Goal: Information Seeking & Learning: Learn about a topic

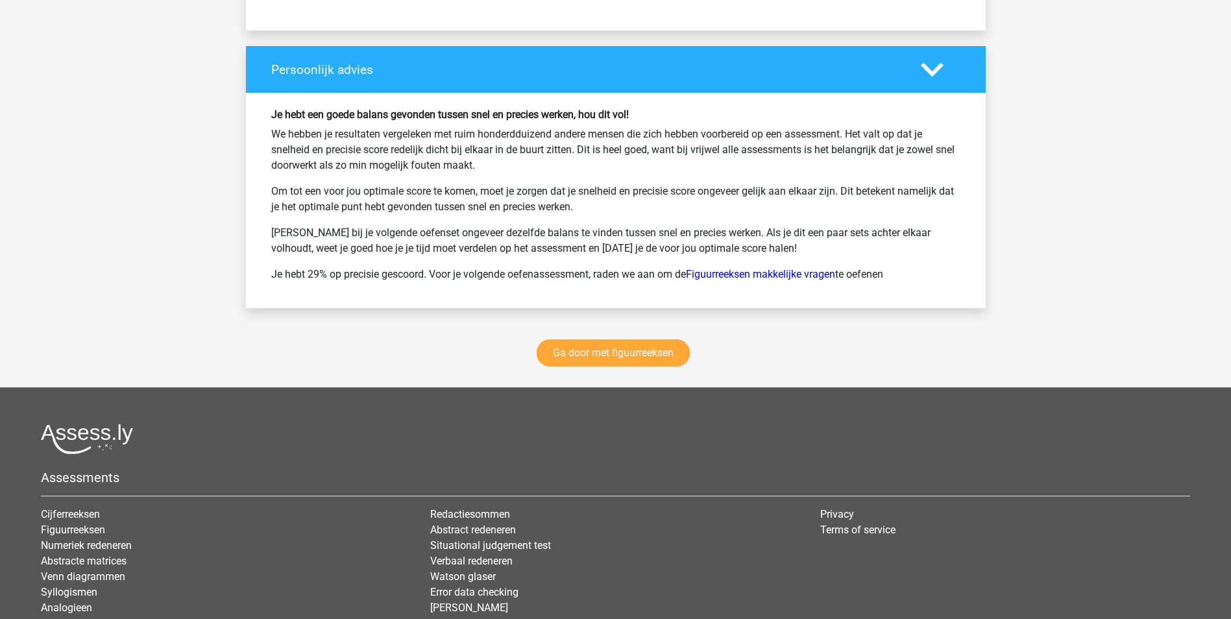
scroll to position [4909, 0]
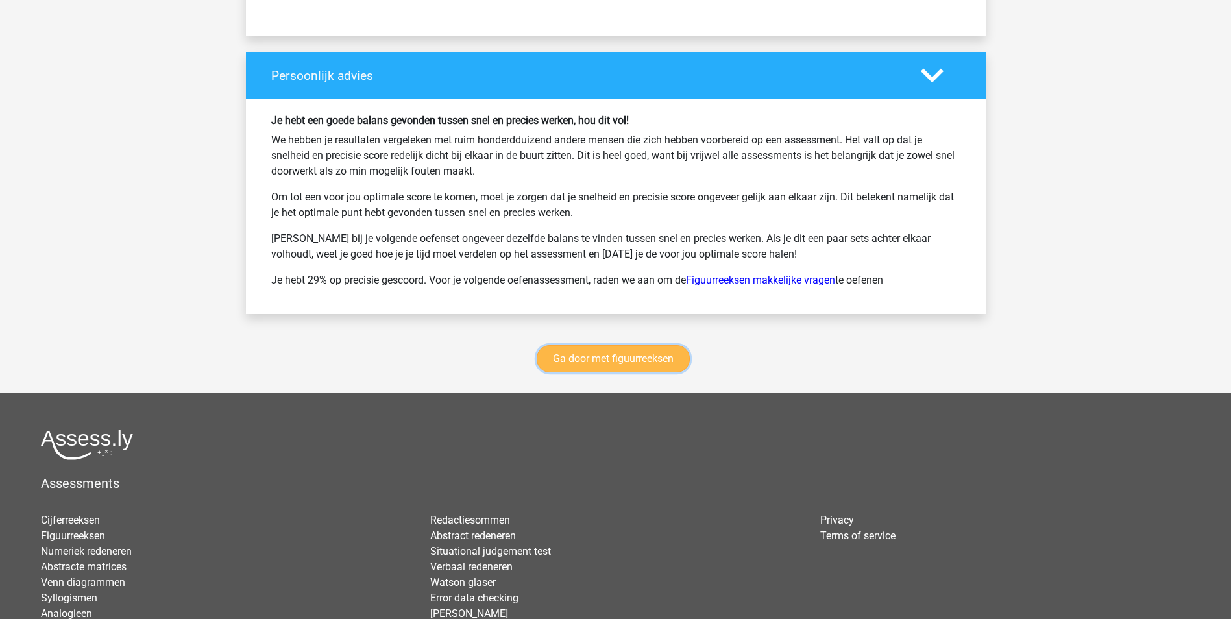
click at [608, 354] on link "Ga door met figuurreeksen" at bounding box center [613, 358] width 153 height 27
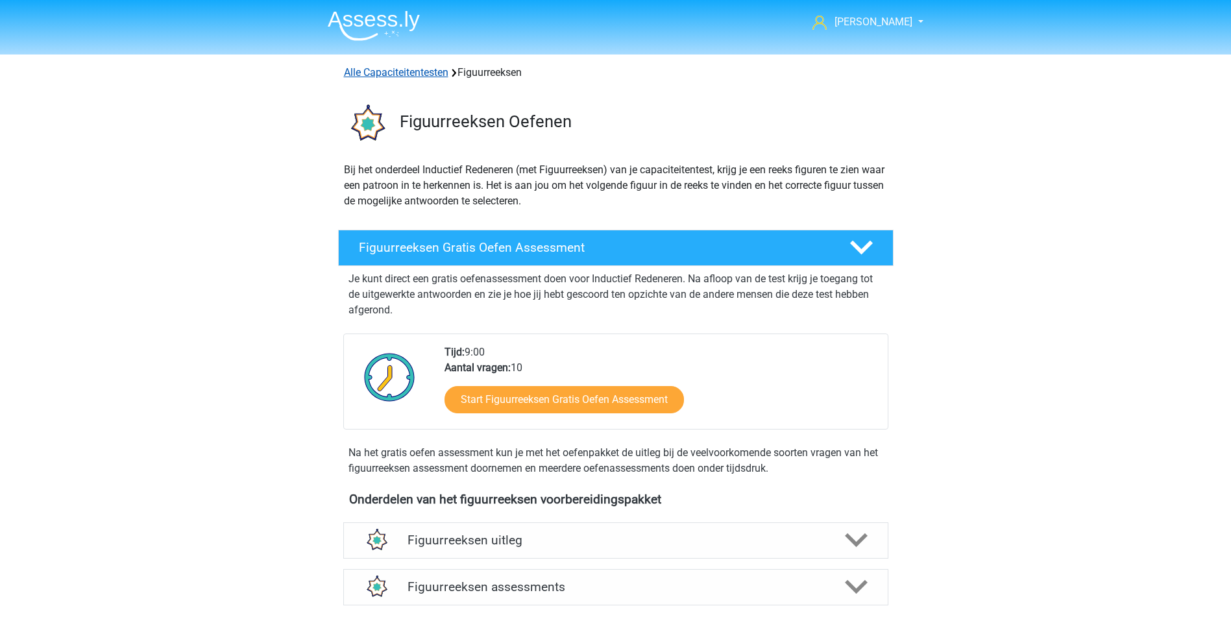
click at [401, 71] on link "Alle Capaciteitentesten" at bounding box center [396, 72] width 104 height 12
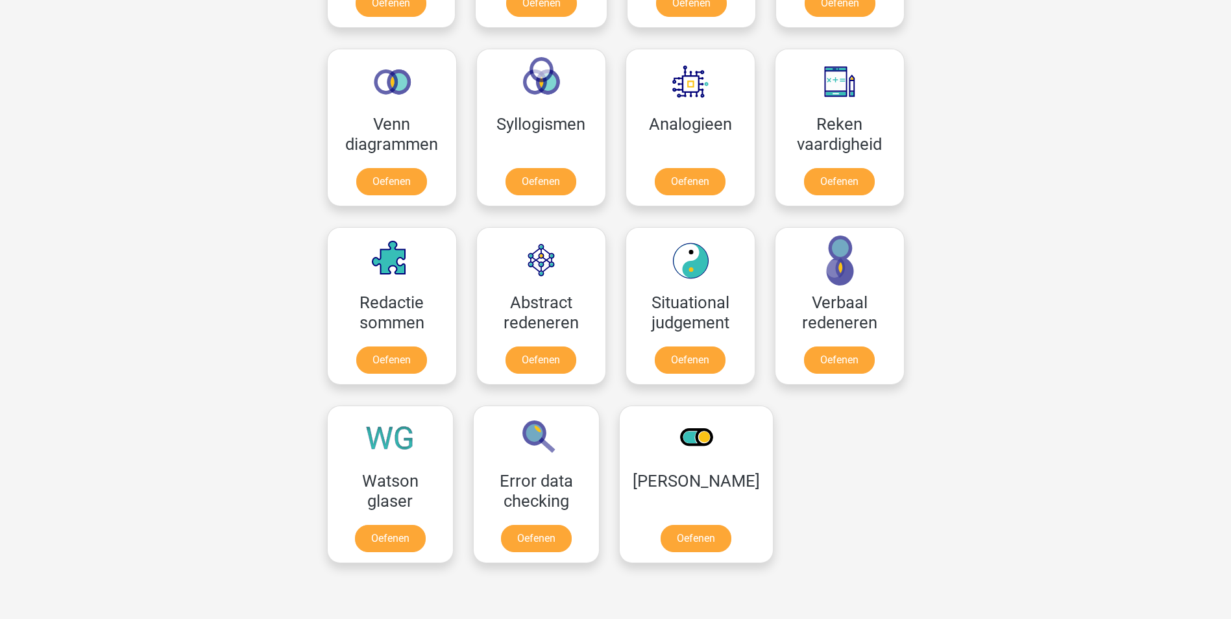
scroll to position [941, 0]
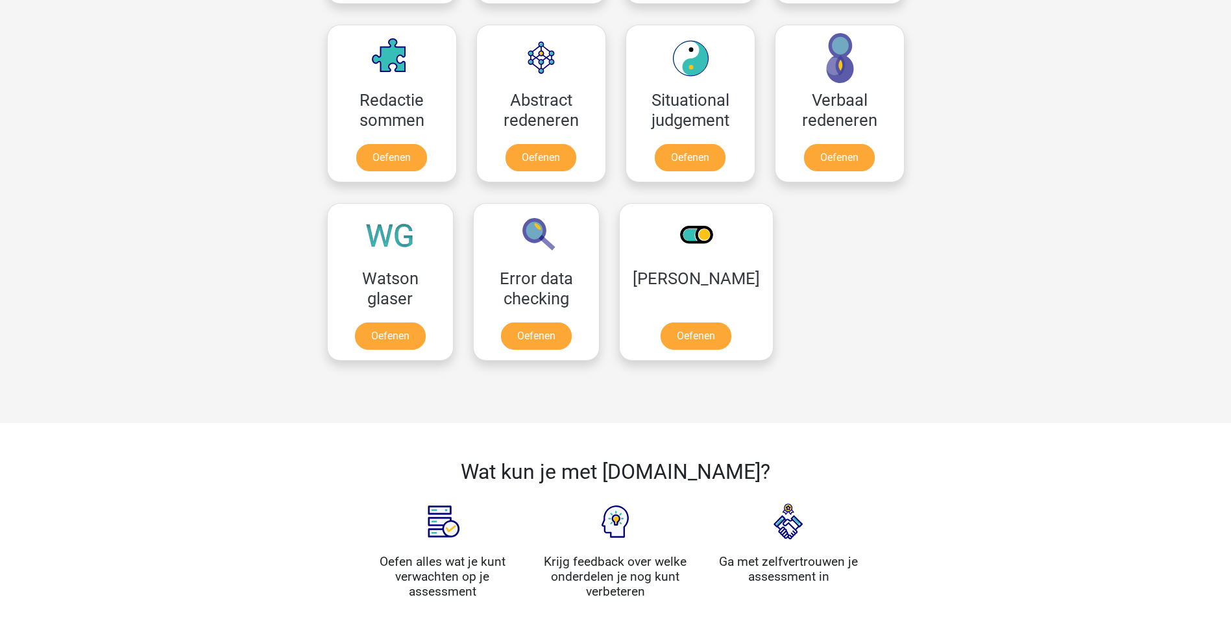
click at [679, 478] on h2 "Wat kun je met Assess.ly?" at bounding box center [616, 471] width 500 height 25
copy h2 "Assess"
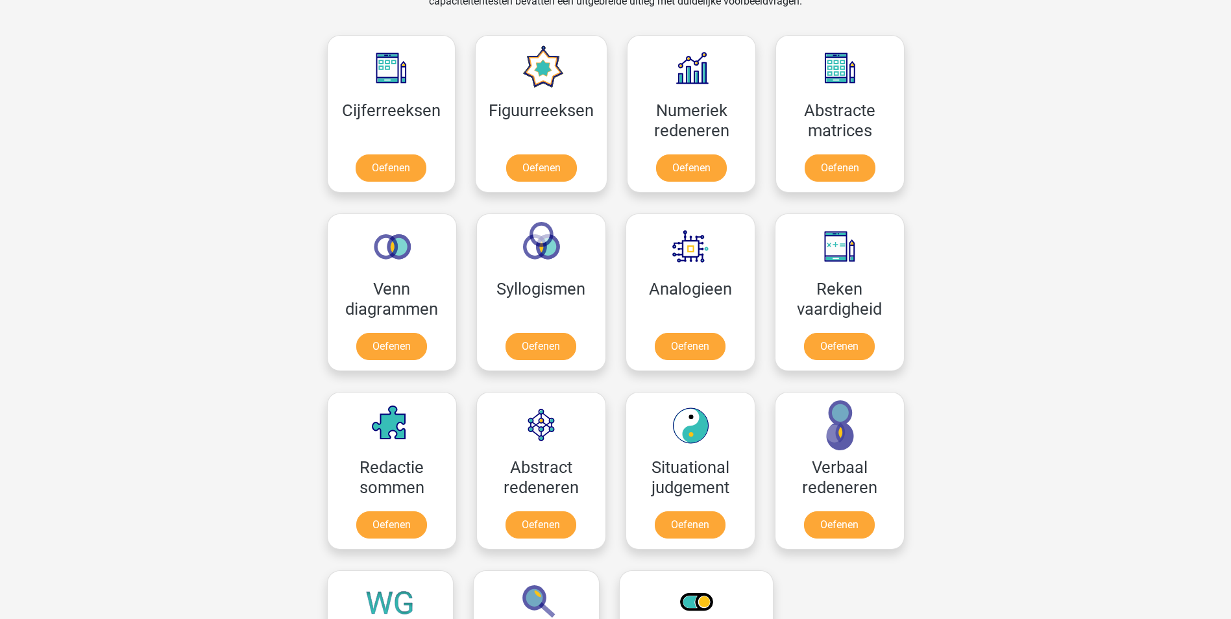
scroll to position [681, 0]
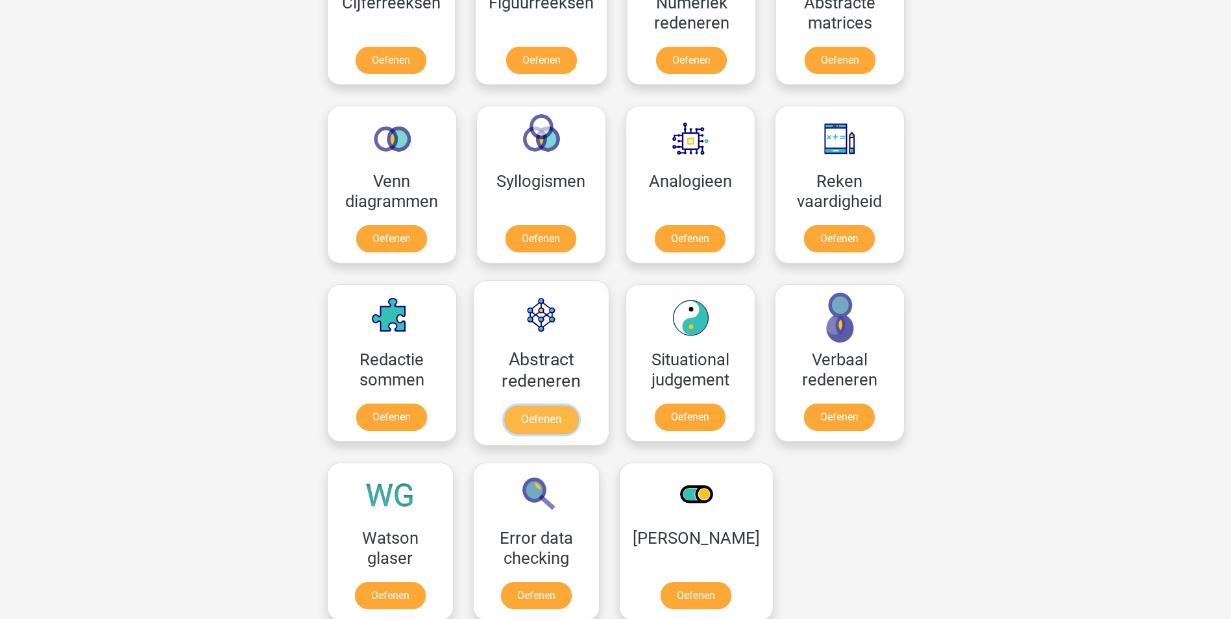
click at [550, 424] on link "Oefenen" at bounding box center [541, 420] width 74 height 29
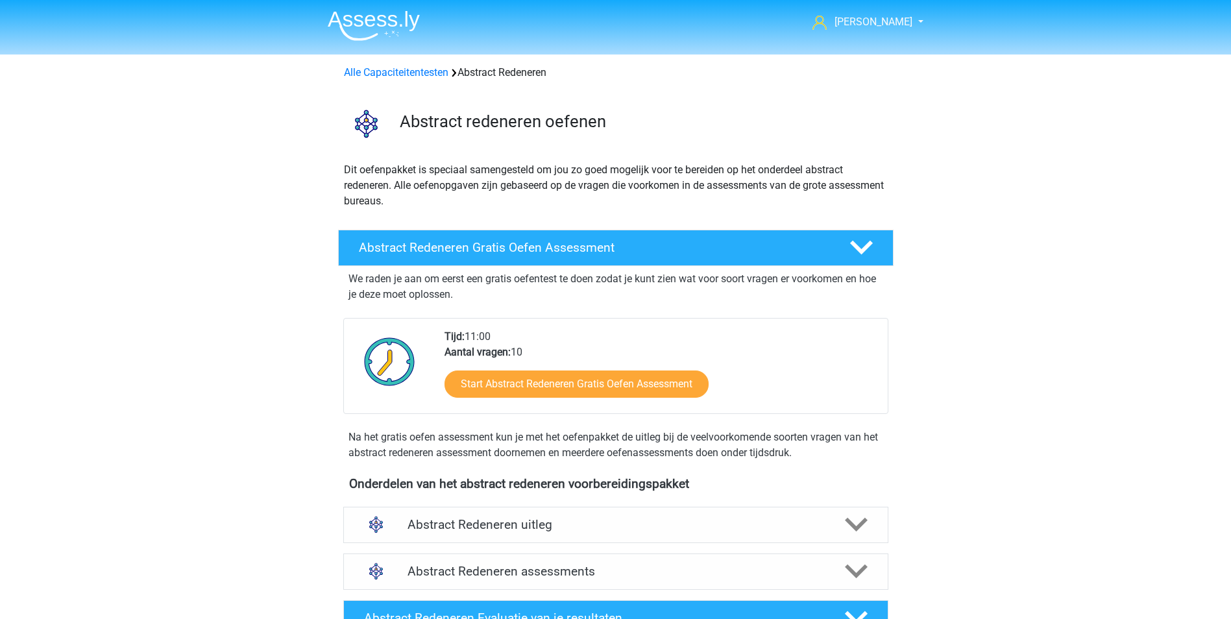
scroll to position [324, 0]
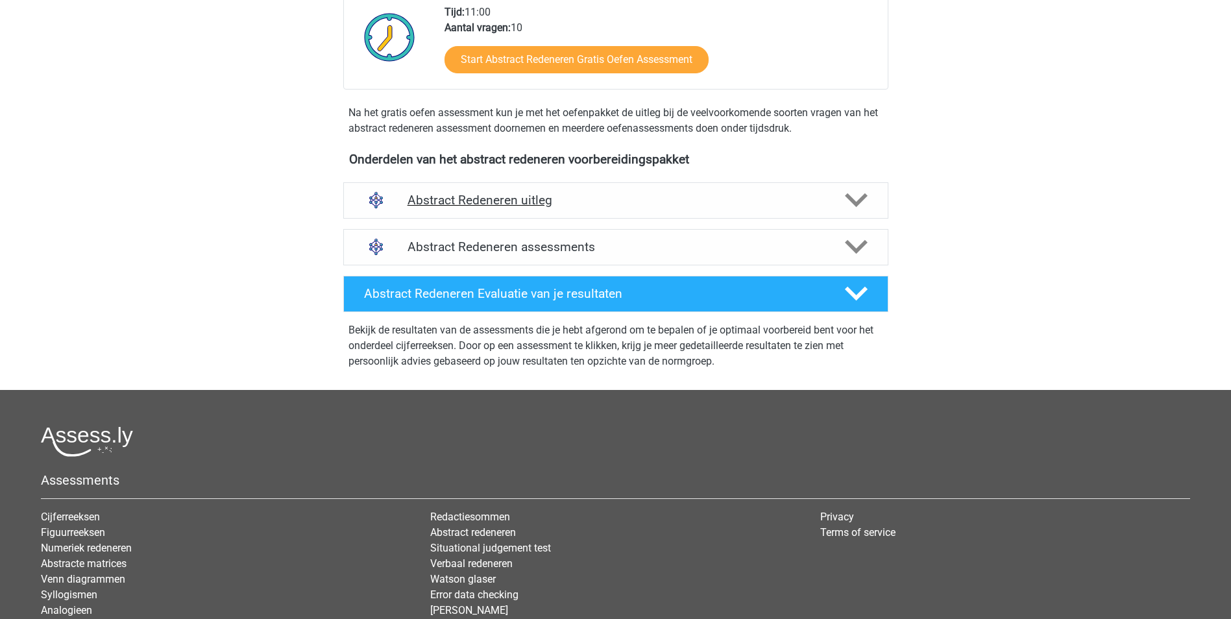
click at [512, 200] on h4 "Abstract Redeneren uitleg" at bounding box center [616, 200] width 417 height 15
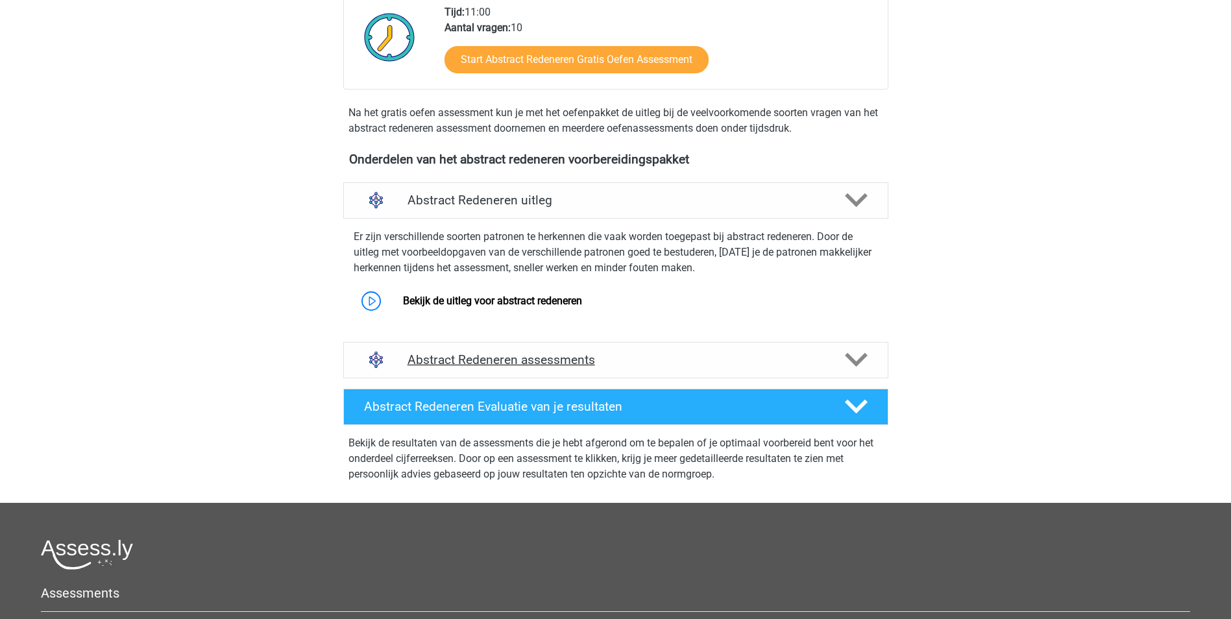
click at [491, 359] on h4 "Abstract Redeneren assessments" at bounding box center [616, 359] width 417 height 15
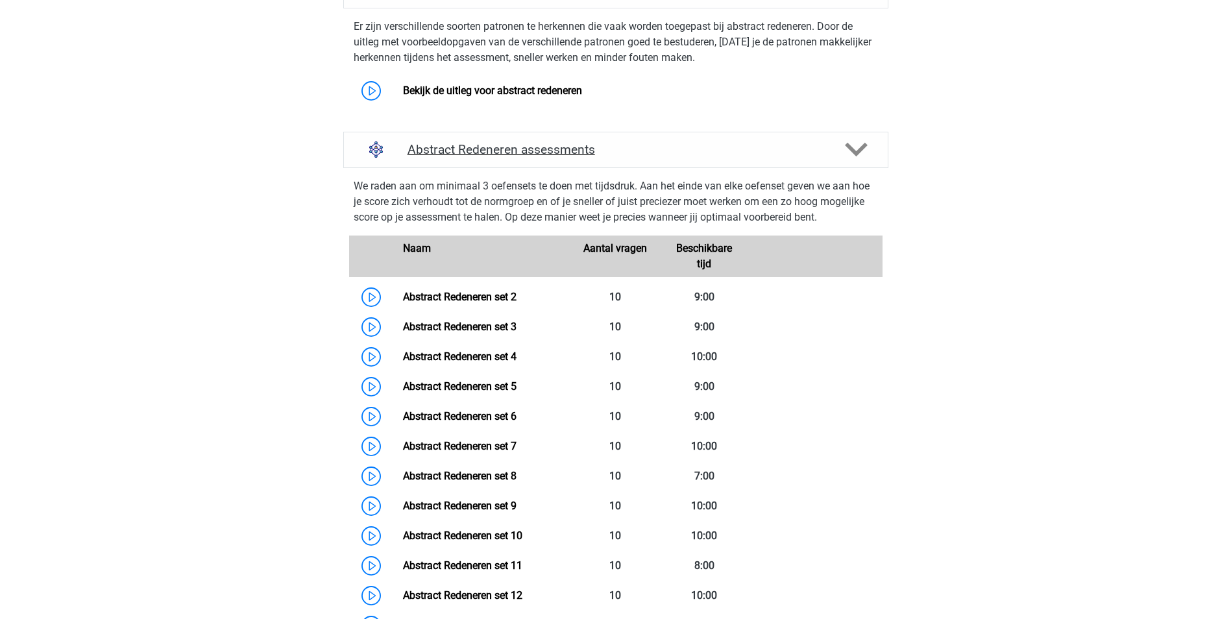
scroll to position [584, 0]
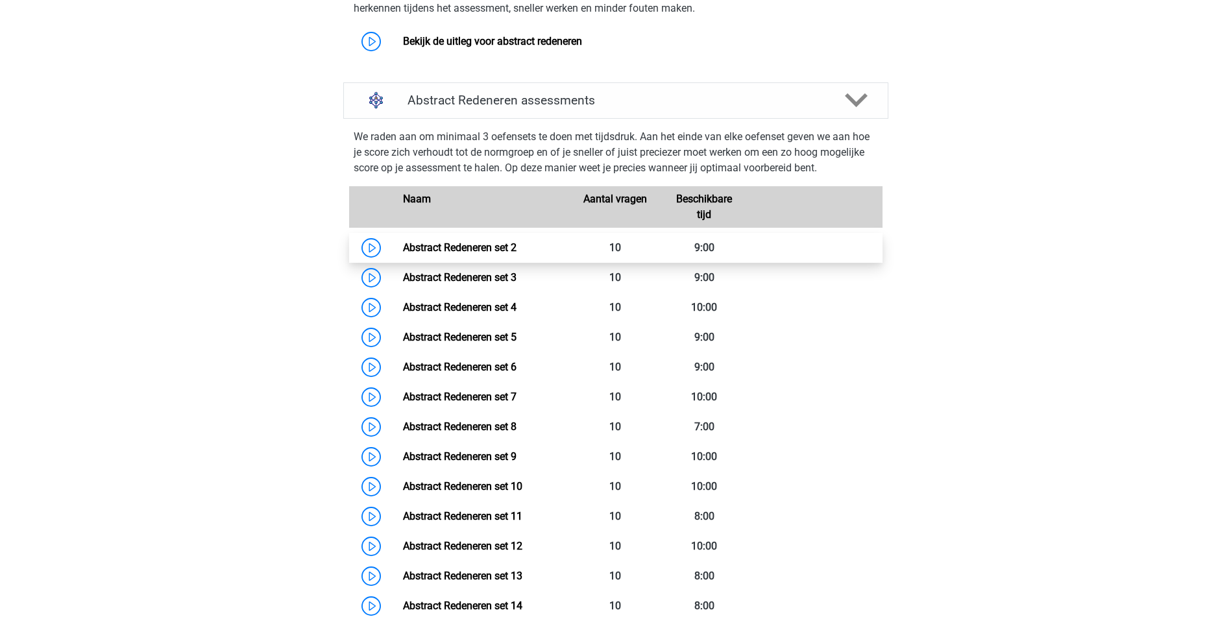
click at [467, 243] on link "Abstract Redeneren set 2" at bounding box center [460, 247] width 114 height 12
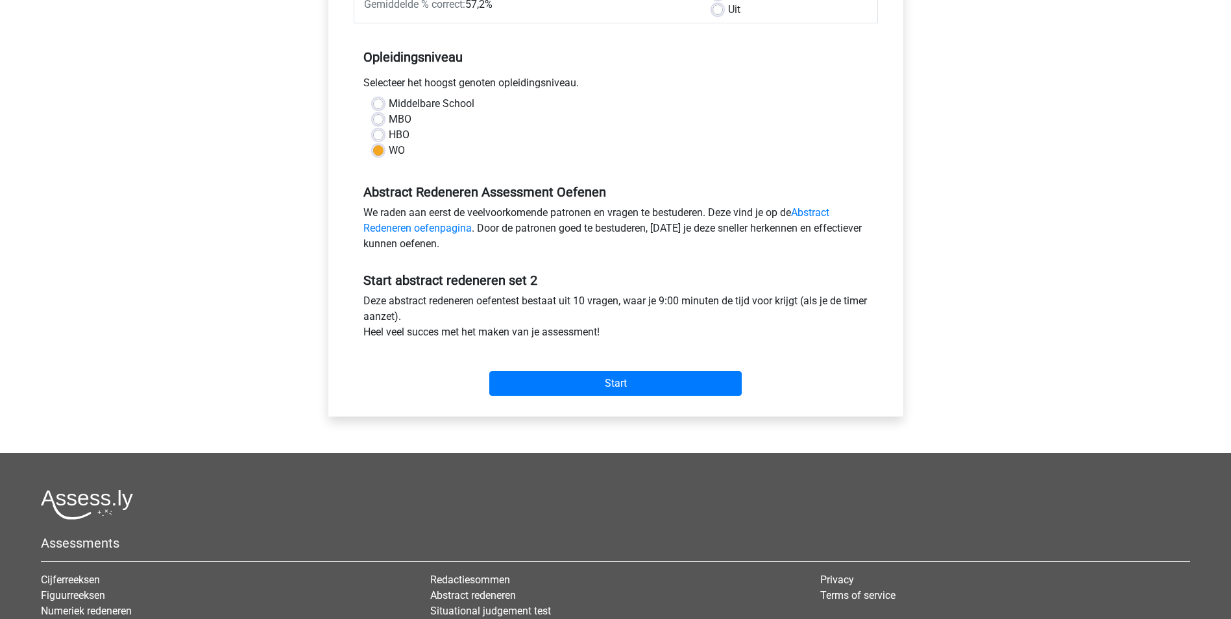
scroll to position [260, 0]
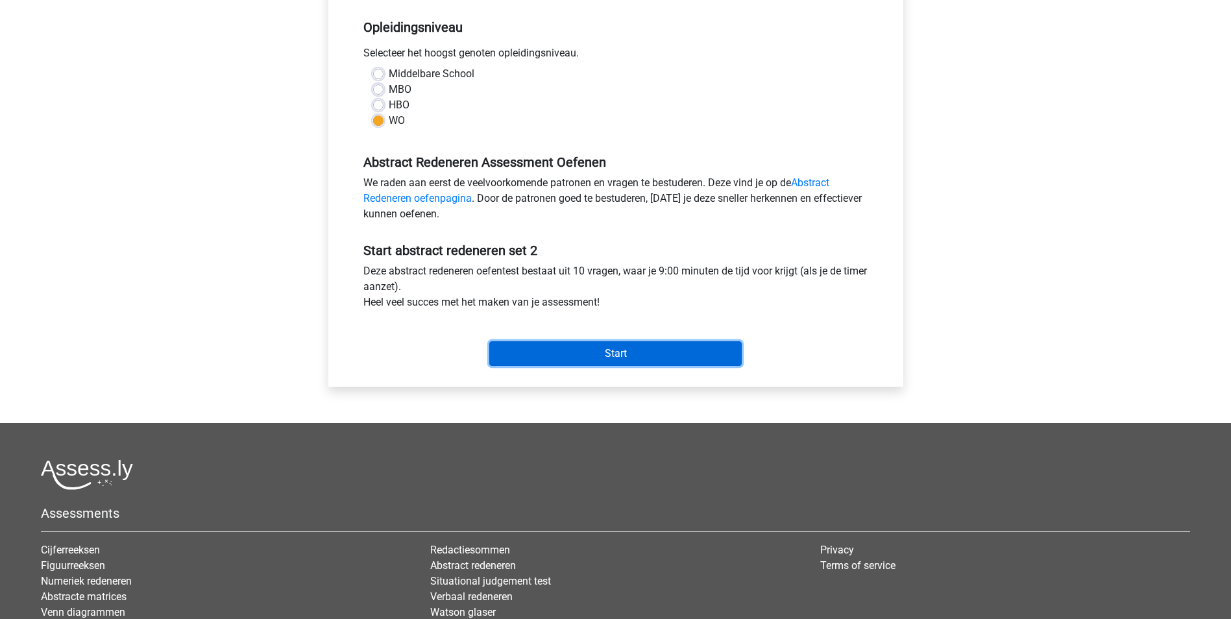
click at [665, 360] on input "Start" at bounding box center [615, 353] width 252 height 25
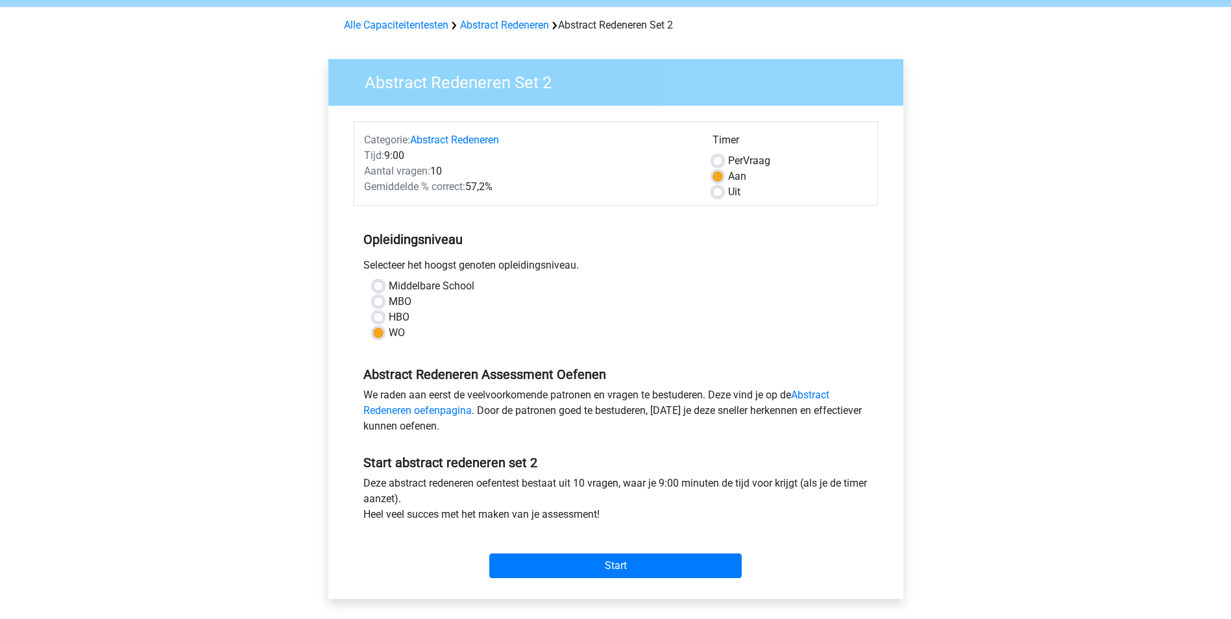
scroll to position [0, 0]
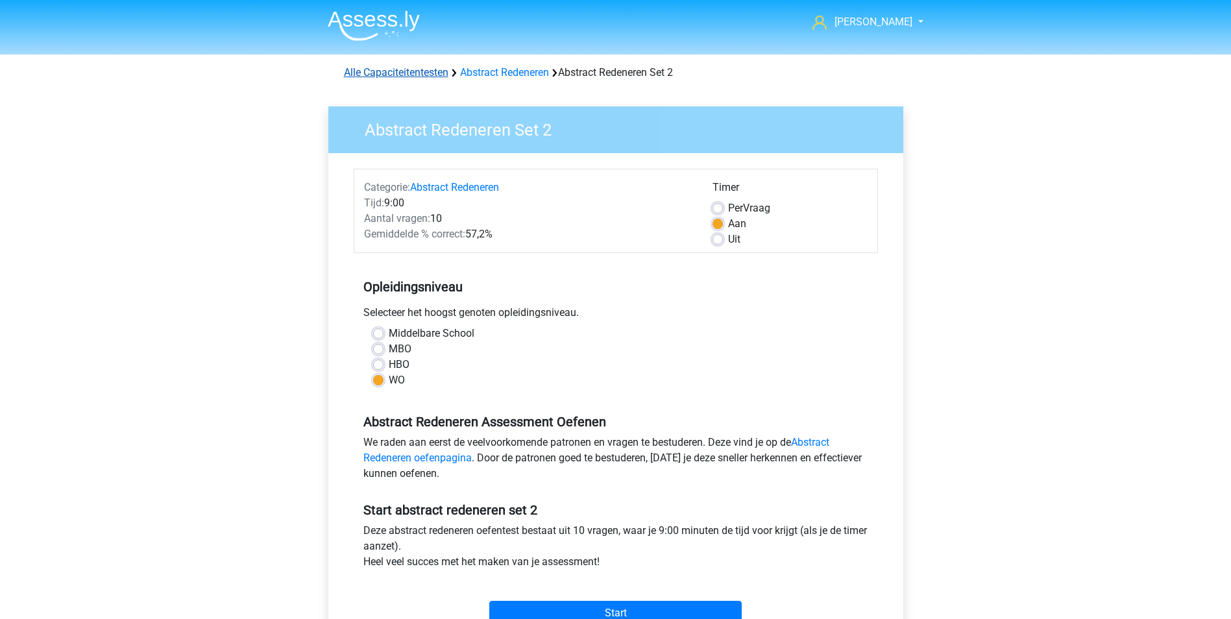
click at [415, 75] on link "Alle Capaciteitentesten" at bounding box center [396, 72] width 104 height 12
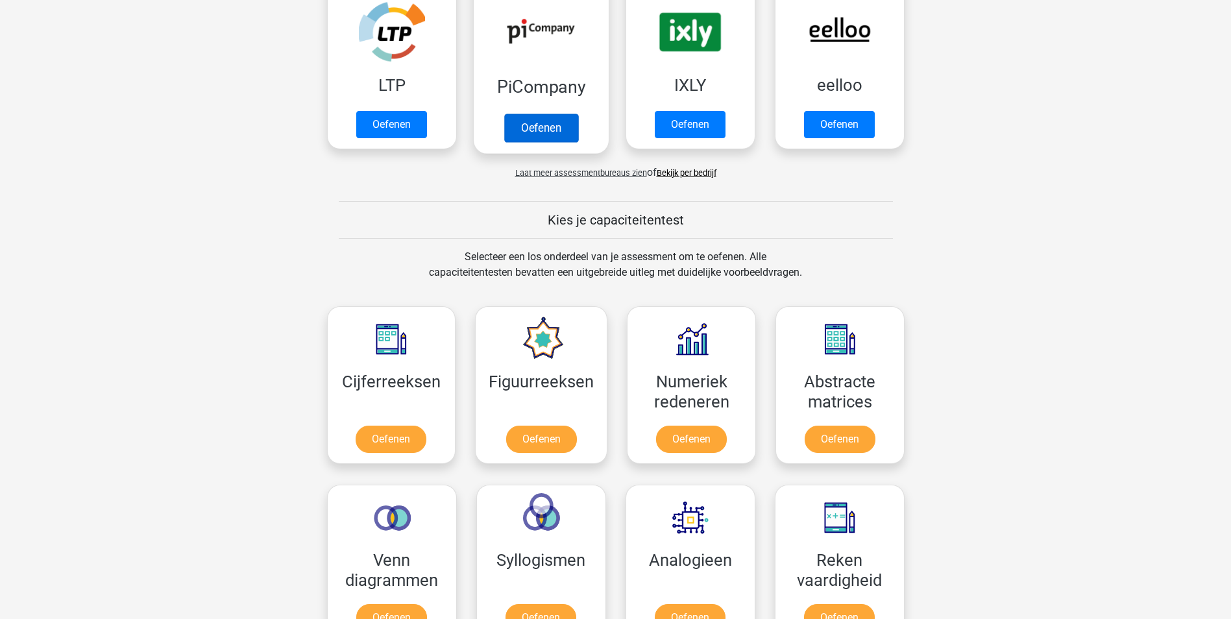
scroll to position [97, 0]
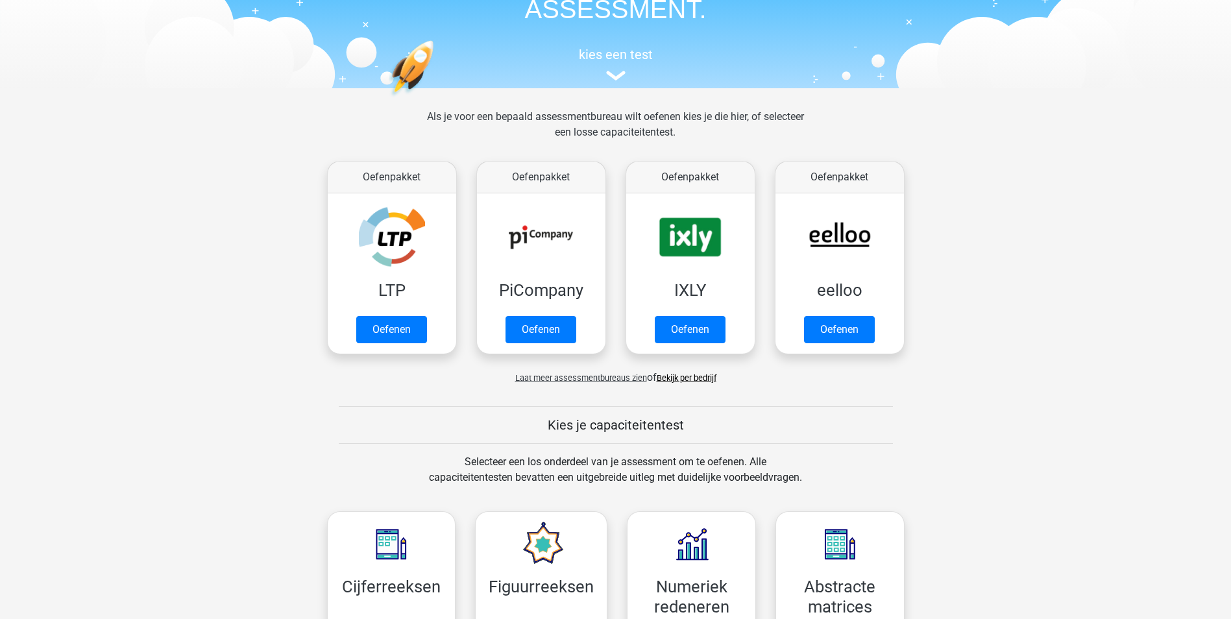
click at [680, 376] on link "Bekijk per bedrijf" at bounding box center [687, 378] width 60 height 10
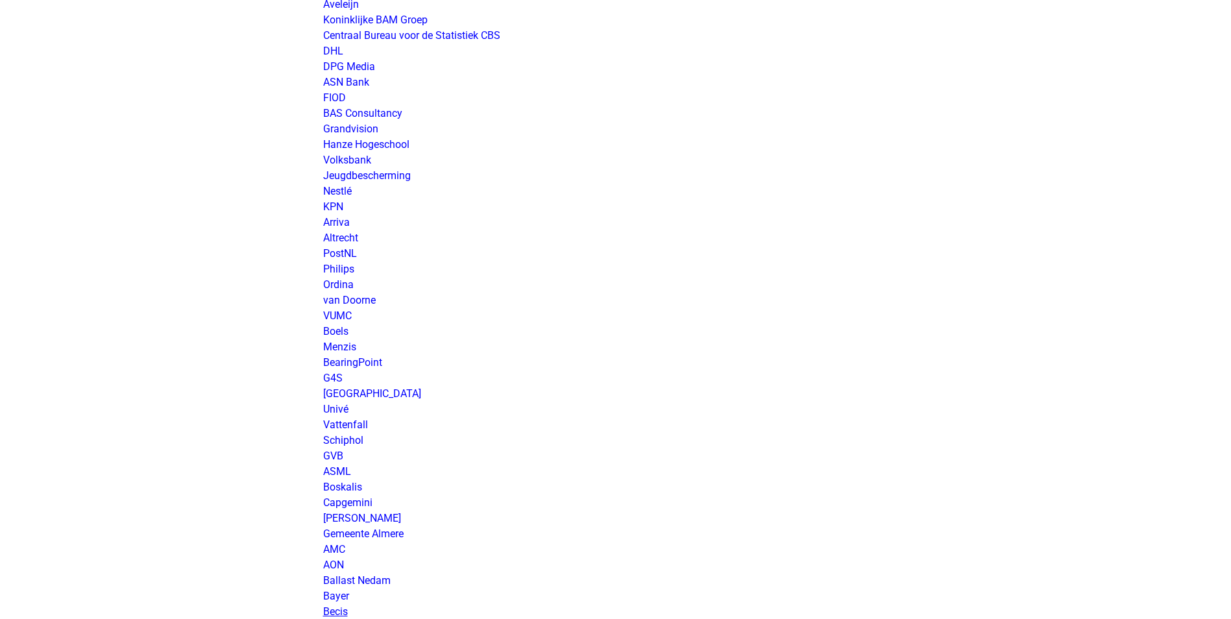
scroll to position [1622, 0]
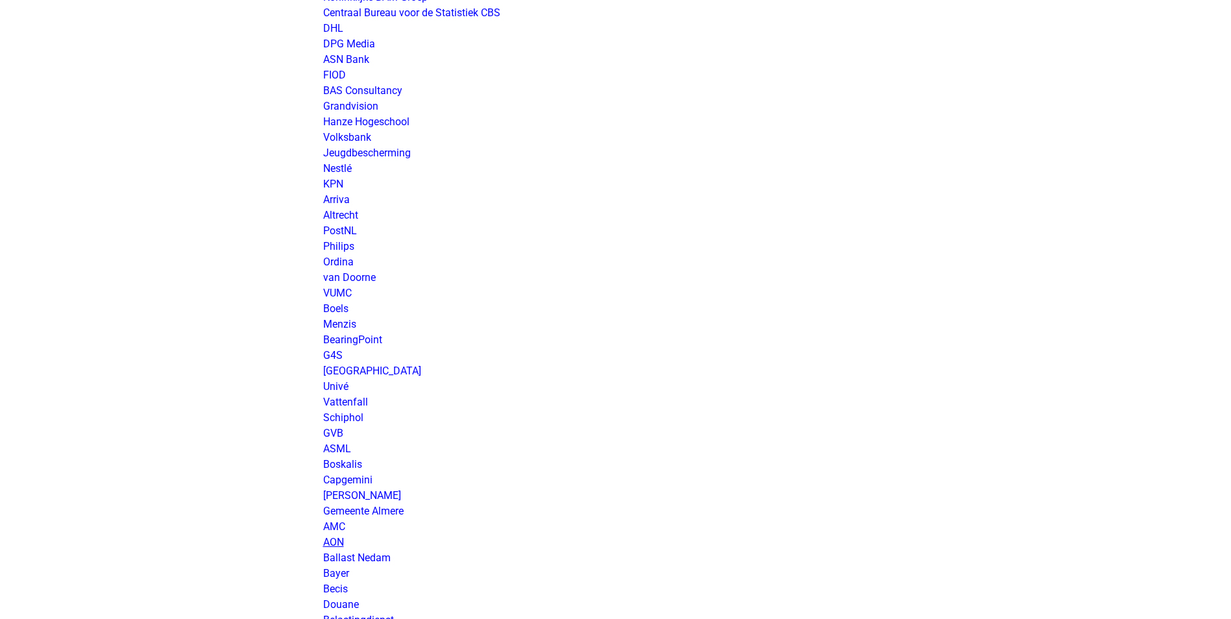
click at [333, 539] on link "AON" at bounding box center [333, 542] width 21 height 12
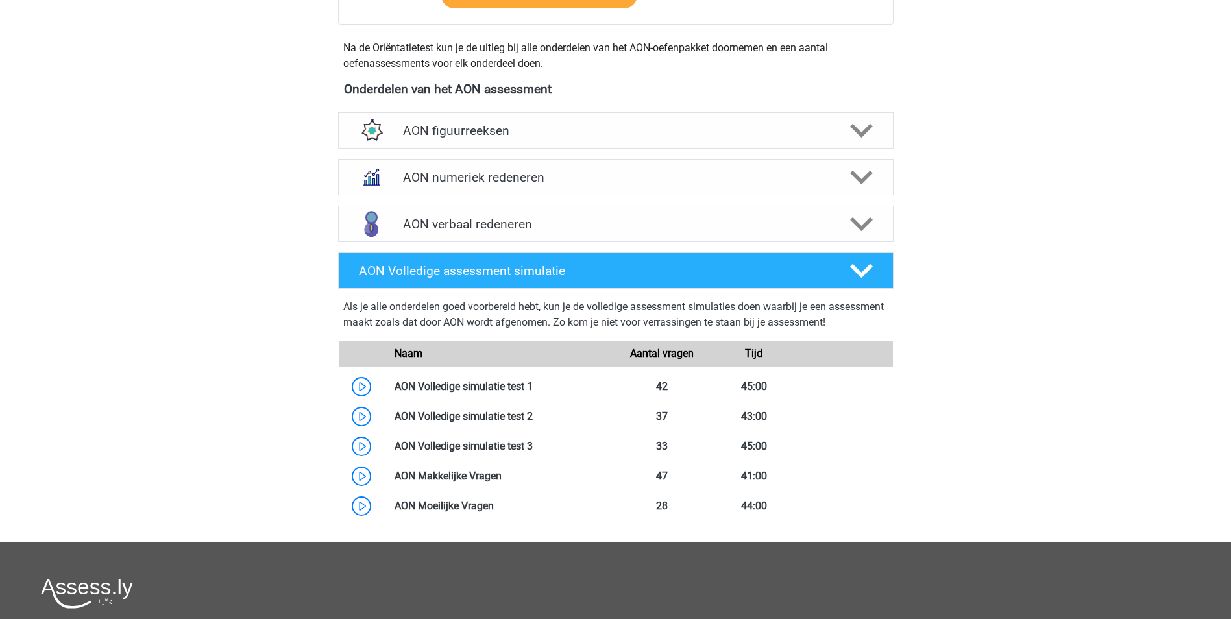
scroll to position [454, 0]
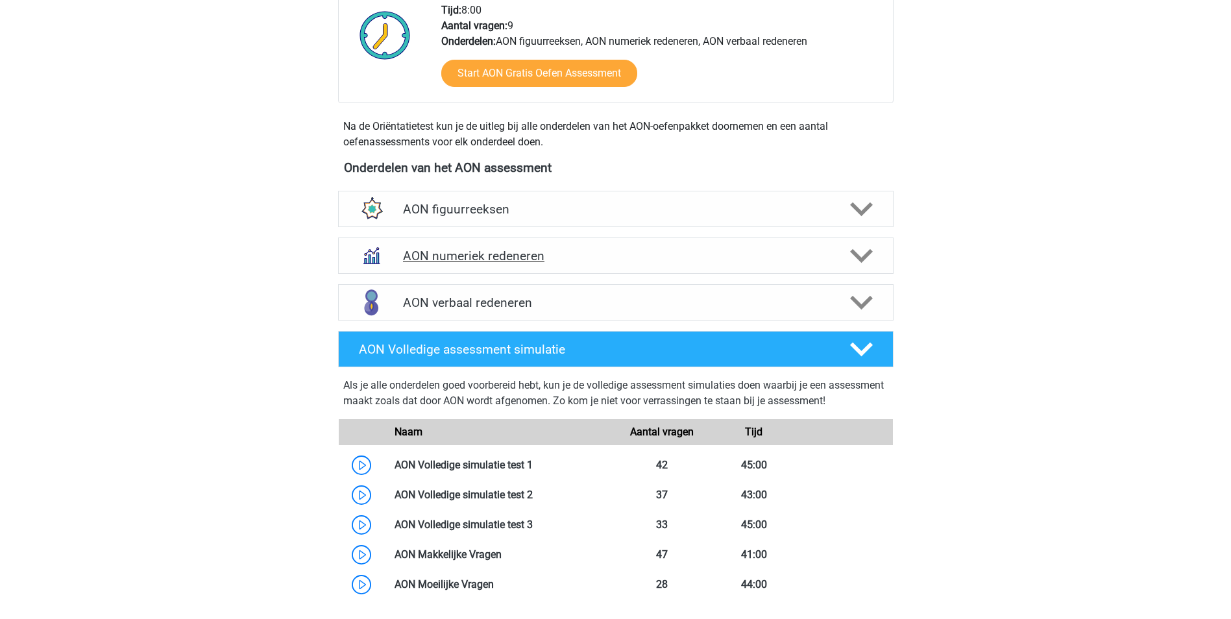
click at [448, 257] on h4 "AON numeriek redeneren" at bounding box center [615, 256] width 425 height 15
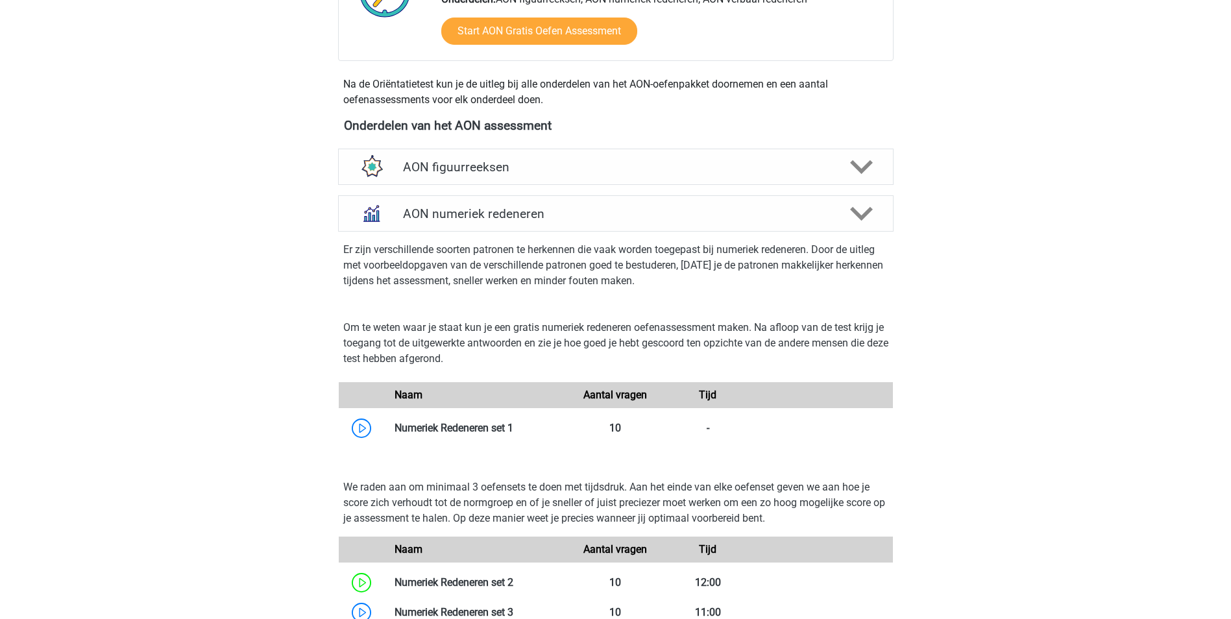
scroll to position [519, 0]
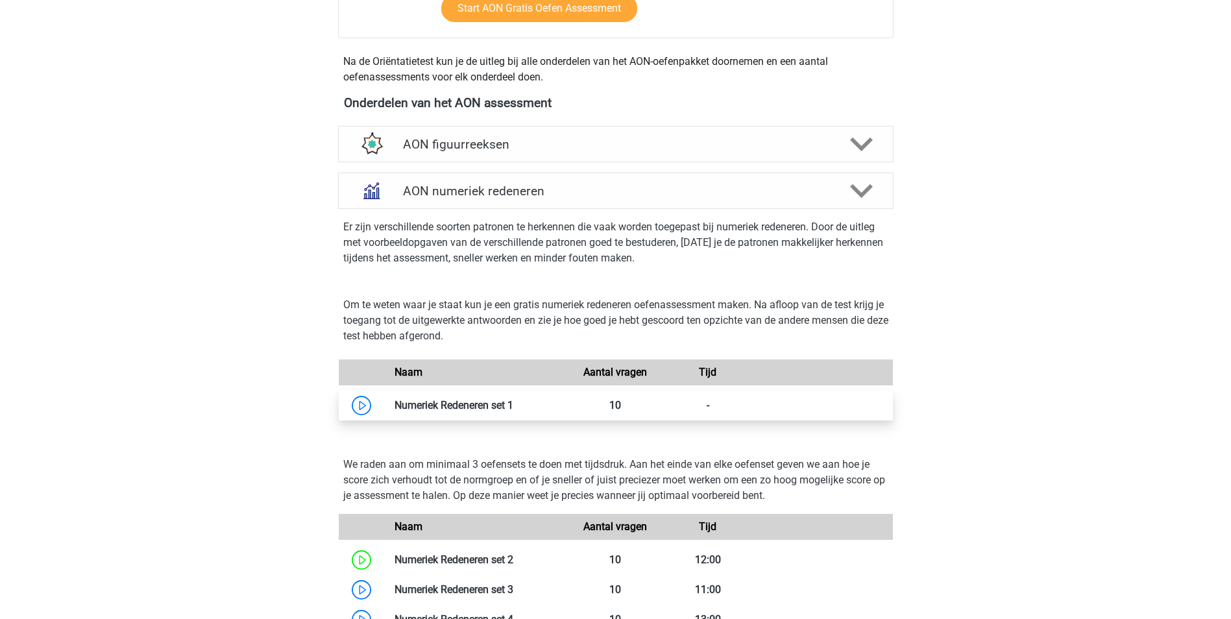
click at [513, 405] on link at bounding box center [513, 405] width 0 height 12
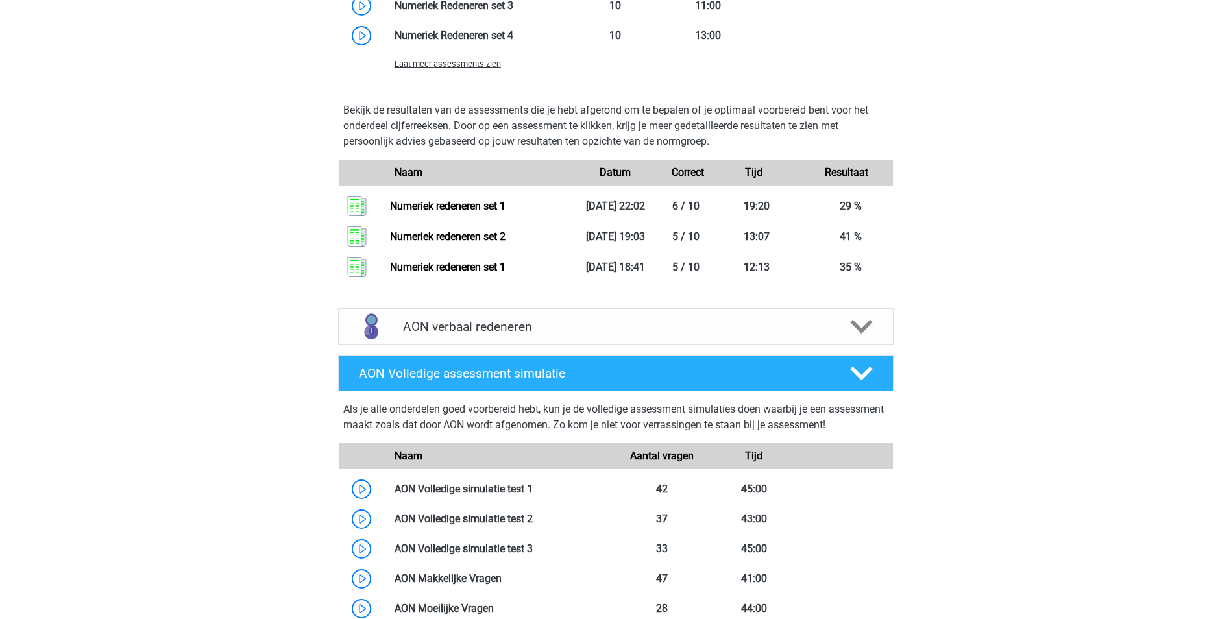
scroll to position [909, 0]
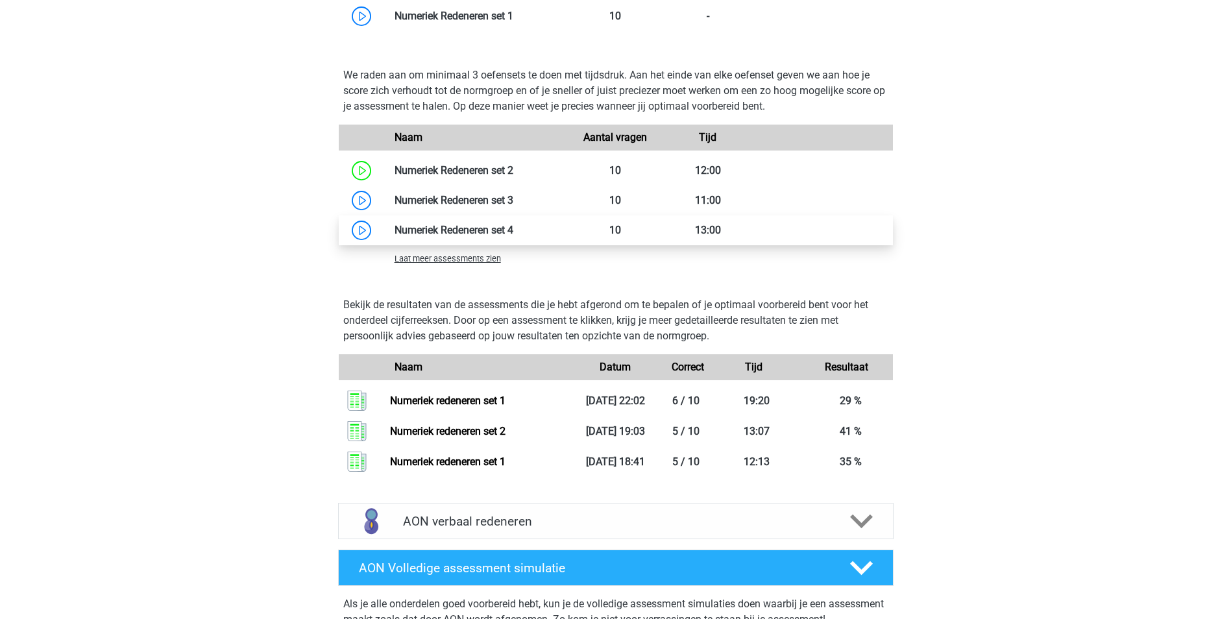
click at [513, 228] on link at bounding box center [513, 230] width 0 height 12
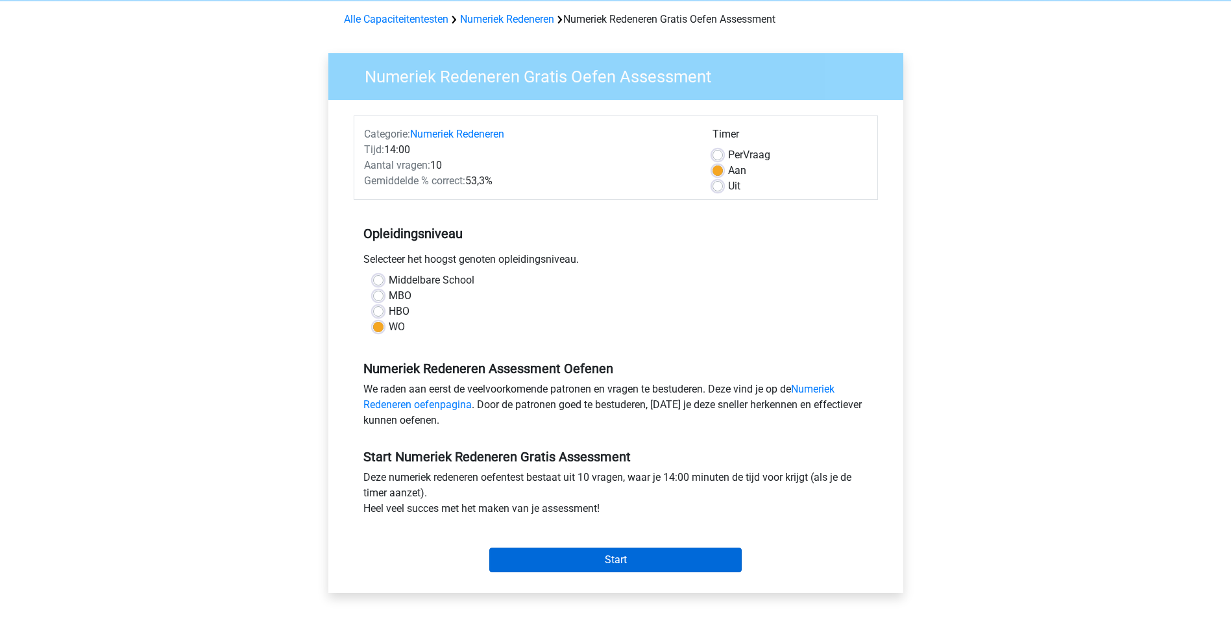
scroll to position [130, 0]
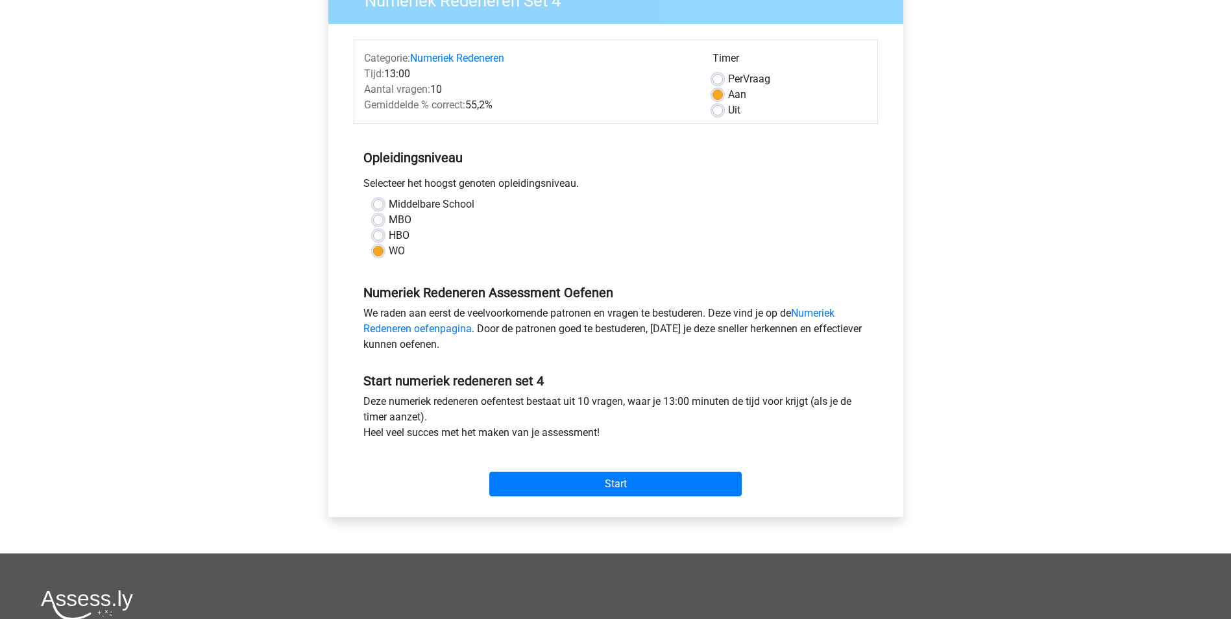
scroll to position [130, 0]
click at [654, 481] on input "Start" at bounding box center [615, 483] width 252 height 25
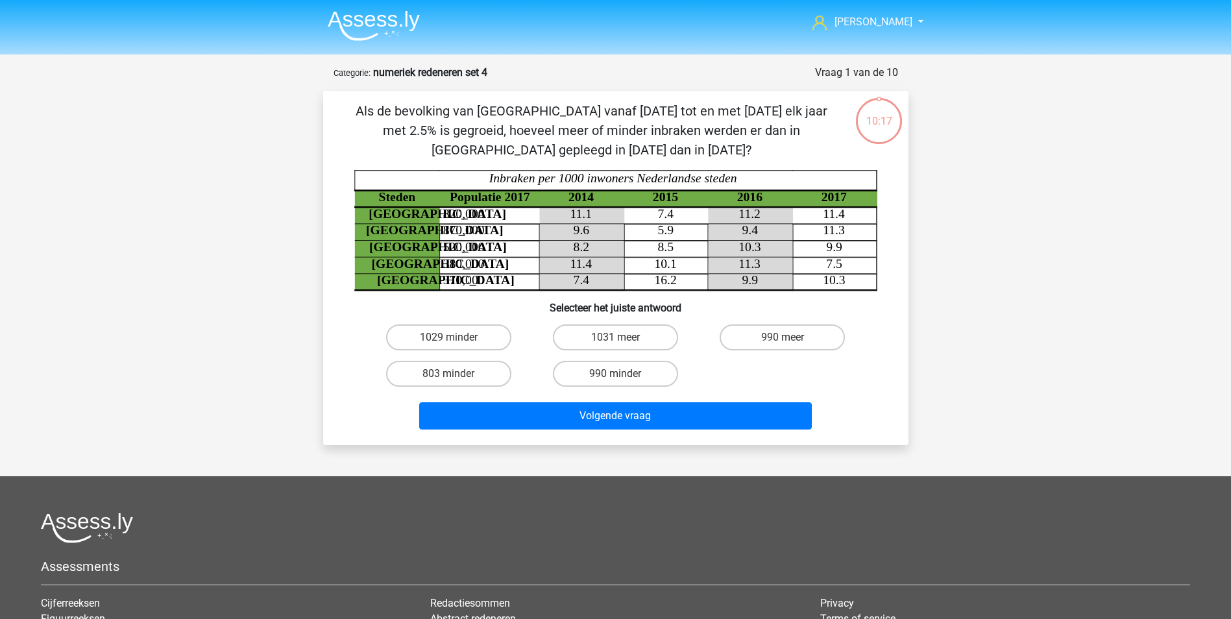
click at [450, 342] on input "1029 minder" at bounding box center [452, 341] width 8 height 8
radio input "true"
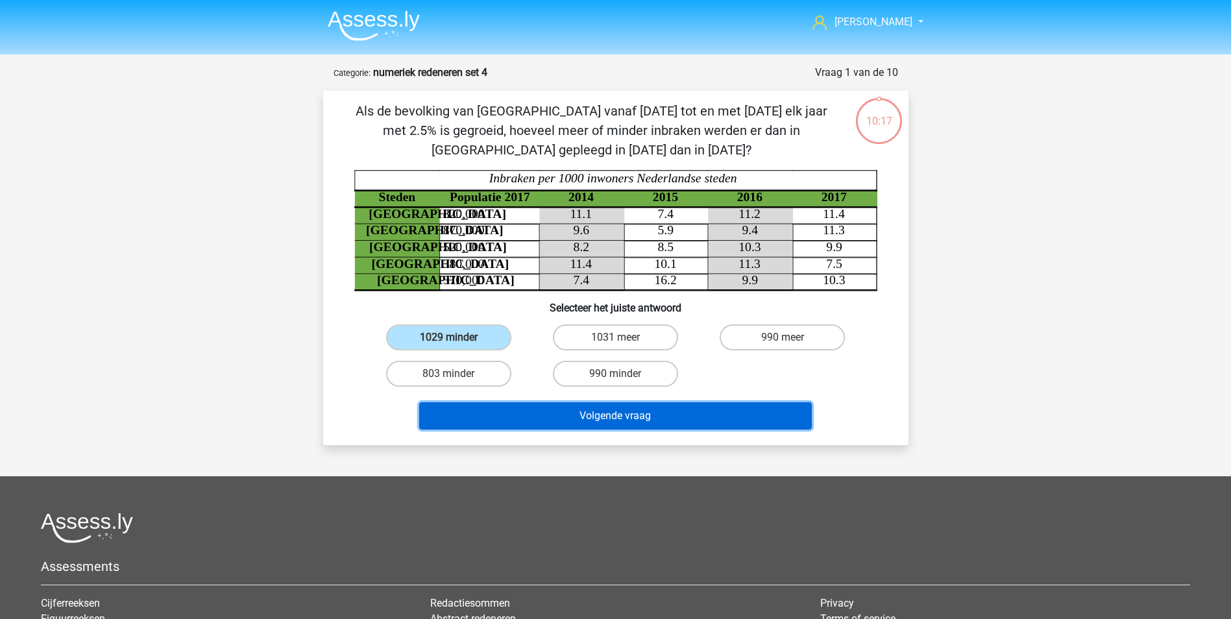
click at [530, 421] on button "Volgende vraag" at bounding box center [615, 415] width 393 height 27
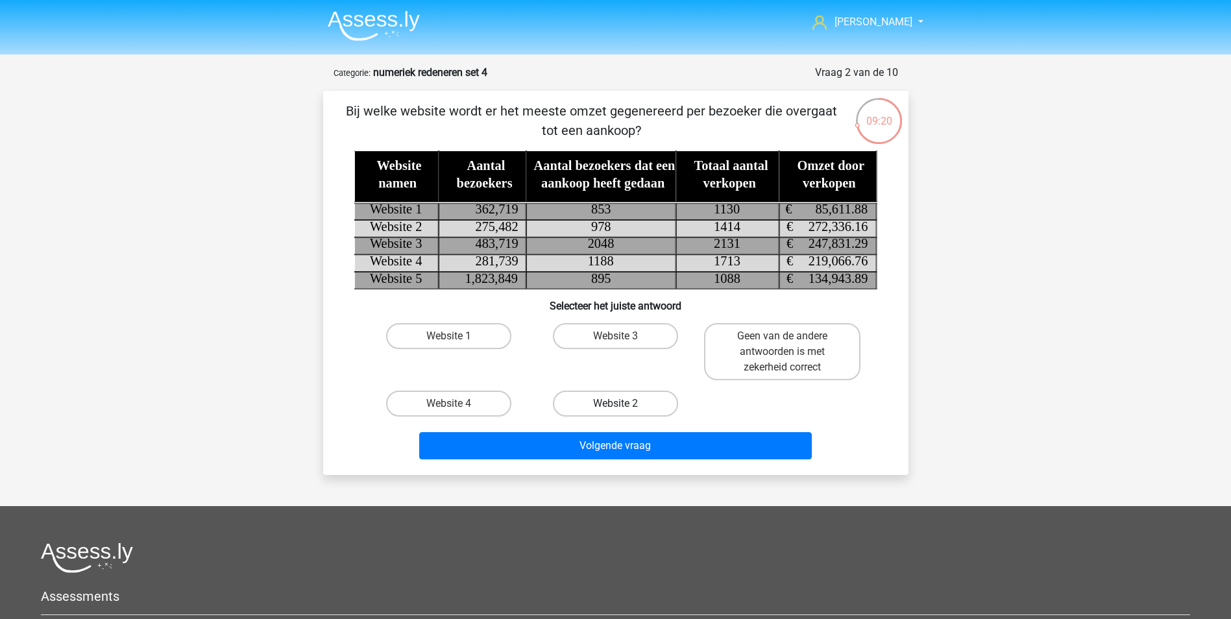
click at [595, 401] on label "Website 2" at bounding box center [615, 404] width 125 height 26
click at [615, 404] on input "Website 2" at bounding box center [619, 408] width 8 height 8
radio input "true"
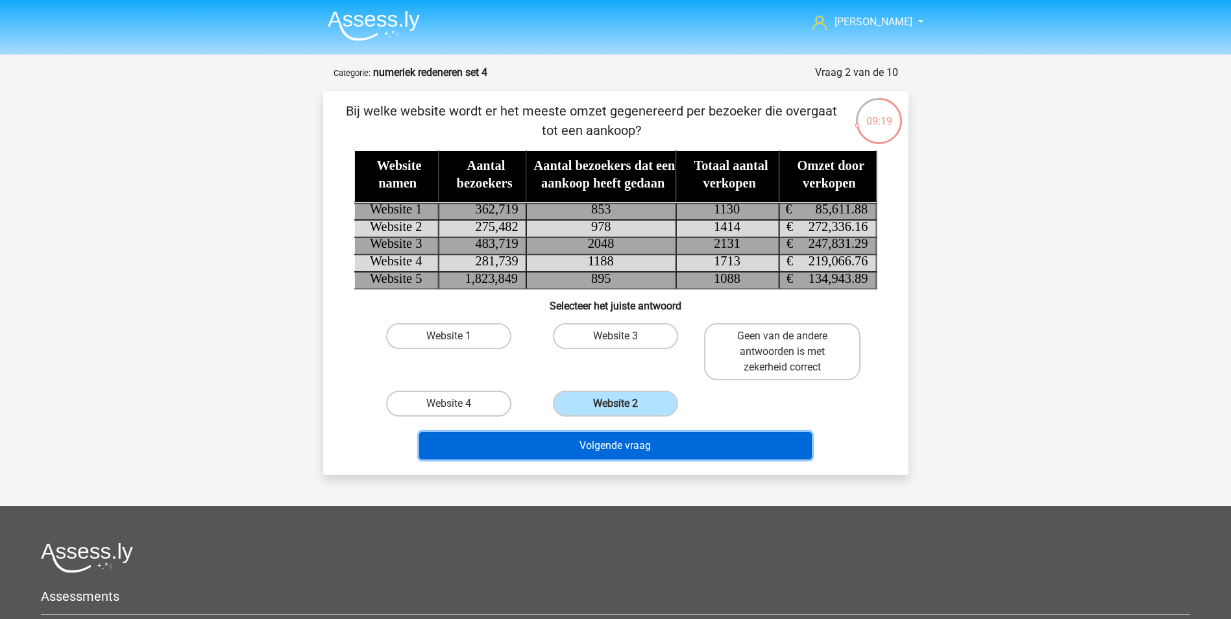
click at [618, 455] on button "Volgende vraag" at bounding box center [615, 445] width 393 height 27
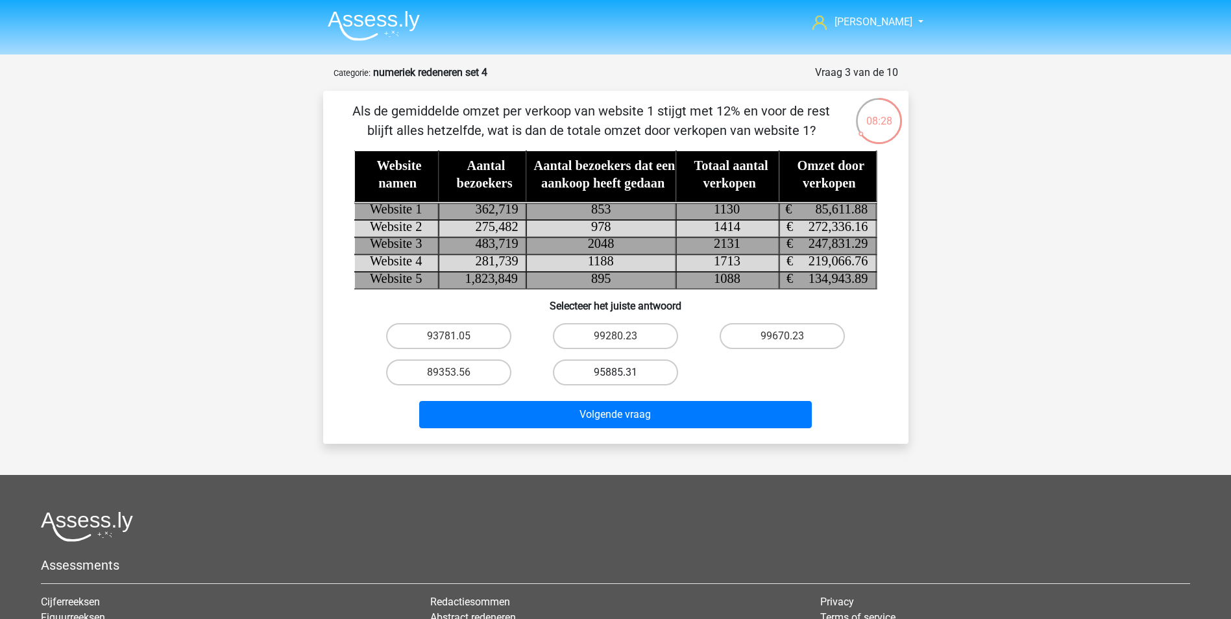
click at [623, 371] on label "95885.31" at bounding box center [615, 373] width 125 height 26
click at [623, 373] on input "95885.31" at bounding box center [619, 377] width 8 height 8
radio input "true"
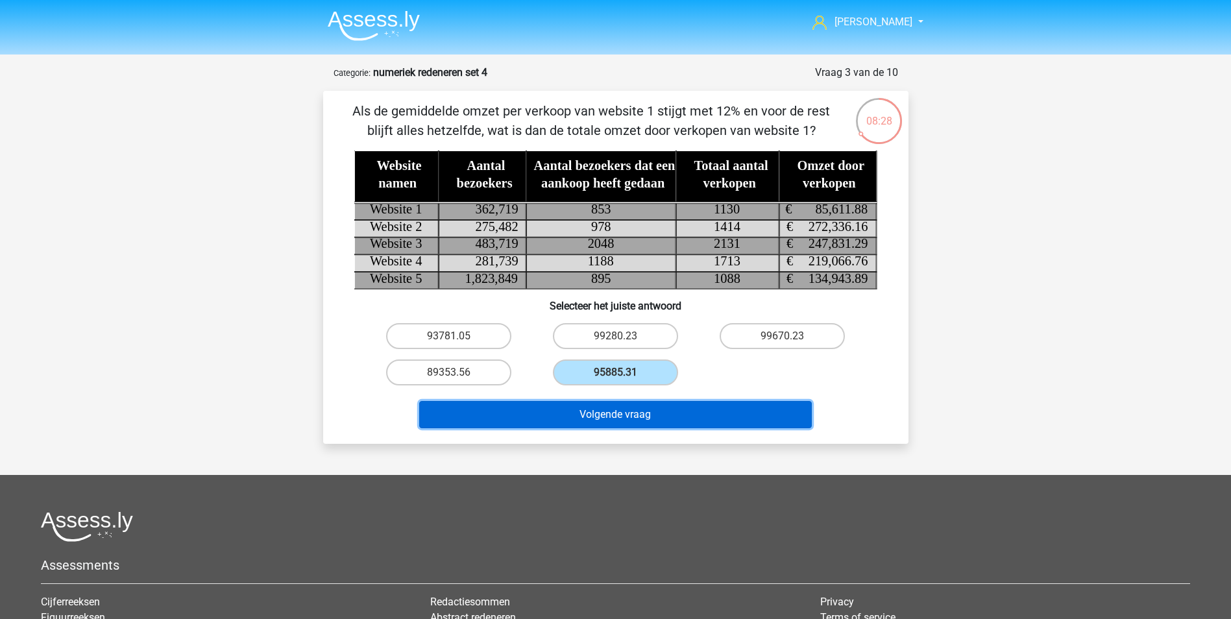
click at [632, 413] on button "Volgende vraag" at bounding box center [615, 414] width 393 height 27
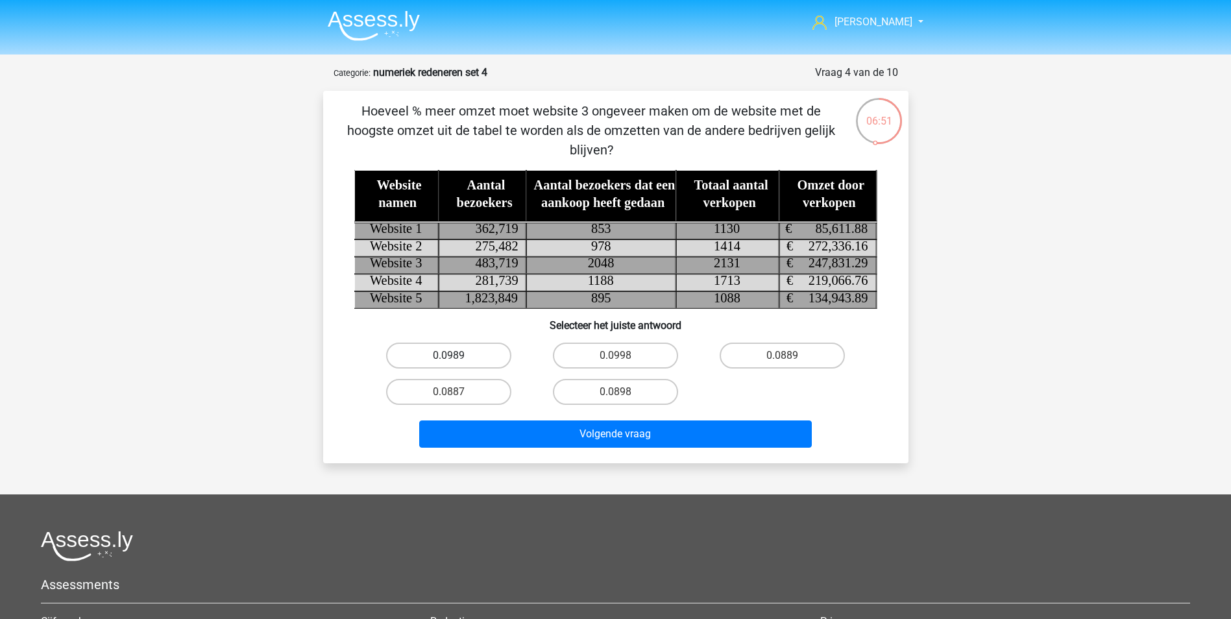
click at [445, 356] on label "0.0989" at bounding box center [448, 356] width 125 height 26
click at [448, 356] on input "0.0989" at bounding box center [452, 360] width 8 height 8
radio input "true"
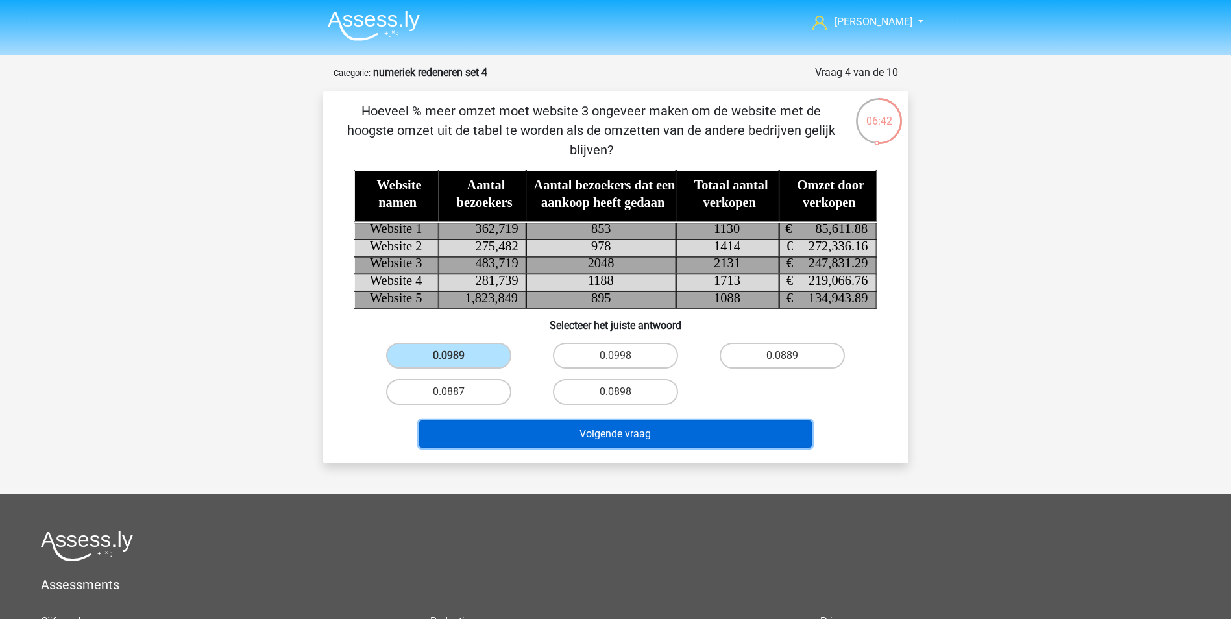
click at [630, 434] on button "Volgende vraag" at bounding box center [615, 434] width 393 height 27
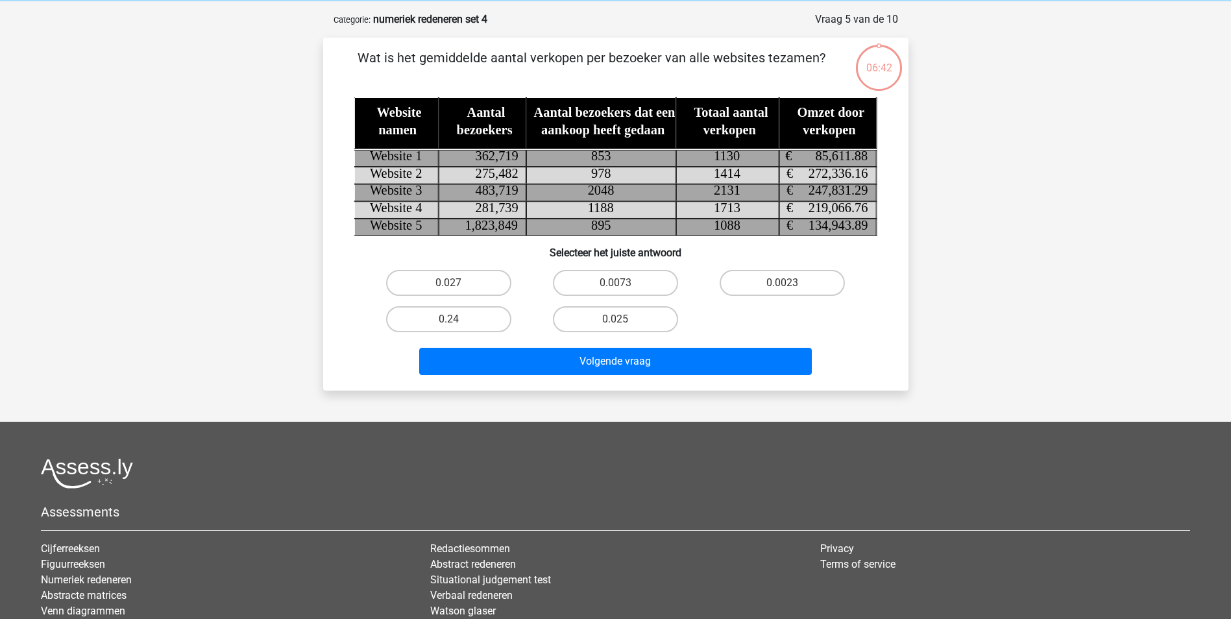
scroll to position [65, 0]
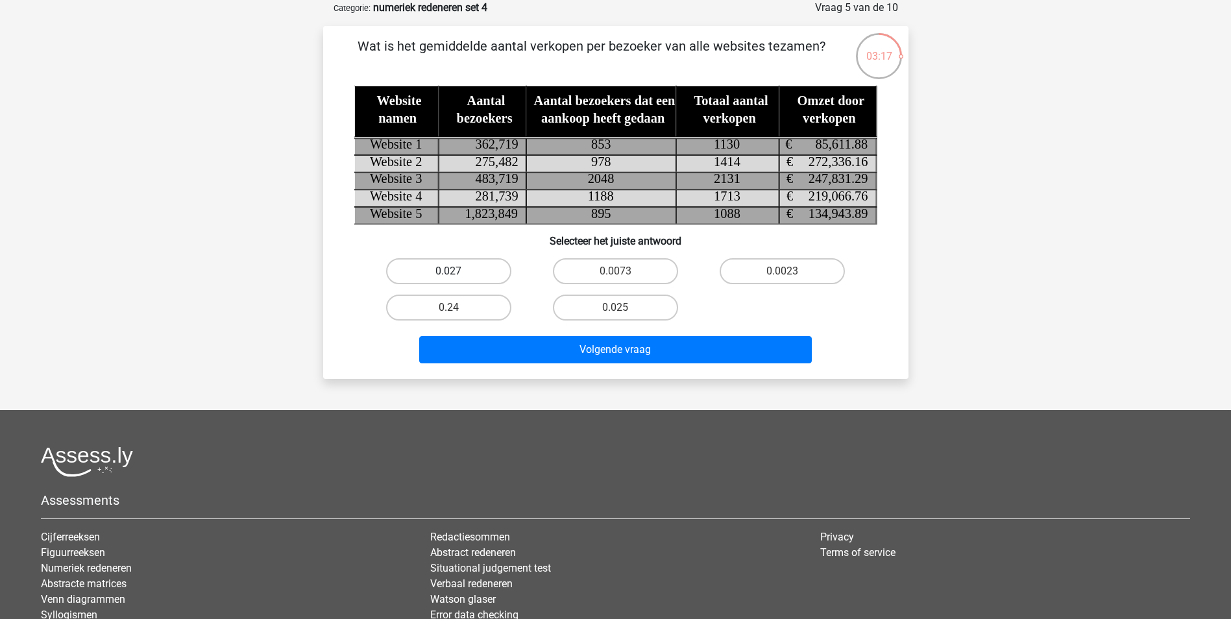
click at [460, 271] on label "0.027" at bounding box center [448, 271] width 125 height 26
click at [457, 271] on input "0.027" at bounding box center [452, 275] width 8 height 8
radio input "true"
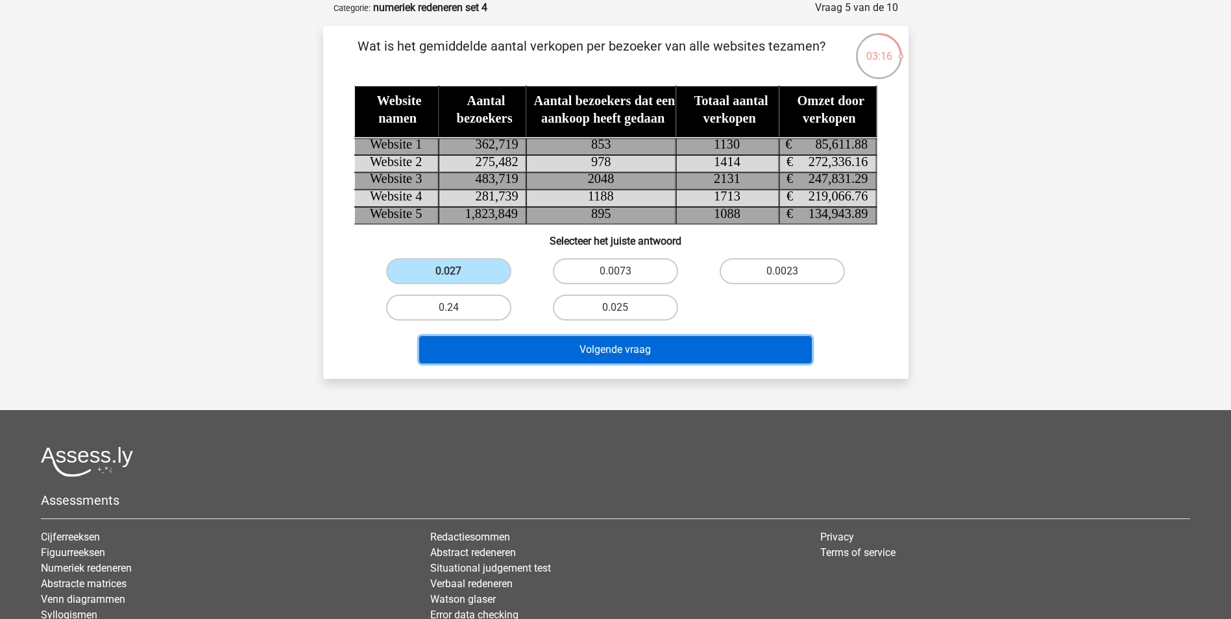
click at [605, 361] on button "Volgende vraag" at bounding box center [615, 349] width 393 height 27
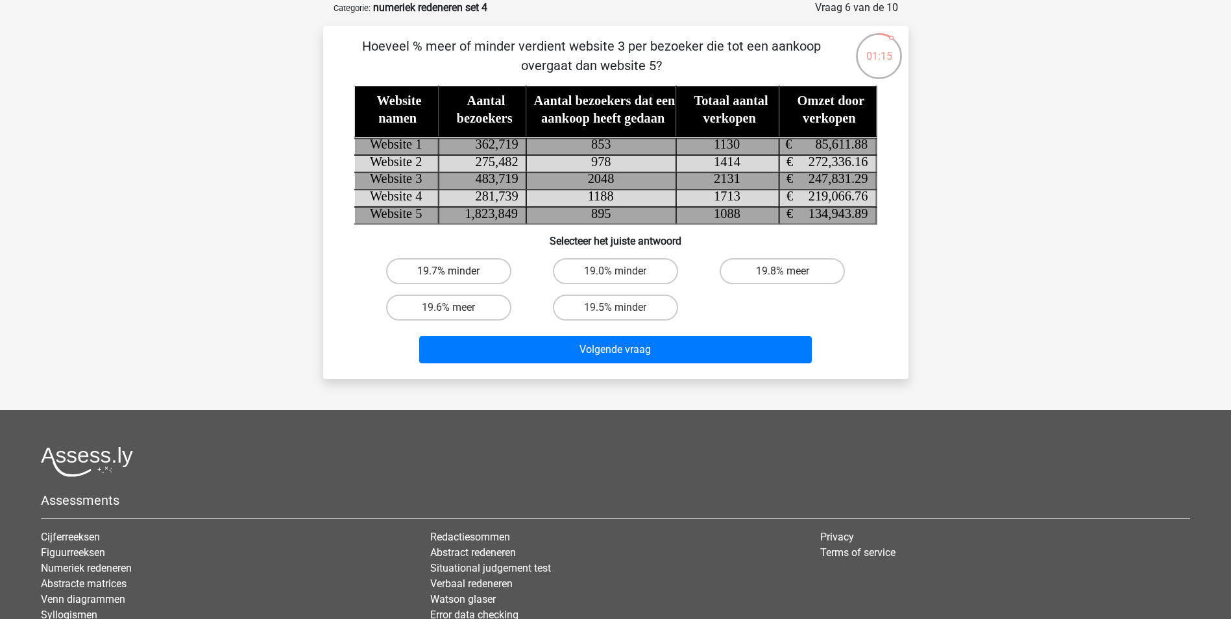
click at [471, 271] on label "19.7% minder" at bounding box center [448, 271] width 125 height 26
click at [457, 271] on input "19.7% minder" at bounding box center [452, 275] width 8 height 8
radio input "true"
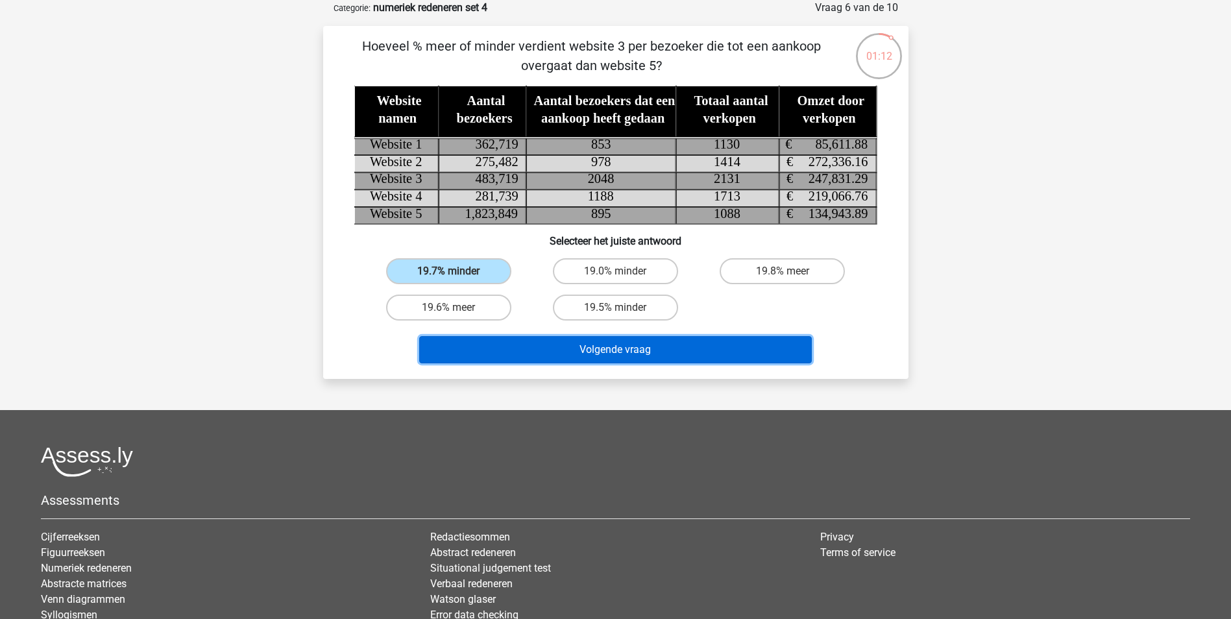
click at [635, 346] on button "Volgende vraag" at bounding box center [615, 349] width 393 height 27
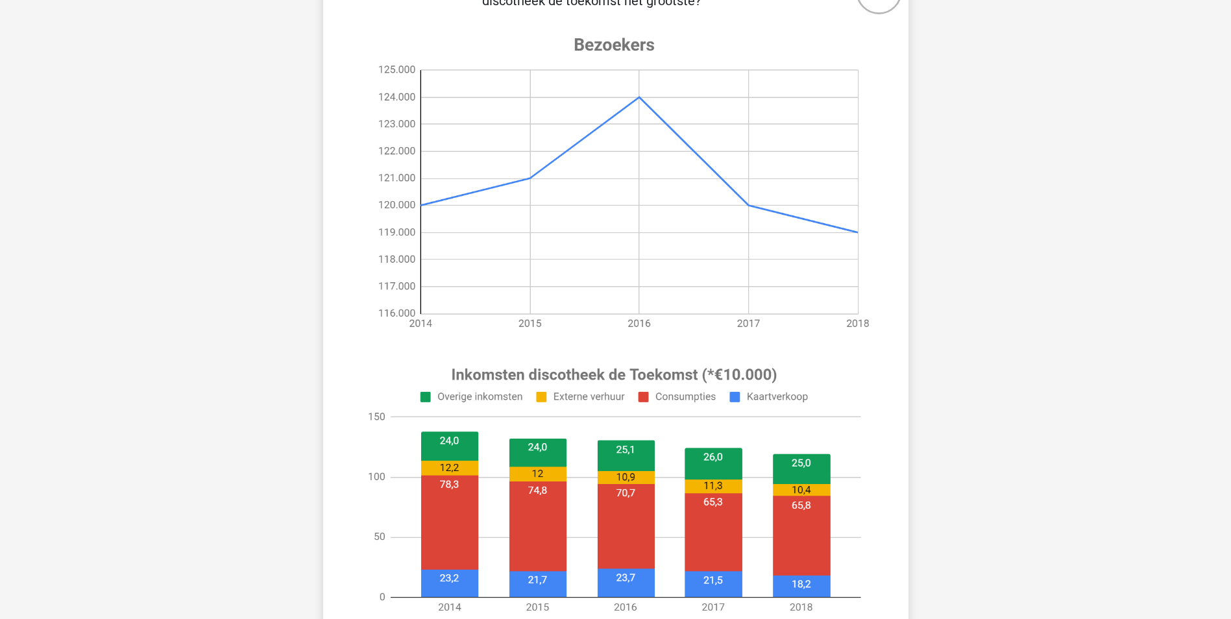
scroll to position [195, 0]
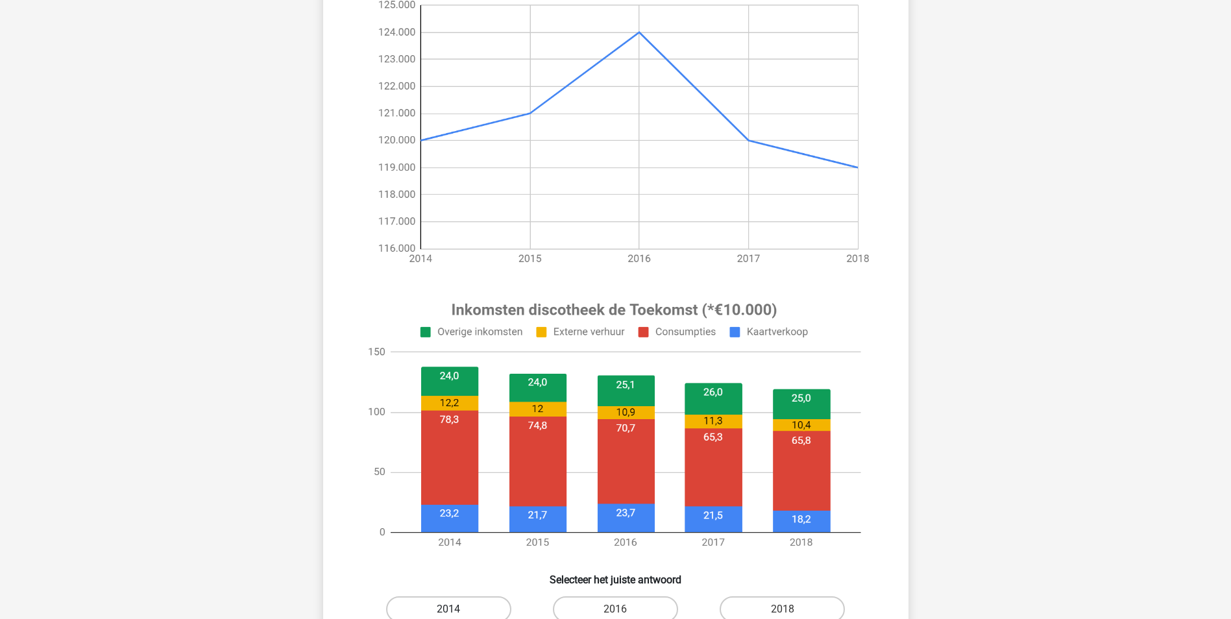
click at [441, 600] on label "2014" at bounding box center [448, 609] width 125 height 26
click at [448, 609] on input "2014" at bounding box center [452, 613] width 8 height 8
radio input "true"
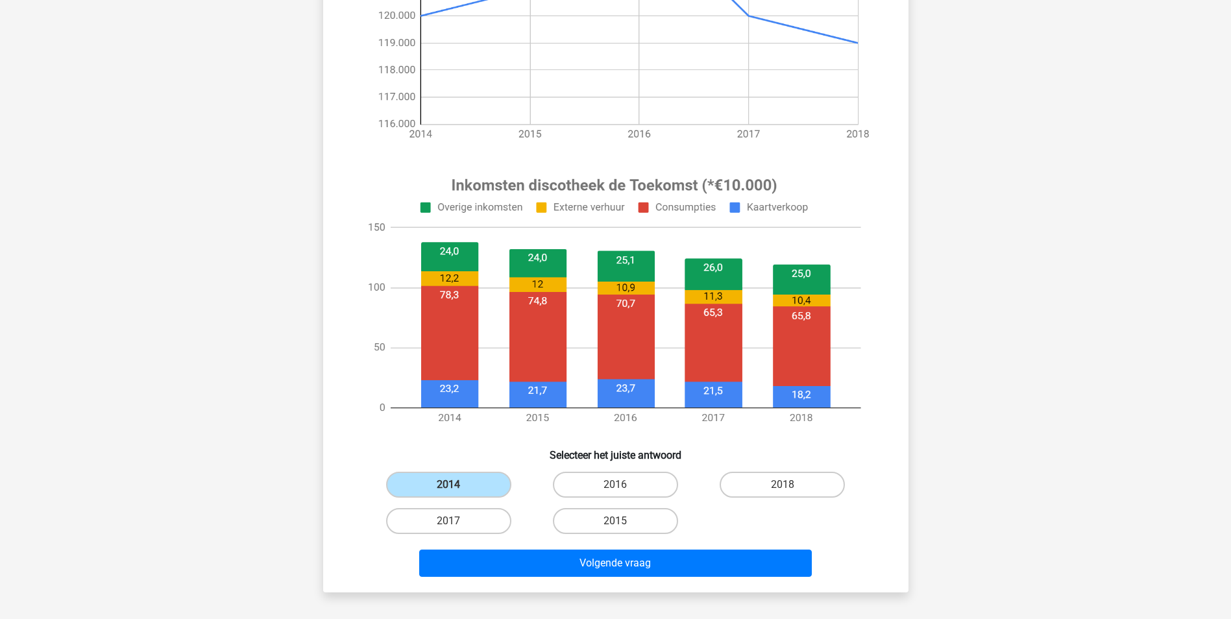
scroll to position [324, 0]
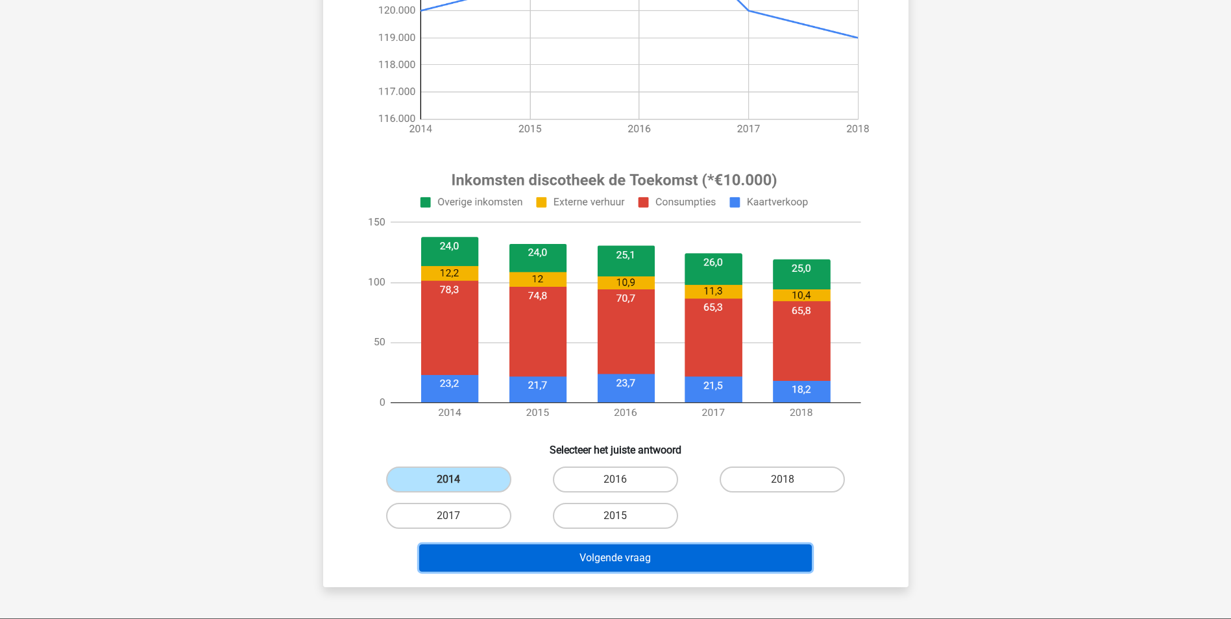
click at [647, 560] on button "Volgende vraag" at bounding box center [615, 558] width 393 height 27
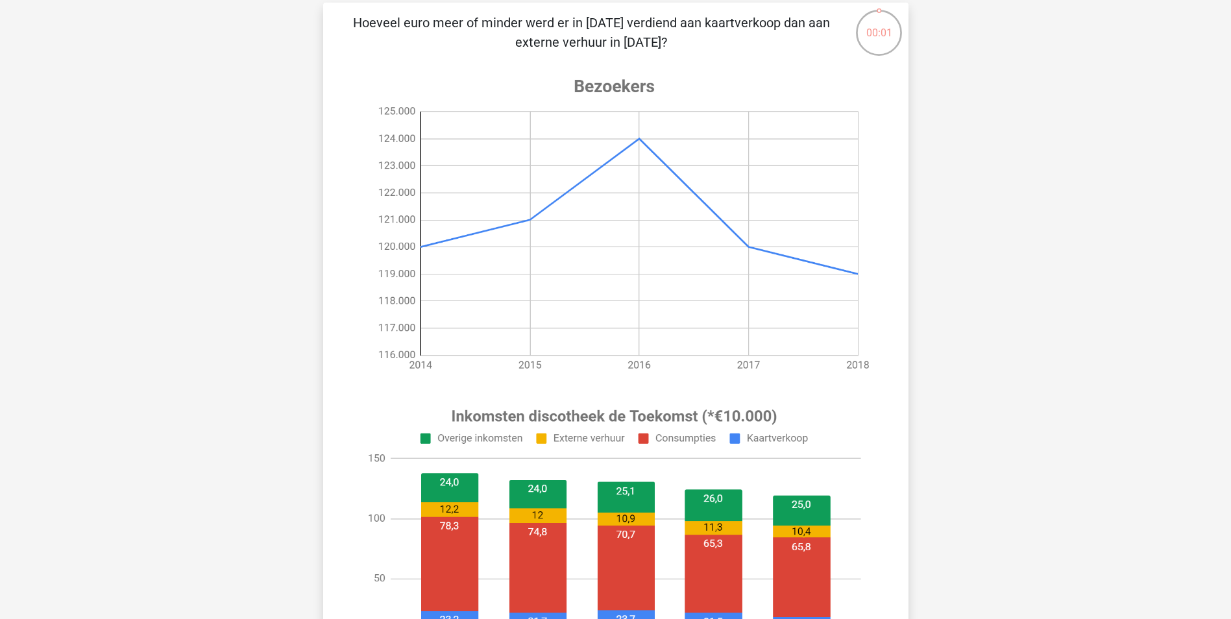
scroll to position [0, 0]
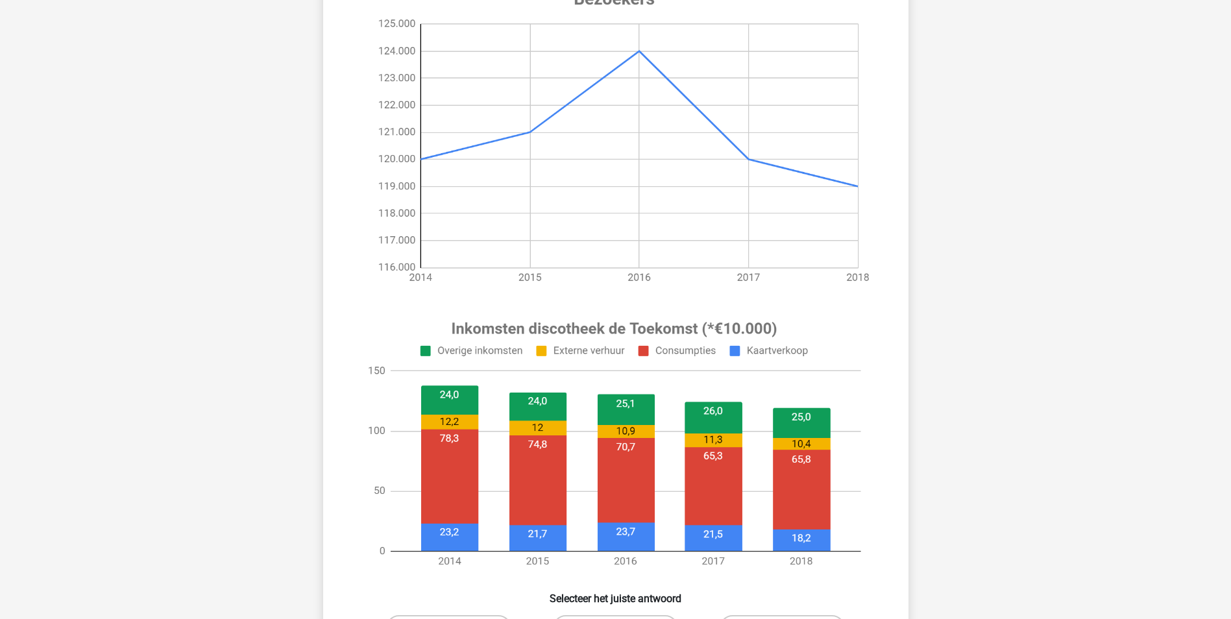
scroll to position [195, 0]
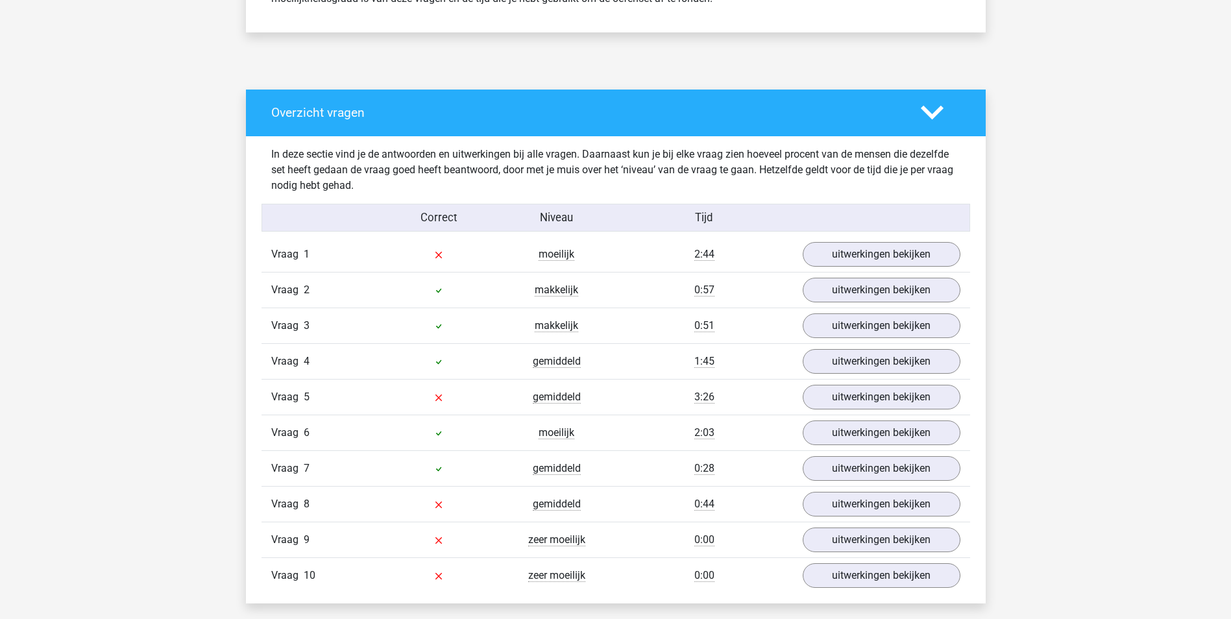
scroll to position [649, 0]
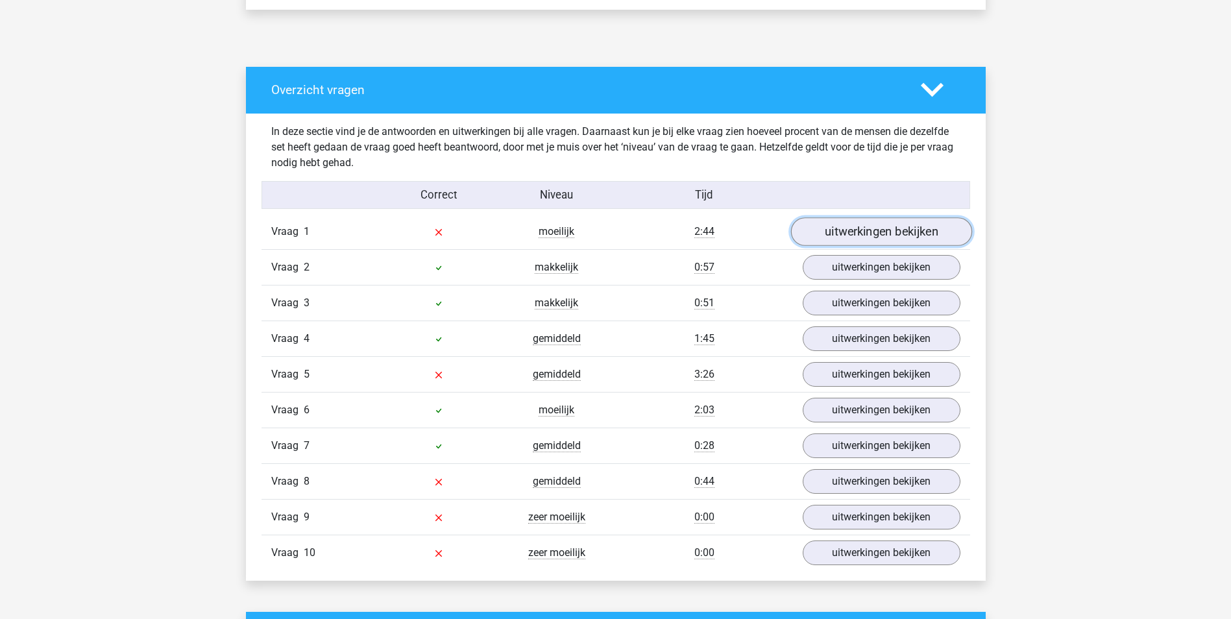
click at [878, 243] on link "uitwerkingen bekijken" at bounding box center [880, 231] width 181 height 29
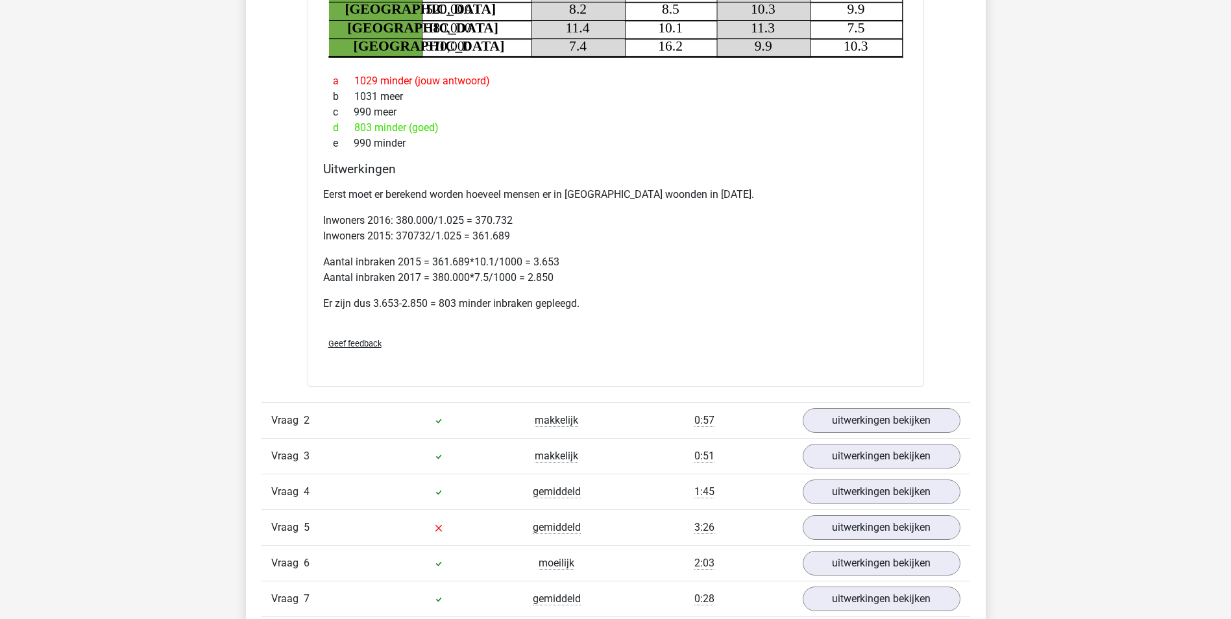
scroll to position [1103, 0]
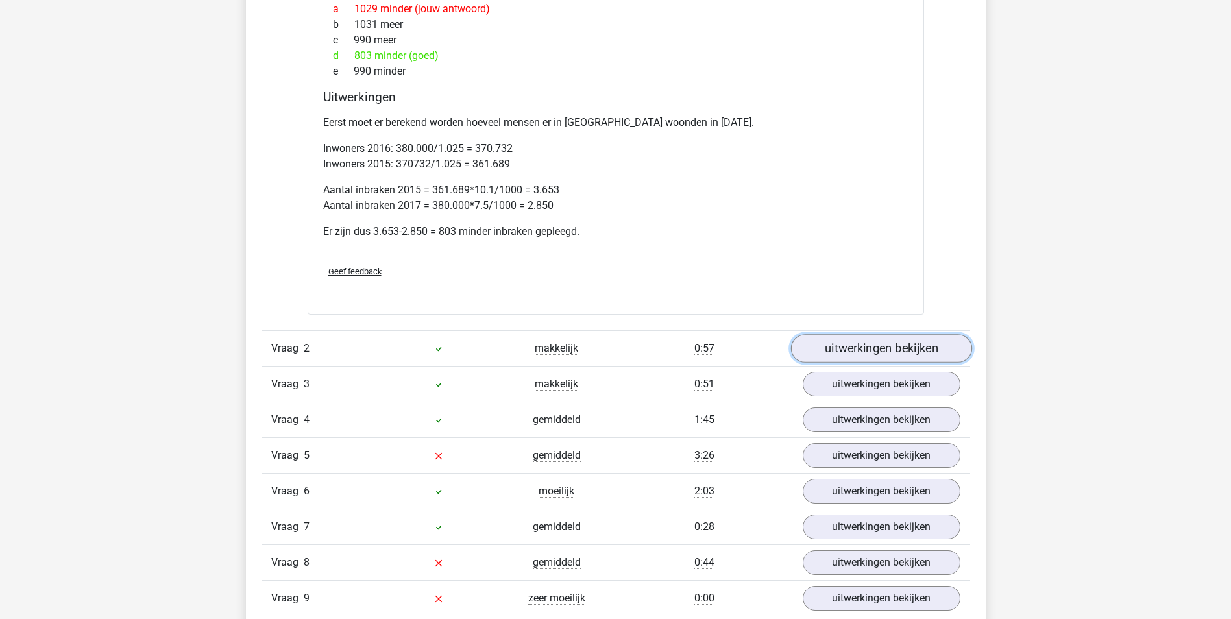
click at [922, 341] on link "uitwerkingen bekijken" at bounding box center [880, 348] width 181 height 29
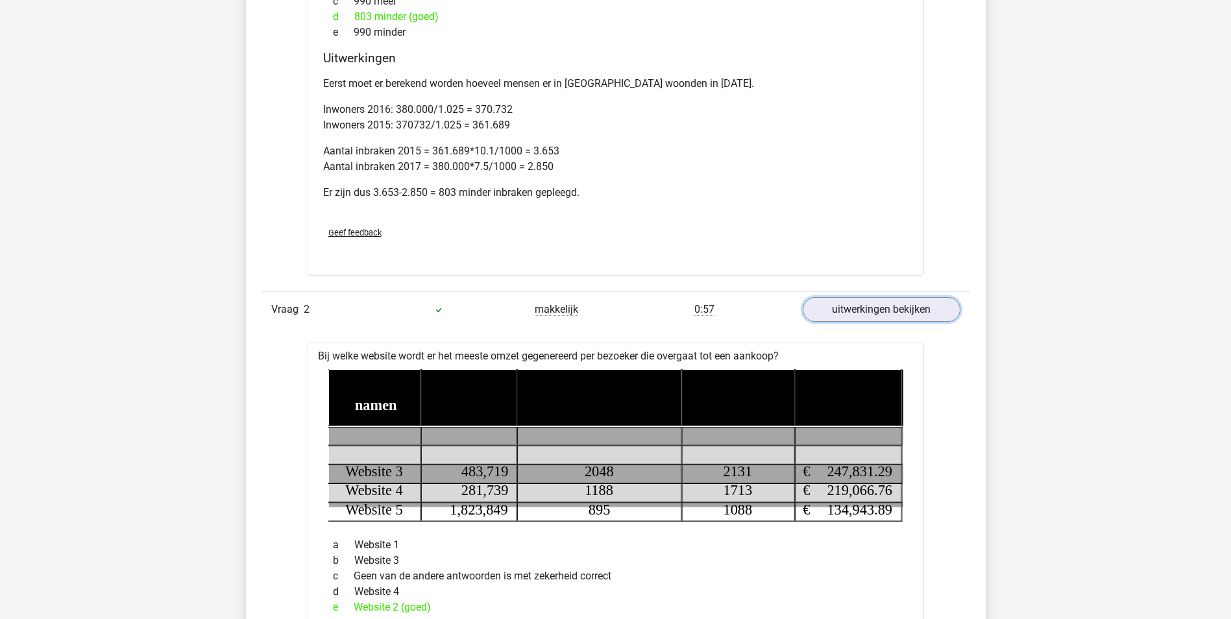
scroll to position [973, 0]
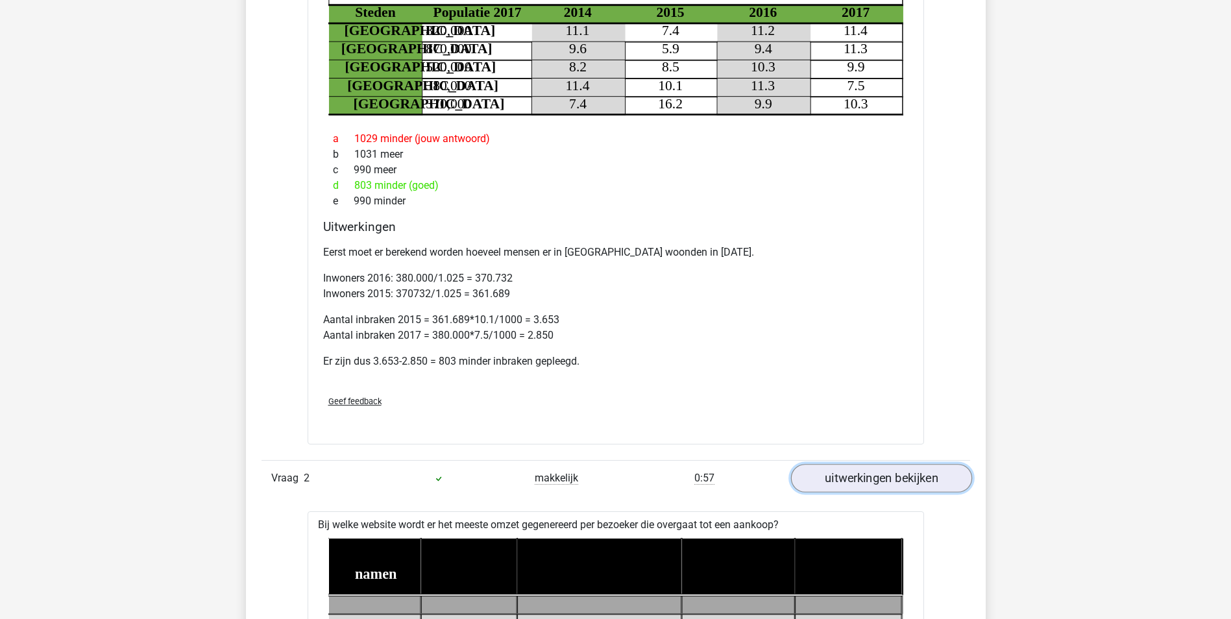
click at [852, 476] on link "uitwerkingen bekijken" at bounding box center [880, 478] width 181 height 29
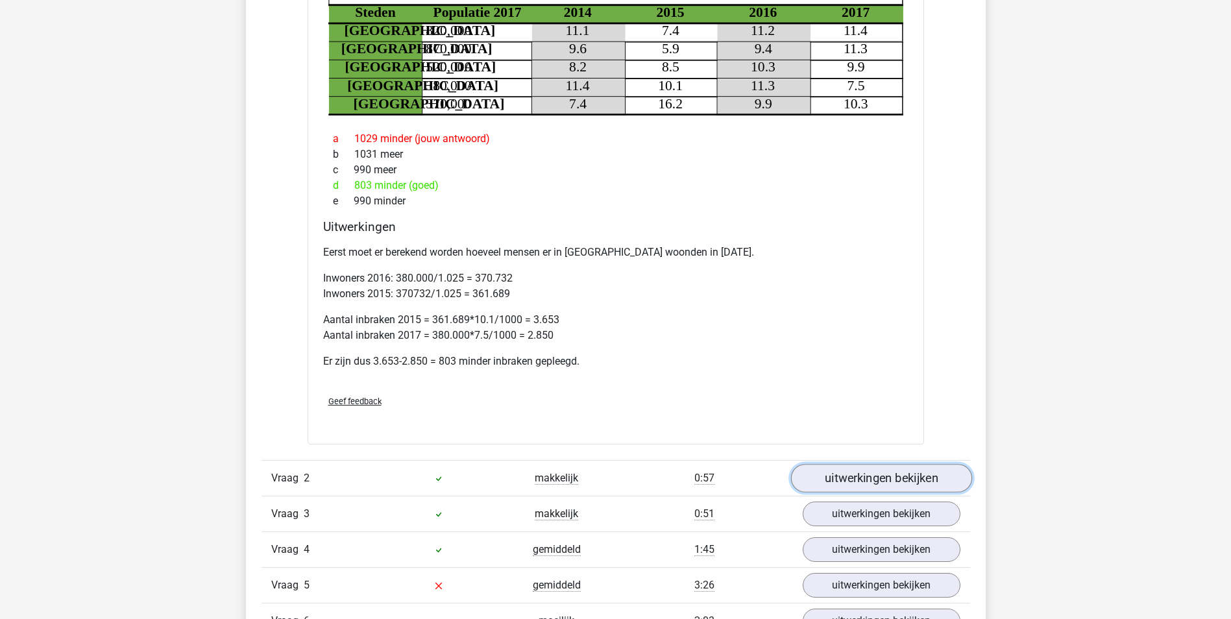
click at [852, 476] on link "uitwerkingen bekijken" at bounding box center [880, 478] width 181 height 29
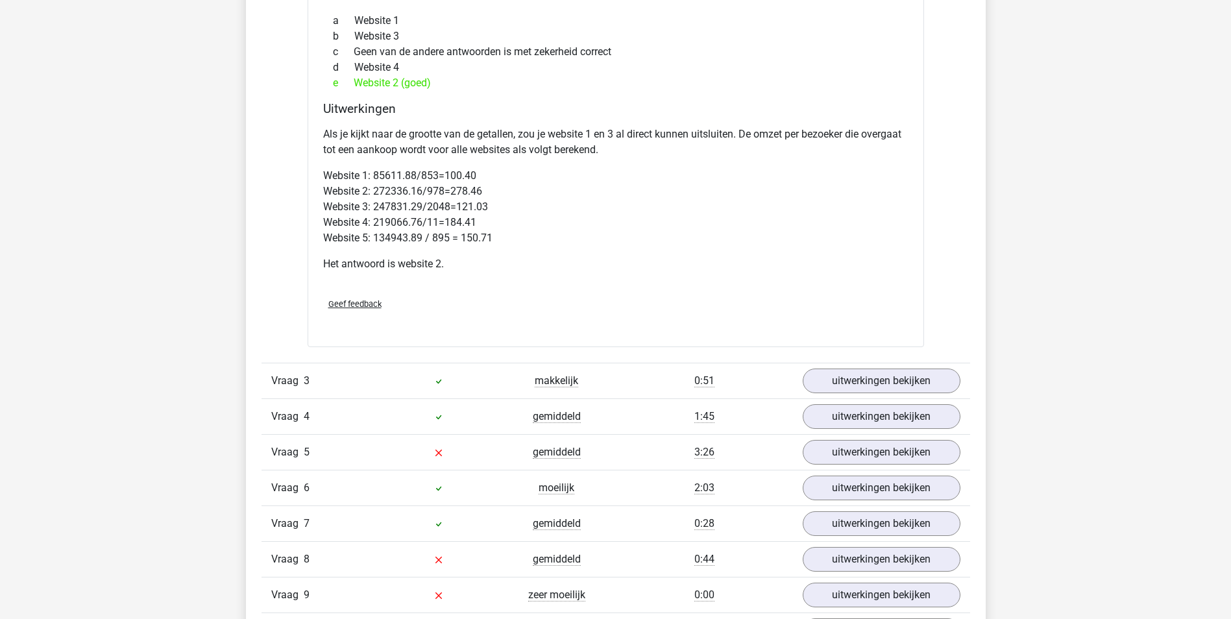
scroll to position [1687, 0]
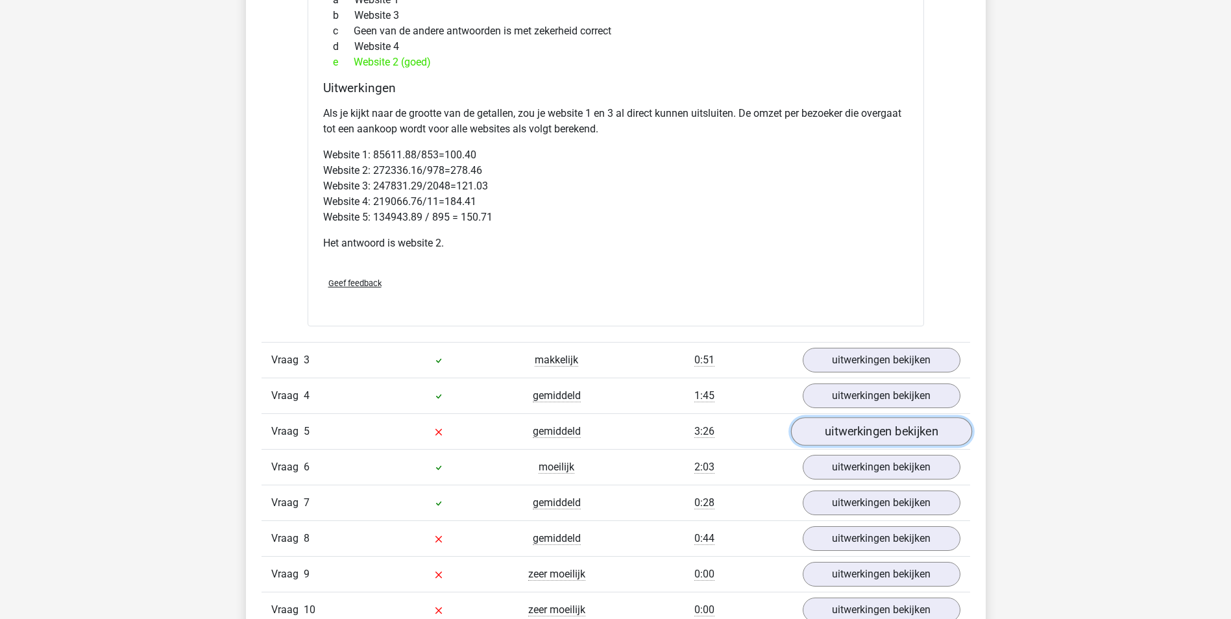
click at [869, 428] on link "uitwerkingen bekijken" at bounding box center [880, 432] width 181 height 29
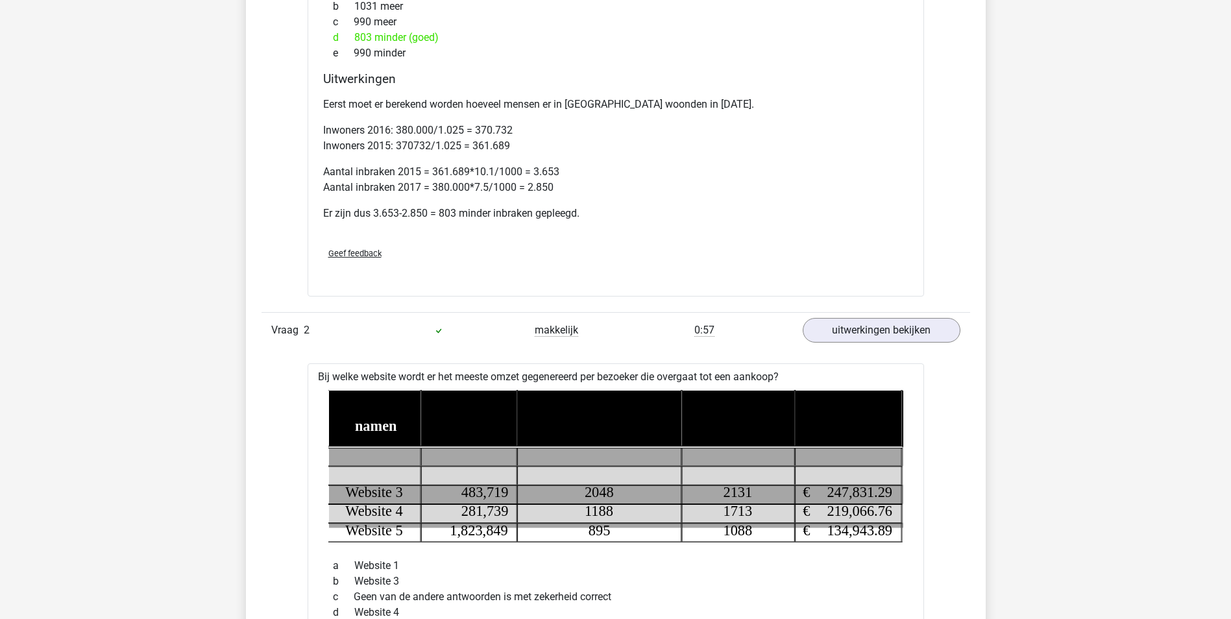
scroll to position [1233, 0]
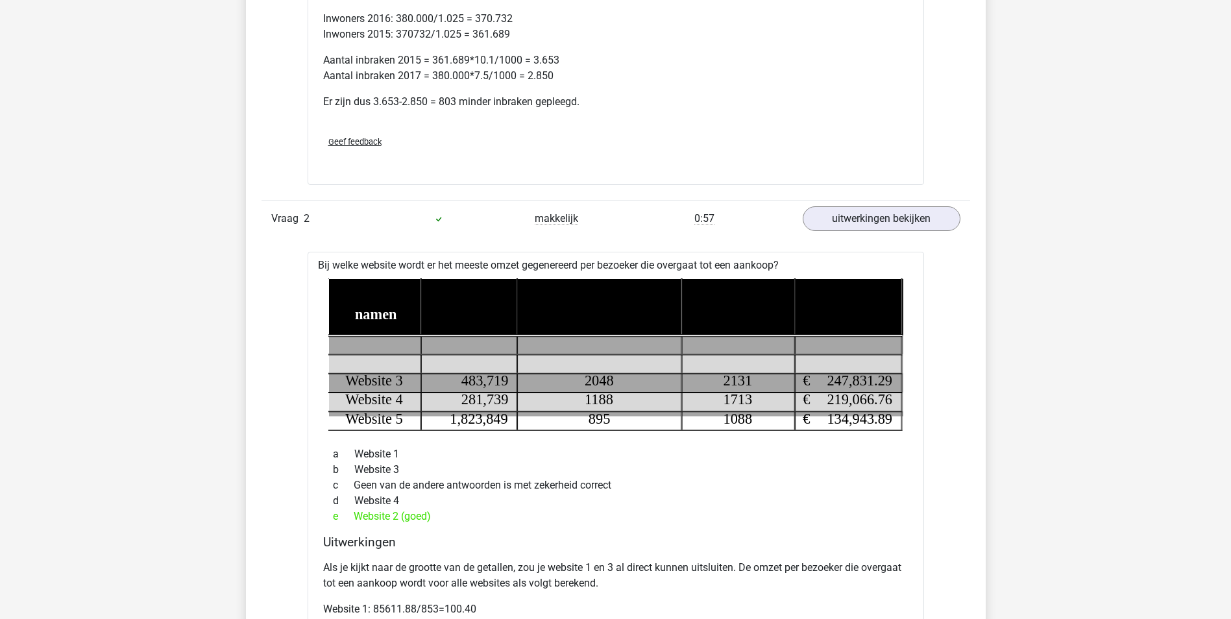
drag, startPoint x: 611, startPoint y: 265, endPoint x: 591, endPoint y: 243, distance: 30.3
click at [611, 265] on div "Bij welke website wordt er het meeste omzet gegenereerd per bezoeker die overga…" at bounding box center [616, 517] width 617 height 530
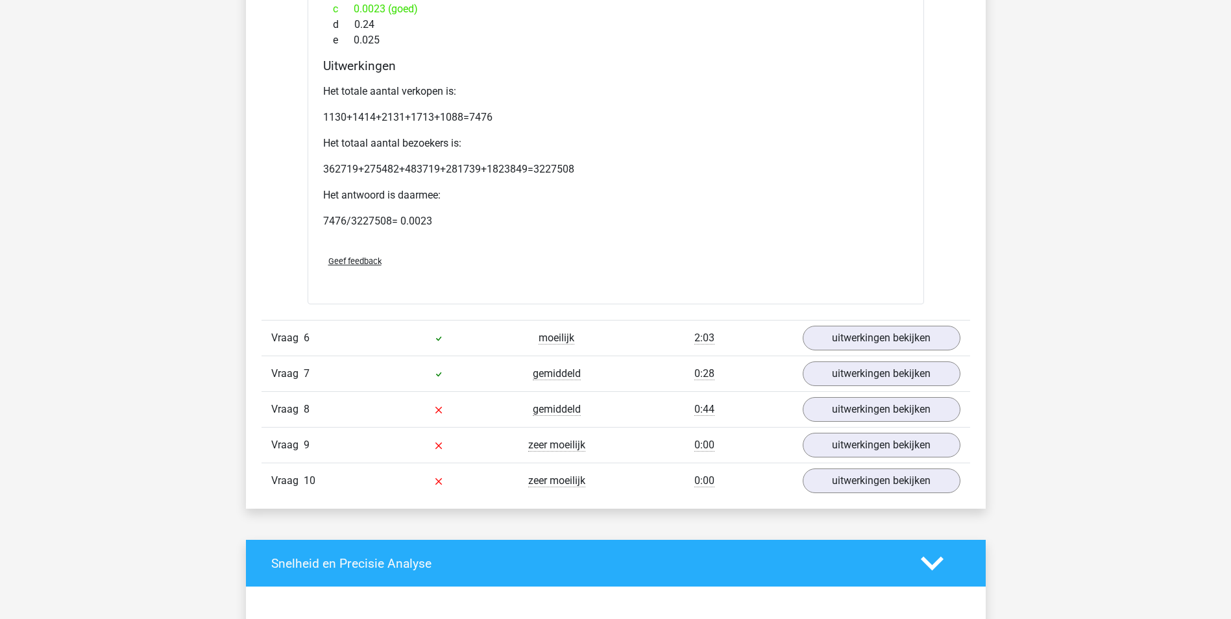
scroll to position [2401, 0]
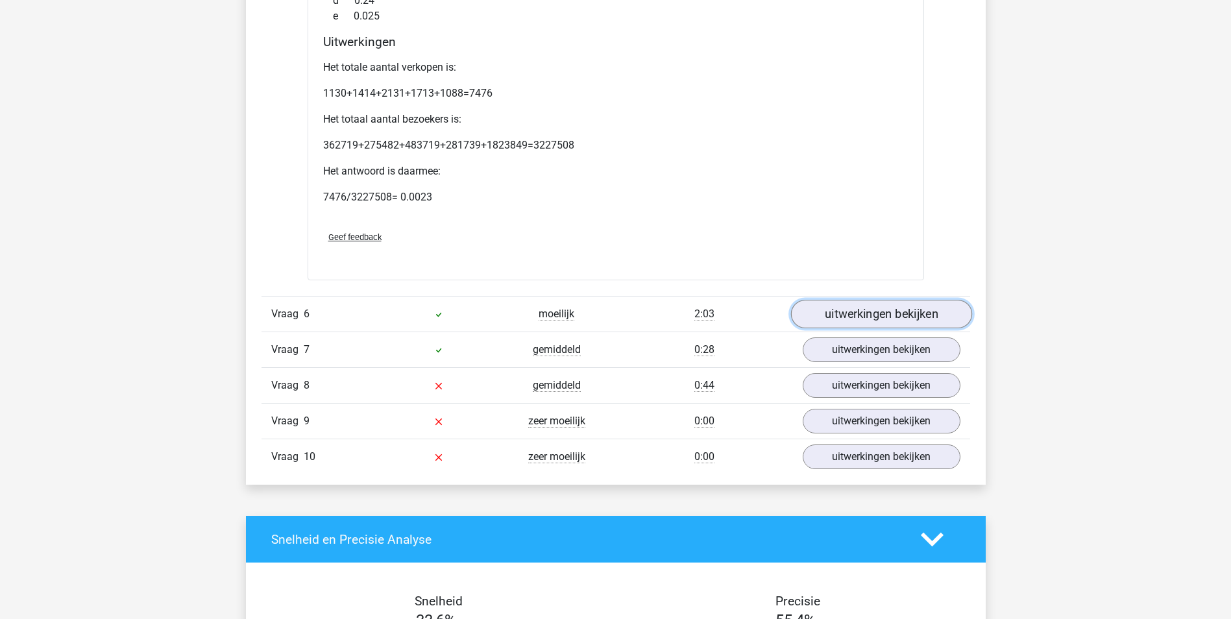
click at [872, 313] on link "uitwerkingen bekijken" at bounding box center [880, 314] width 181 height 29
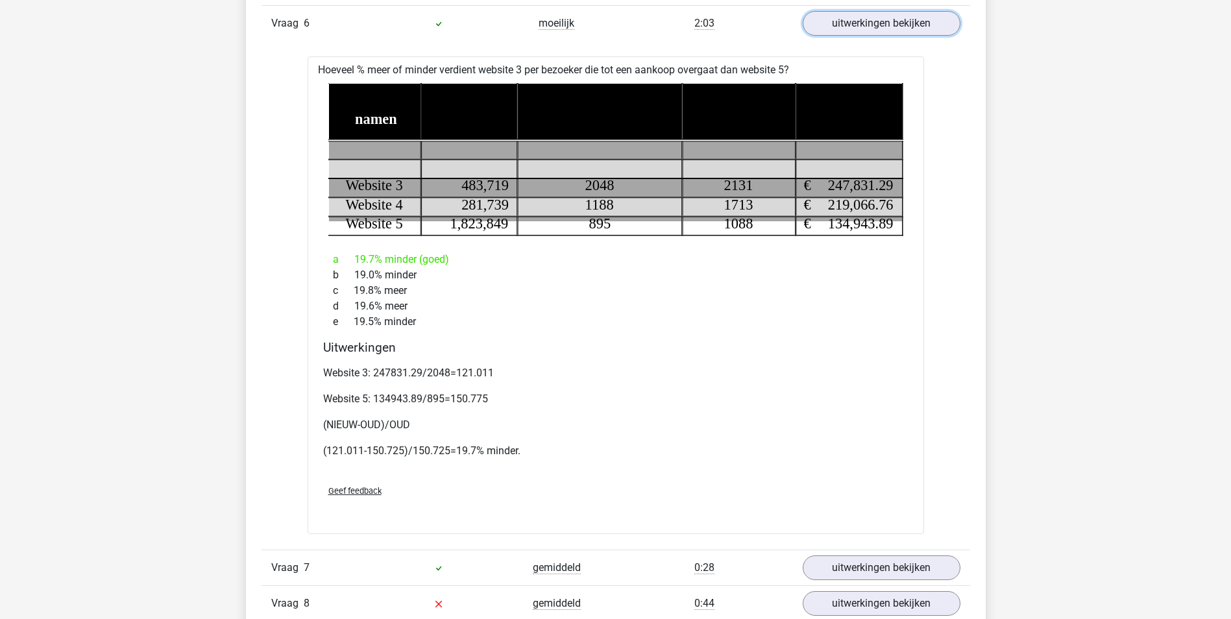
scroll to position [2791, 0]
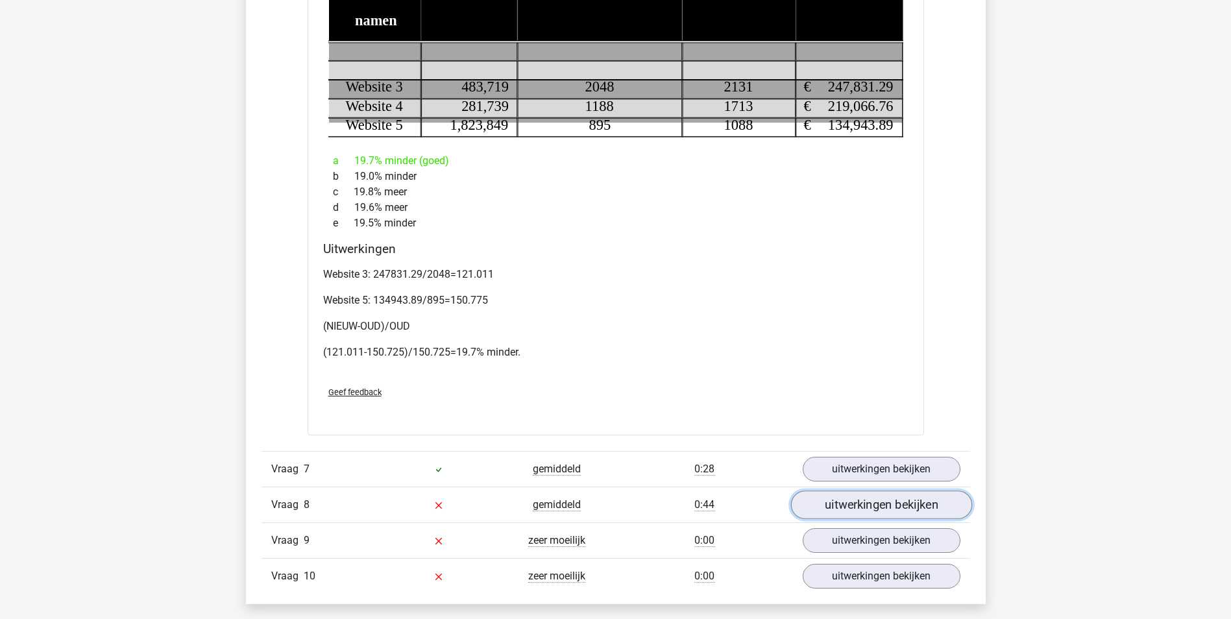
click at [885, 502] on link "uitwerkingen bekijken" at bounding box center [880, 505] width 181 height 29
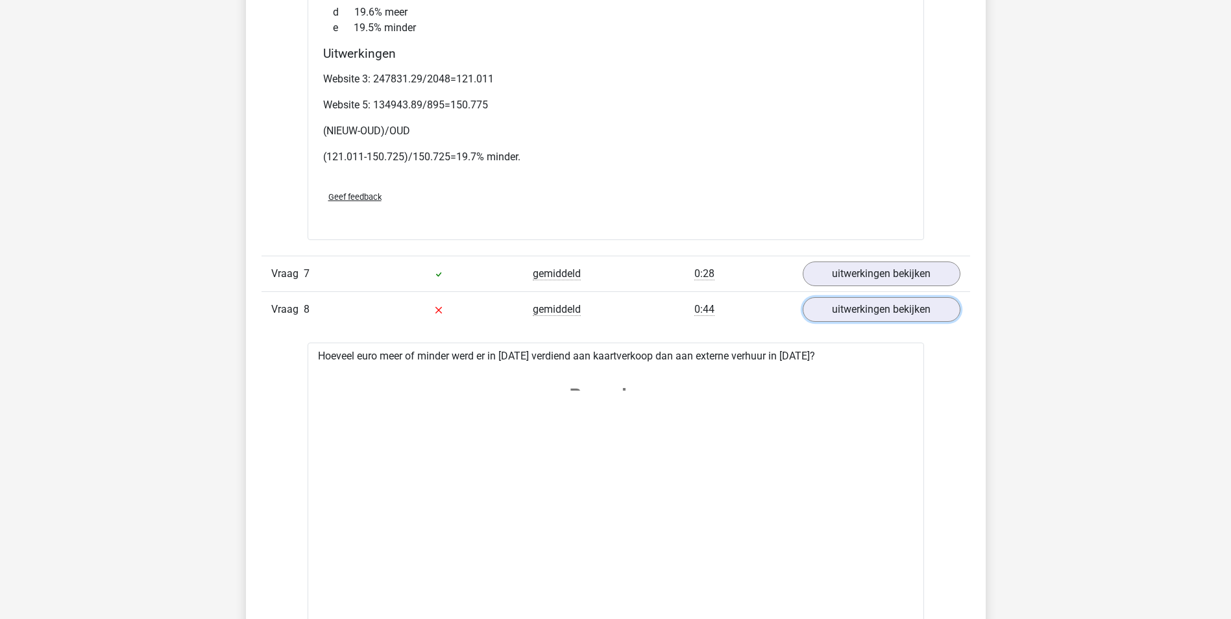
scroll to position [2985, 0]
click at [882, 273] on link "uitwerkingen bekijken" at bounding box center [880, 274] width 181 height 29
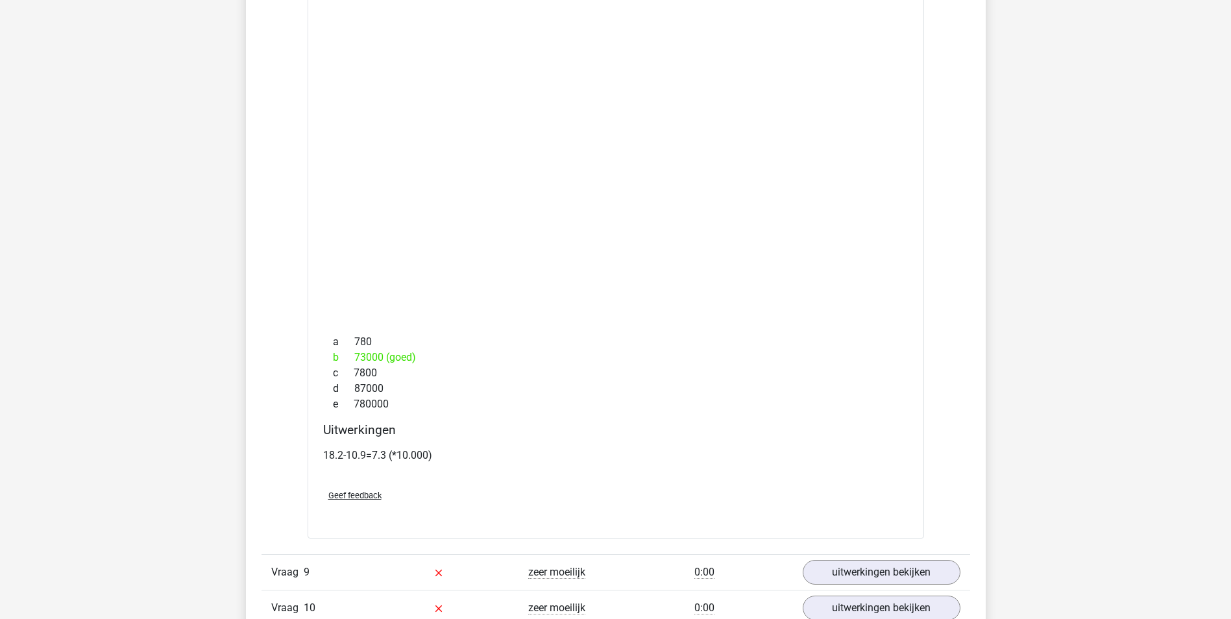
scroll to position [4932, 0]
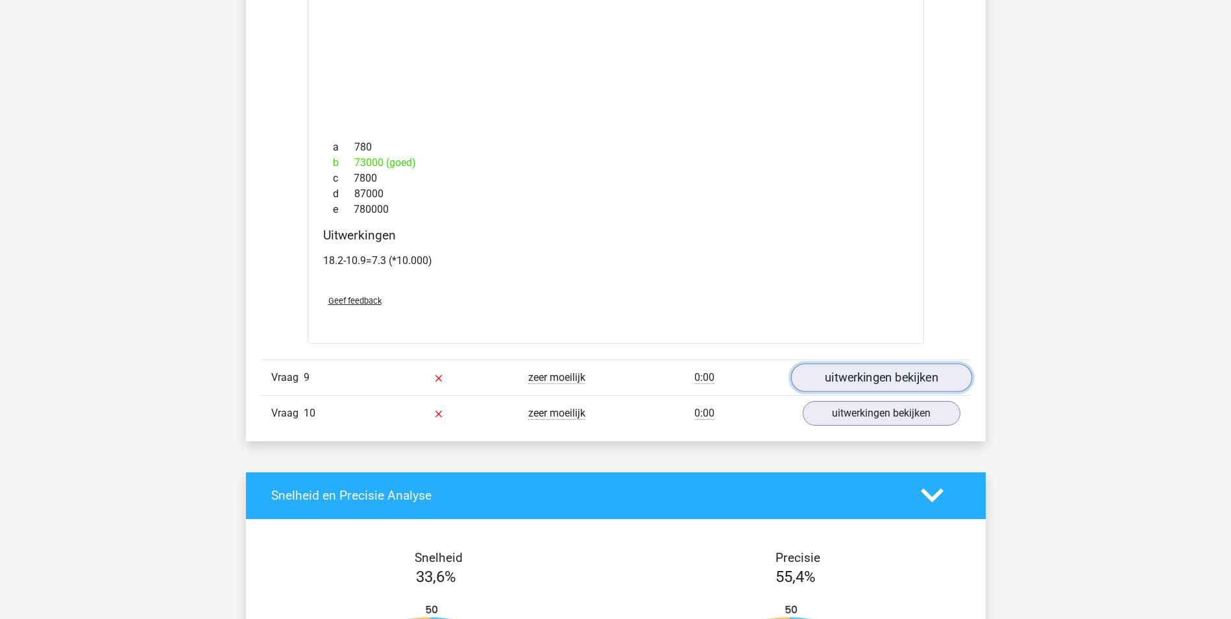
click at [831, 371] on link "uitwerkingen bekijken" at bounding box center [880, 377] width 181 height 29
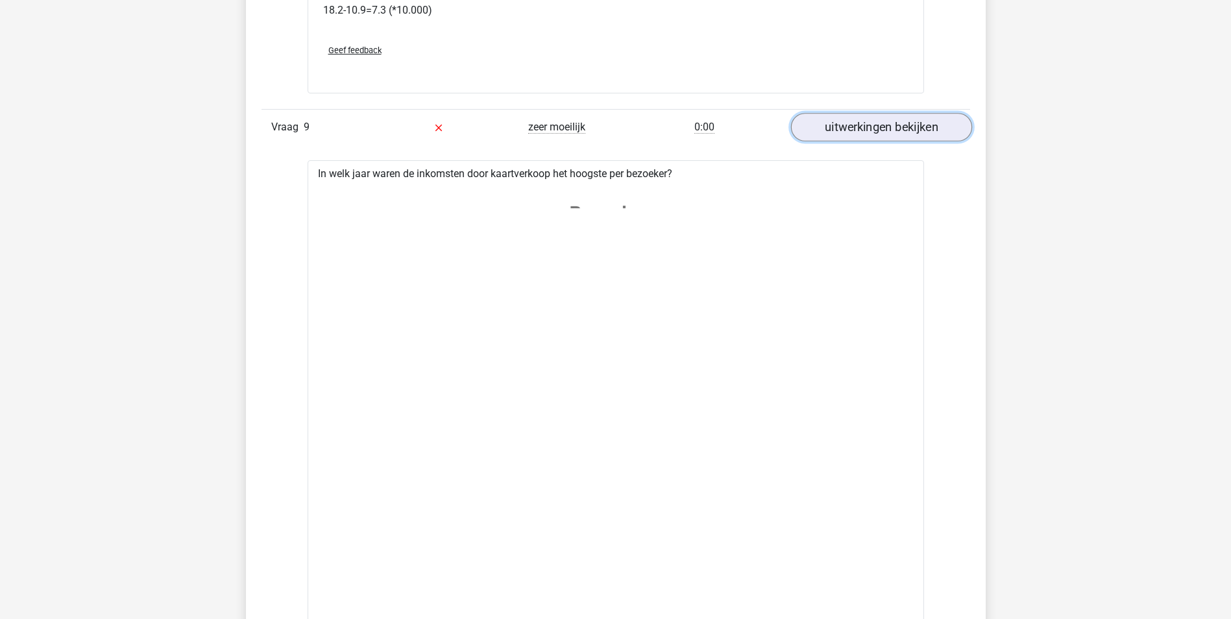
scroll to position [5192, 0]
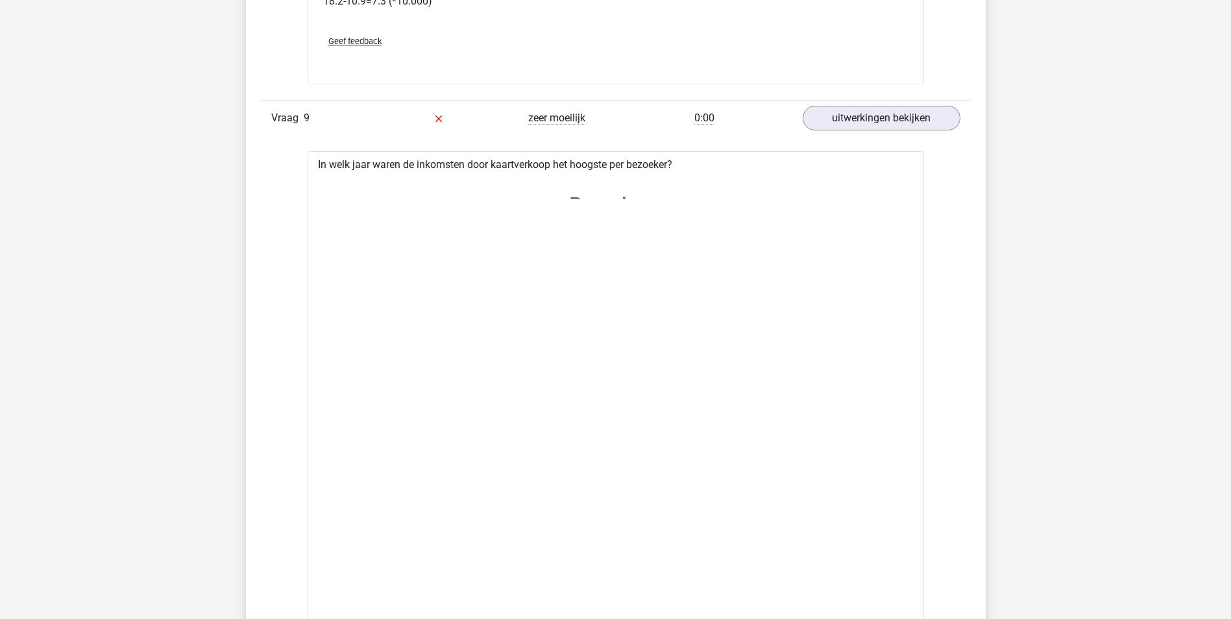
click at [622, 197] on image at bounding box center [613, 356] width 571 height 357
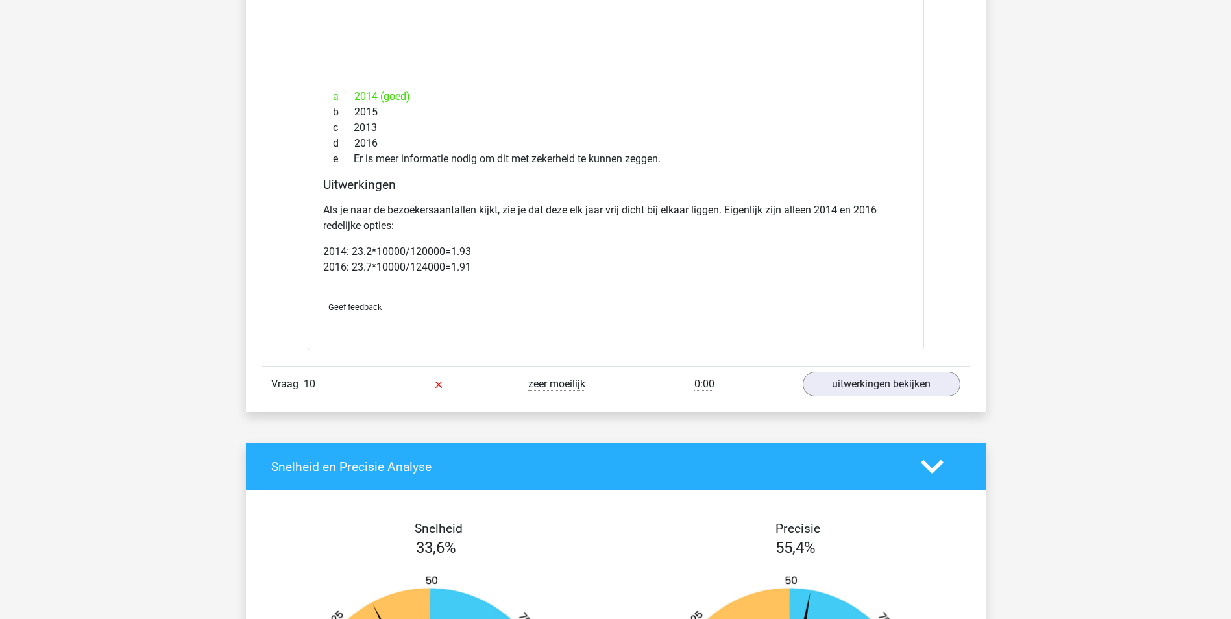
scroll to position [5971, 0]
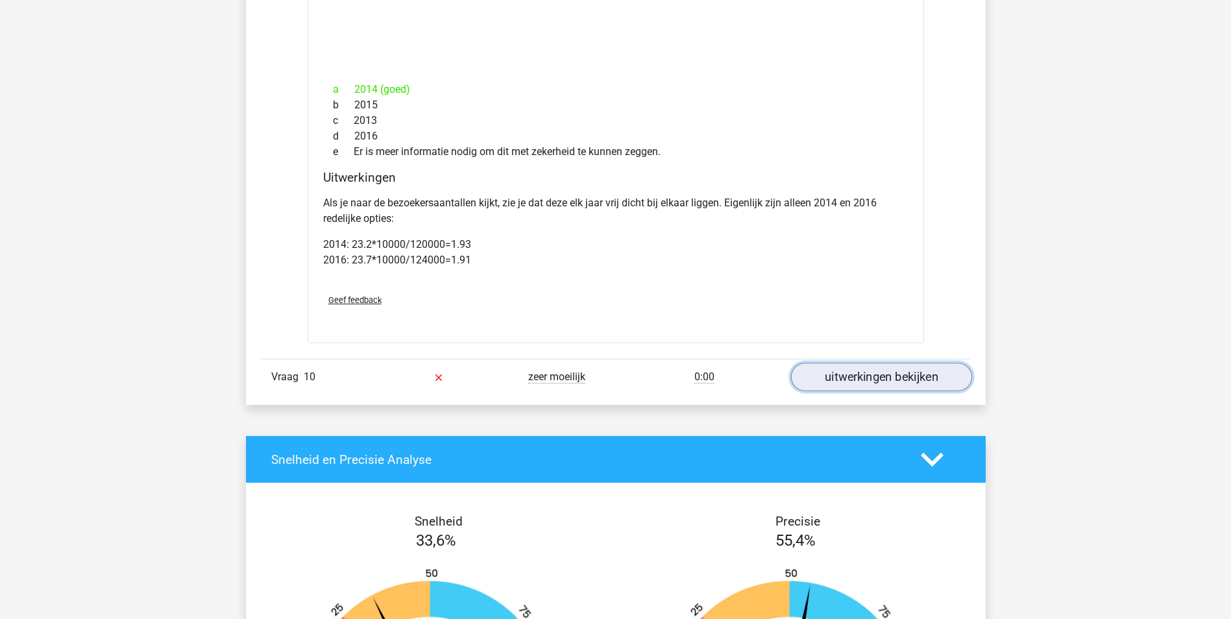
click at [925, 385] on link "uitwerkingen bekijken" at bounding box center [880, 377] width 181 height 29
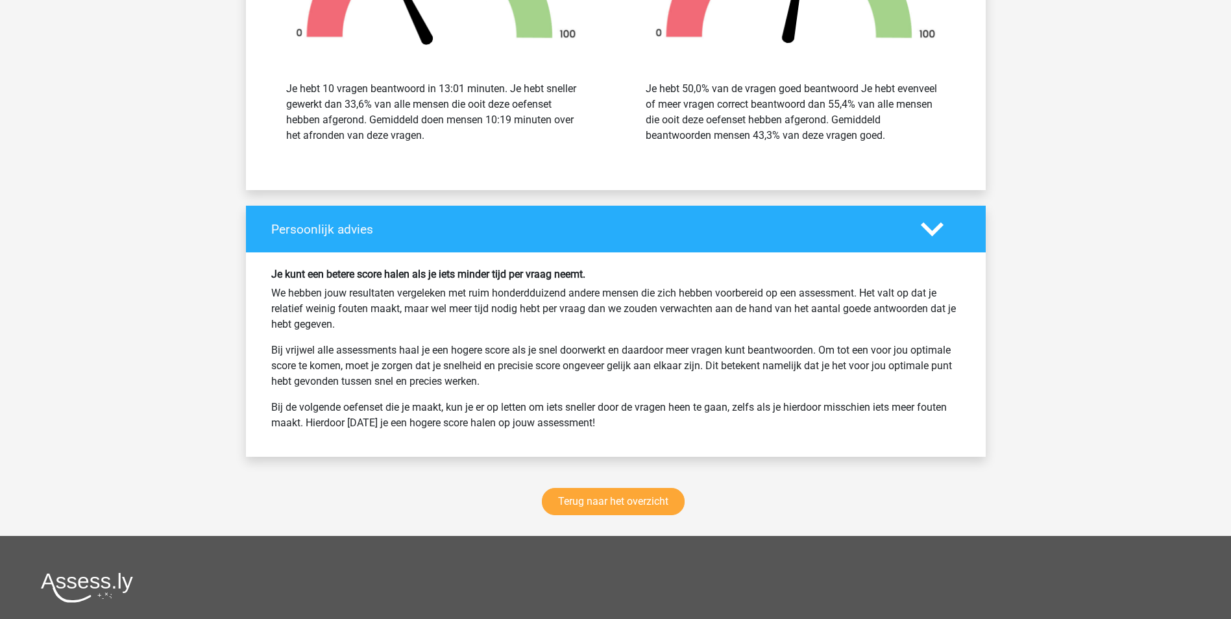
scroll to position [7593, 0]
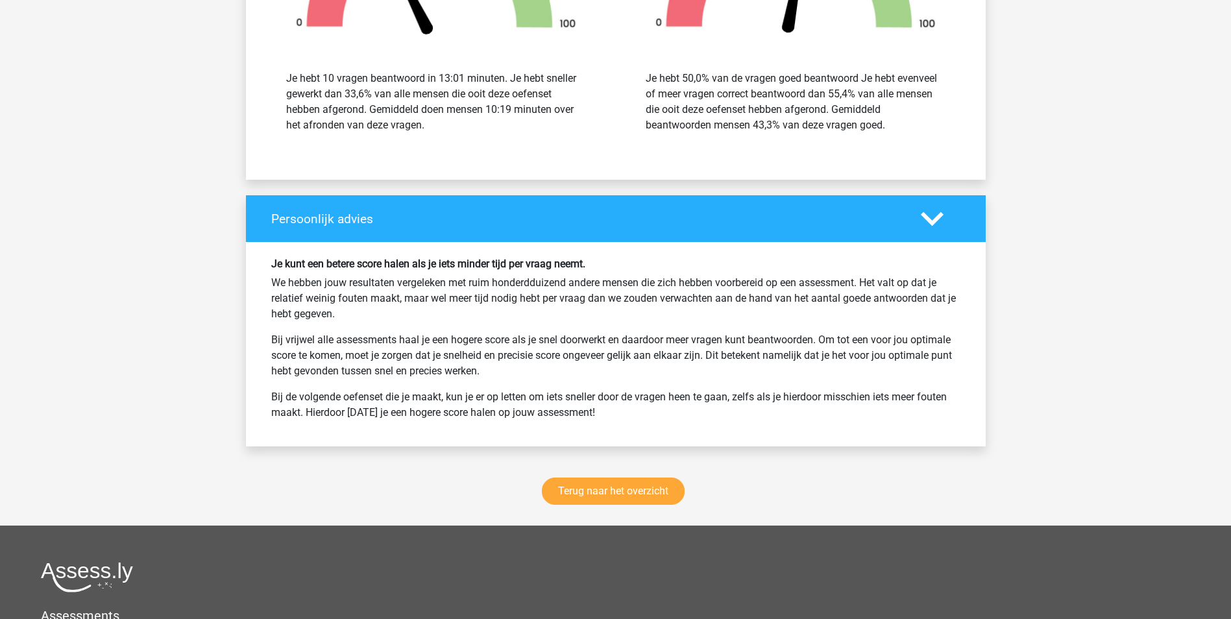
click at [667, 506] on div "Terug naar het overzicht" at bounding box center [616, 494] width 740 height 64
click at [659, 490] on link "Terug naar het overzicht" at bounding box center [613, 491] width 143 height 27
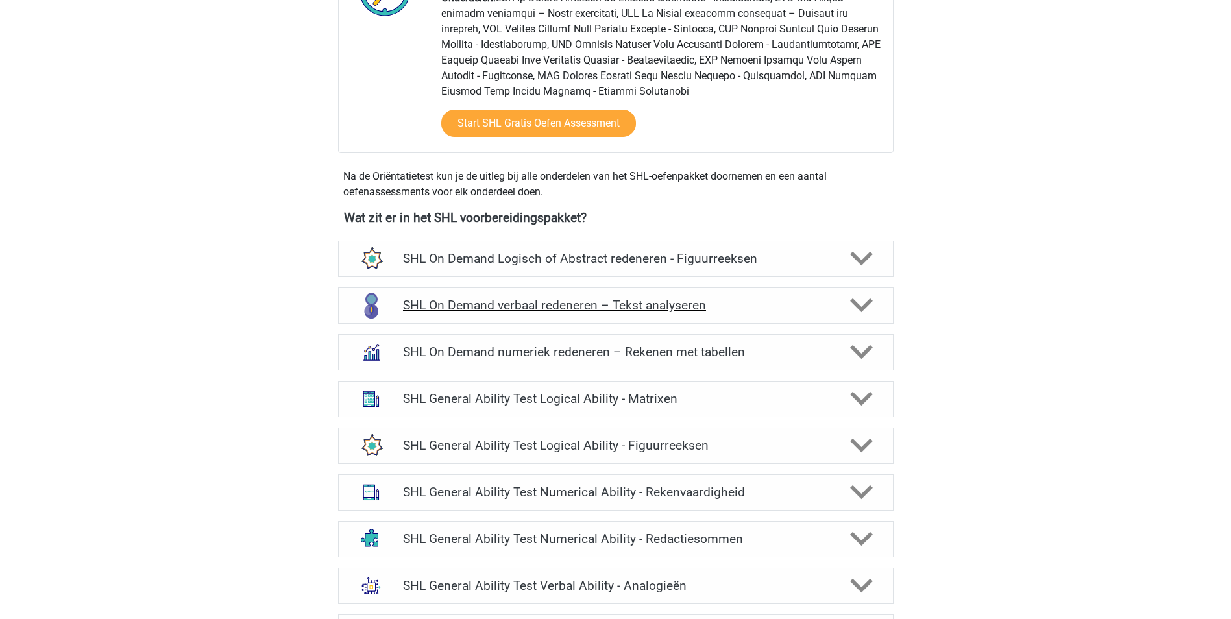
scroll to position [584, 0]
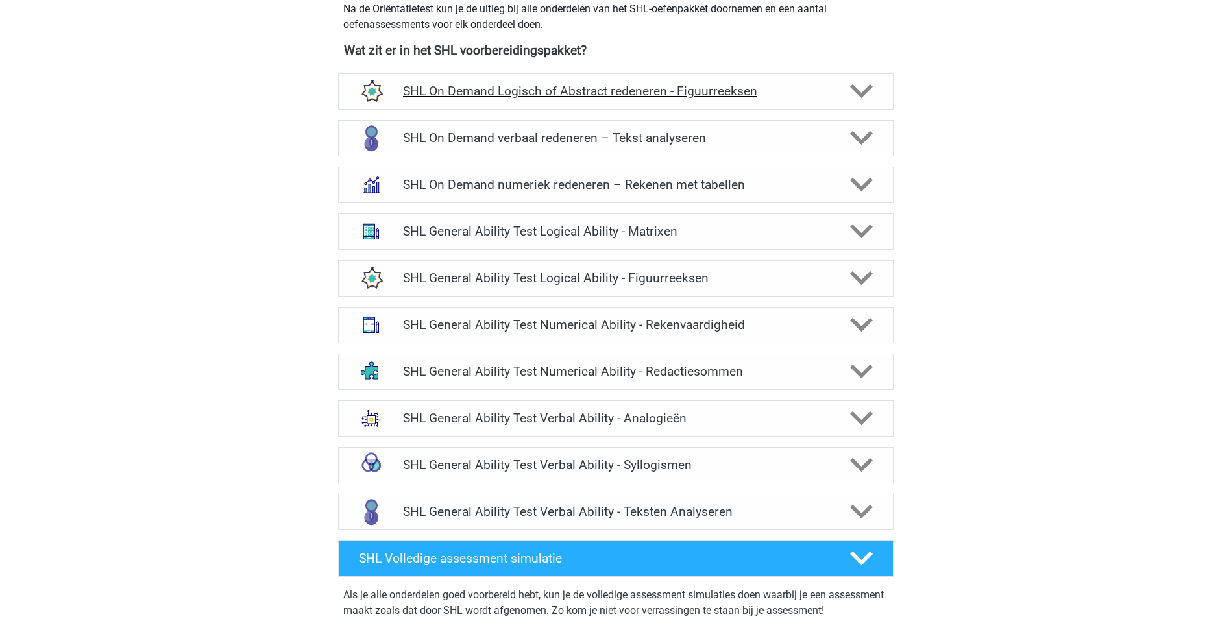
click at [768, 95] on h4 "SHL On Demand Logisch of Abstract redeneren - Figuurreeksen" at bounding box center [615, 91] width 425 height 15
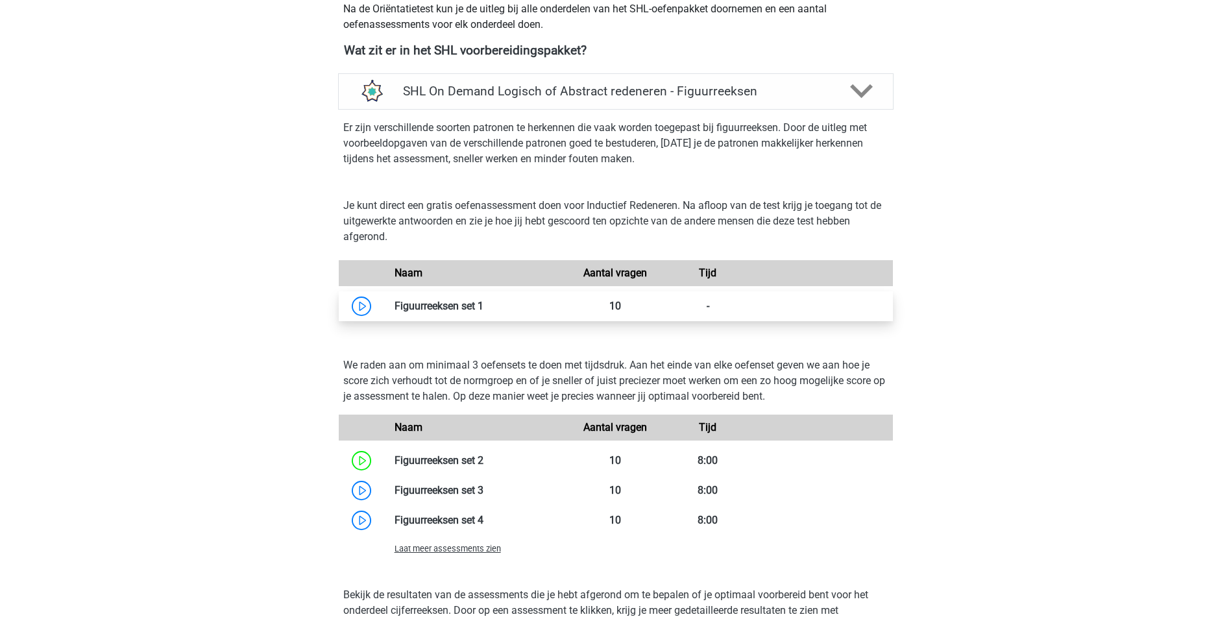
click at [483, 305] on link at bounding box center [483, 306] width 0 height 12
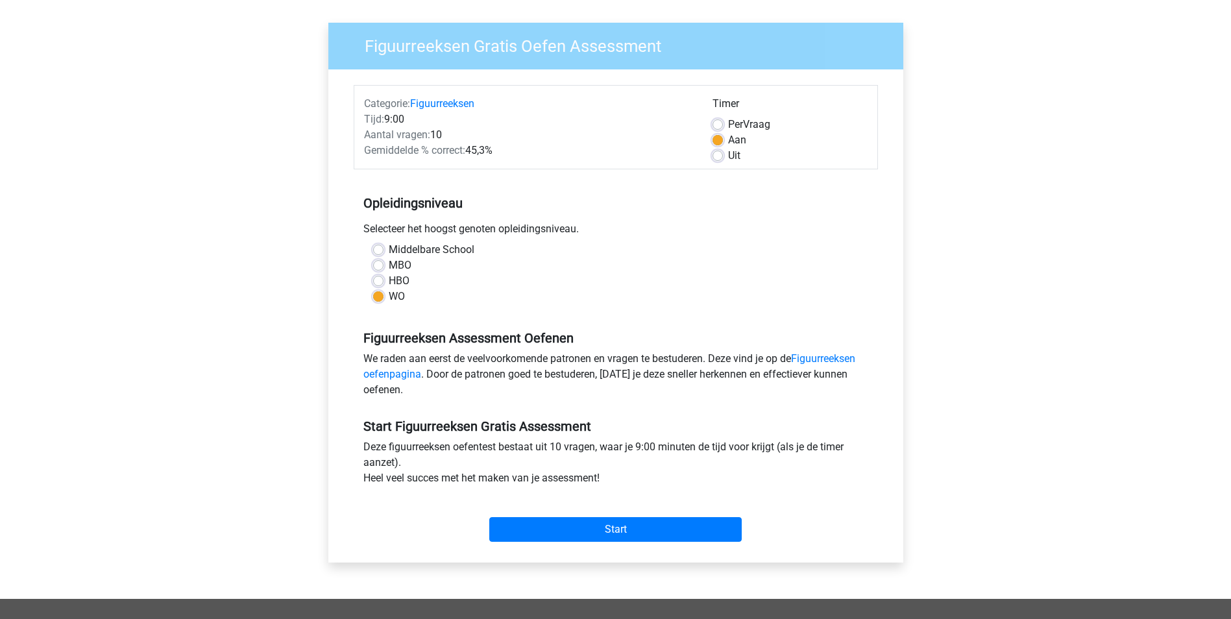
scroll to position [195, 0]
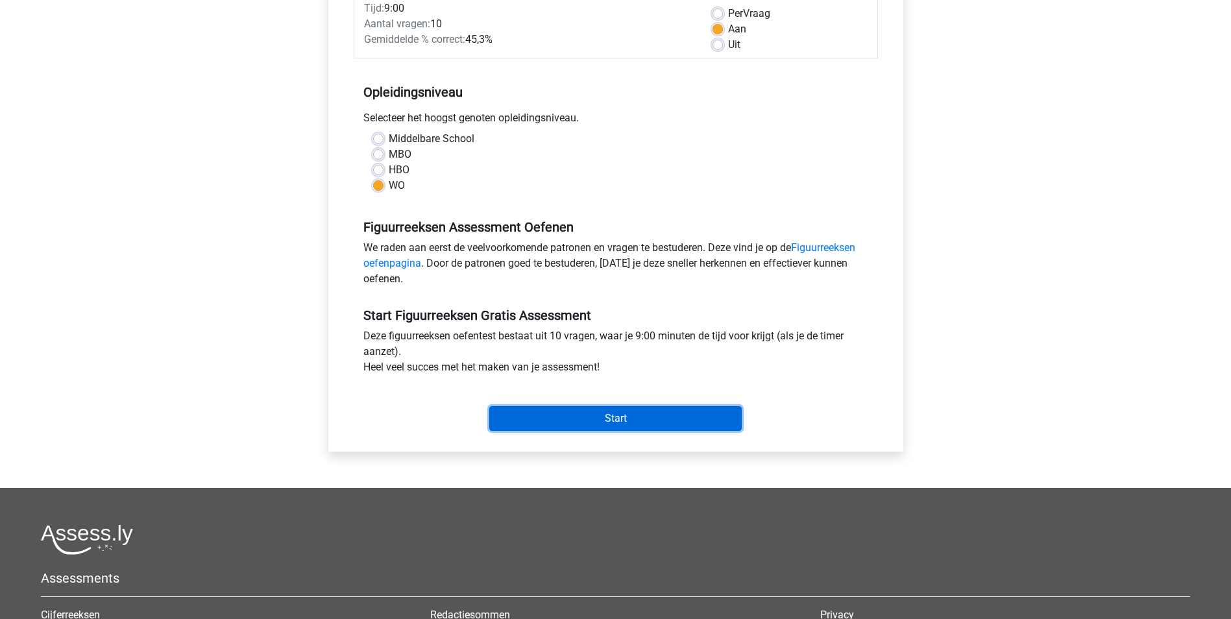
click at [645, 419] on input "Start" at bounding box center [615, 418] width 252 height 25
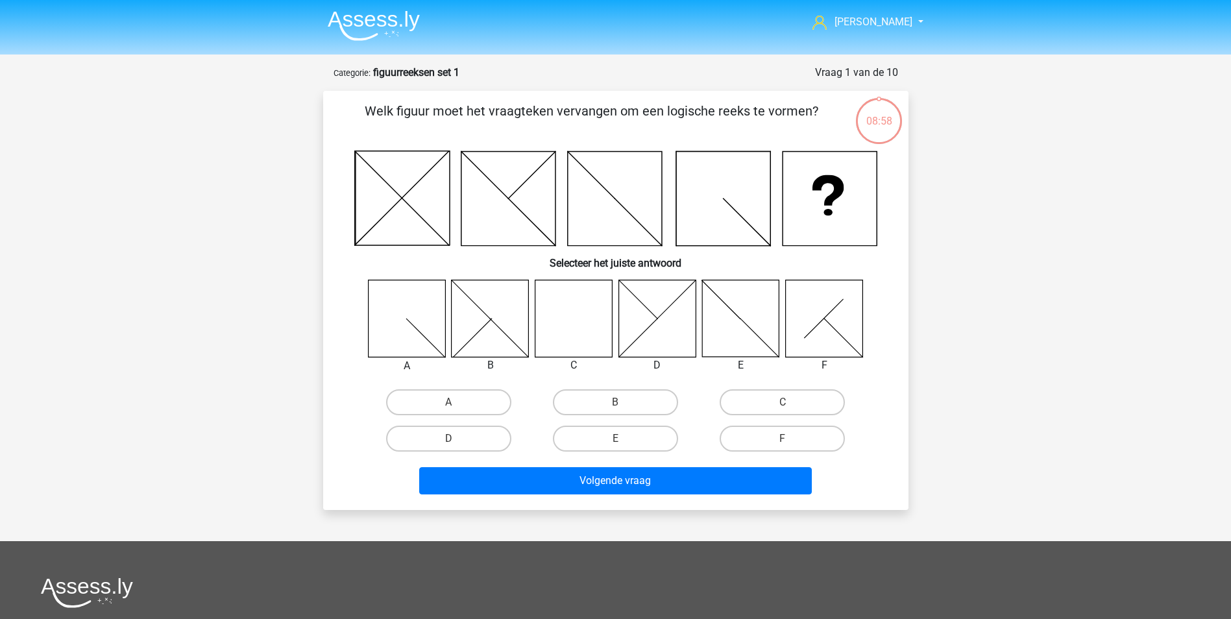
click at [369, 22] on img at bounding box center [374, 25] width 92 height 31
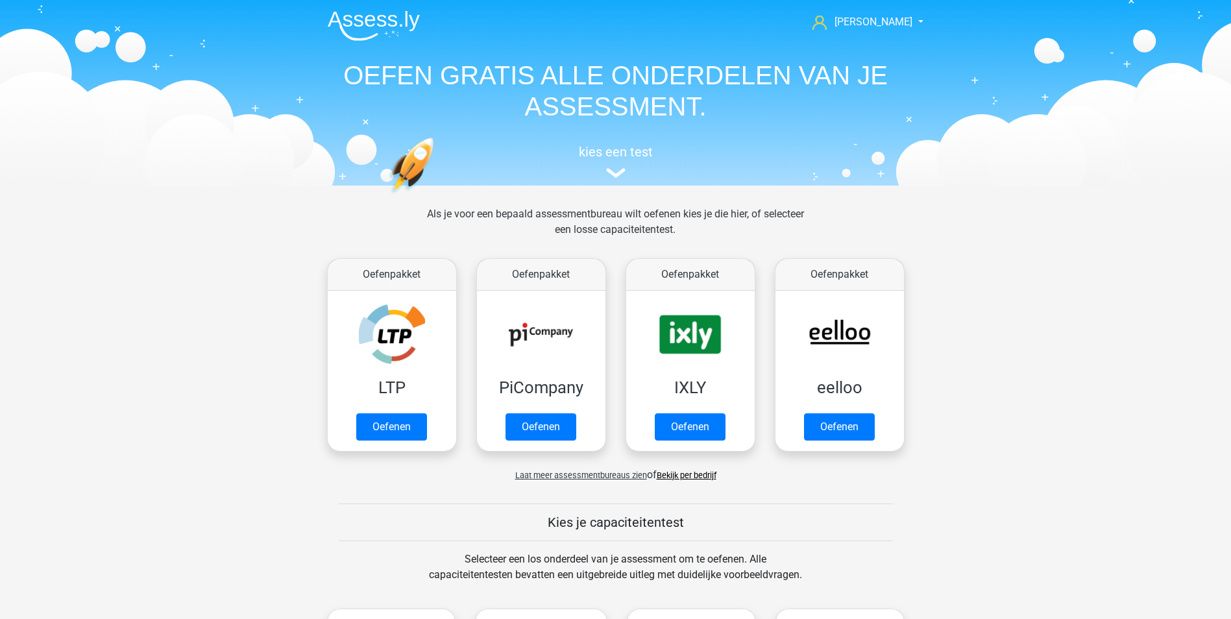
click at [709, 475] on link "Bekijk per bedrijf" at bounding box center [687, 476] width 60 height 10
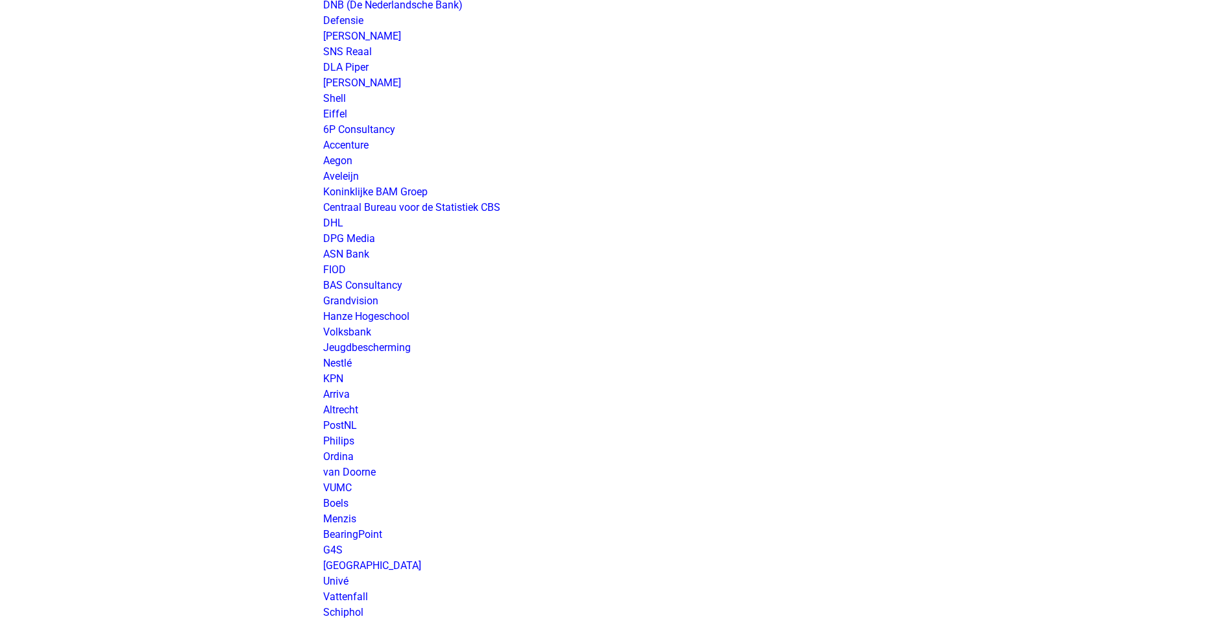
scroll to position [1687, 0]
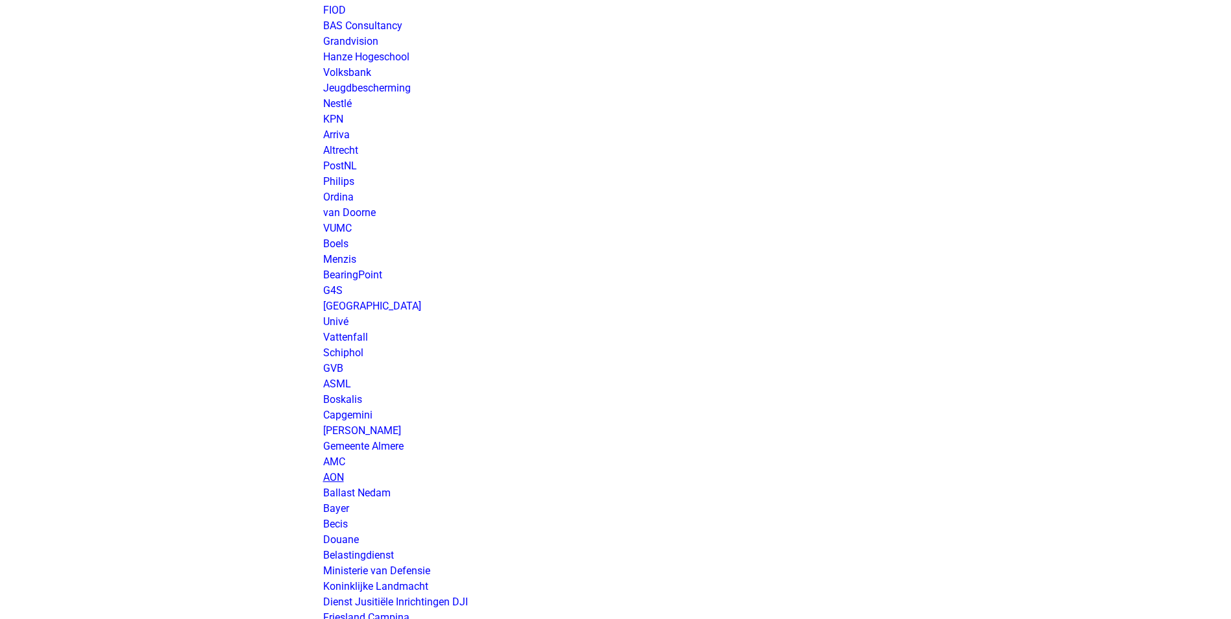
click at [331, 477] on link "AON" at bounding box center [333, 477] width 21 height 12
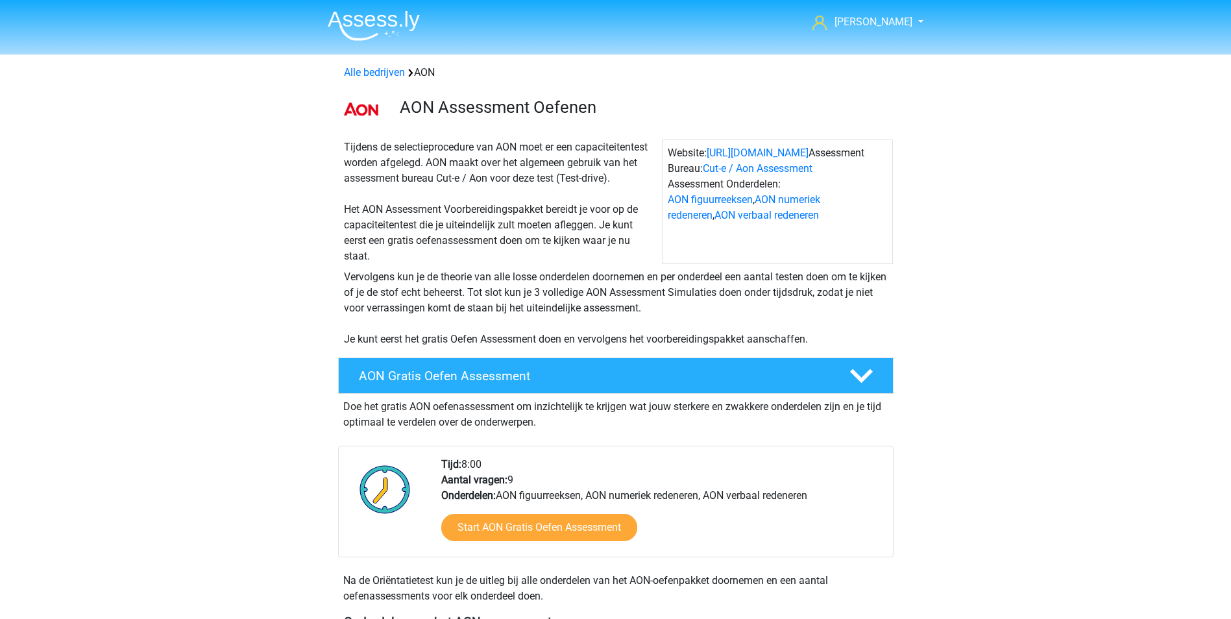
scroll to position [260, 0]
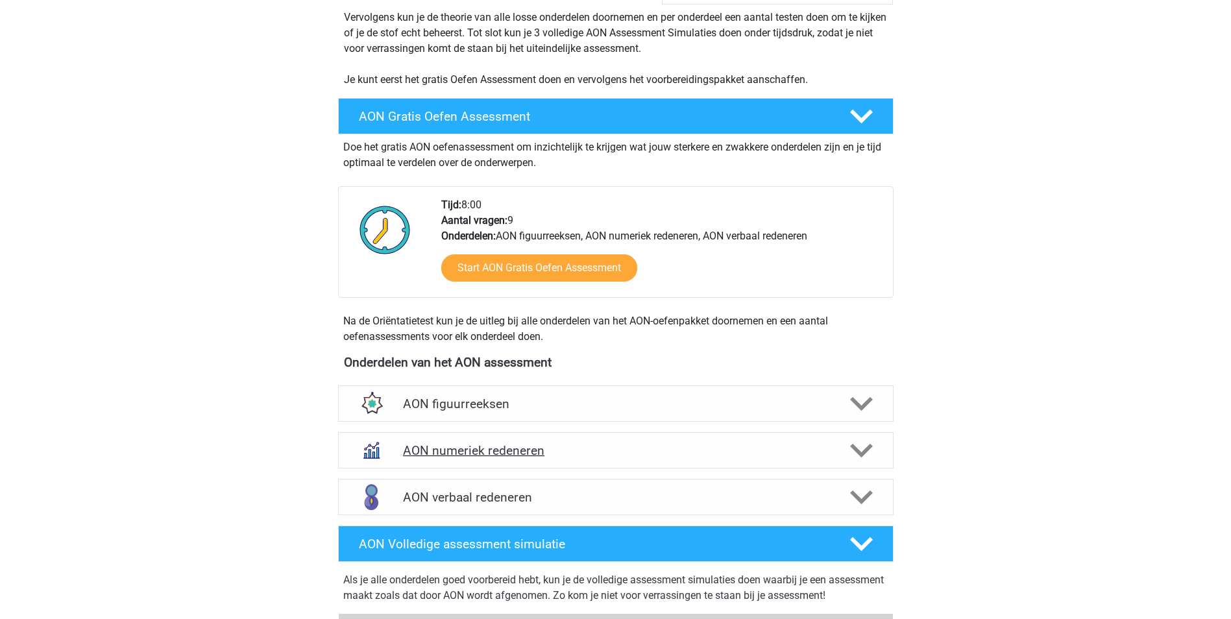
click at [504, 449] on h4 "AON numeriek redeneren" at bounding box center [615, 450] width 425 height 15
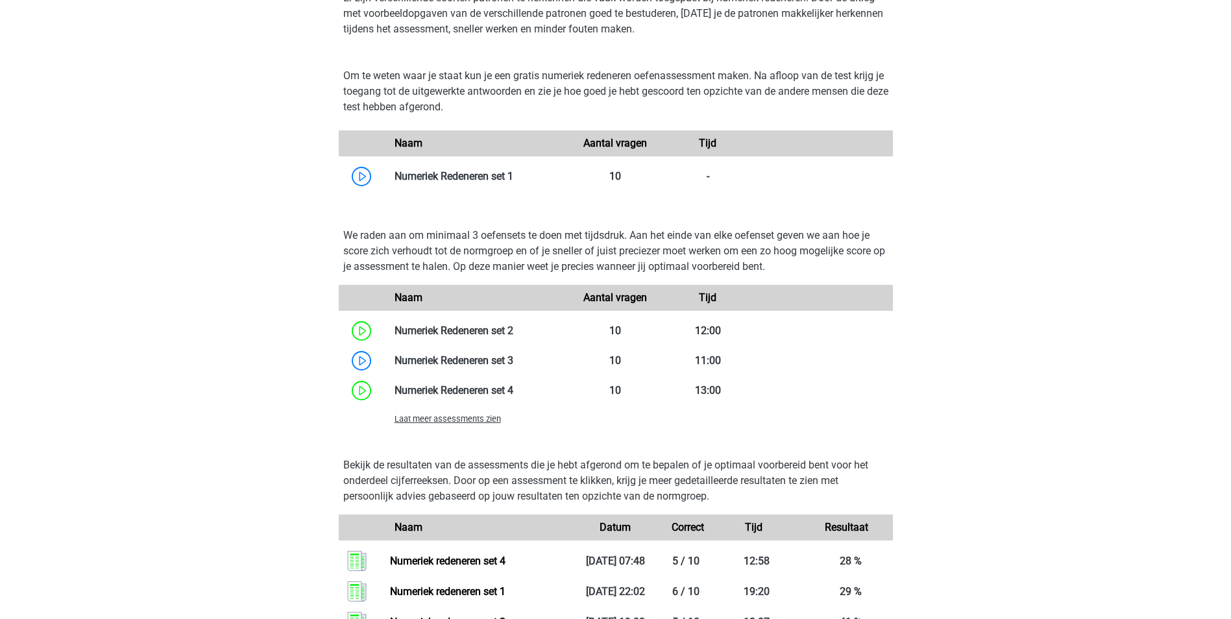
scroll to position [909, 0]
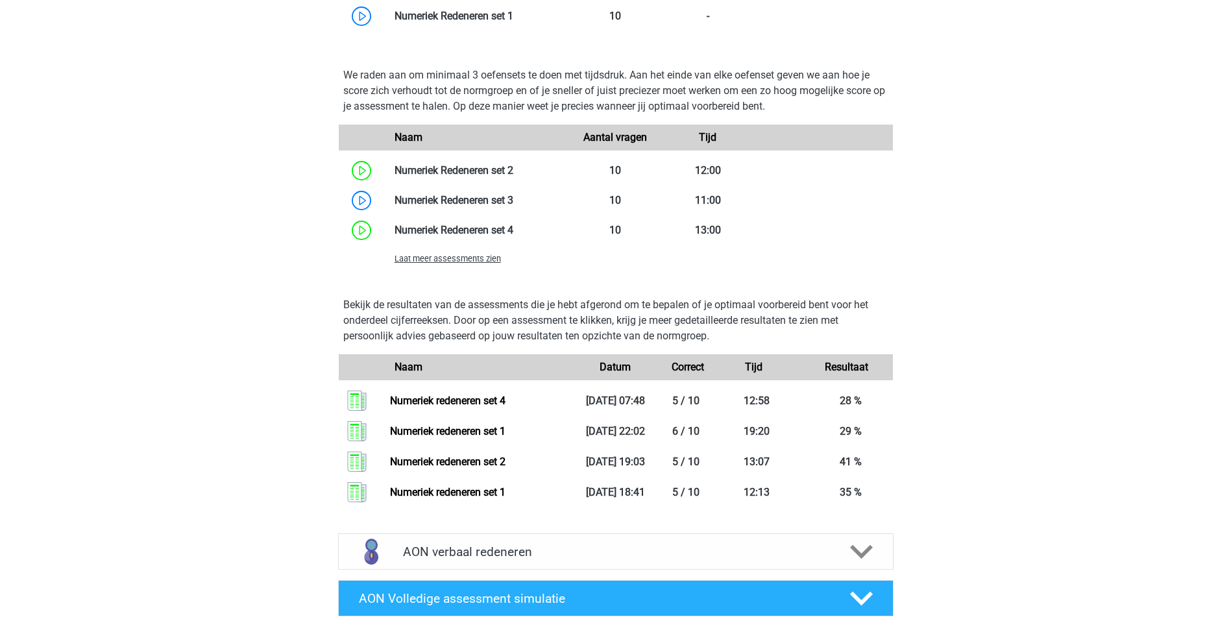
click at [472, 256] on span "Laat meer assessments zien" at bounding box center [448, 259] width 106 height 10
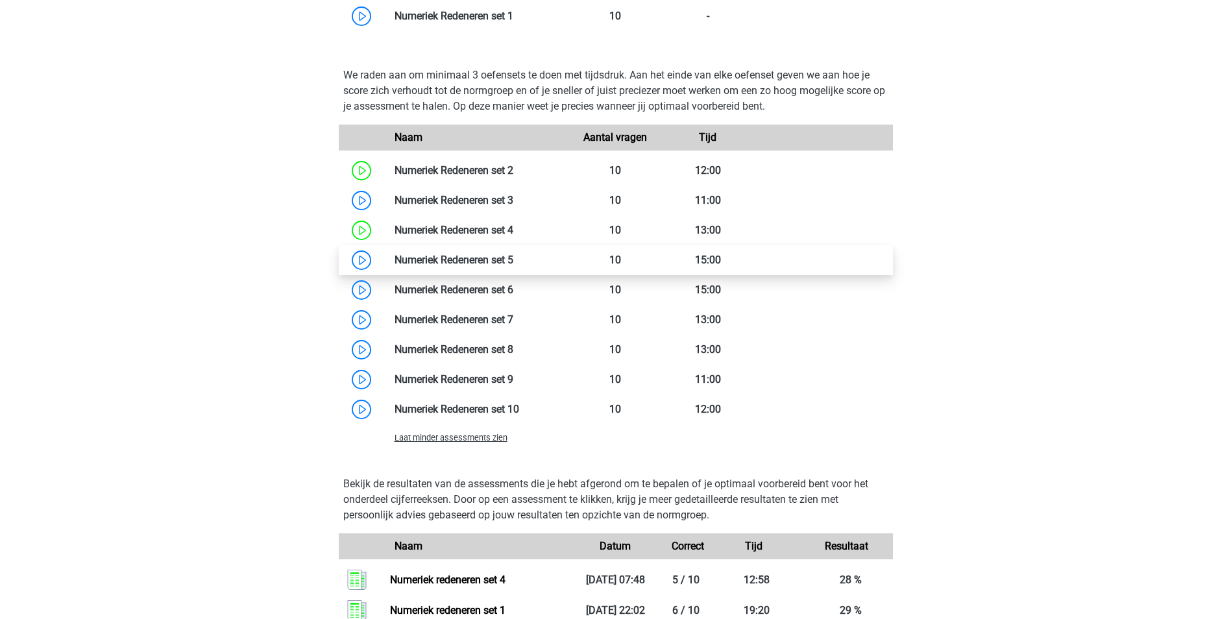
click at [513, 260] on link at bounding box center [513, 260] width 0 height 12
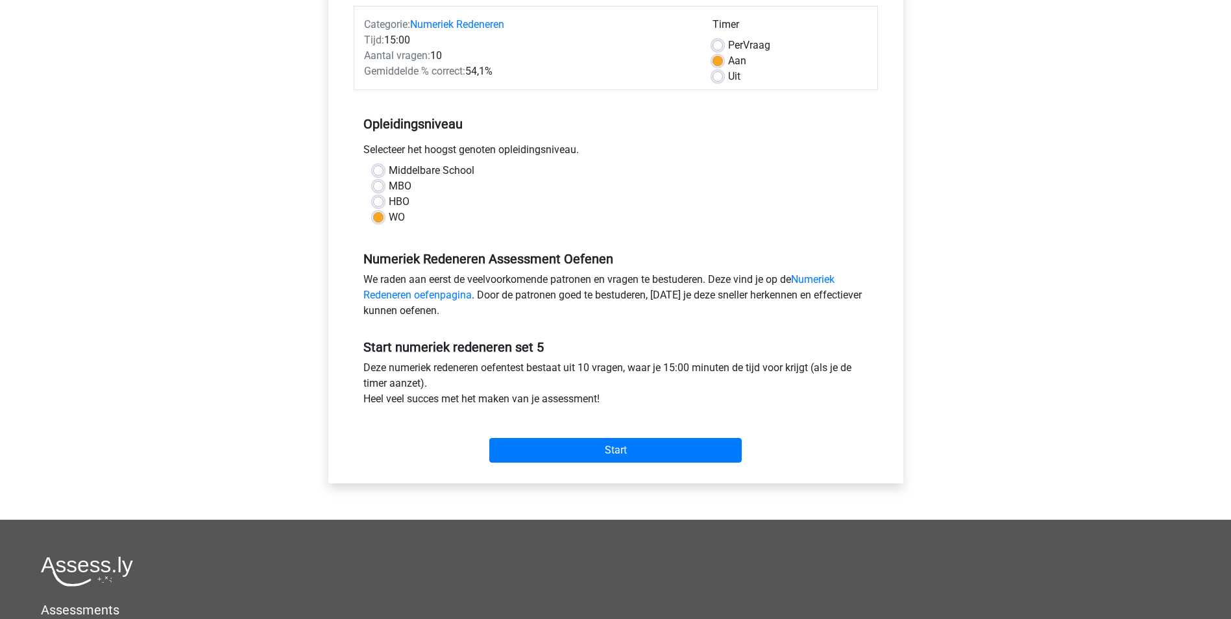
scroll to position [195, 0]
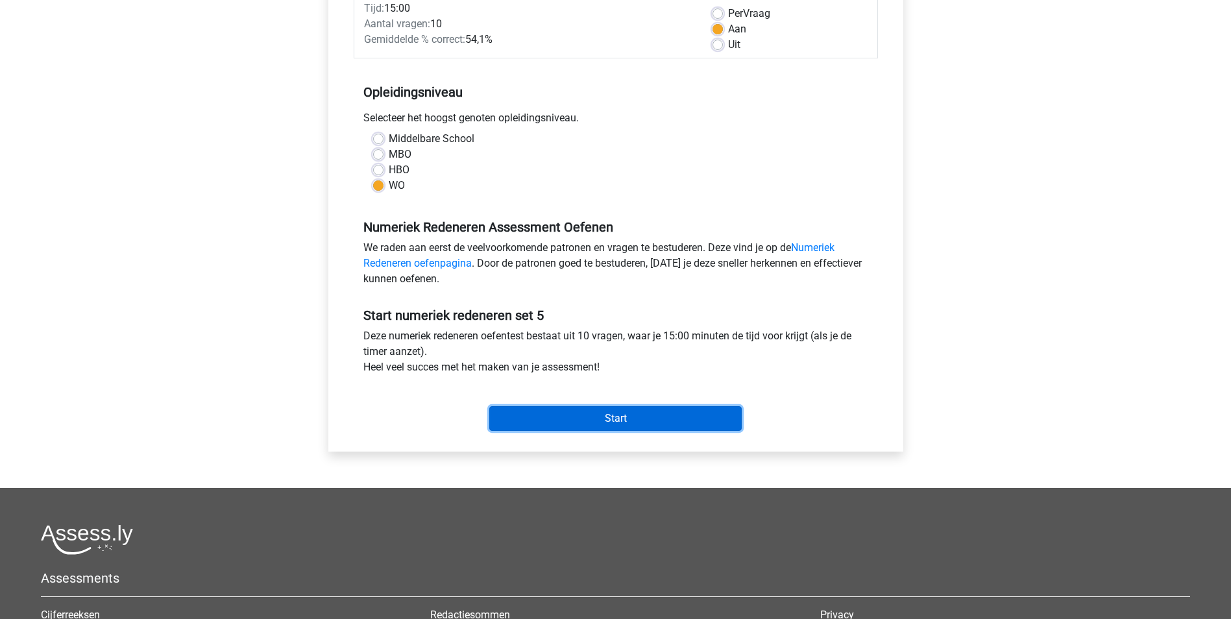
drag, startPoint x: 643, startPoint y: 416, endPoint x: 1533, endPoint y: 92, distance: 947.5
click at [1230, 92] on html "Maxime maximefakkeldij@hotmail.com Nederlands English" at bounding box center [615, 317] width 1231 height 1025
click at [673, 424] on input "Start" at bounding box center [615, 418] width 252 height 25
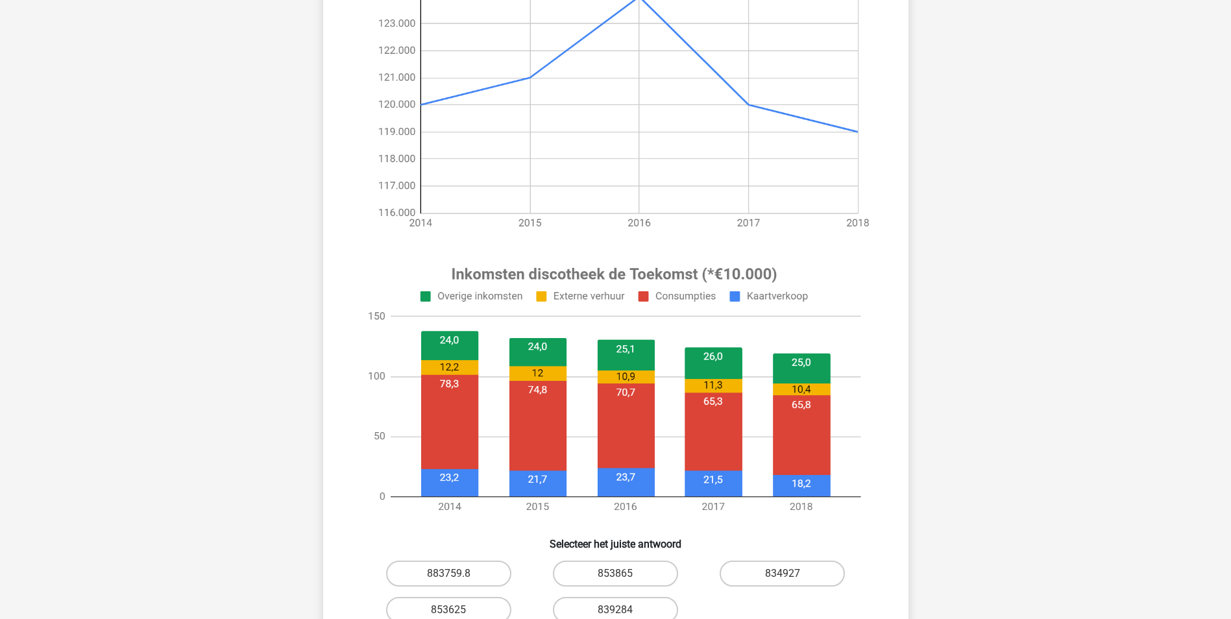
scroll to position [65, 0]
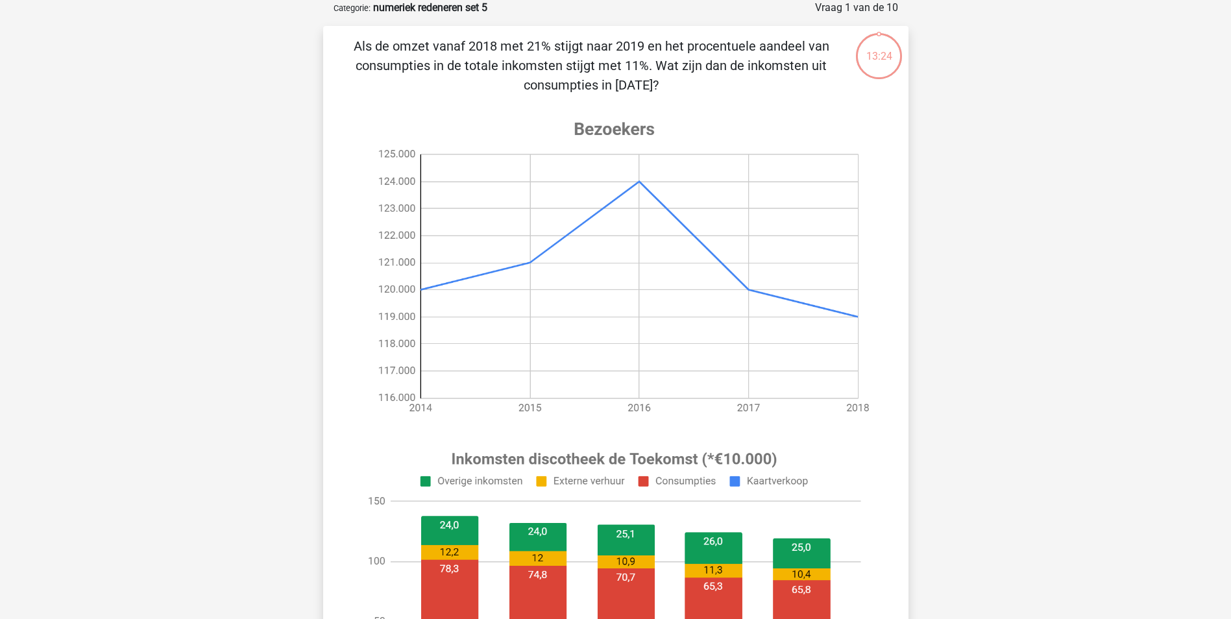
click at [1164, 262] on div "[PERSON_NAME] [EMAIL_ADDRESS][DOMAIN_NAME] Nederlands English" at bounding box center [615, 587] width 1231 height 1305
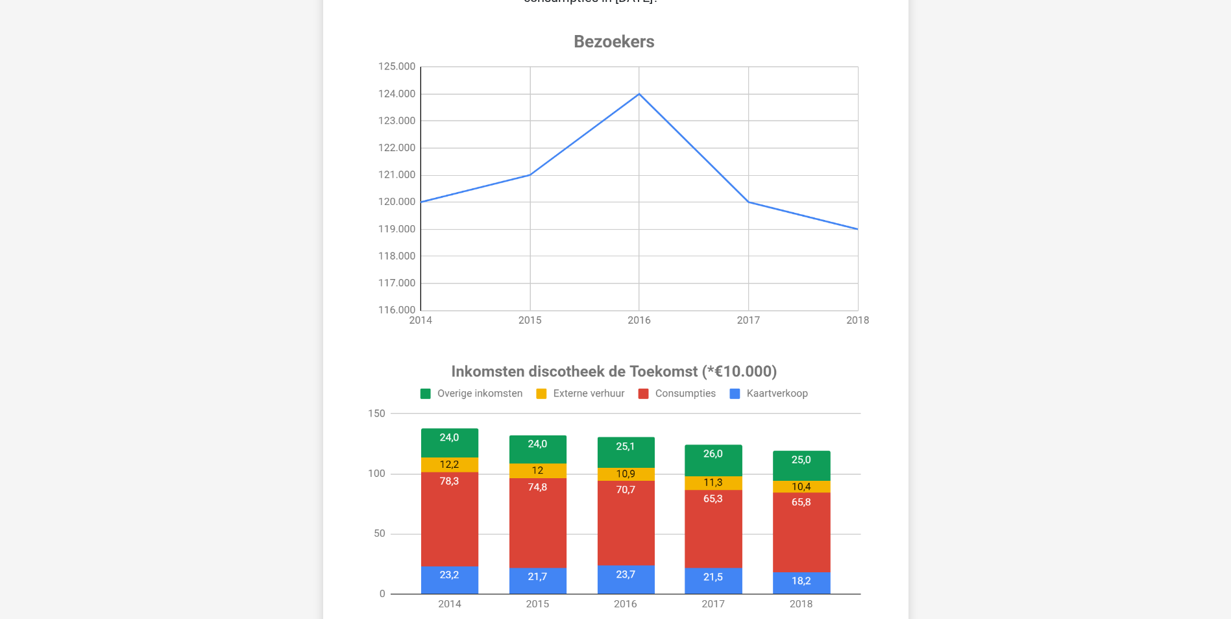
scroll to position [260, 0]
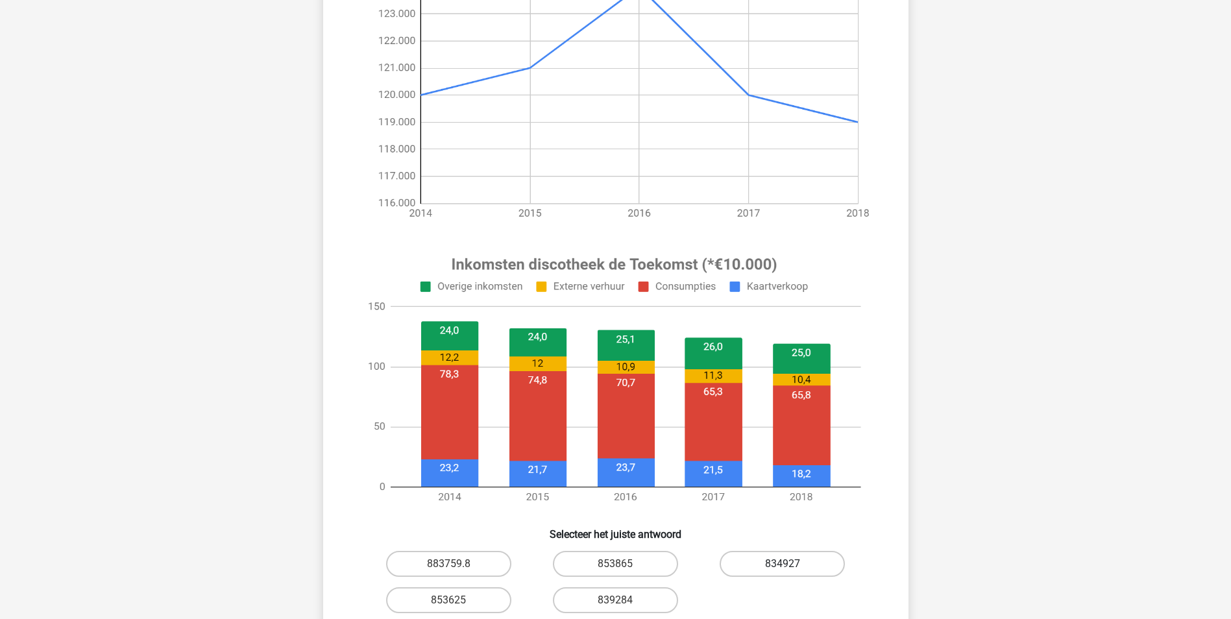
click at [780, 557] on label "834927" at bounding box center [782, 564] width 125 height 26
click at [783, 564] on input "834927" at bounding box center [787, 568] width 8 height 8
radio input "true"
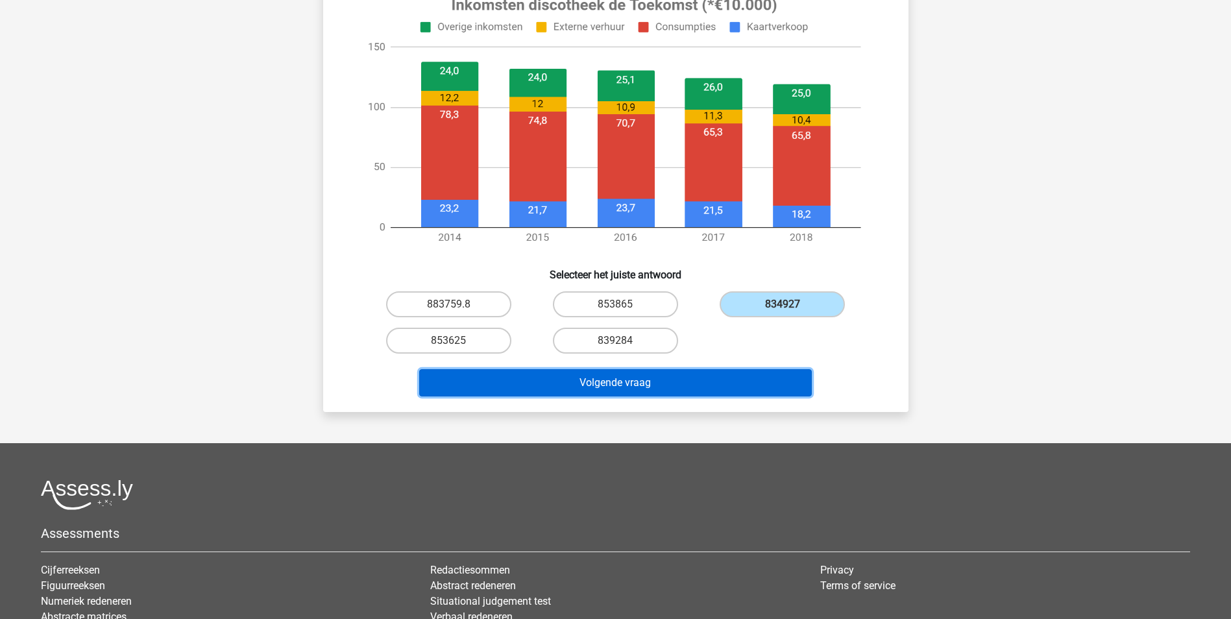
click at [618, 379] on button "Volgende vraag" at bounding box center [615, 382] width 393 height 27
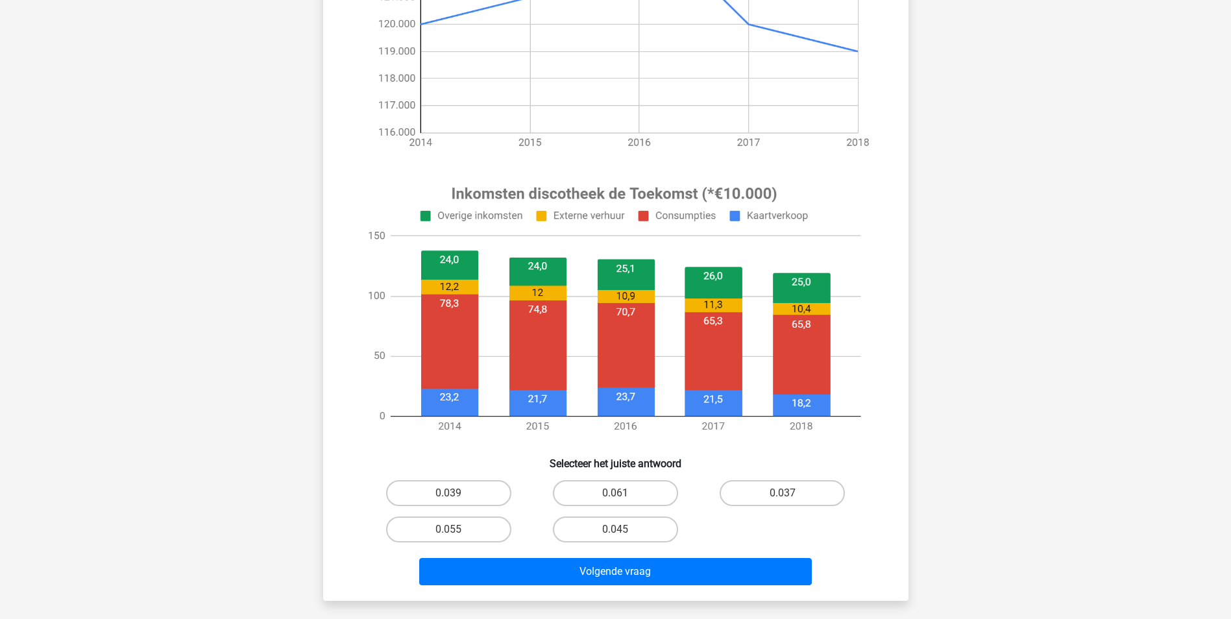
scroll to position [389, 0]
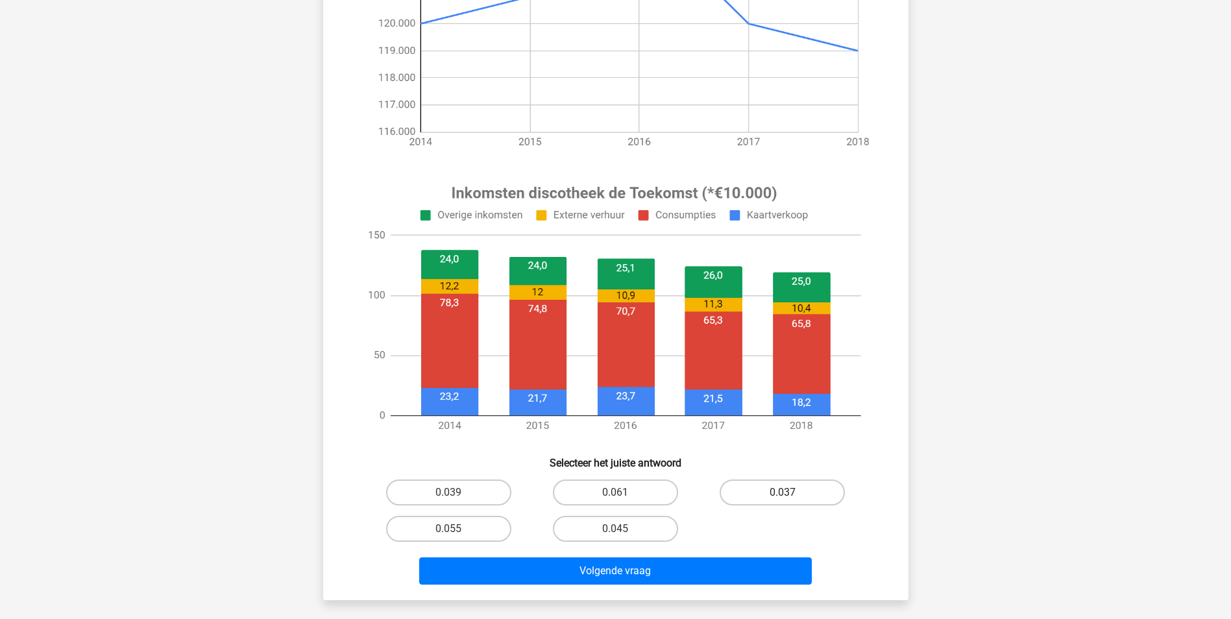
click at [785, 490] on label "0.037" at bounding box center [782, 493] width 125 height 26
click at [785, 493] on input "0.037" at bounding box center [787, 497] width 8 height 8
radio input "true"
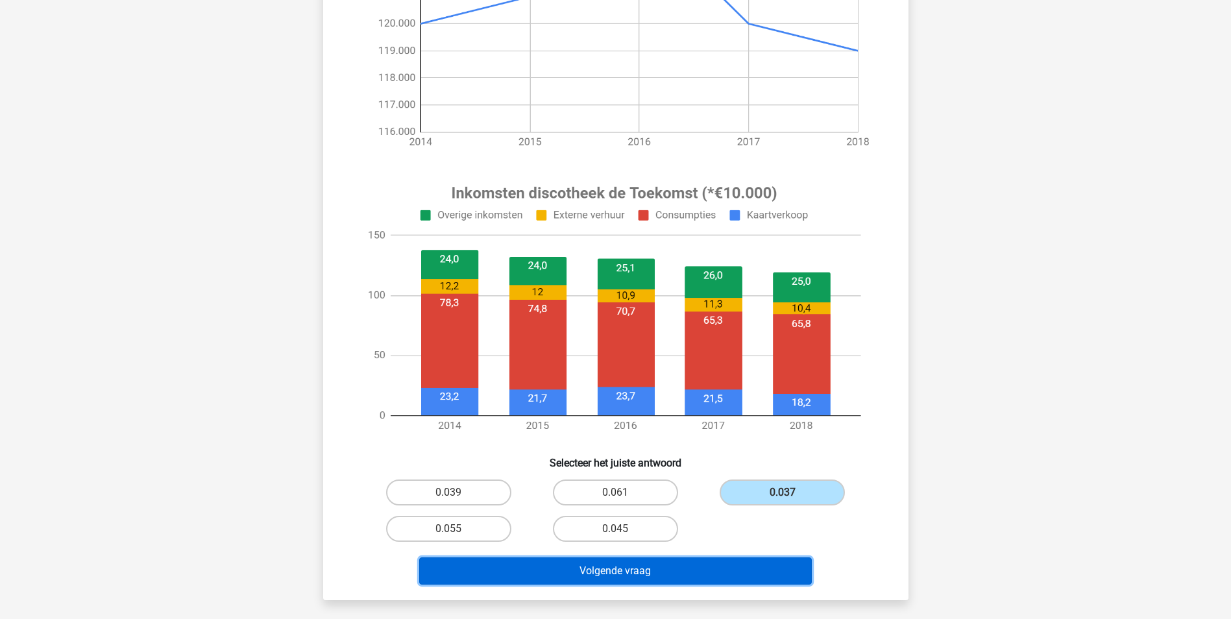
click at [713, 578] on button "Volgende vraag" at bounding box center [615, 570] width 393 height 27
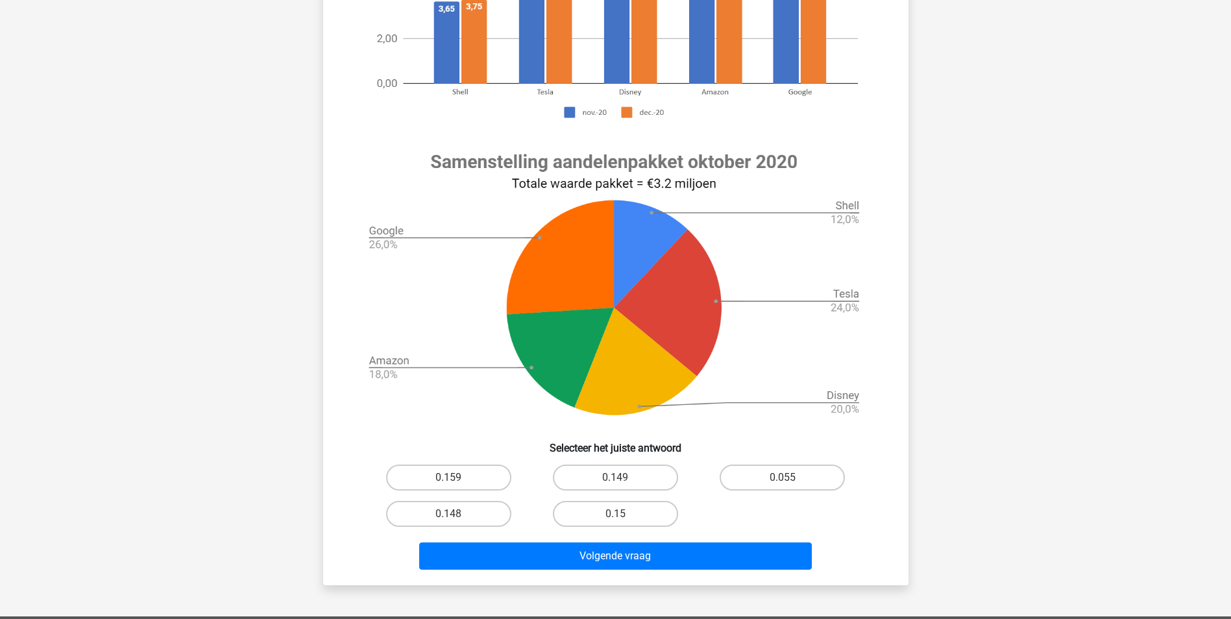
scroll to position [584, 0]
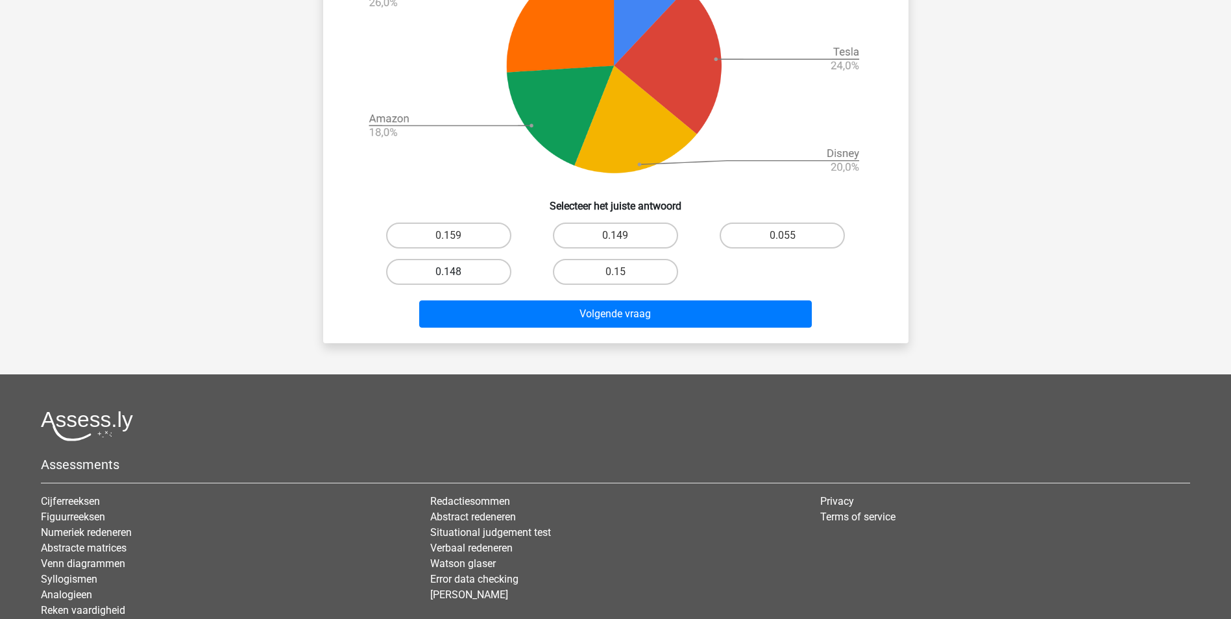
drag, startPoint x: 438, startPoint y: 229, endPoint x: 508, endPoint y: 263, distance: 77.8
click at [438, 229] on label "0.159" at bounding box center [448, 236] width 125 height 26
click at [448, 236] on input "0.159" at bounding box center [452, 240] width 8 height 8
radio input "true"
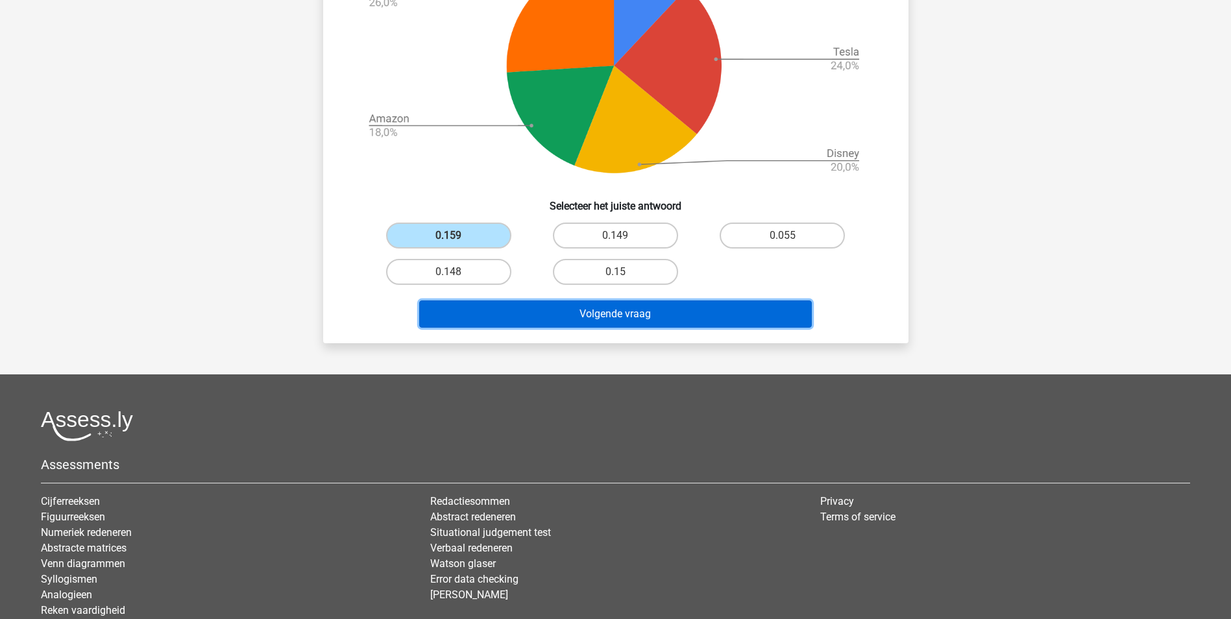
click at [574, 313] on button "Volgende vraag" at bounding box center [615, 313] width 393 height 27
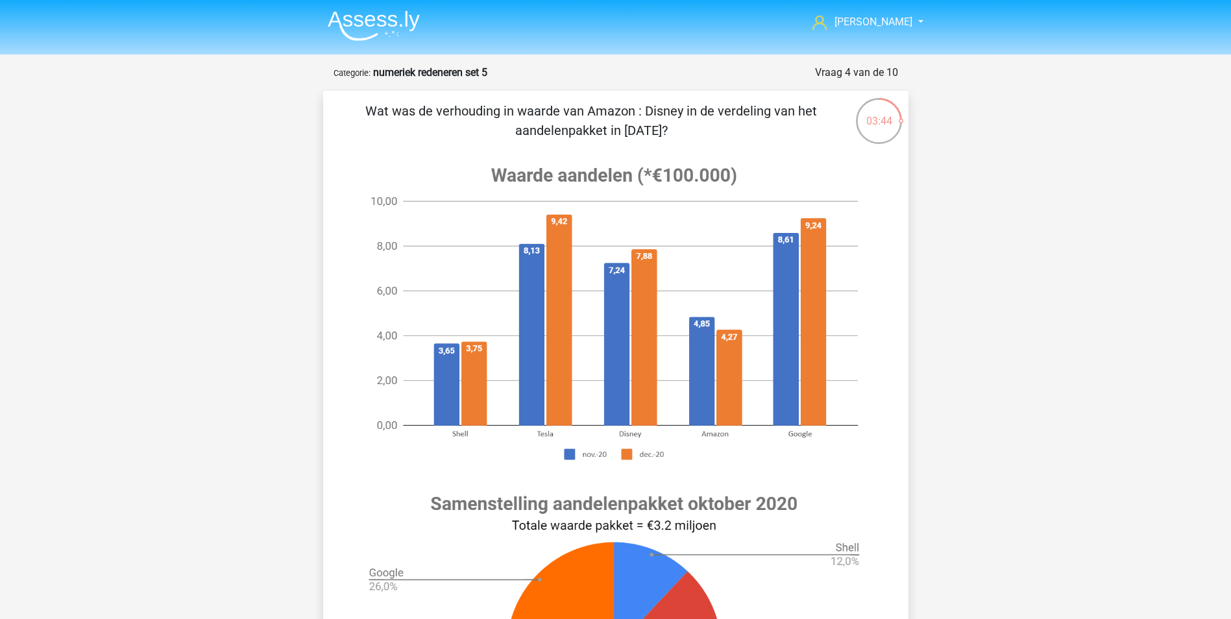
scroll to position [324, 0]
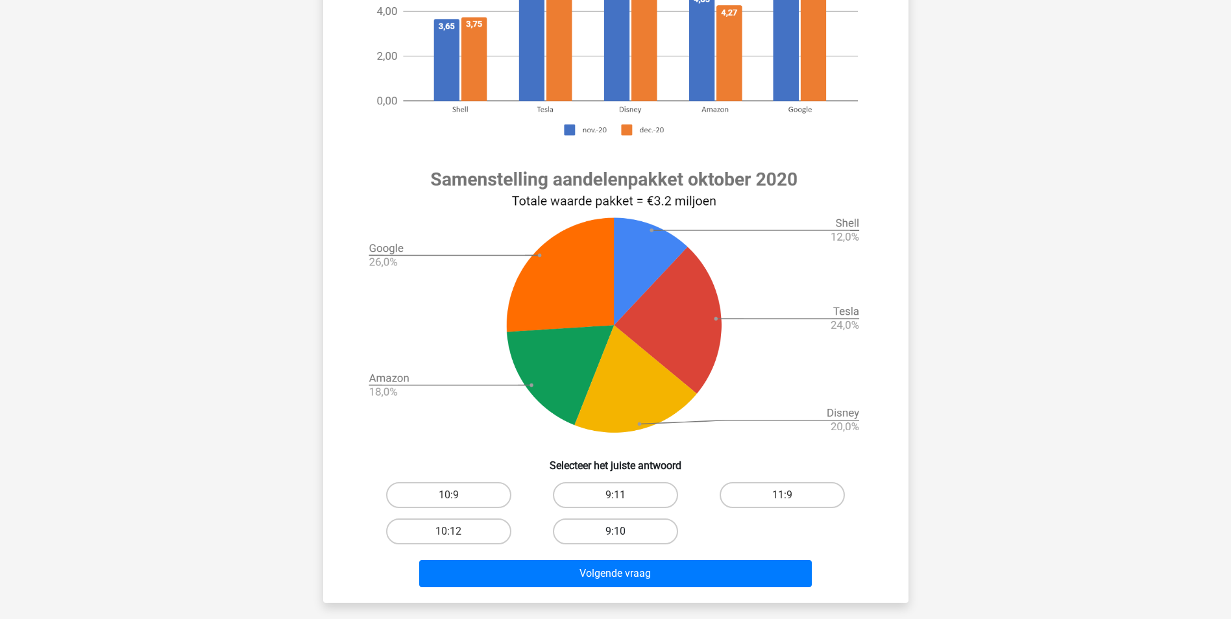
click at [627, 532] on label "9:10" at bounding box center [615, 532] width 125 height 26
click at [624, 532] on input "9:10" at bounding box center [619, 536] width 8 height 8
radio input "true"
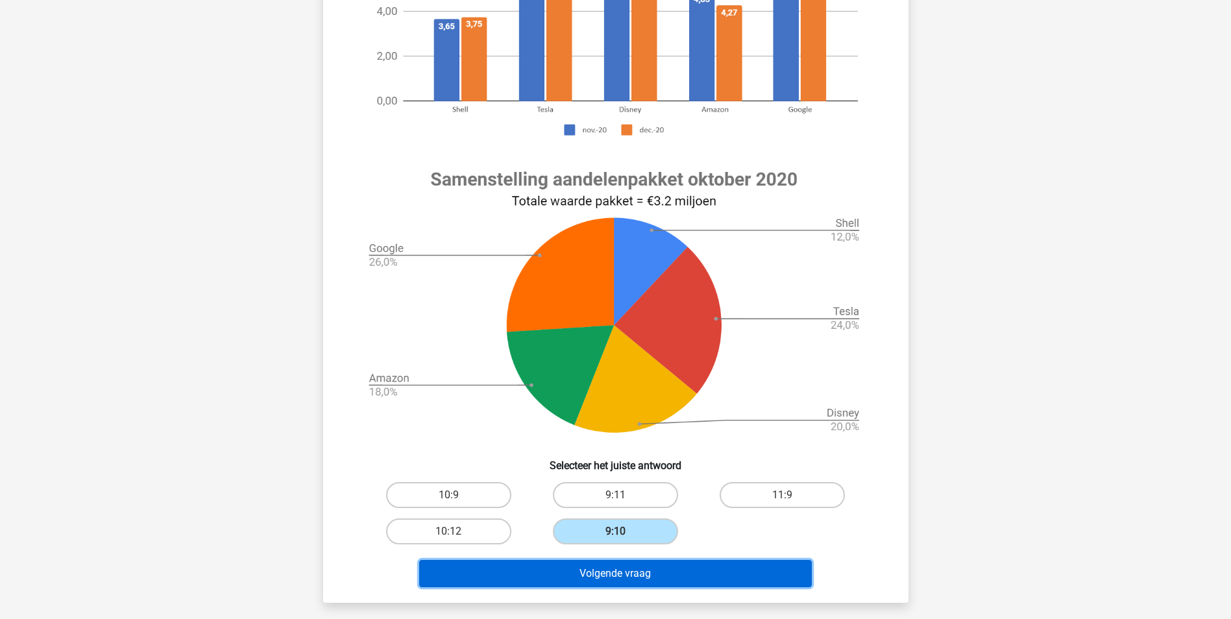
click at [646, 570] on button "Volgende vraag" at bounding box center [615, 573] width 393 height 27
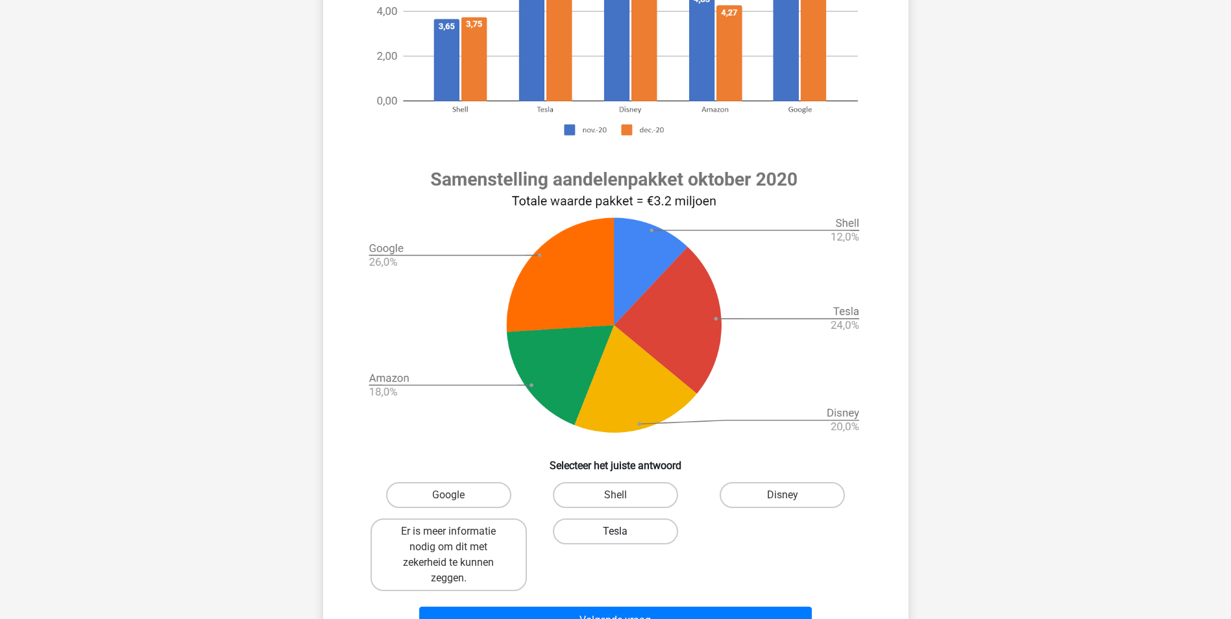
click at [630, 528] on label "Tesla" at bounding box center [615, 532] width 125 height 26
click at [624, 532] on input "Tesla" at bounding box center [619, 536] width 8 height 8
radio input "true"
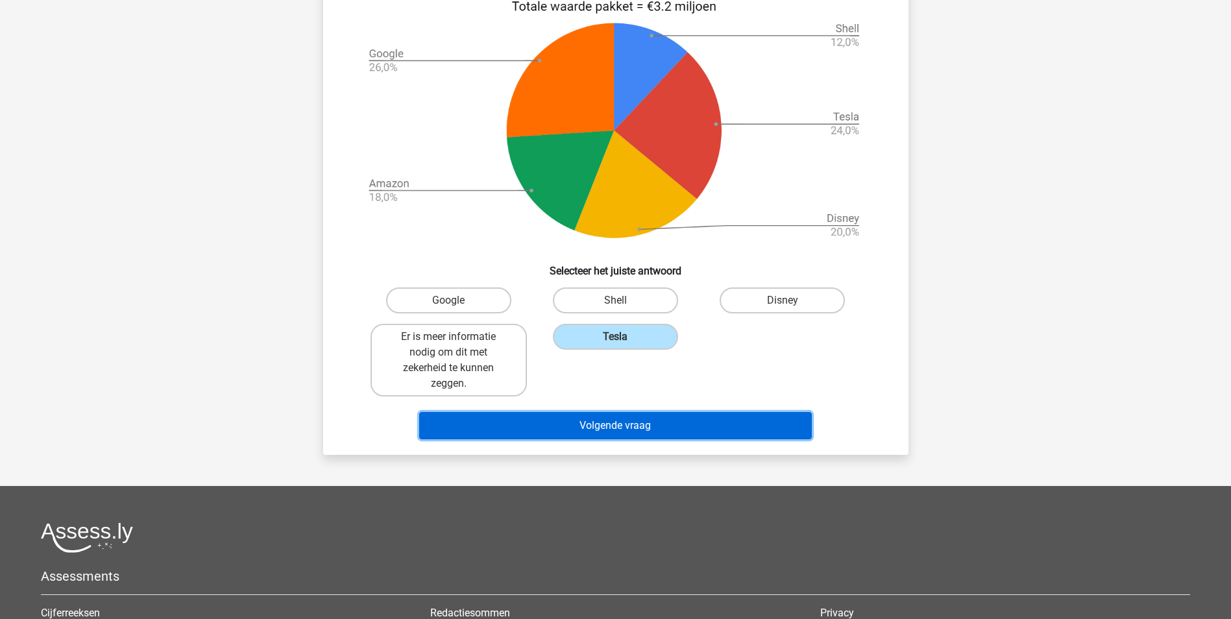
click at [667, 432] on button "Volgende vraag" at bounding box center [615, 425] width 393 height 27
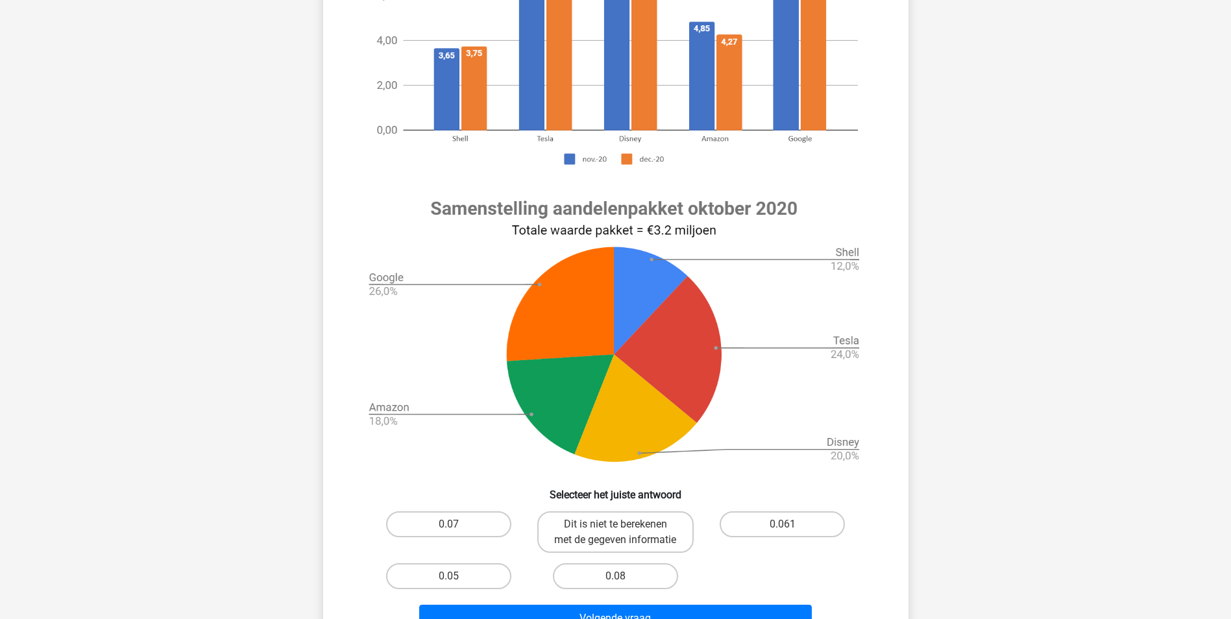
scroll to position [519, 0]
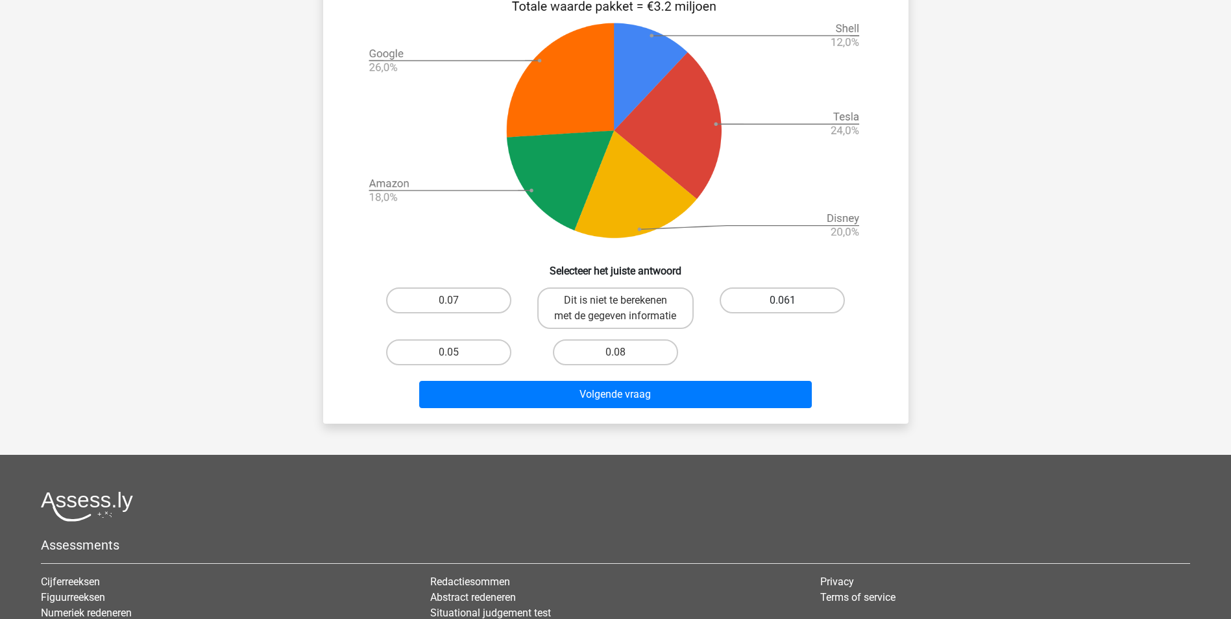
click at [780, 299] on label "0.061" at bounding box center [782, 301] width 125 height 26
click at [783, 300] on input "0.061" at bounding box center [787, 304] width 8 height 8
radio input "true"
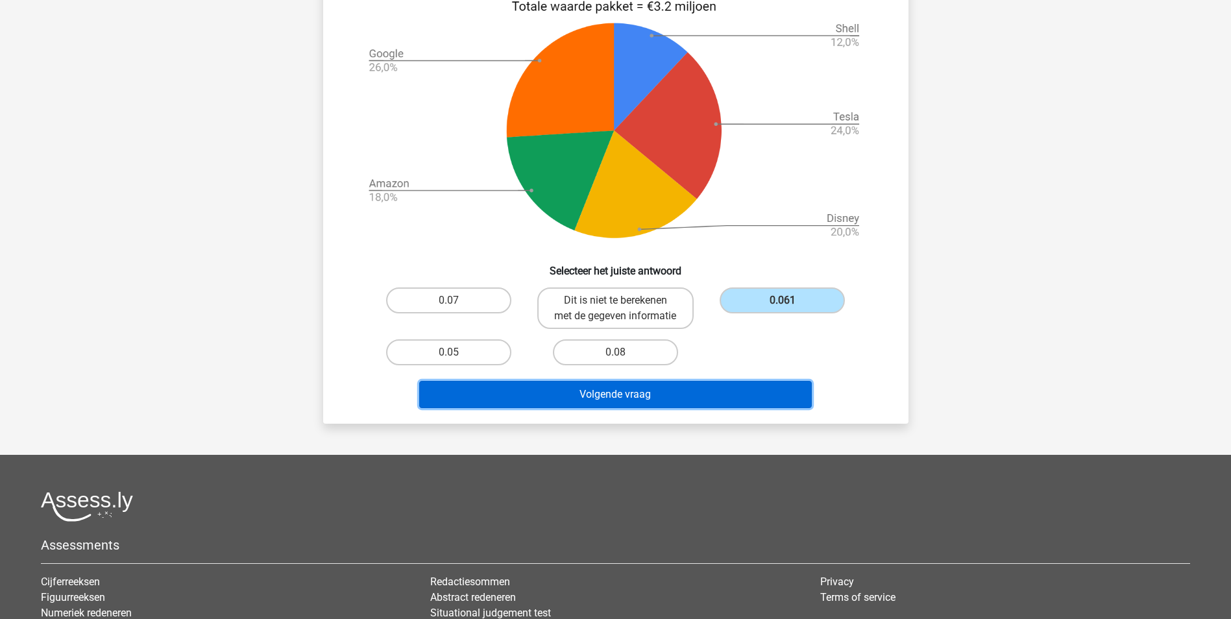
click at [651, 408] on button "Volgende vraag" at bounding box center [615, 394] width 393 height 27
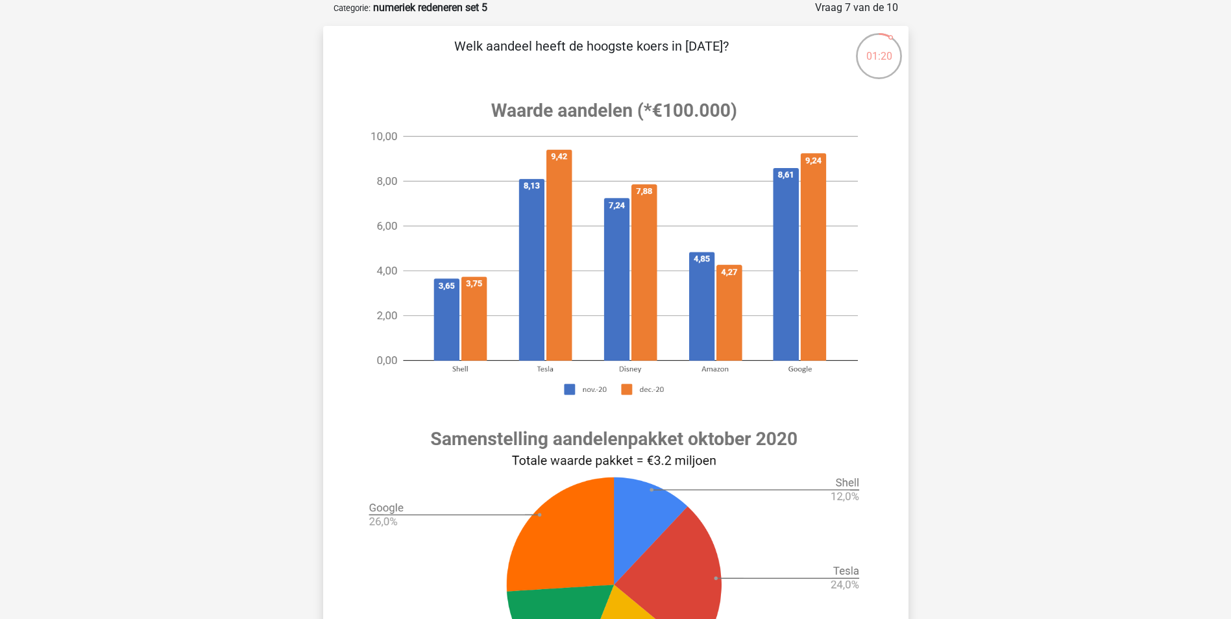
scroll to position [324, 0]
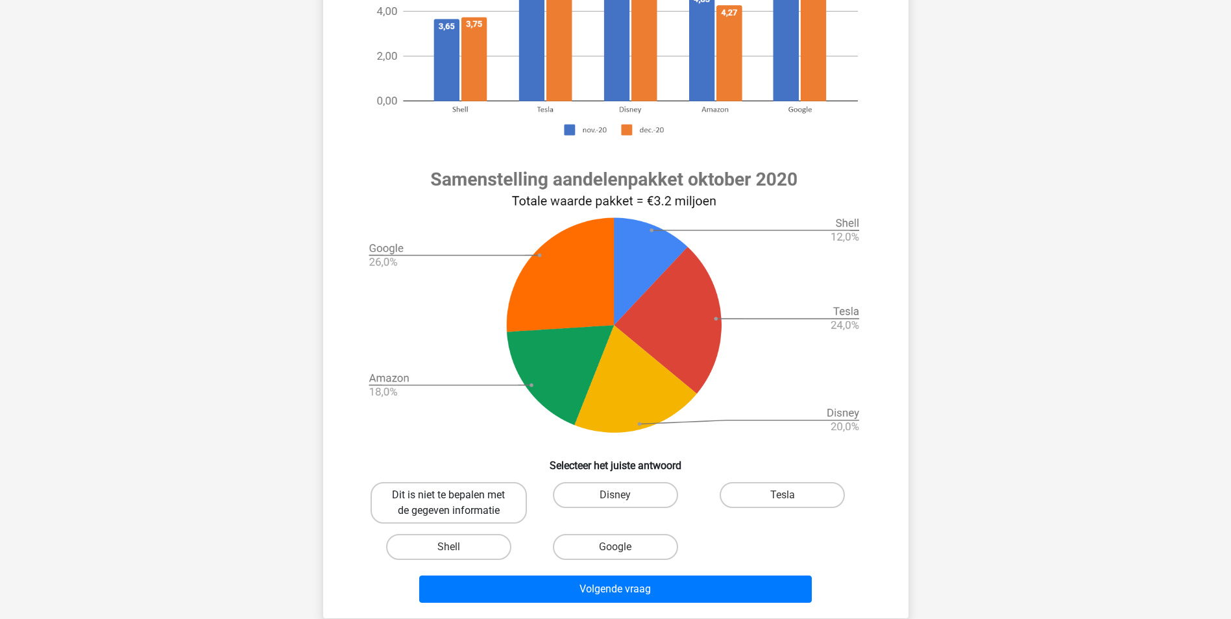
click at [434, 503] on label "Dit is niet te bepalen met de gegeven informatie" at bounding box center [449, 503] width 156 height 42
click at [448, 503] on input "Dit is niet te bepalen met de gegeven informatie" at bounding box center [452, 499] width 8 height 8
radio input "true"
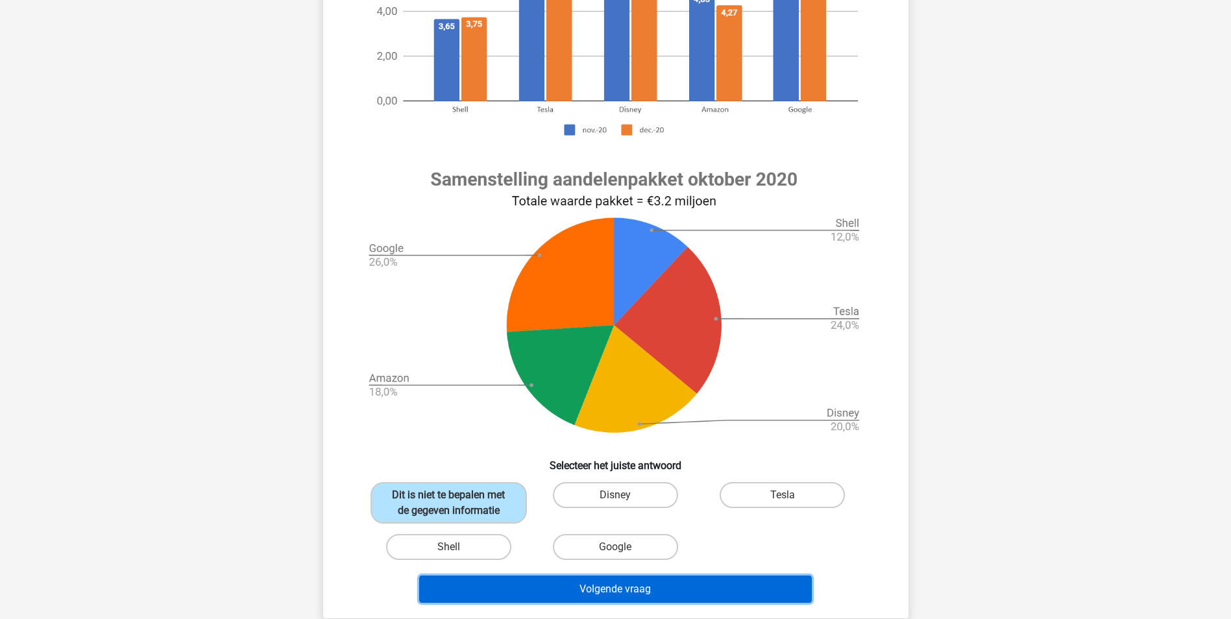
click at [614, 584] on button "Volgende vraag" at bounding box center [615, 589] width 393 height 27
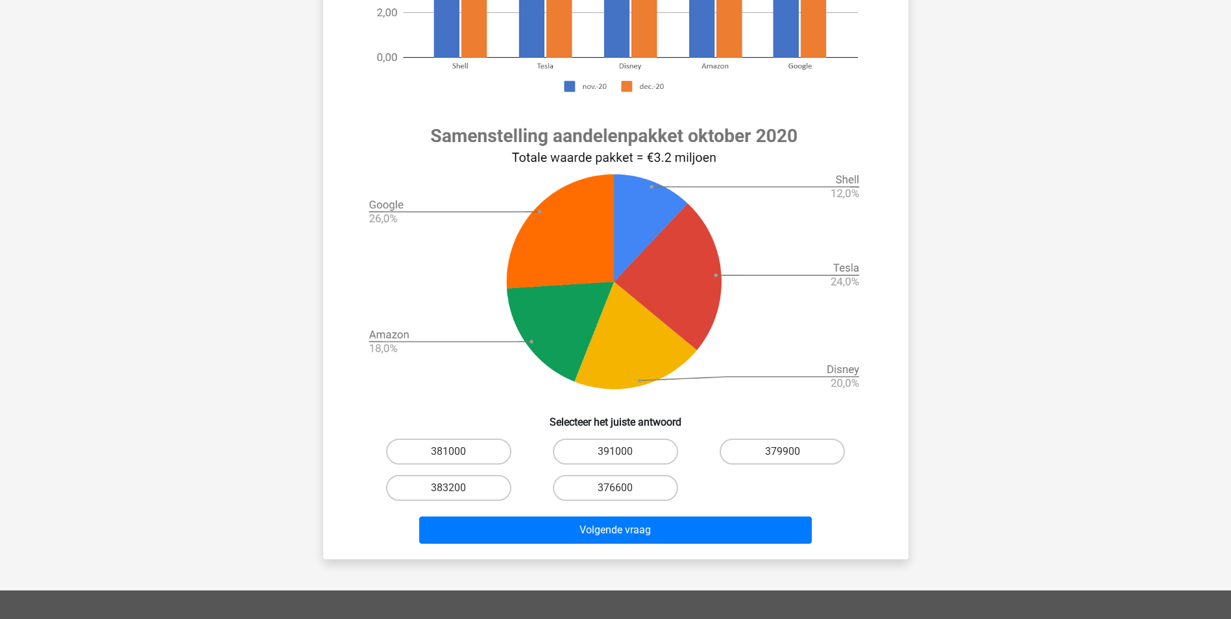
scroll to position [584, 0]
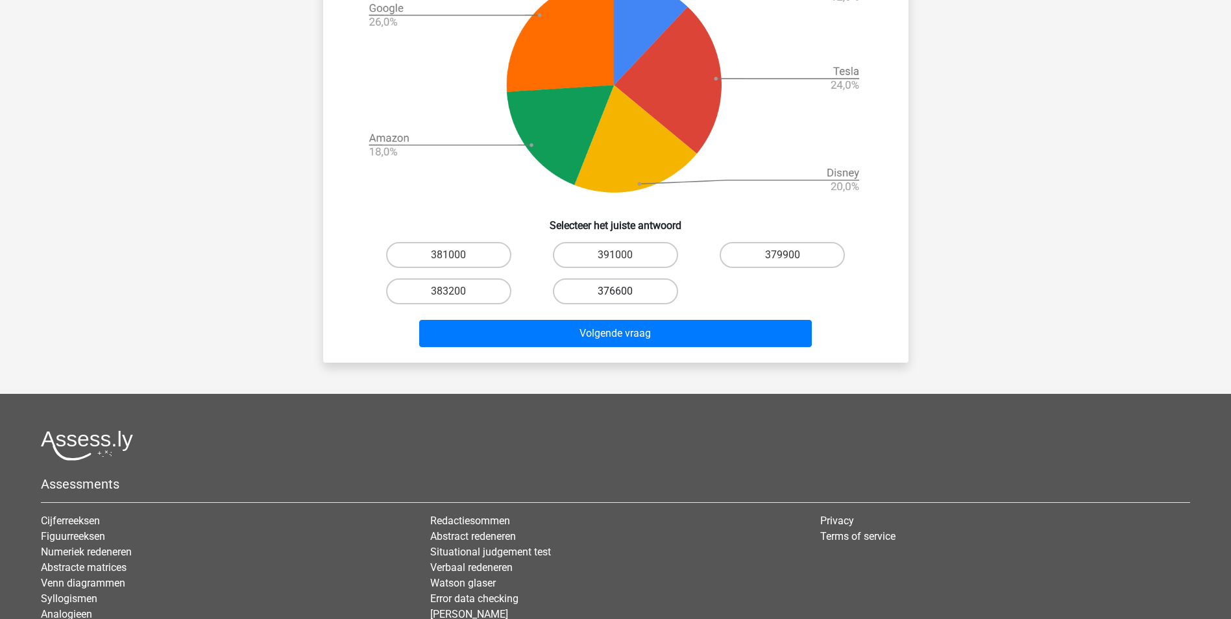
click at [593, 289] on label "376600" at bounding box center [615, 291] width 125 height 26
click at [615, 291] on input "376600" at bounding box center [619, 295] width 8 height 8
radio input "true"
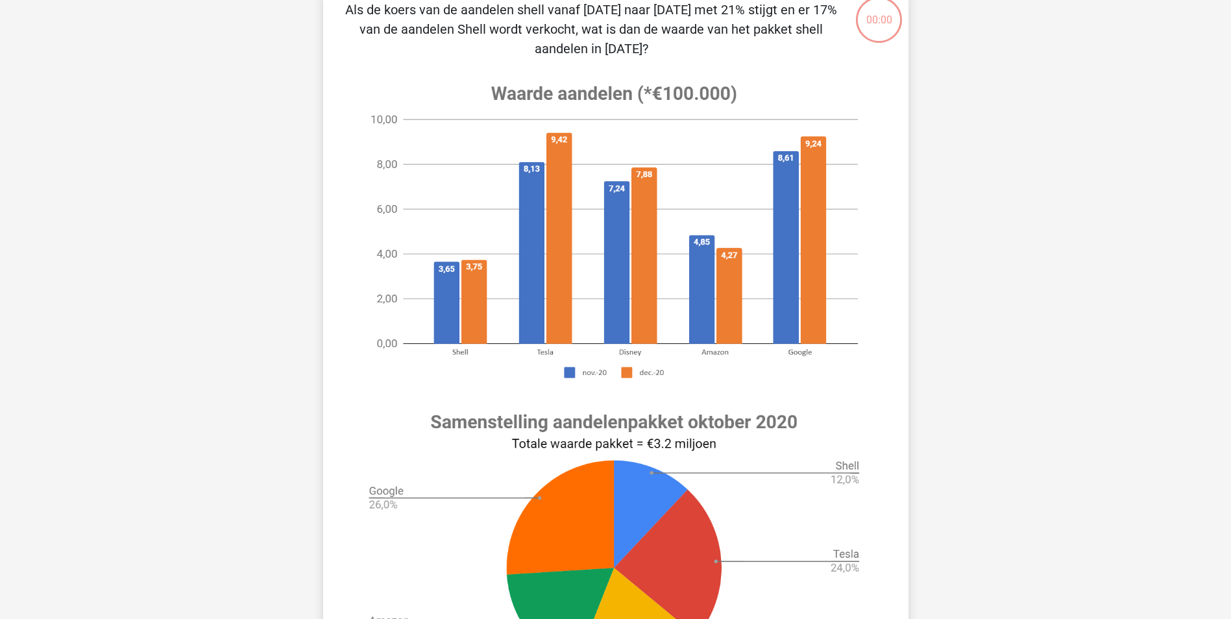
scroll to position [65, 0]
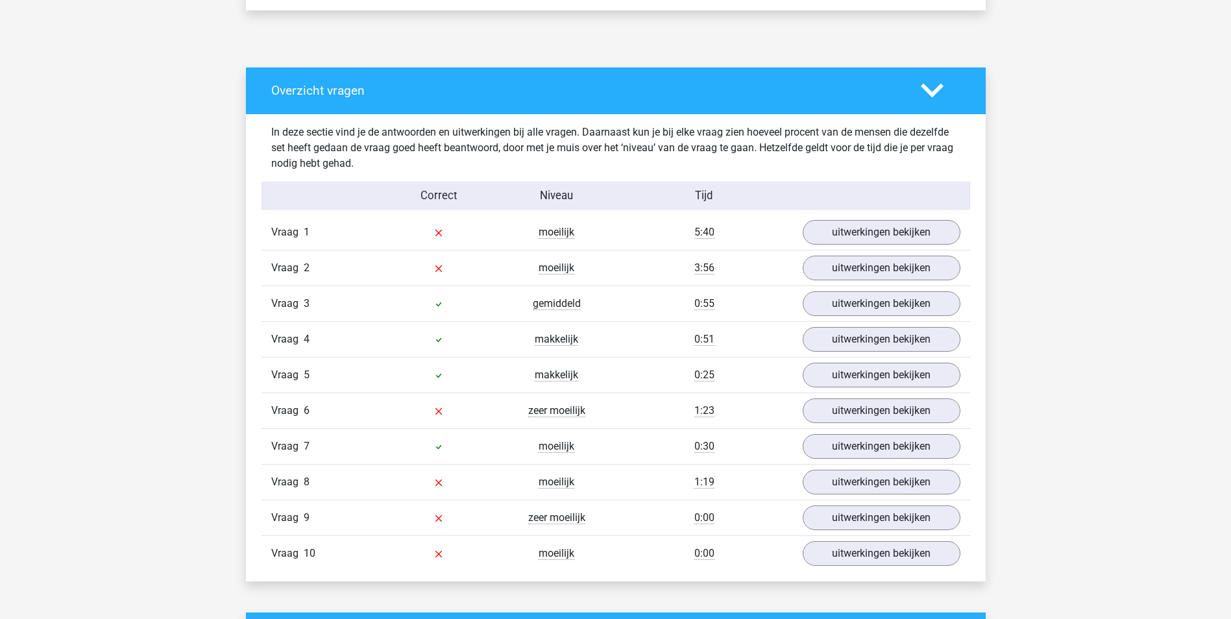
scroll to position [649, 0]
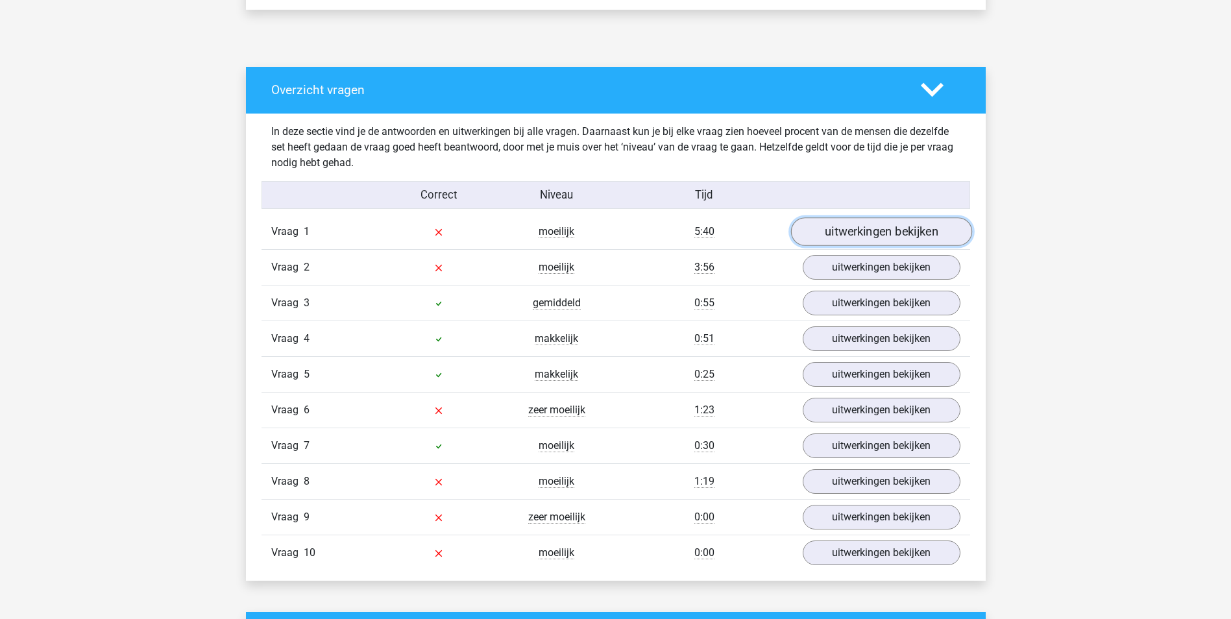
click at [845, 232] on link "uitwerkingen bekijken" at bounding box center [880, 231] width 181 height 29
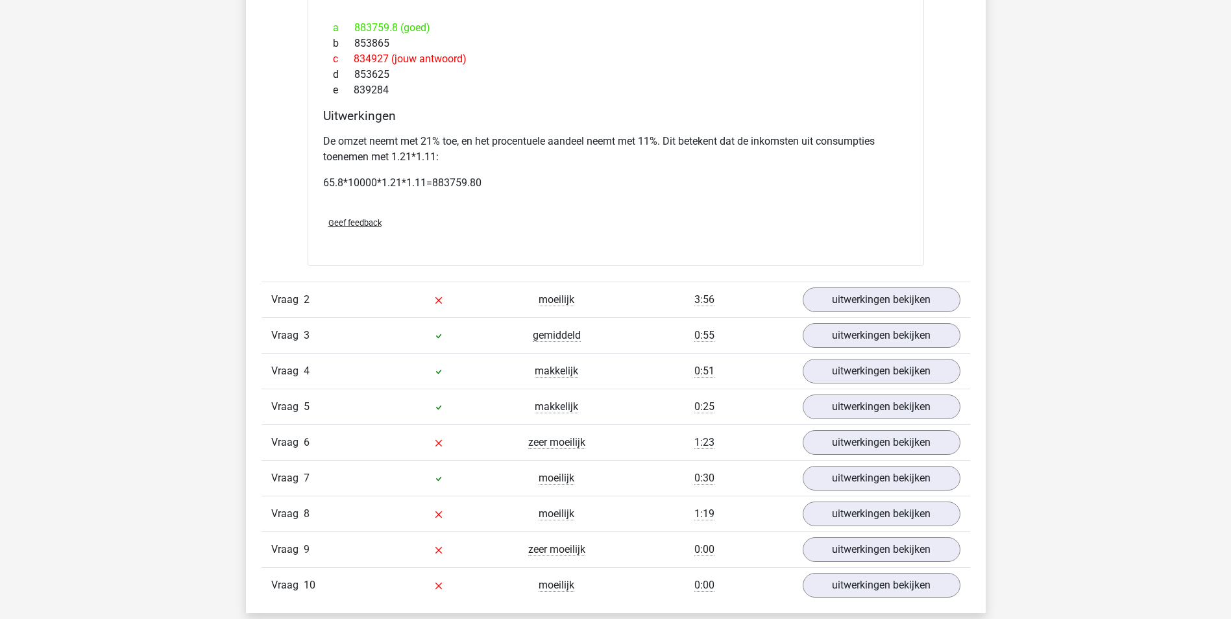
scroll to position [1622, 0]
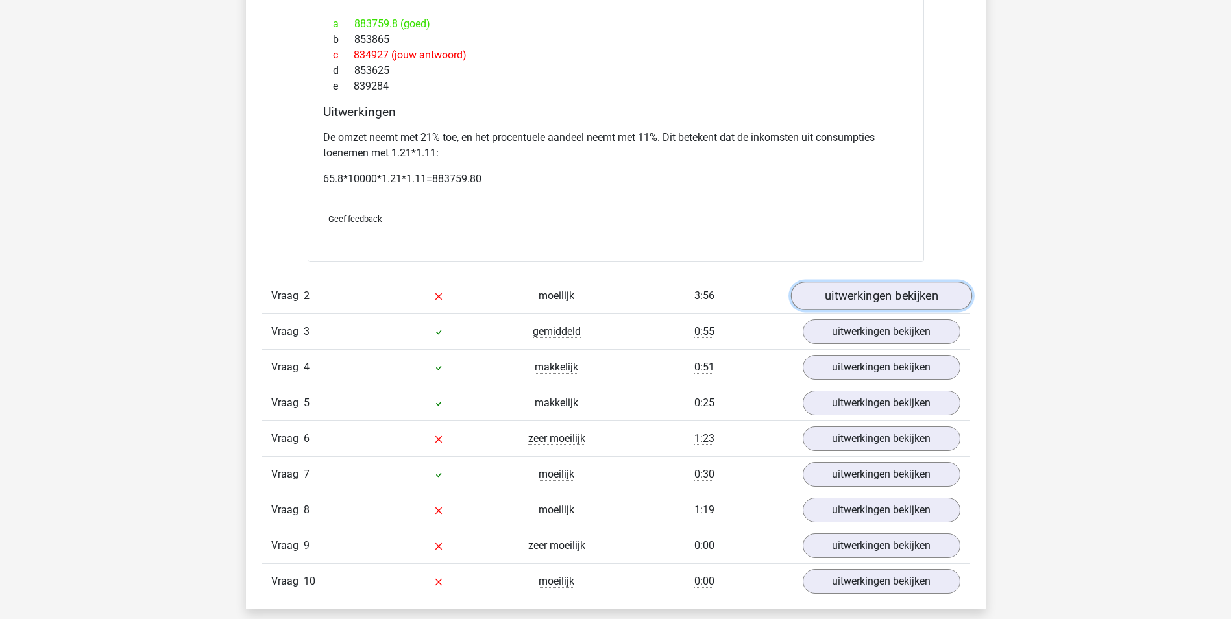
click at [860, 287] on link "uitwerkingen bekijken" at bounding box center [880, 296] width 181 height 29
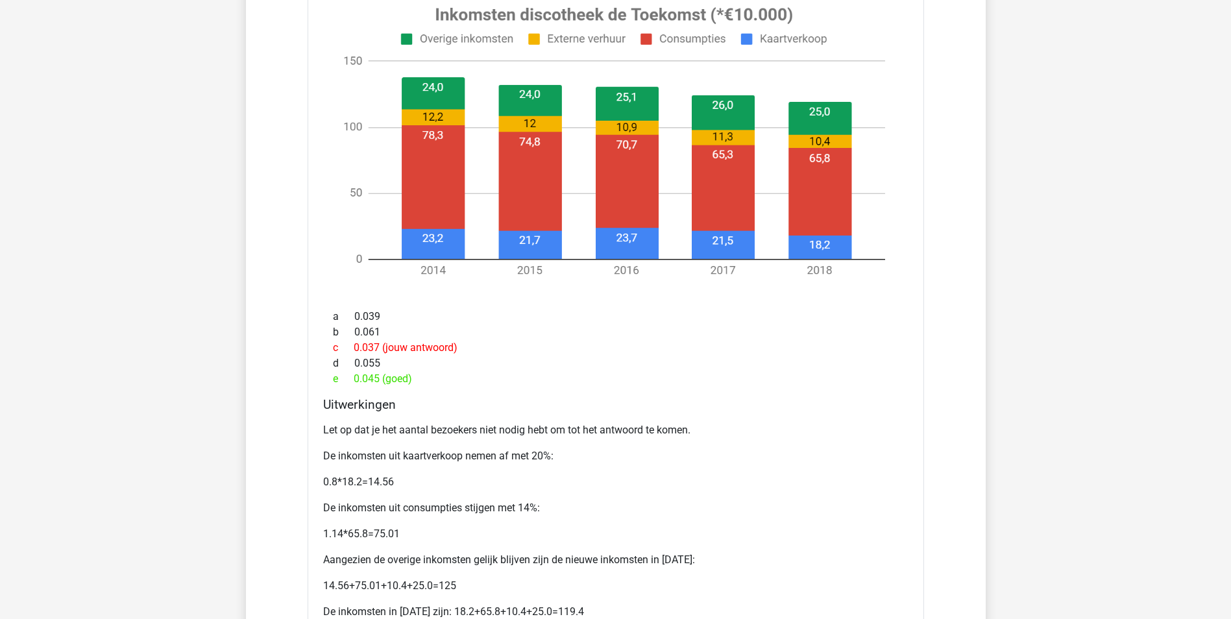
scroll to position [2401, 0]
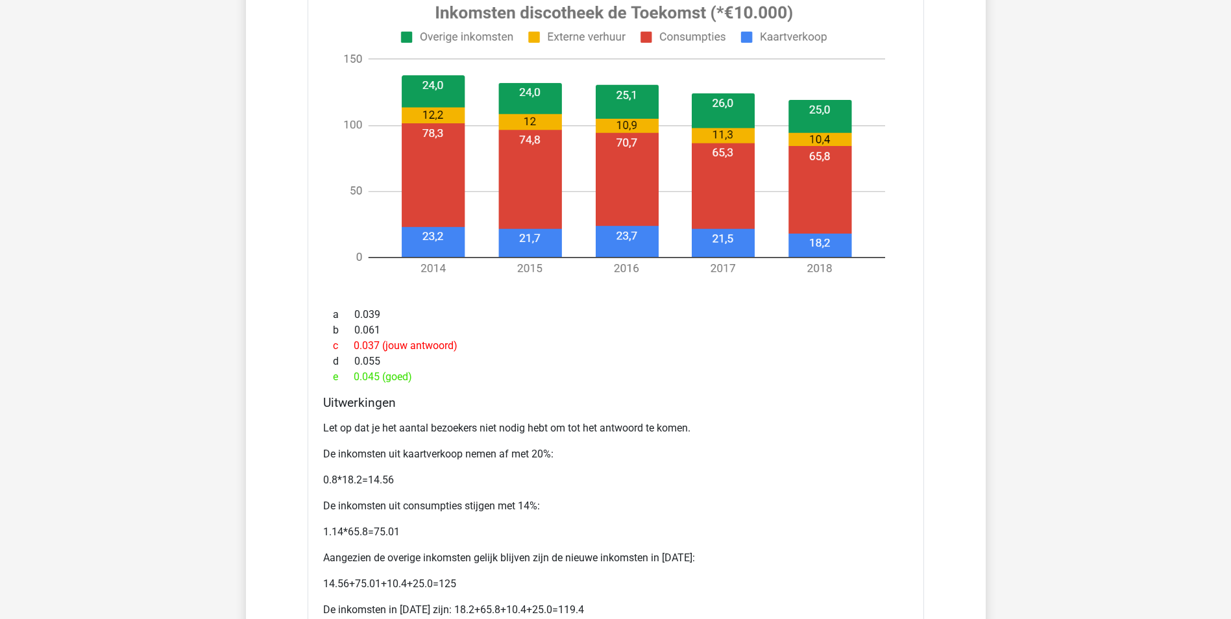
click at [467, 427] on p "Let op dat je het aantal bezoekers niet nodig hebt om tot het antwoord te komen." at bounding box center [615, 429] width 585 height 16
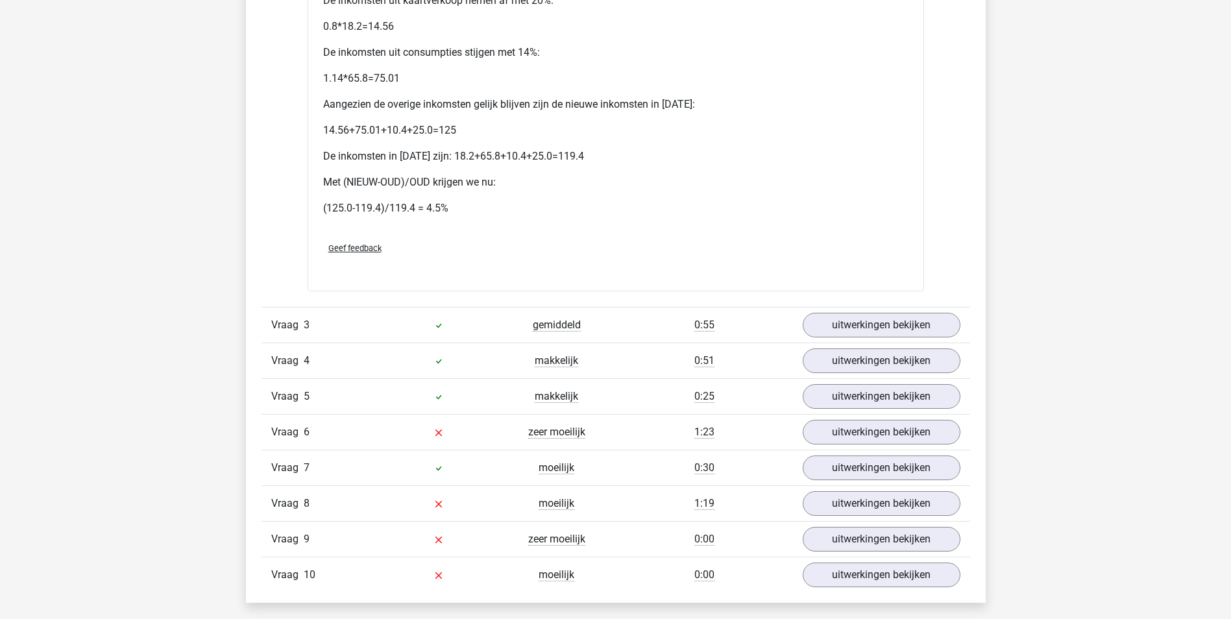
scroll to position [2856, 0]
click at [878, 432] on link "uitwerkingen bekijken" at bounding box center [880, 431] width 181 height 29
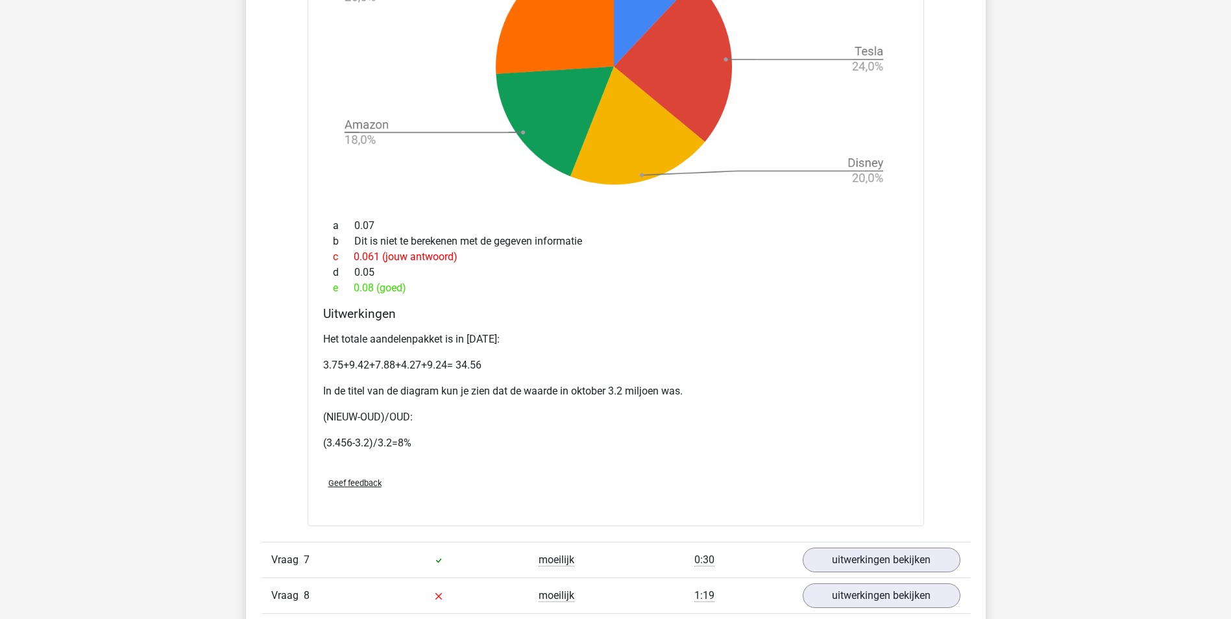
scroll to position [3959, 0]
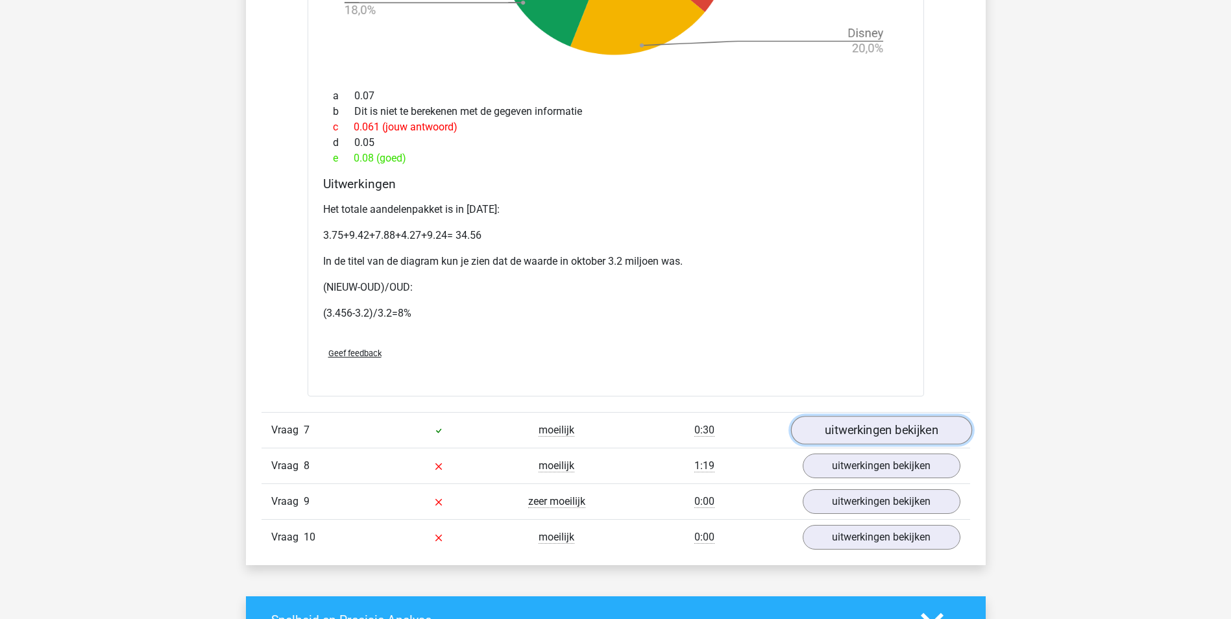
click at [880, 435] on link "uitwerkingen bekijken" at bounding box center [880, 430] width 181 height 29
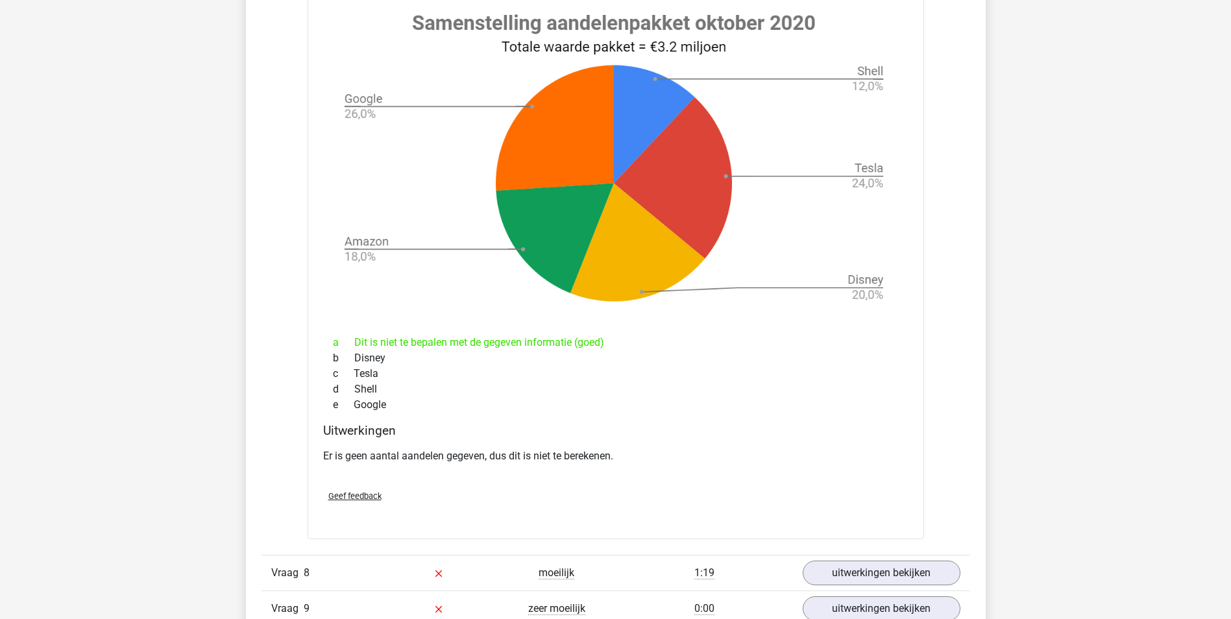
scroll to position [4997, 0]
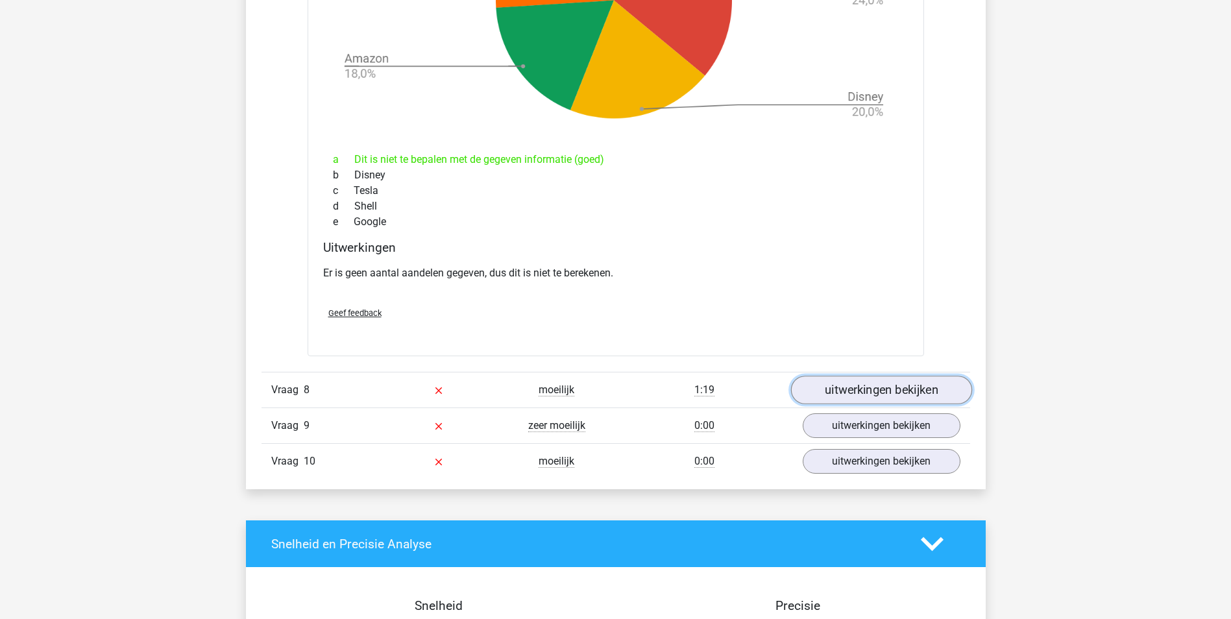
click at [900, 393] on link "uitwerkingen bekijken" at bounding box center [880, 390] width 181 height 29
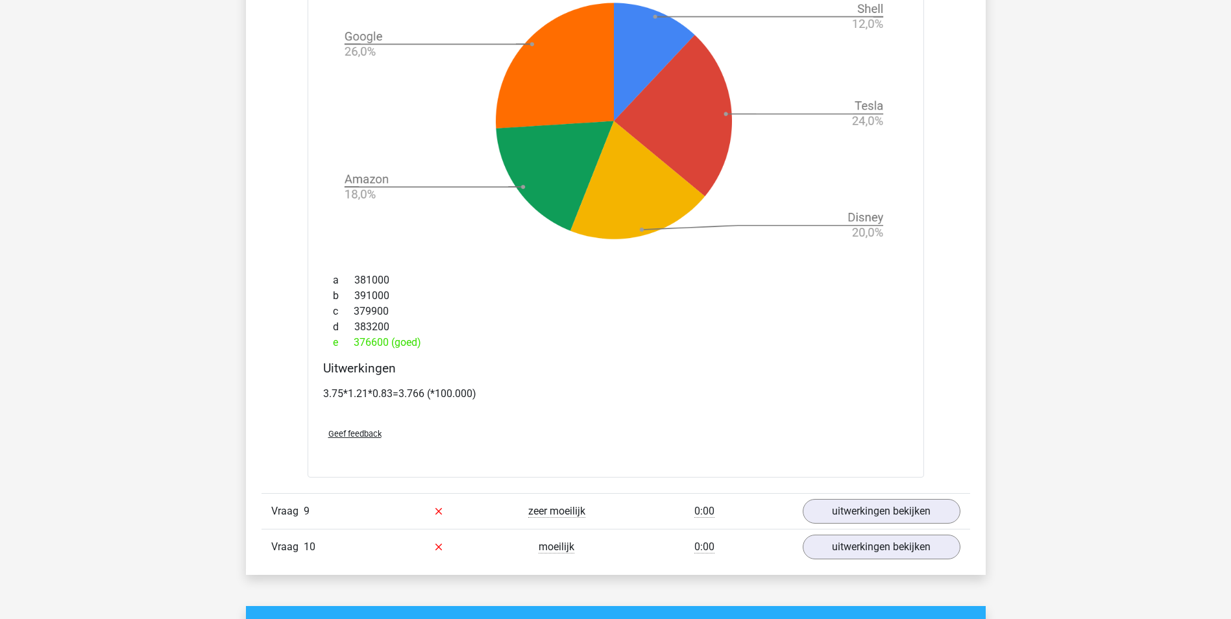
scroll to position [5971, 0]
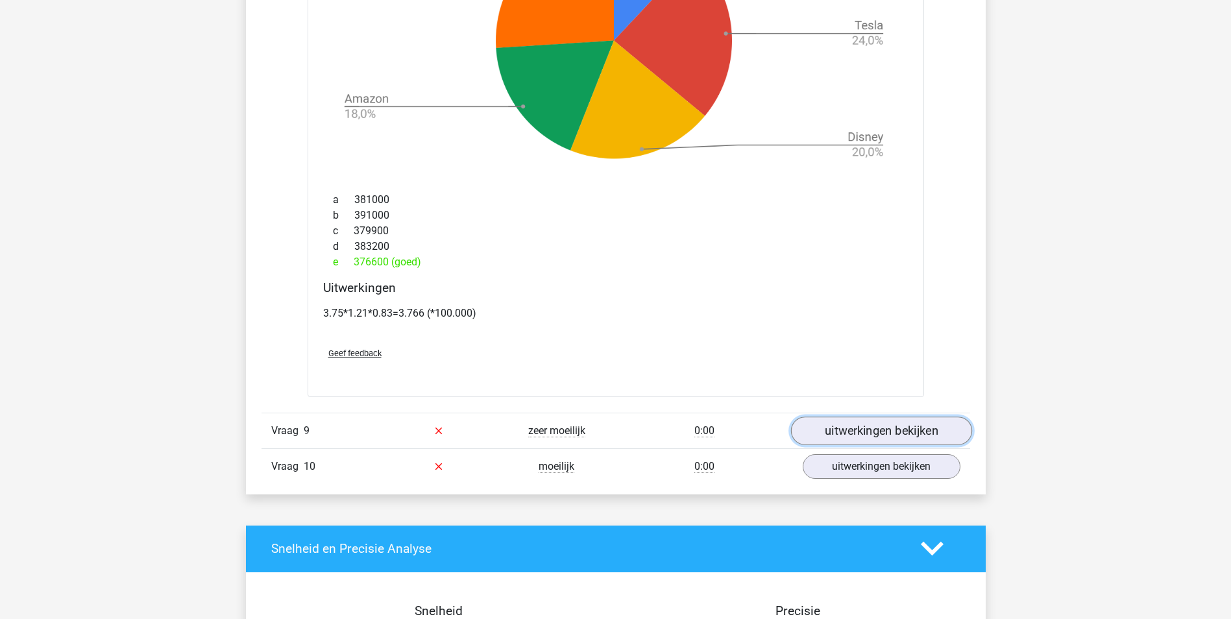
click at [864, 424] on link "uitwerkingen bekijken" at bounding box center [880, 431] width 181 height 29
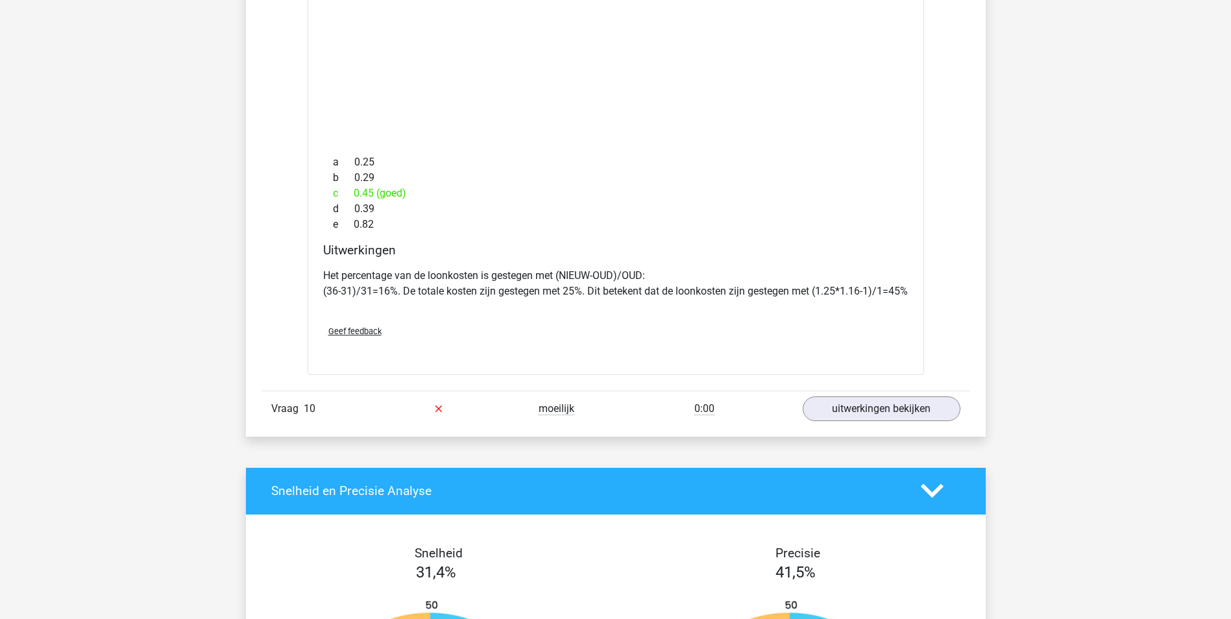
scroll to position [7204, 0]
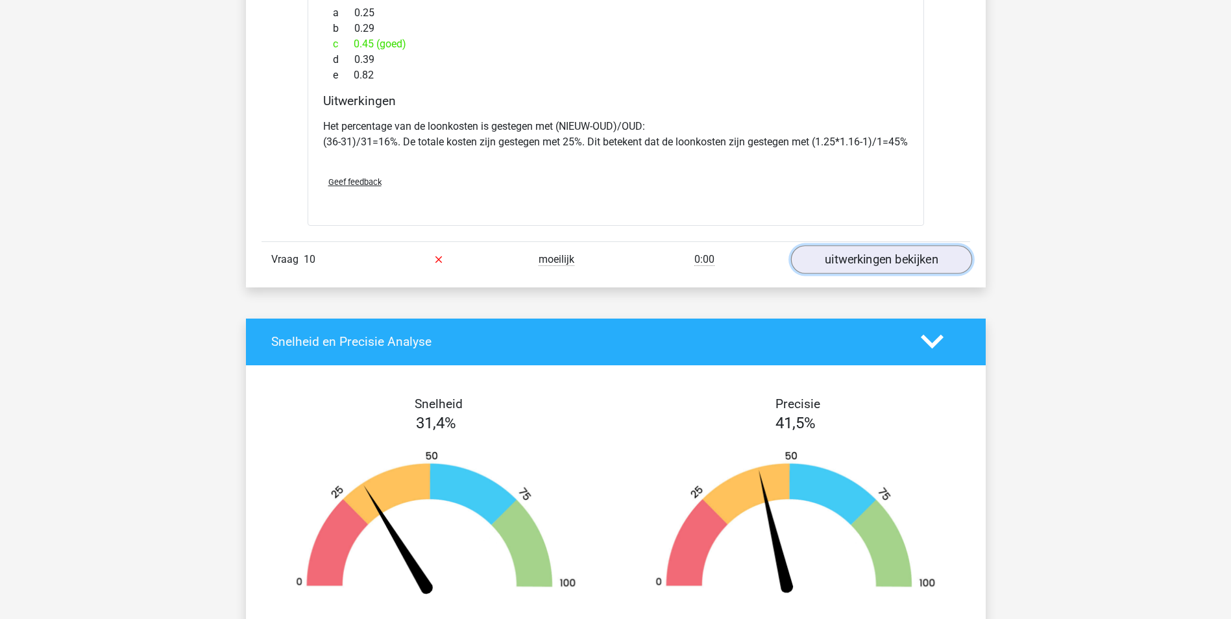
click at [877, 273] on link "uitwerkingen bekijken" at bounding box center [880, 259] width 181 height 29
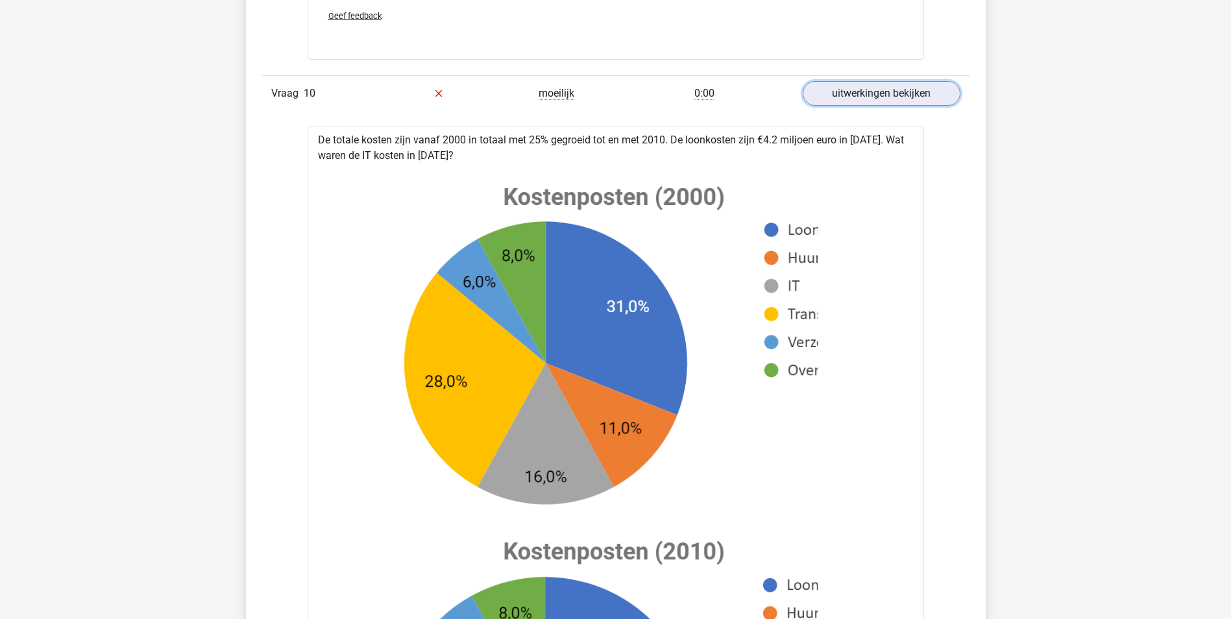
scroll to position [7399, 0]
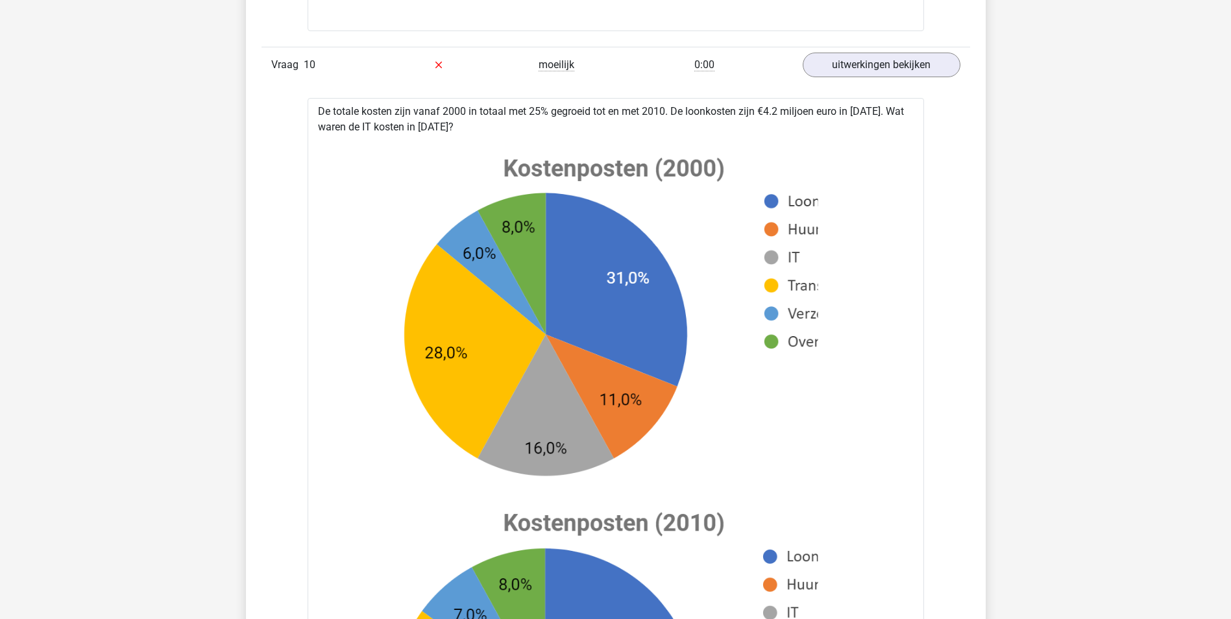
drag, startPoint x: 896, startPoint y: 385, endPoint x: 890, endPoint y: 376, distance: 11.2
click at [896, 385] on icon at bounding box center [615, 506] width 575 height 733
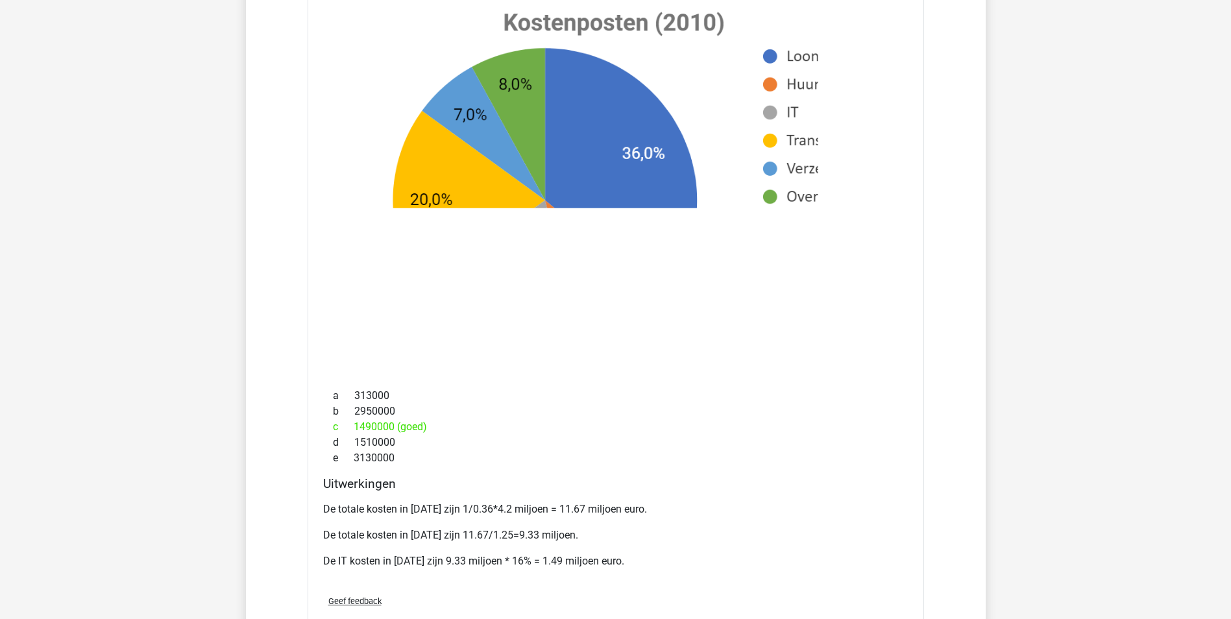
scroll to position [7983, 0]
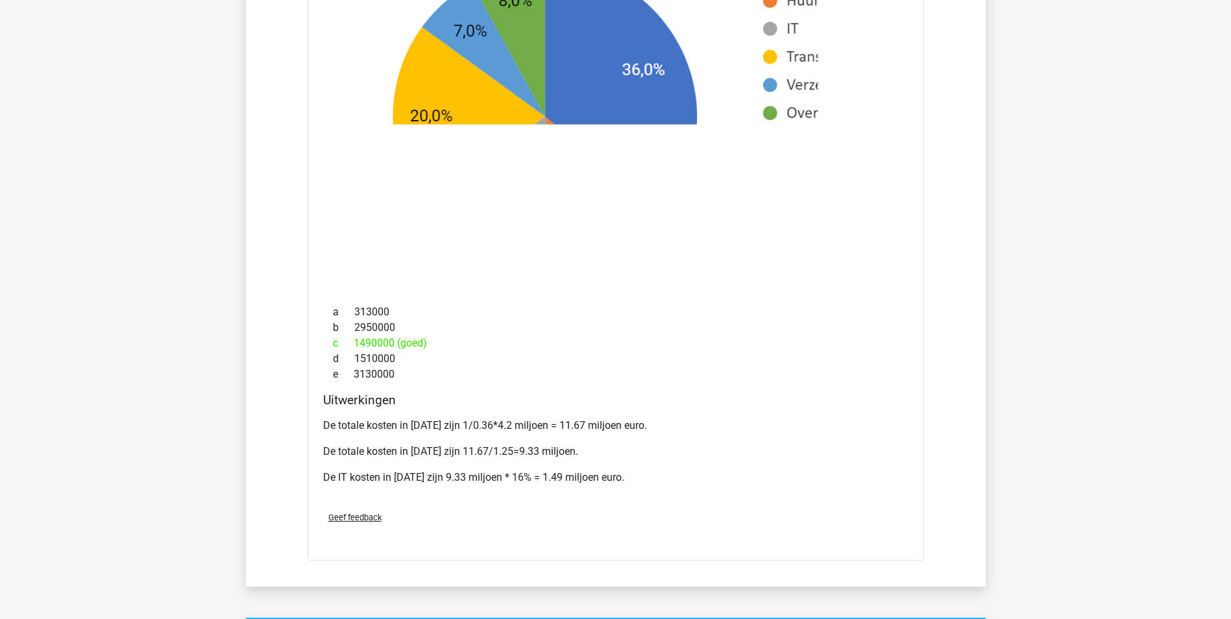
click at [788, 350] on div "c 1490000 (goed)" at bounding box center [615, 344] width 585 height 16
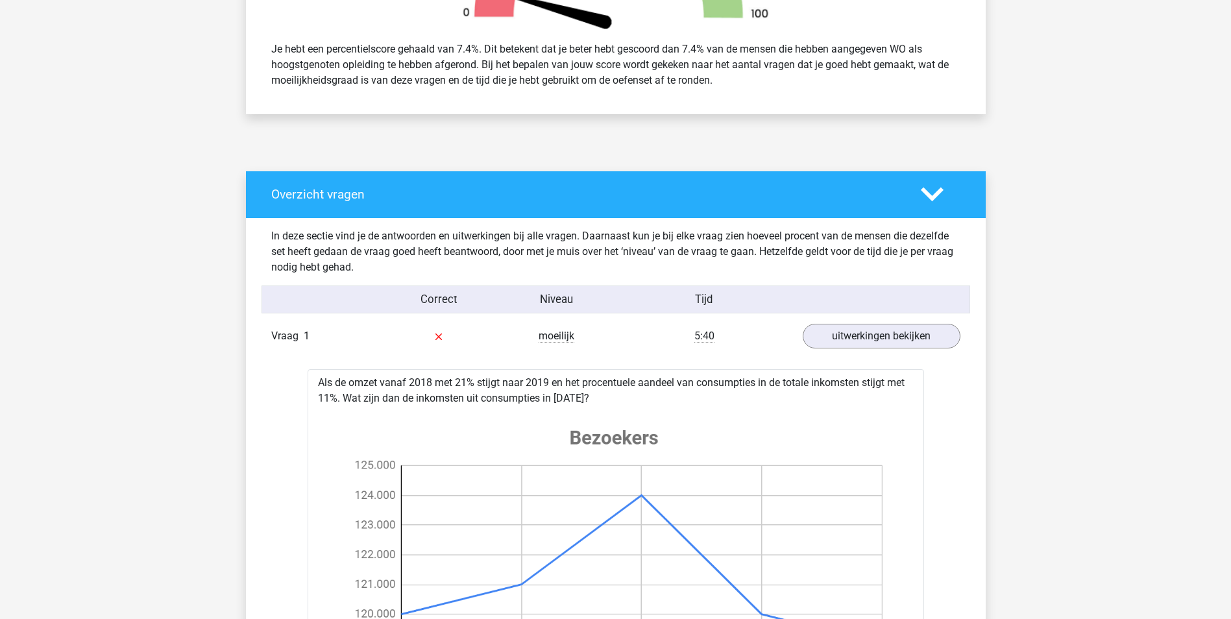
scroll to position [714, 0]
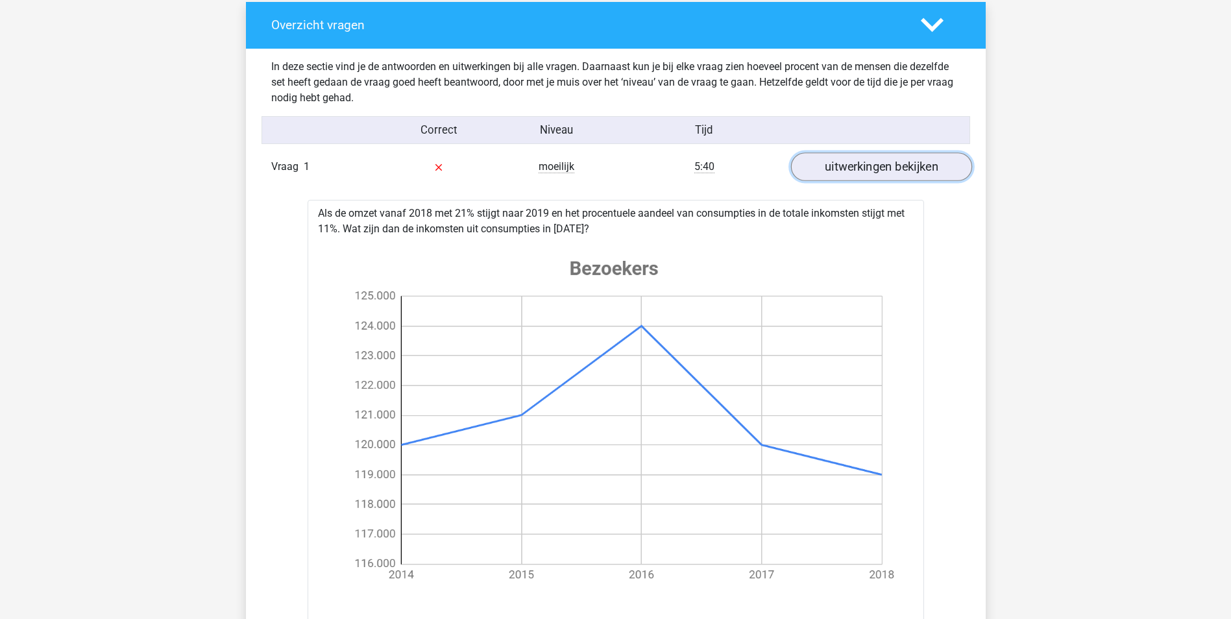
click at [861, 160] on link "uitwerkingen bekijken" at bounding box center [880, 167] width 181 height 29
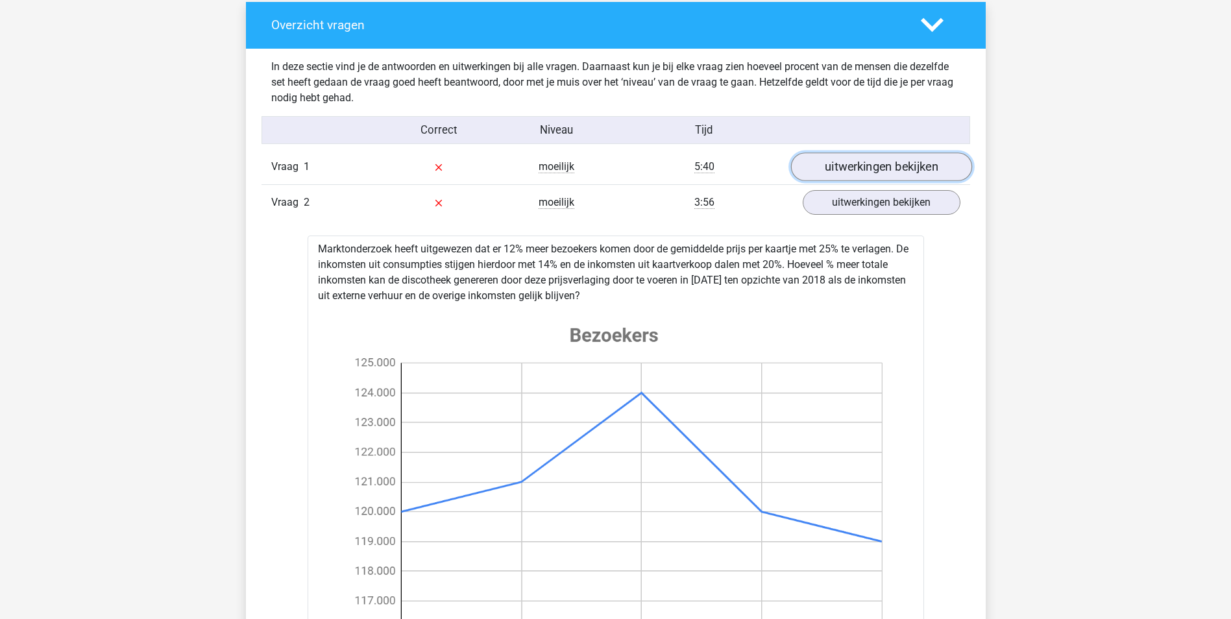
click at [875, 168] on link "uitwerkingen bekijken" at bounding box center [880, 167] width 181 height 29
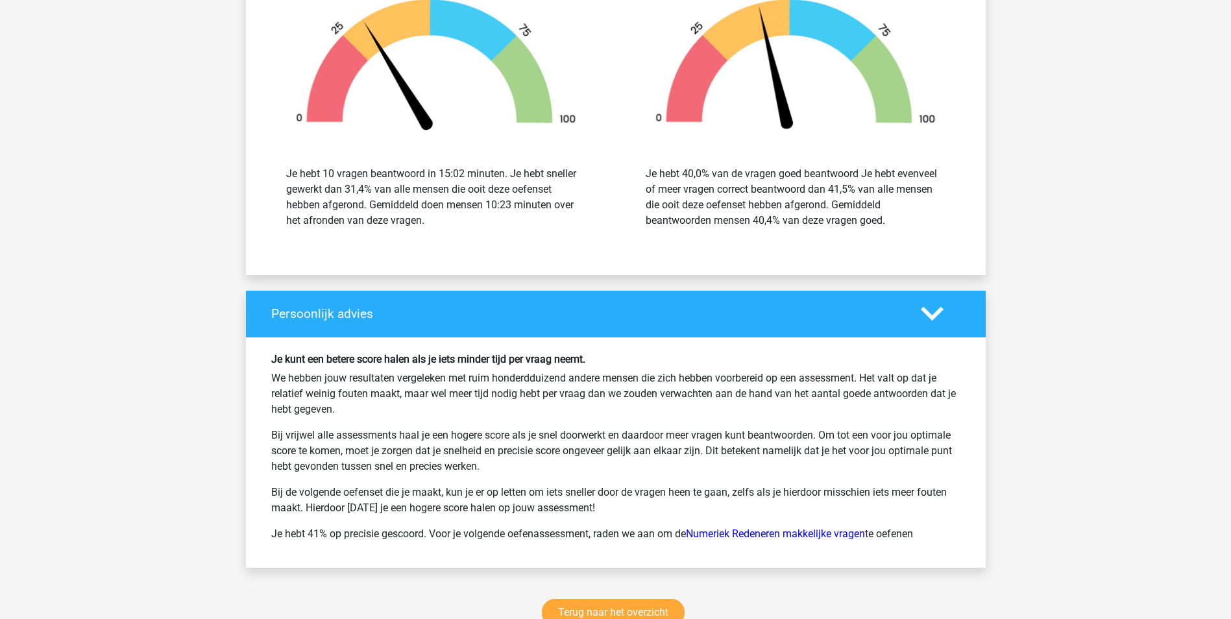
scroll to position [8956, 0]
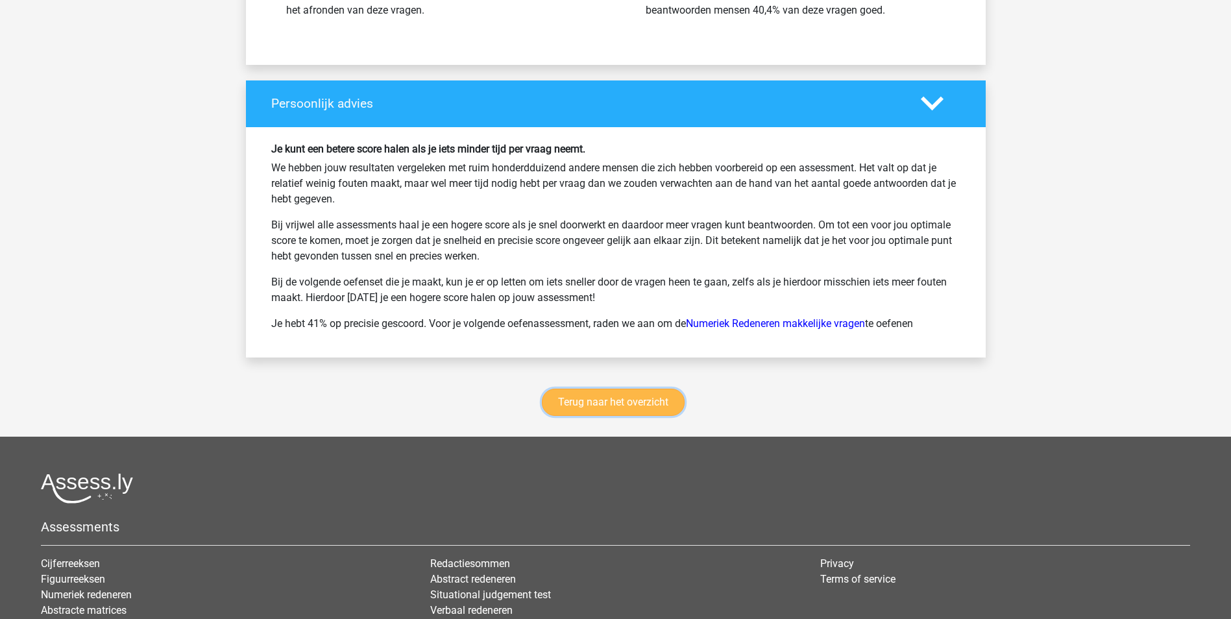
click at [644, 415] on link "Terug naar het overzicht" at bounding box center [613, 402] width 143 height 27
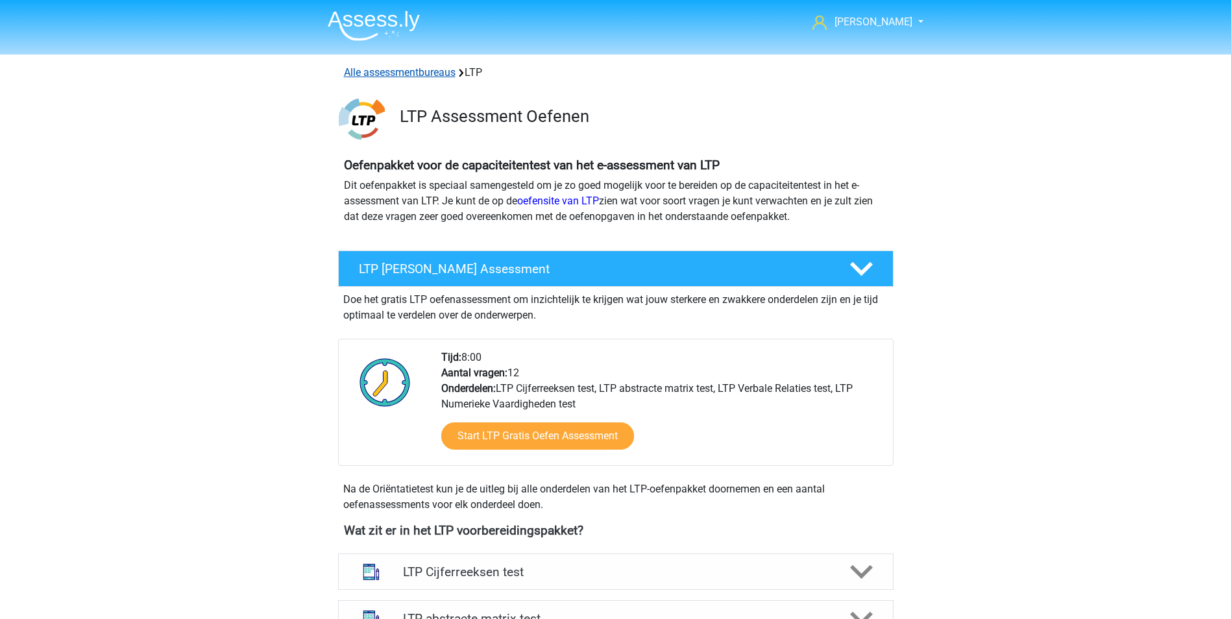
click at [417, 77] on link "Alle assessmentbureaus" at bounding box center [400, 72] width 112 height 12
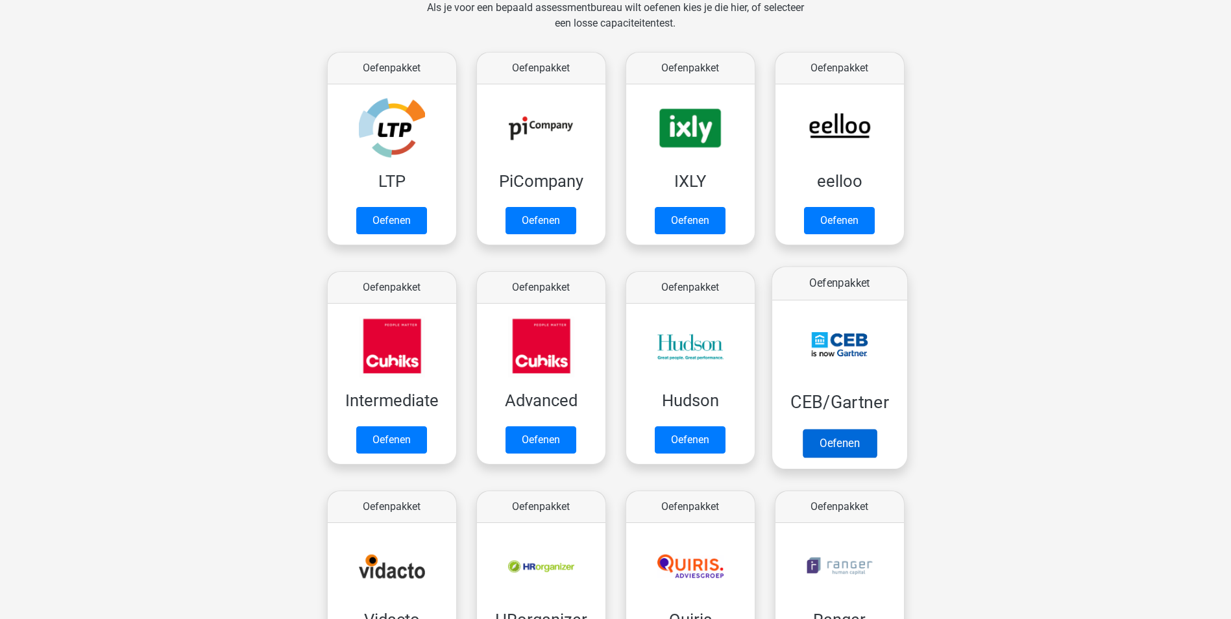
scroll to position [466, 0]
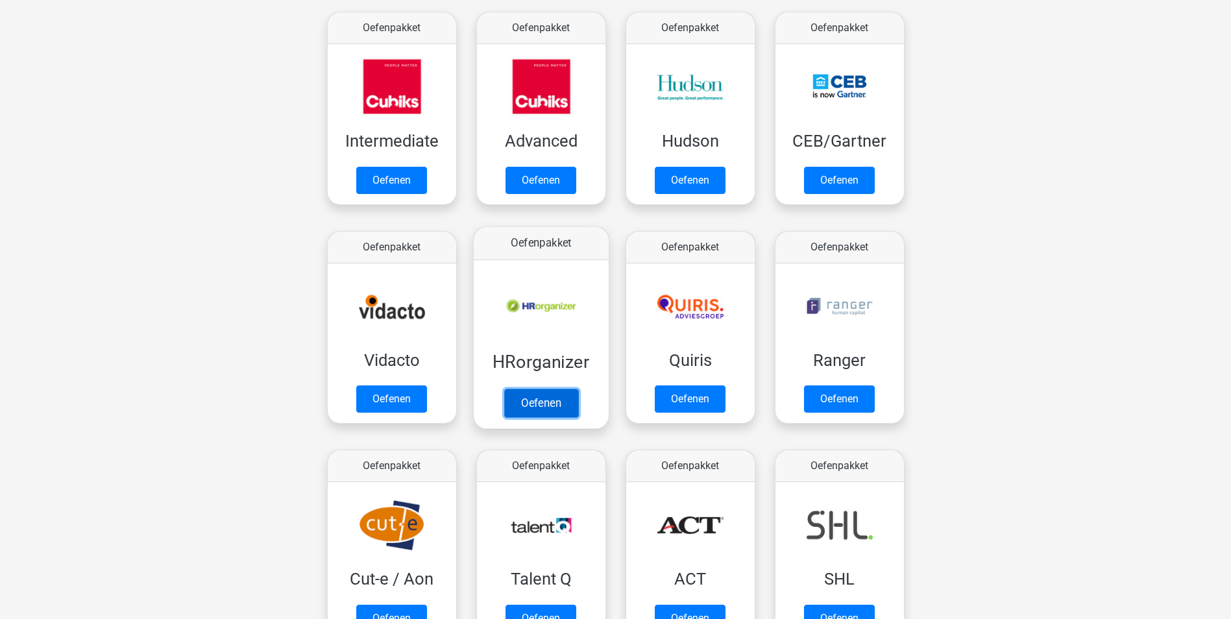
click at [551, 409] on link "Oefenen" at bounding box center [541, 403] width 74 height 29
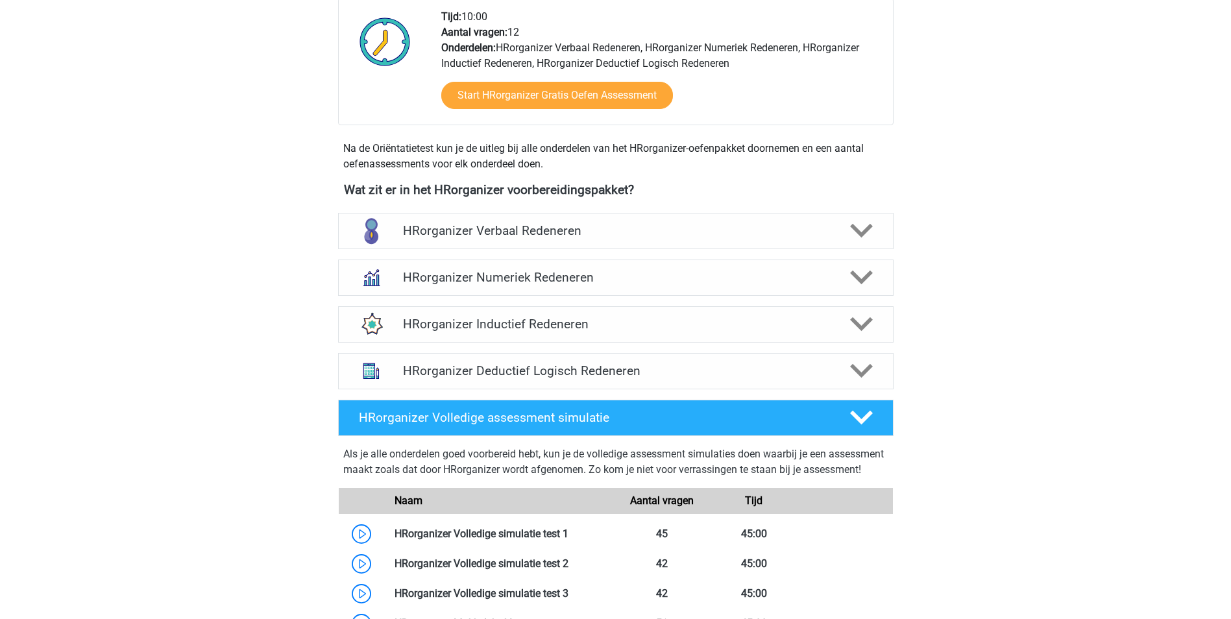
scroll to position [324, 0]
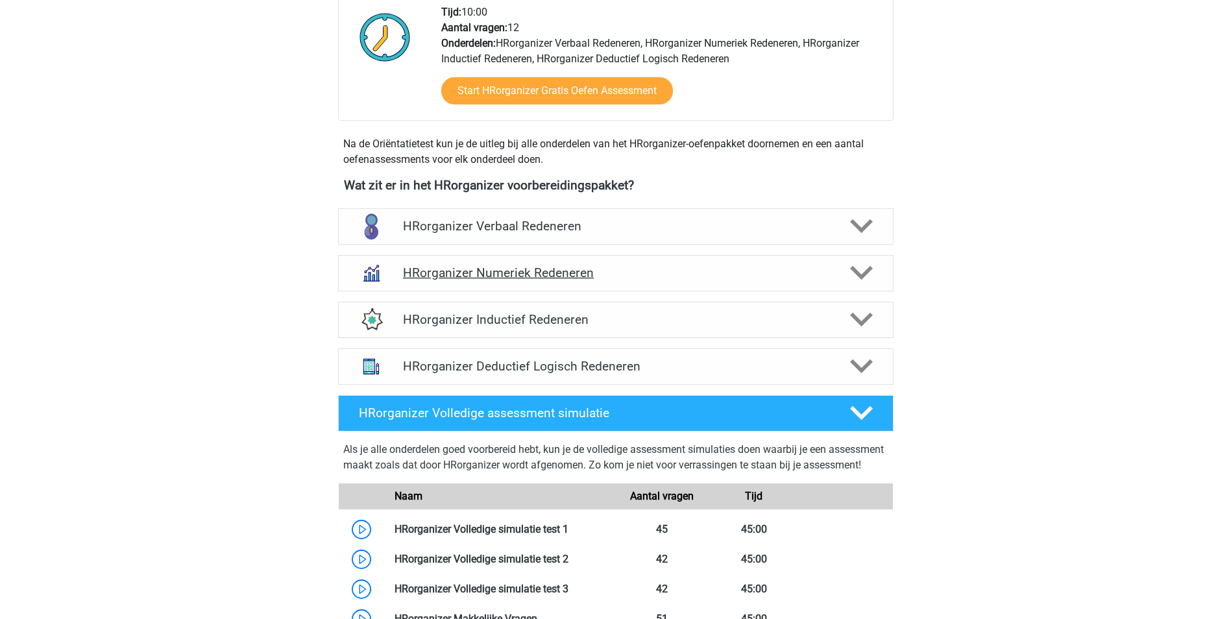
click at [475, 280] on h4 "HRorganizer Numeriek Redeneren" at bounding box center [615, 272] width 425 height 15
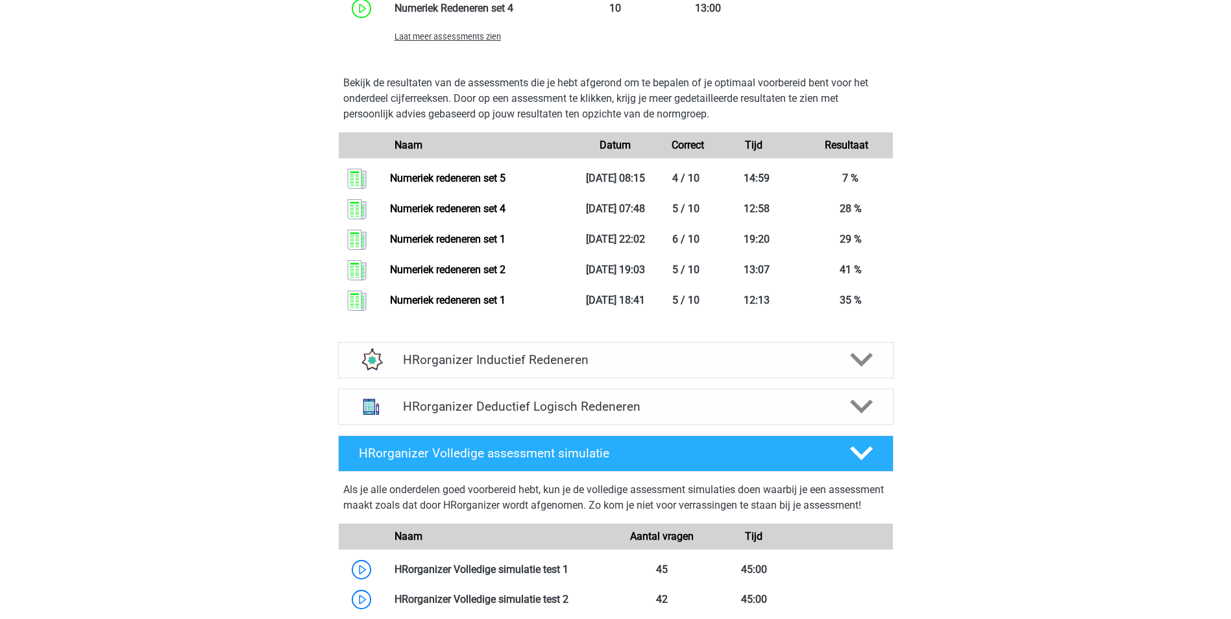
scroll to position [1038, 0]
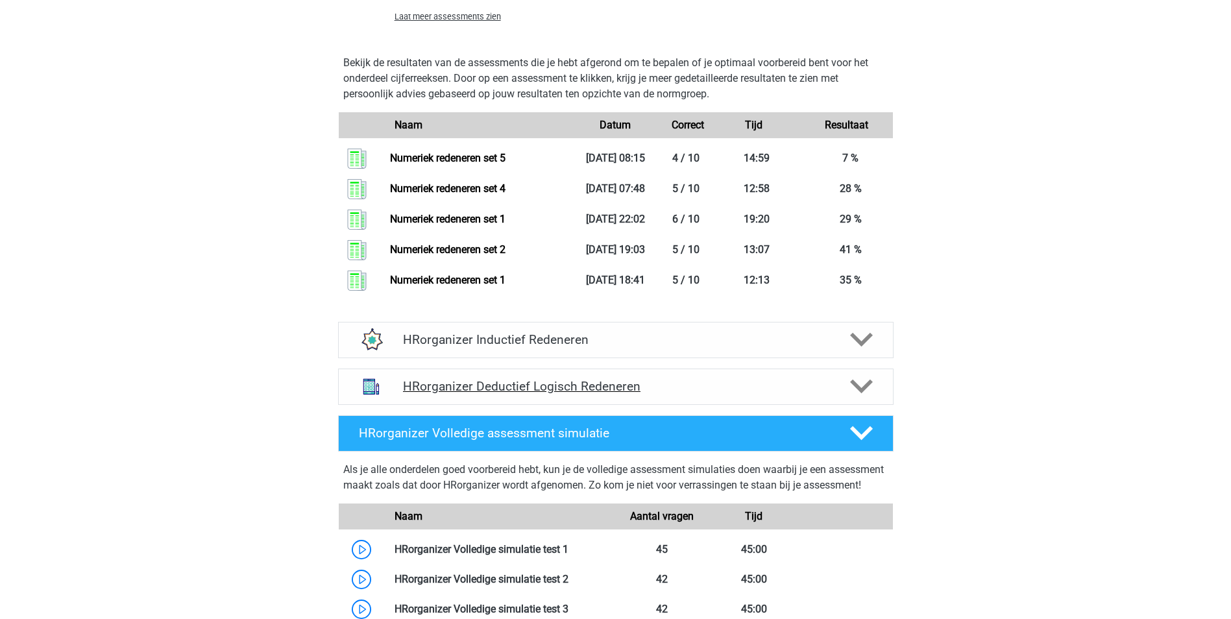
click at [509, 394] on h4 "HRorganizer Deductief Logisch Redeneren" at bounding box center [615, 386] width 425 height 15
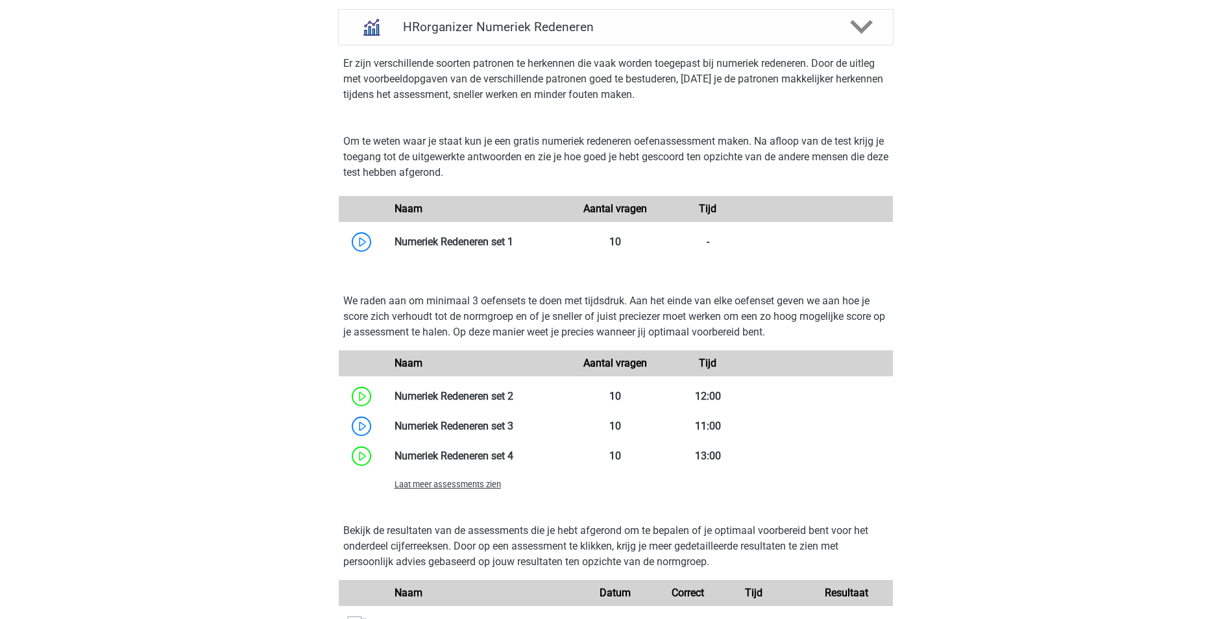
scroll to position [389, 0]
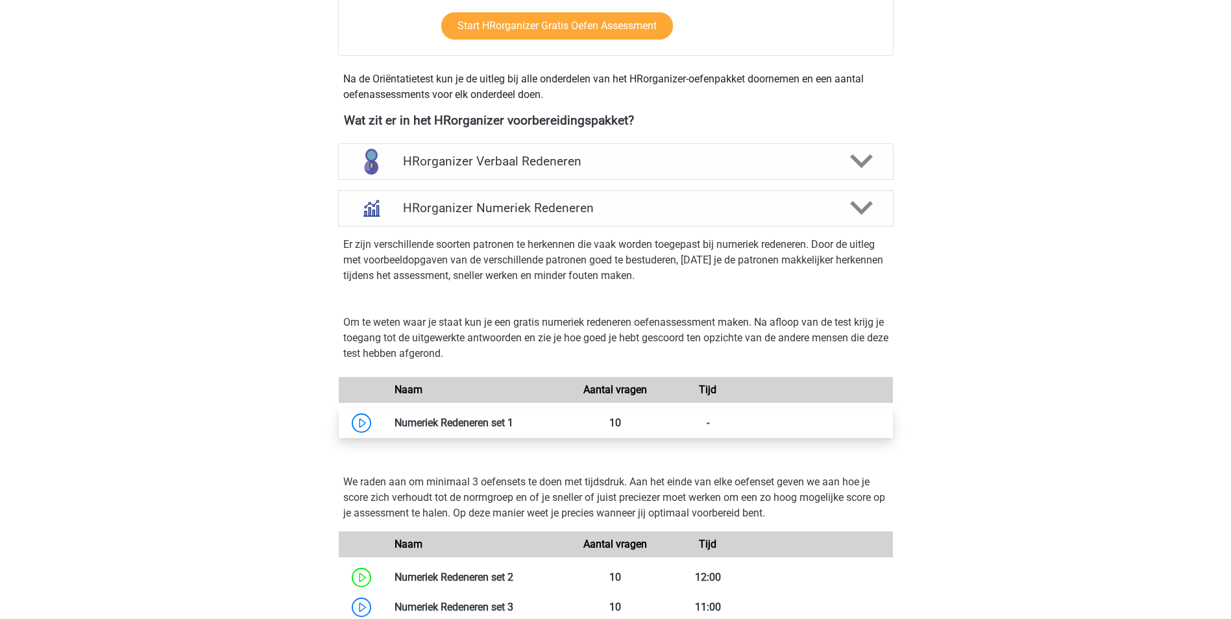
click at [513, 429] on link at bounding box center [513, 423] width 0 height 12
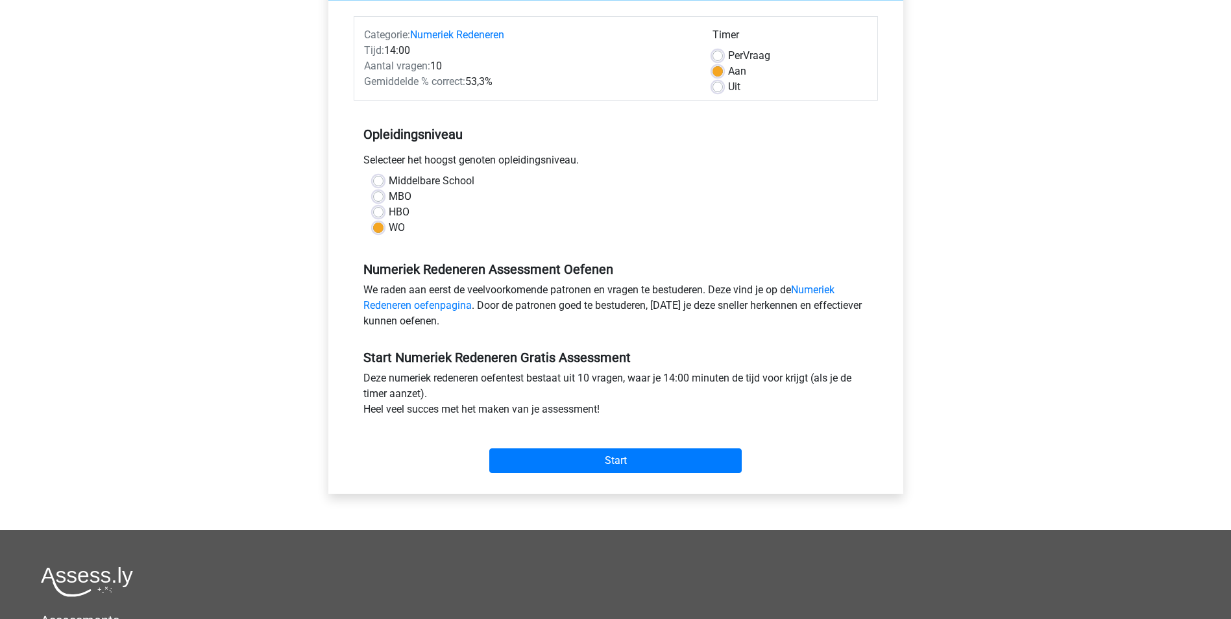
scroll to position [130, 0]
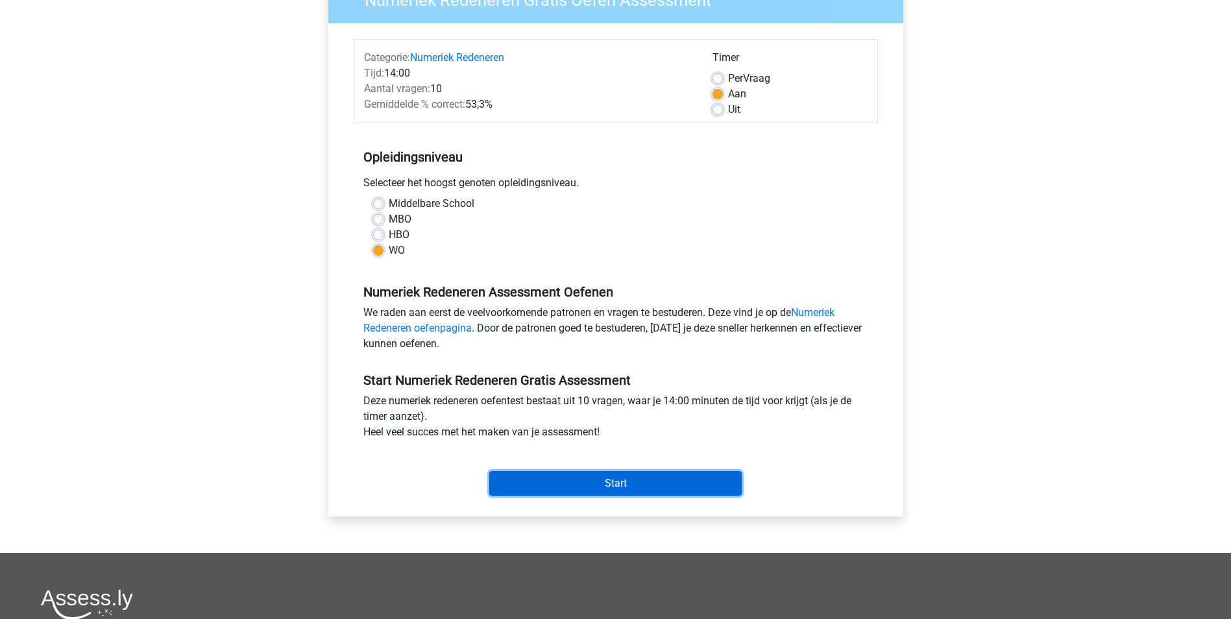
click at [638, 484] on input "Start" at bounding box center [615, 483] width 252 height 25
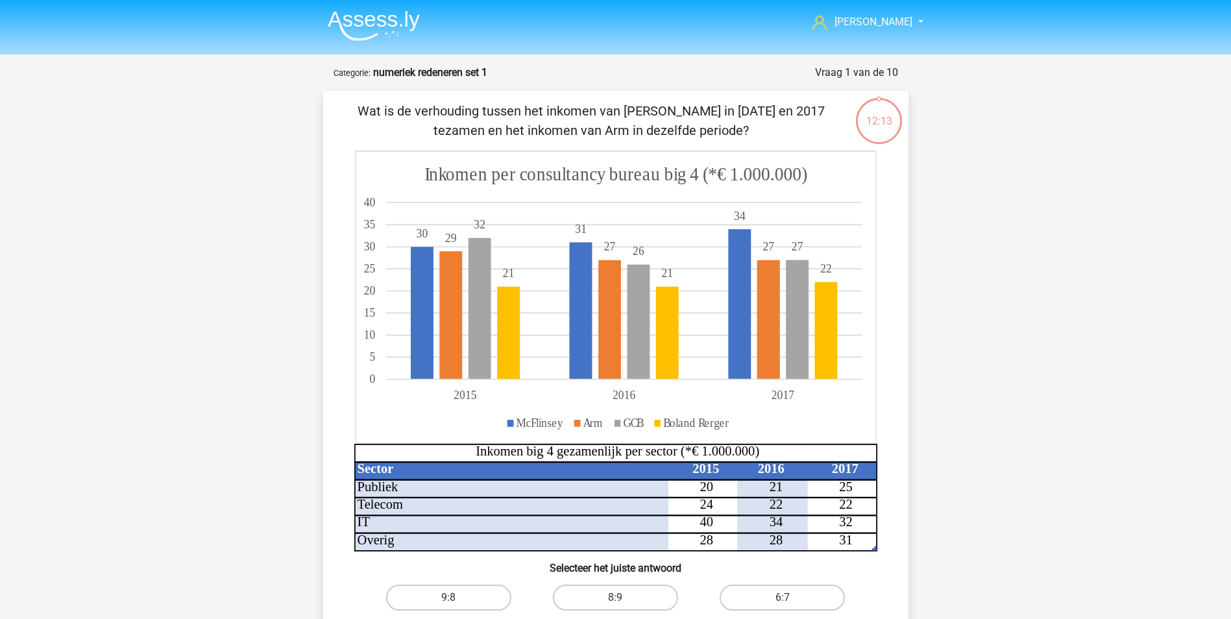
scroll to position [195, 0]
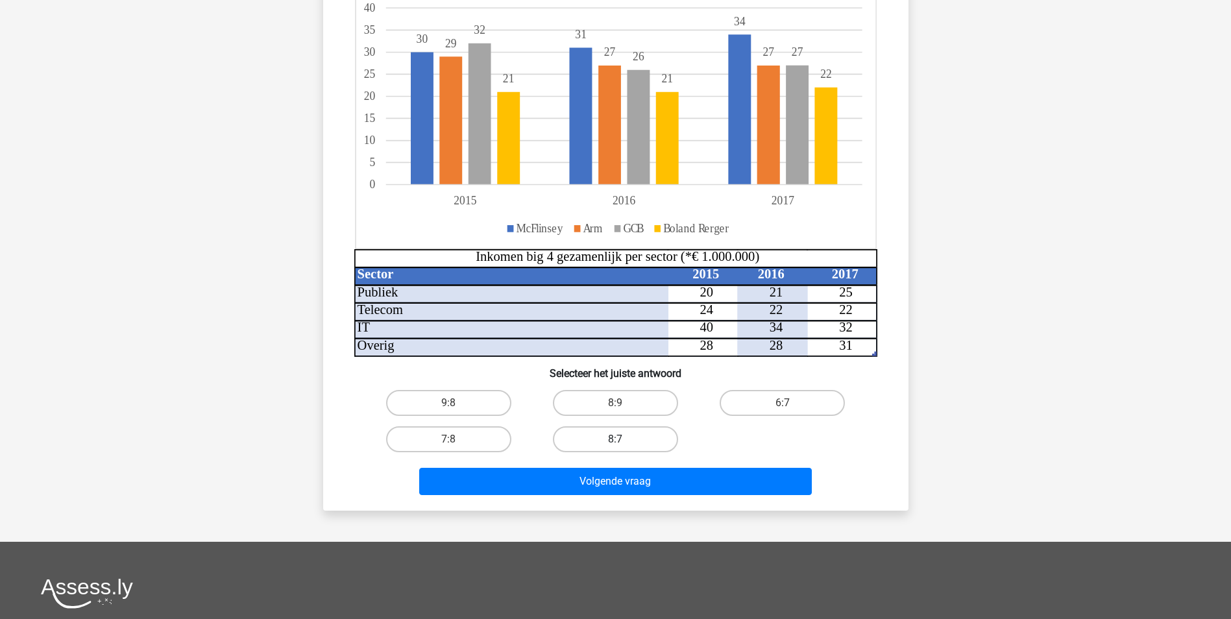
drag, startPoint x: 613, startPoint y: 408, endPoint x: 624, endPoint y: 428, distance: 22.4
click at [613, 408] on label "8:9" at bounding box center [615, 403] width 125 height 26
click at [615, 408] on input "8:9" at bounding box center [619, 407] width 8 height 8
radio input "true"
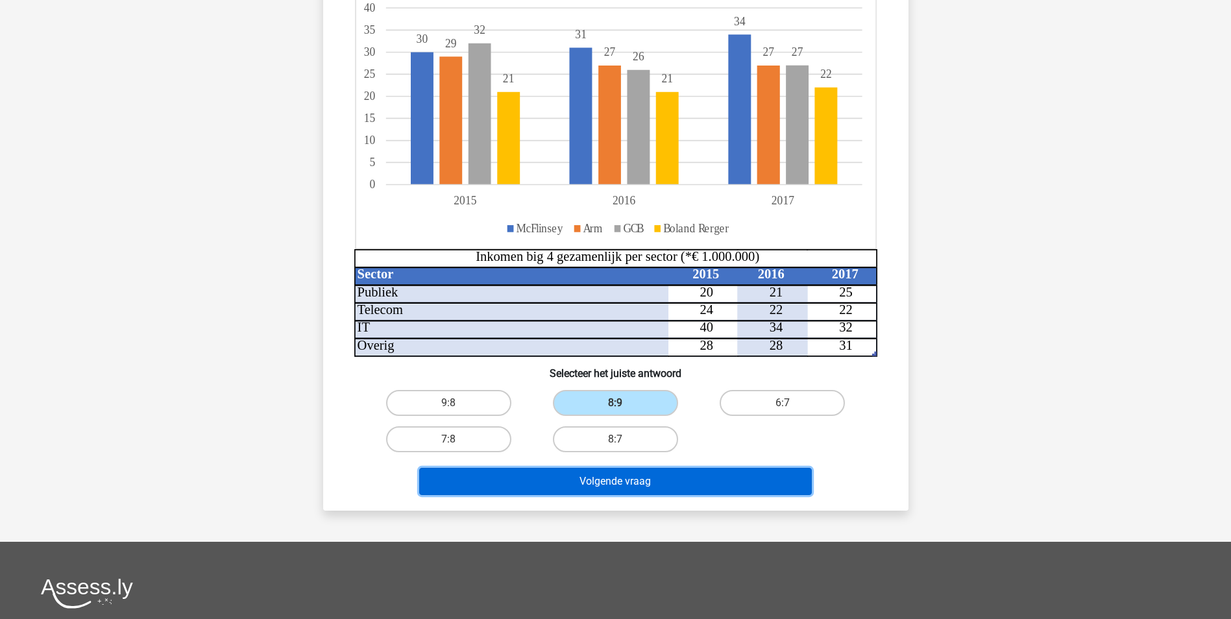
click at [652, 483] on button "Volgende vraag" at bounding box center [615, 481] width 393 height 27
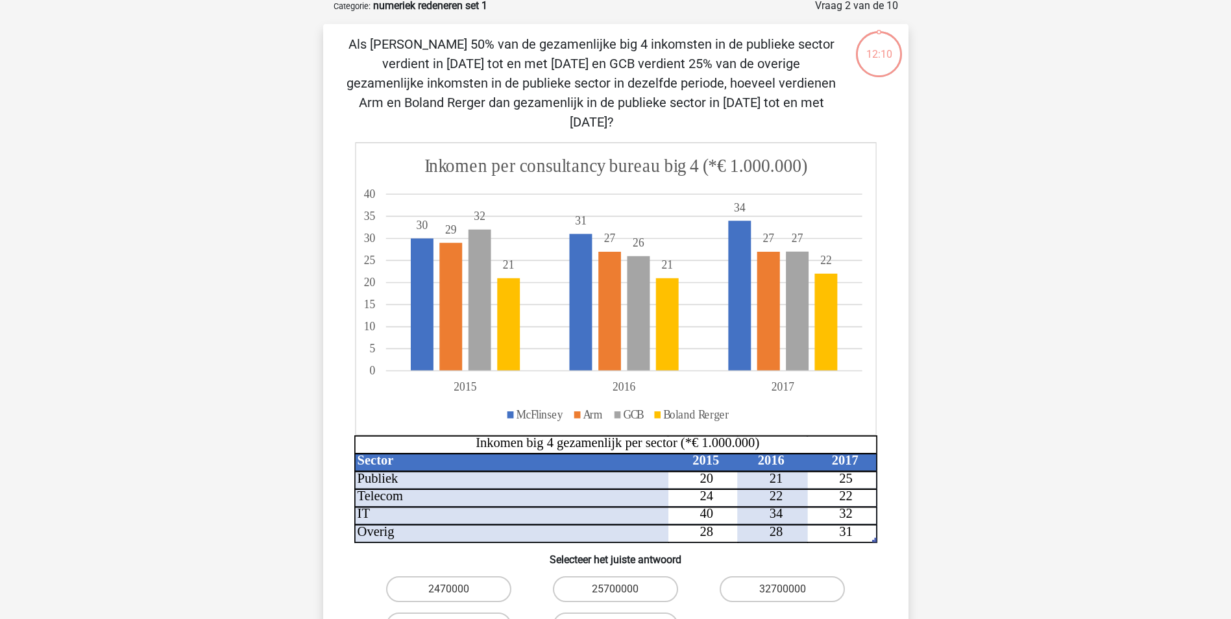
scroll to position [65, 0]
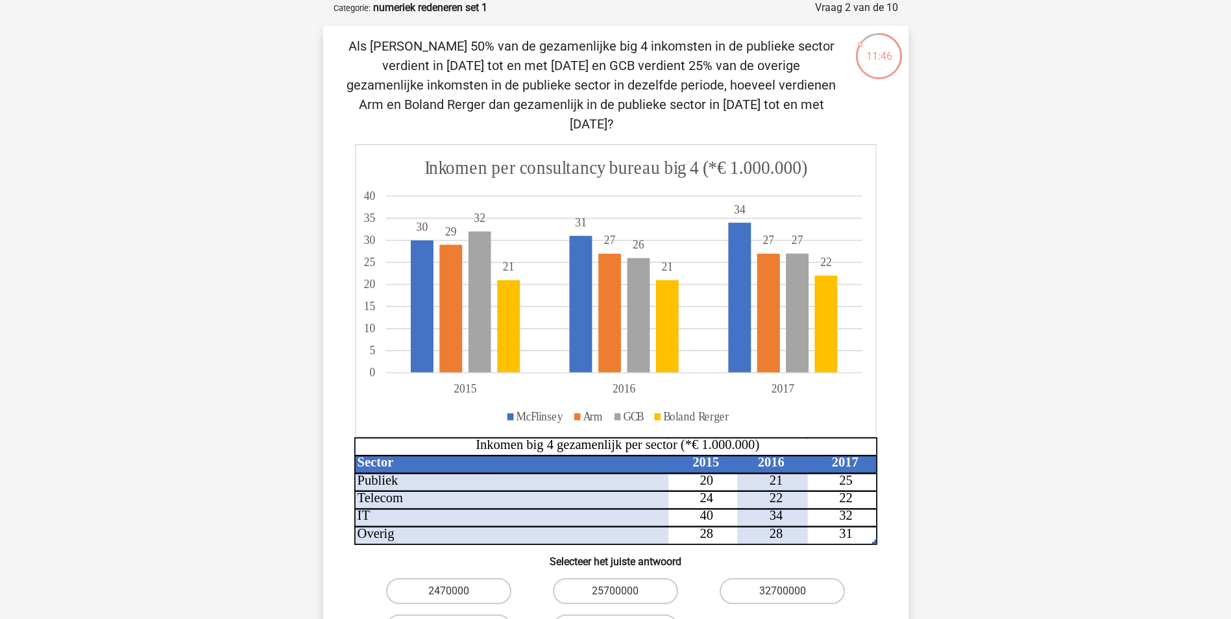
click at [1011, 141] on div "Maxime maximefakkeldij@hotmail.com Nederlands English" at bounding box center [615, 504] width 1231 height 1138
drag, startPoint x: 480, startPoint y: 604, endPoint x: 501, endPoint y: 582, distance: 30.3
click at [480, 615] on label "24750000" at bounding box center [448, 628] width 125 height 26
radio input "true"
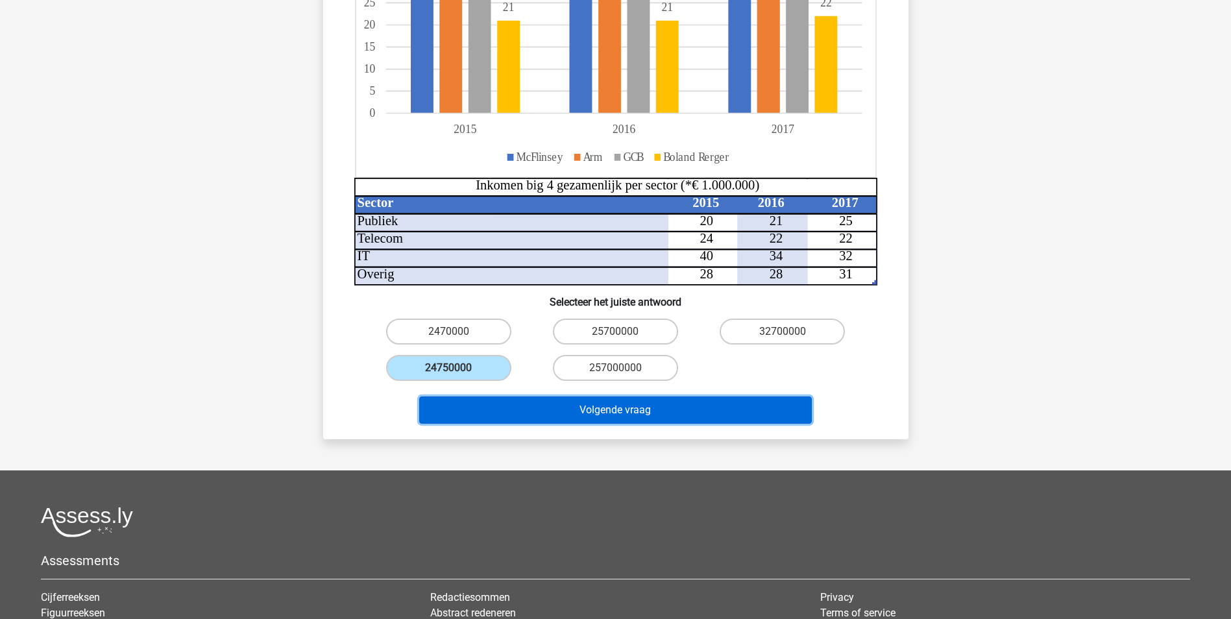
click at [609, 397] on button "Volgende vraag" at bounding box center [615, 410] width 393 height 27
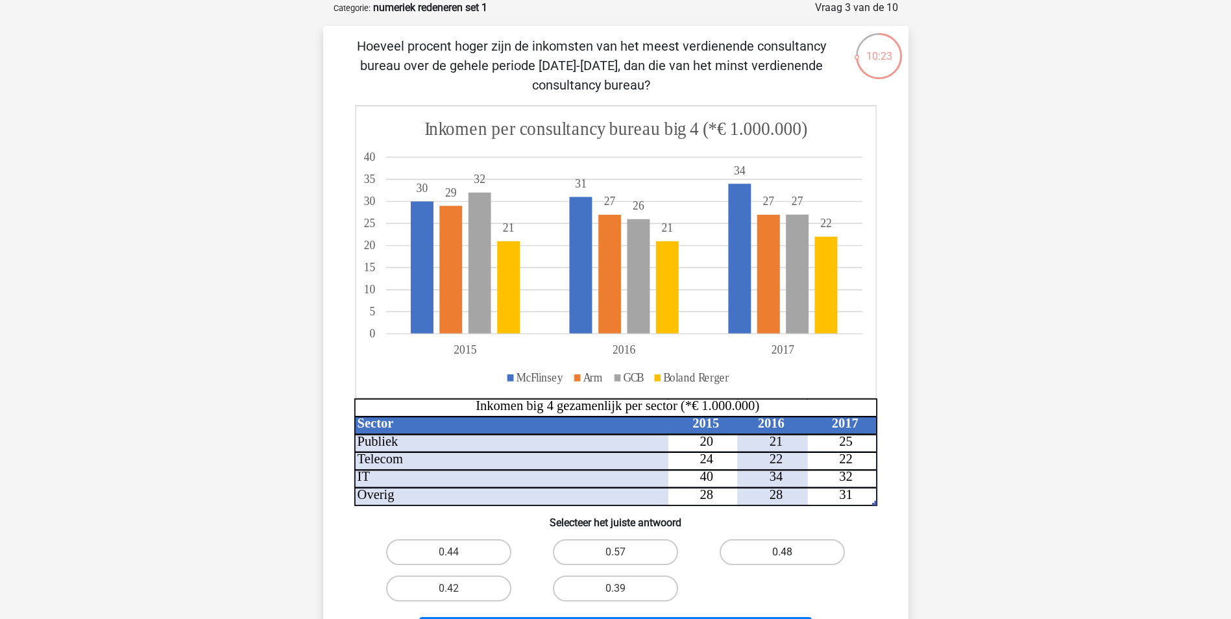
click at [796, 549] on label "0.48" at bounding box center [782, 552] width 125 height 26
click at [791, 552] on input "0.48" at bounding box center [787, 556] width 8 height 8
radio input "true"
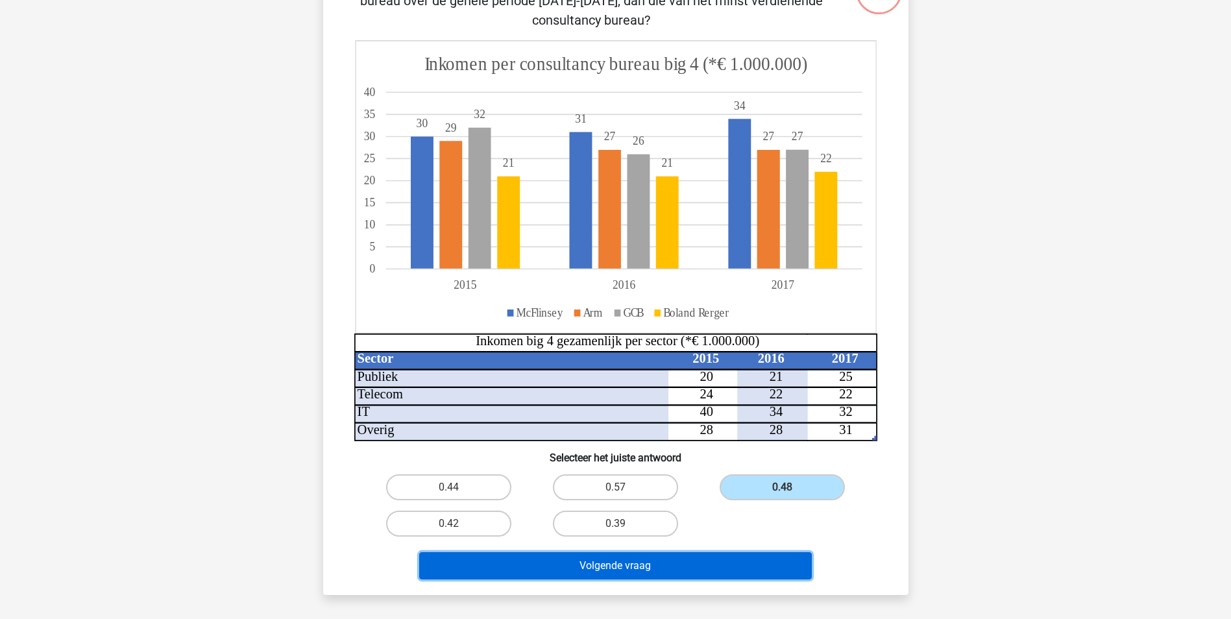
click at [652, 572] on button "Volgende vraag" at bounding box center [615, 565] width 393 height 27
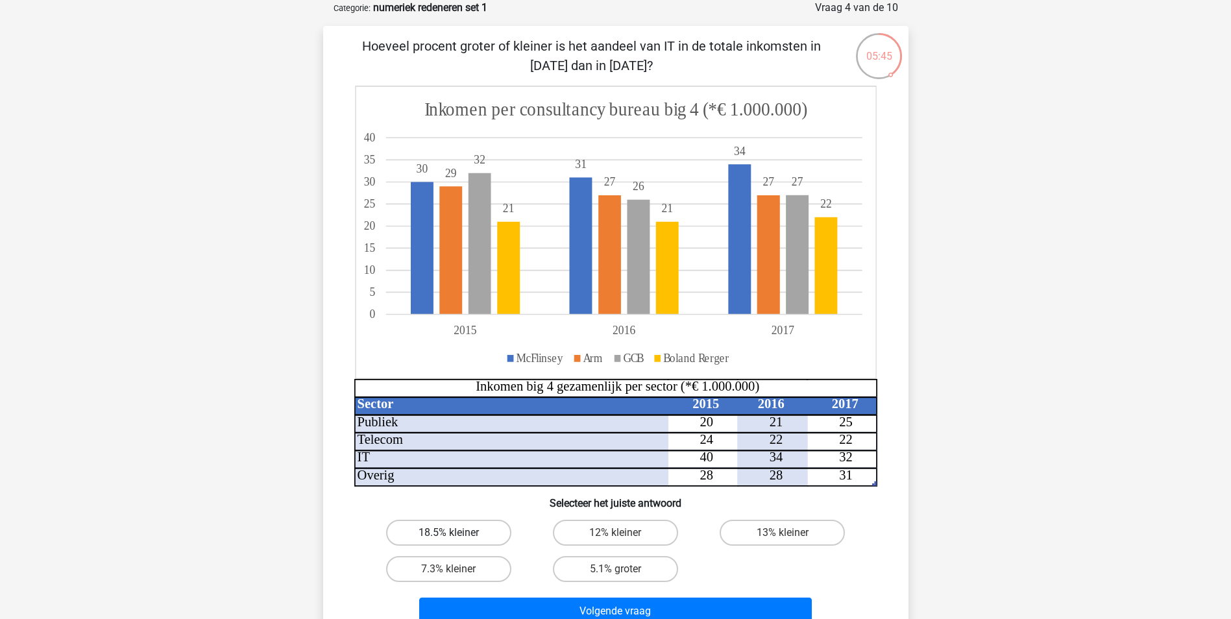
drag, startPoint x: 447, startPoint y: 533, endPoint x: 483, endPoint y: 545, distance: 37.8
click at [447, 533] on label "18.5% kleiner" at bounding box center [448, 533] width 125 height 26
click at [448, 533] on input "18.5% kleiner" at bounding box center [452, 537] width 8 height 8
radio input "true"
click at [613, 535] on label "12% kleiner" at bounding box center [615, 533] width 125 height 26
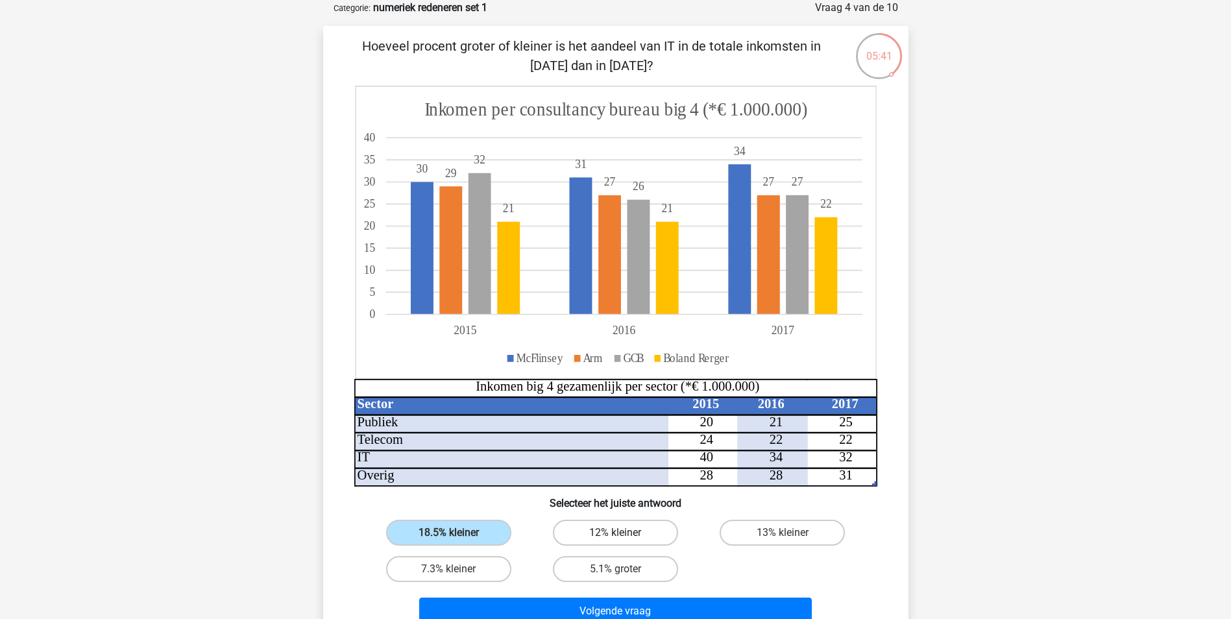
click at [615, 535] on input "12% kleiner" at bounding box center [619, 537] width 8 height 8
radio input "true"
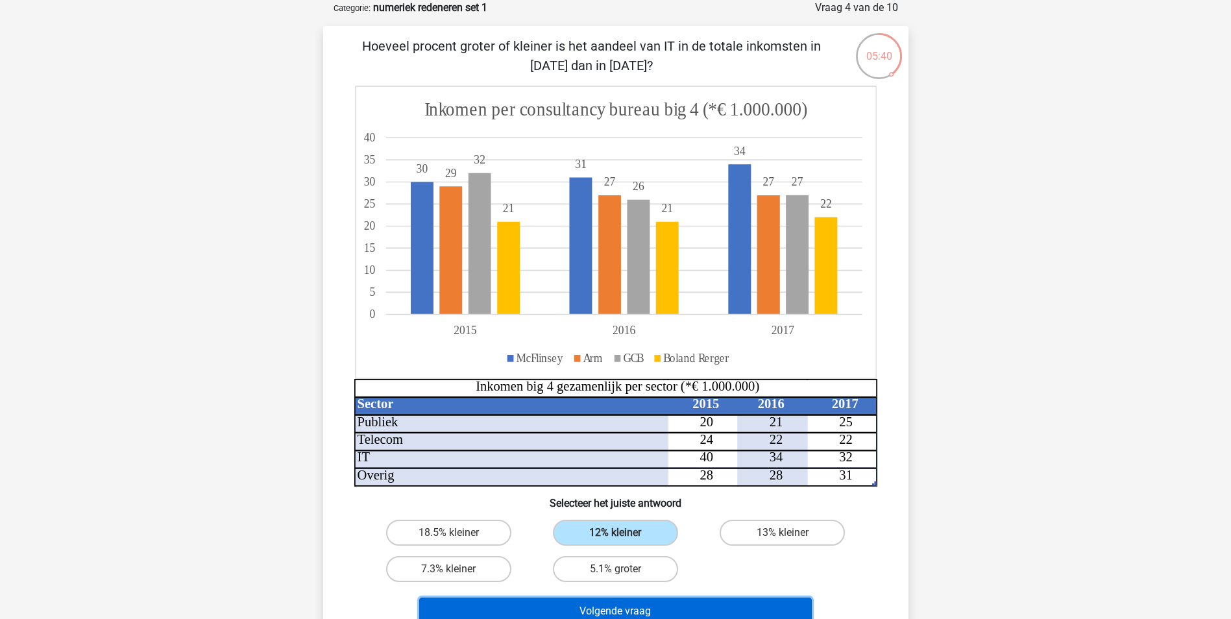
click at [628, 611] on button "Volgende vraag" at bounding box center [615, 611] width 393 height 27
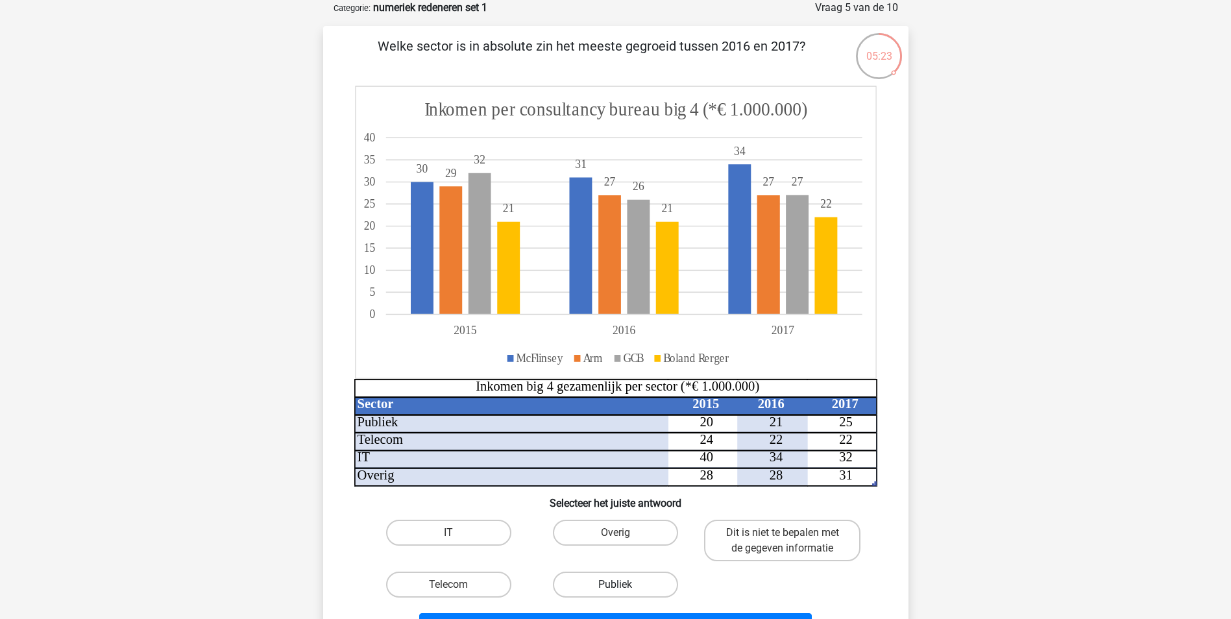
click at [620, 583] on label "Publiek" at bounding box center [615, 585] width 125 height 26
click at [620, 585] on input "Publiek" at bounding box center [619, 589] width 8 height 8
radio input "true"
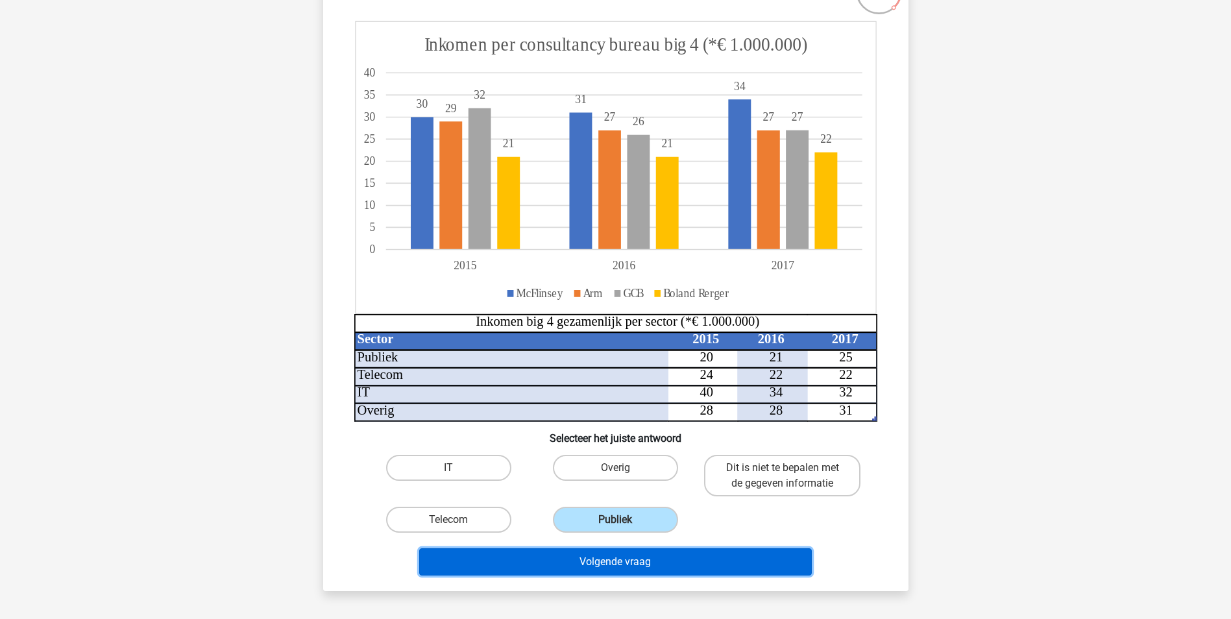
click at [622, 558] on button "Volgende vraag" at bounding box center [615, 561] width 393 height 27
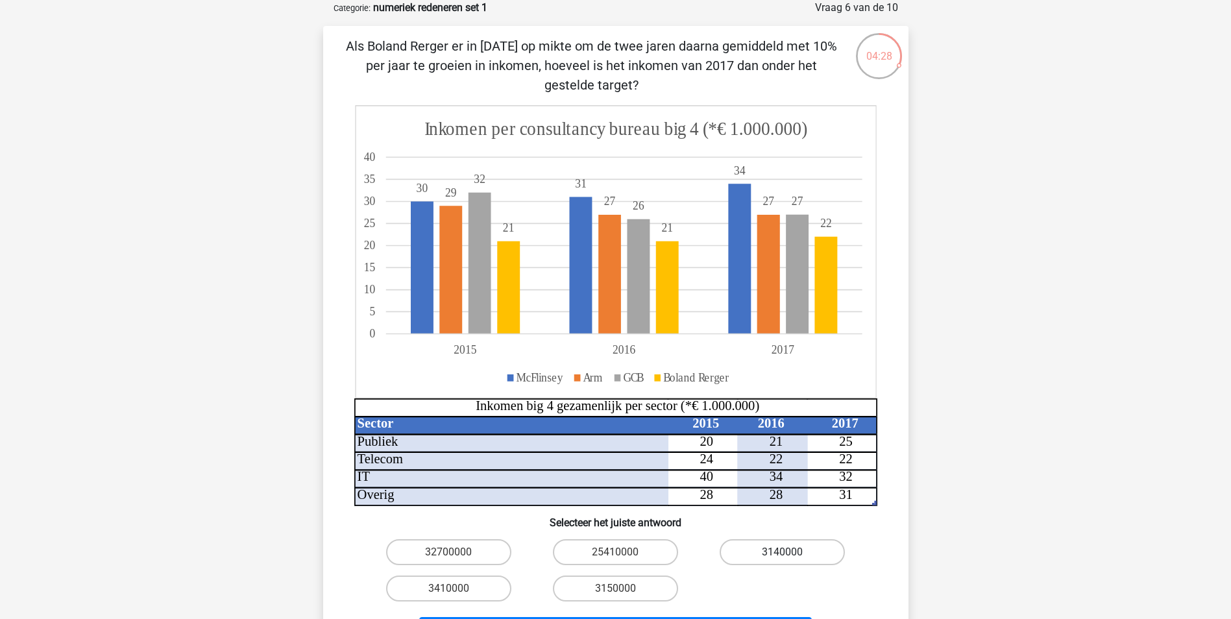
click at [776, 550] on label "3140000" at bounding box center [782, 552] width 125 height 26
click at [783, 552] on input "3140000" at bounding box center [787, 556] width 8 height 8
radio input "true"
click at [475, 587] on label "3410000" at bounding box center [448, 589] width 125 height 26
click at [457, 589] on input "3410000" at bounding box center [452, 593] width 8 height 8
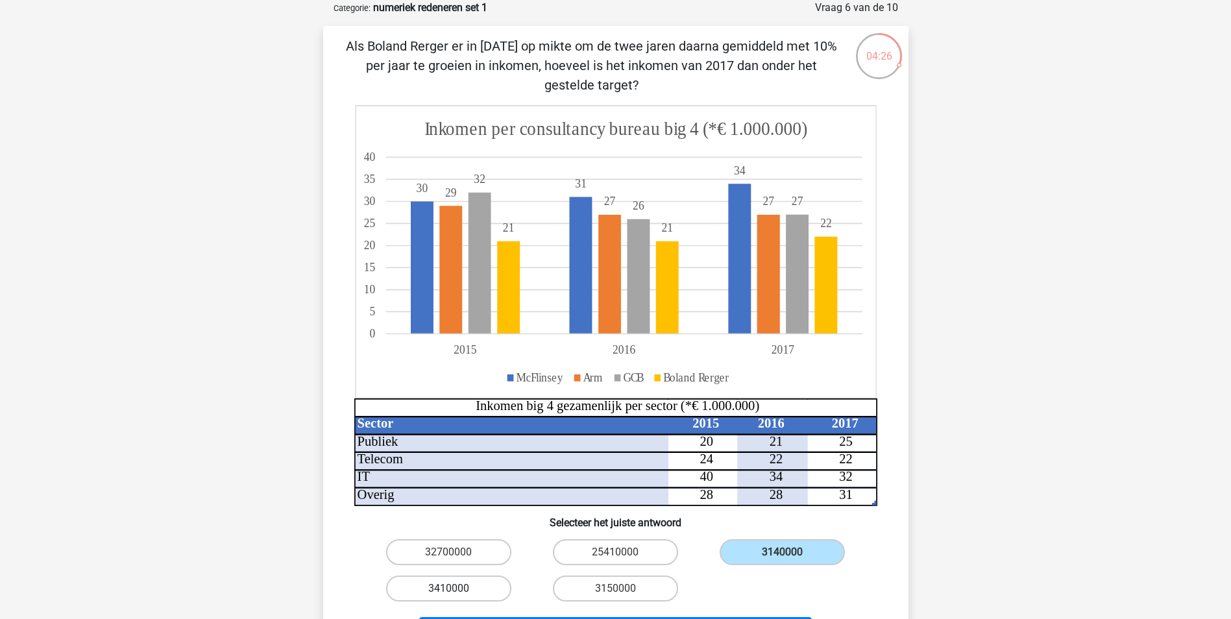
radio input "true"
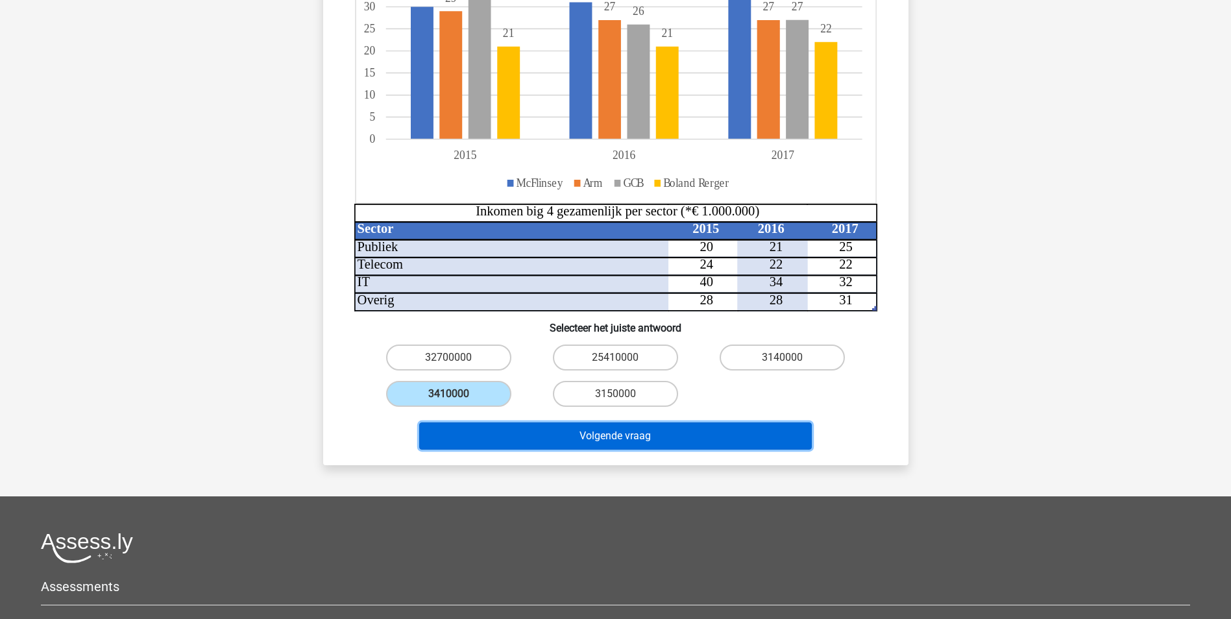
click at [598, 443] on button "Volgende vraag" at bounding box center [615, 435] width 393 height 27
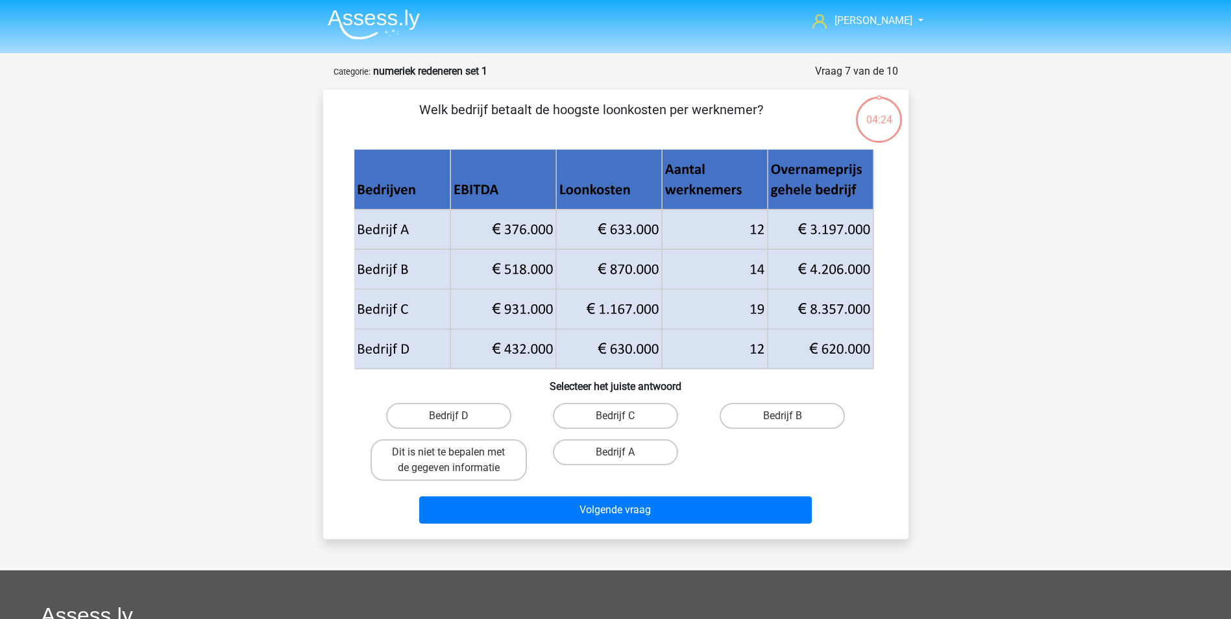
scroll to position [0, 0]
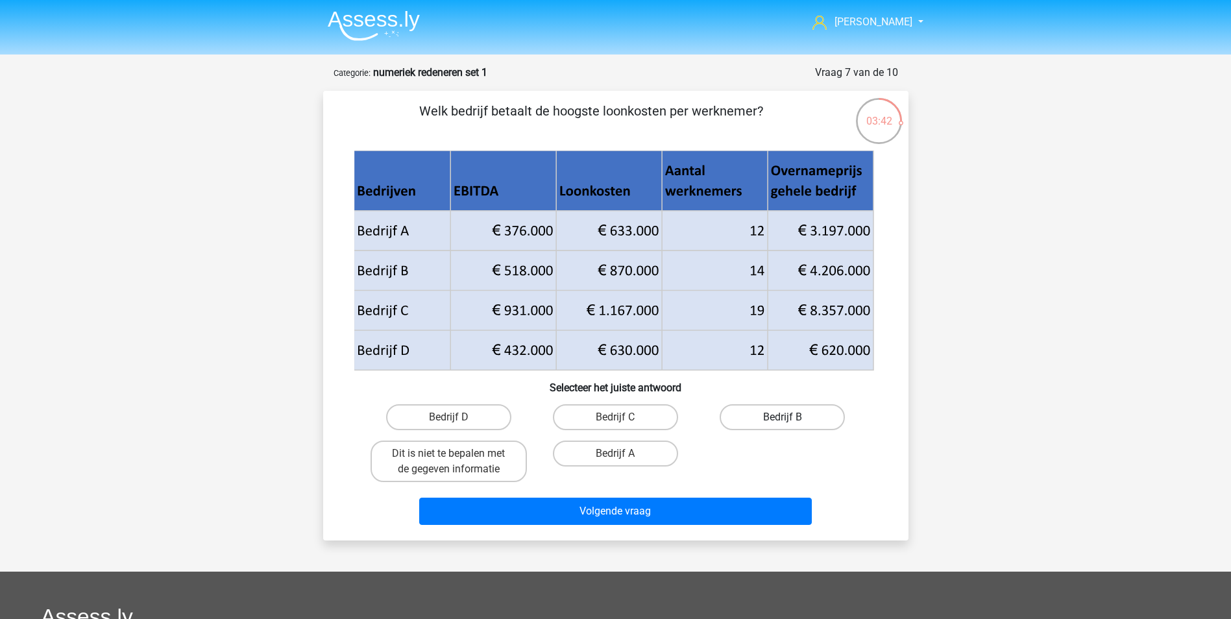
click at [797, 416] on label "Bedrijf B" at bounding box center [782, 417] width 125 height 26
click at [791, 417] on input "Bedrijf B" at bounding box center [787, 421] width 8 height 8
radio input "true"
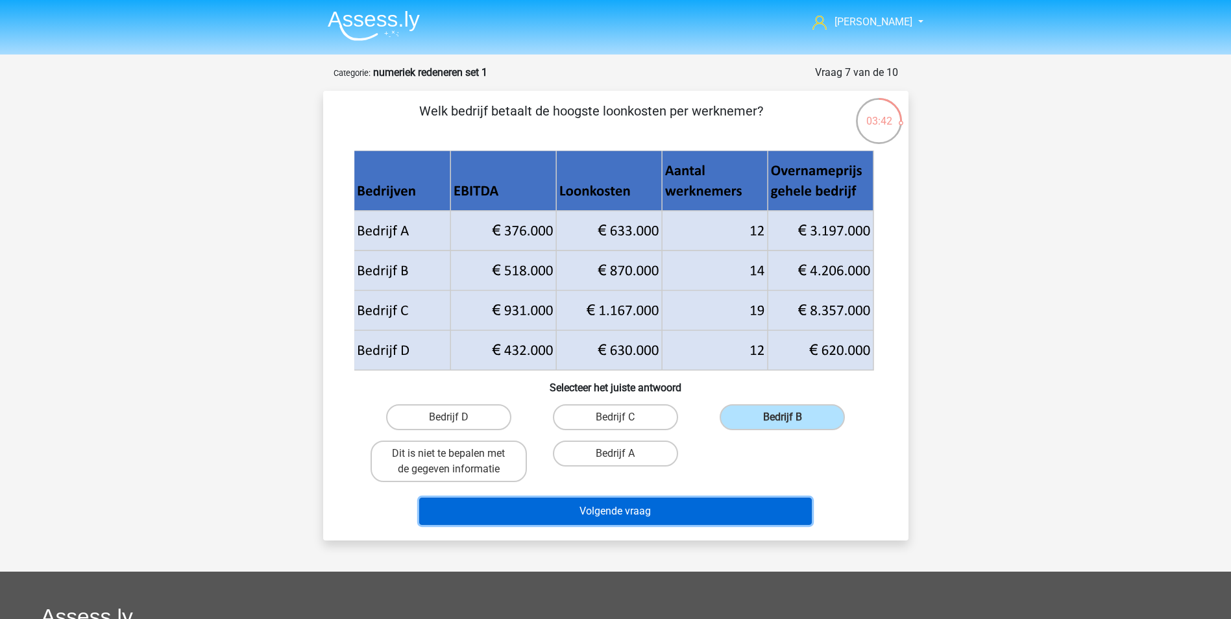
click at [663, 509] on button "Volgende vraag" at bounding box center [615, 511] width 393 height 27
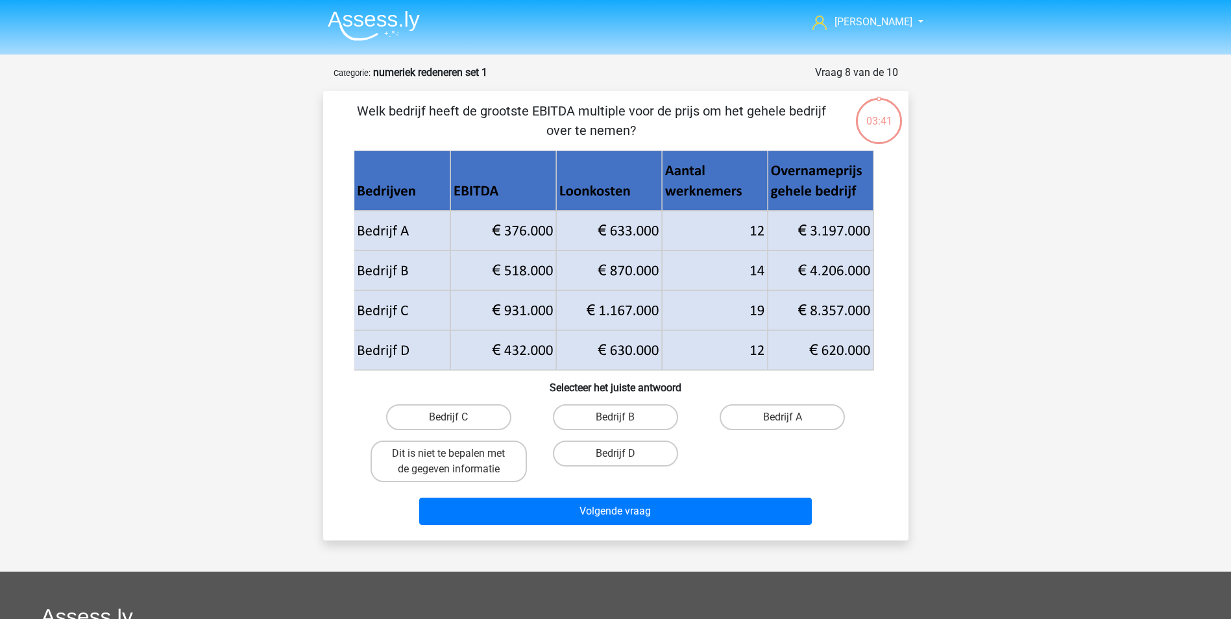
scroll to position [65, 0]
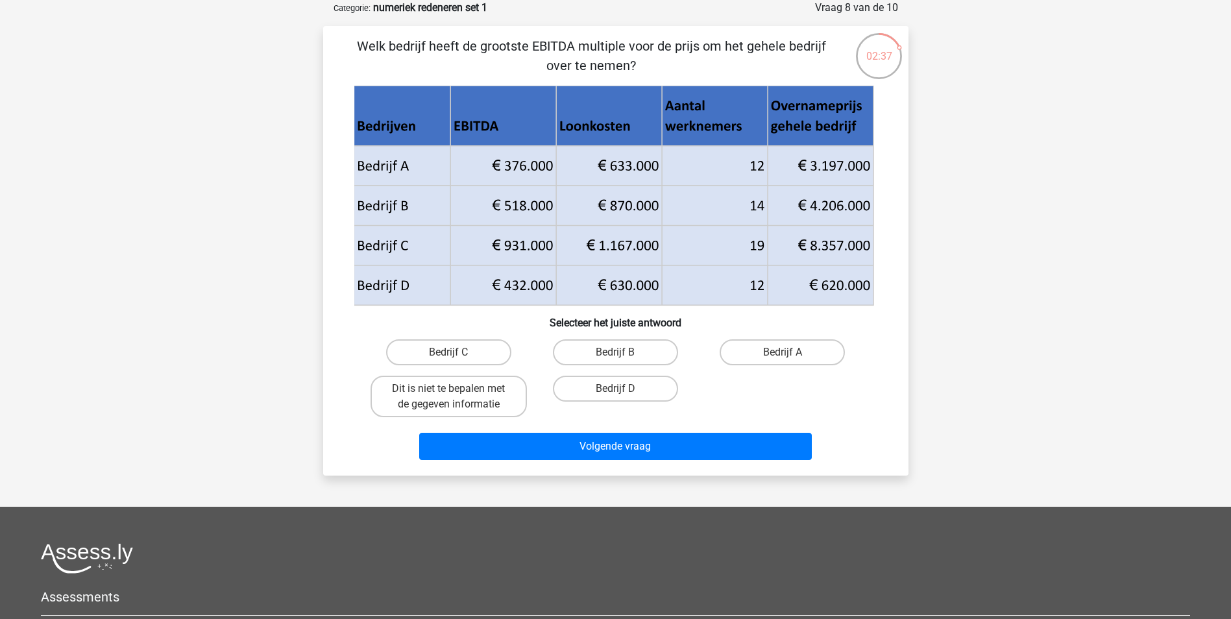
click at [620, 353] on input "Bedrijf B" at bounding box center [619, 356] width 8 height 8
radio input "true"
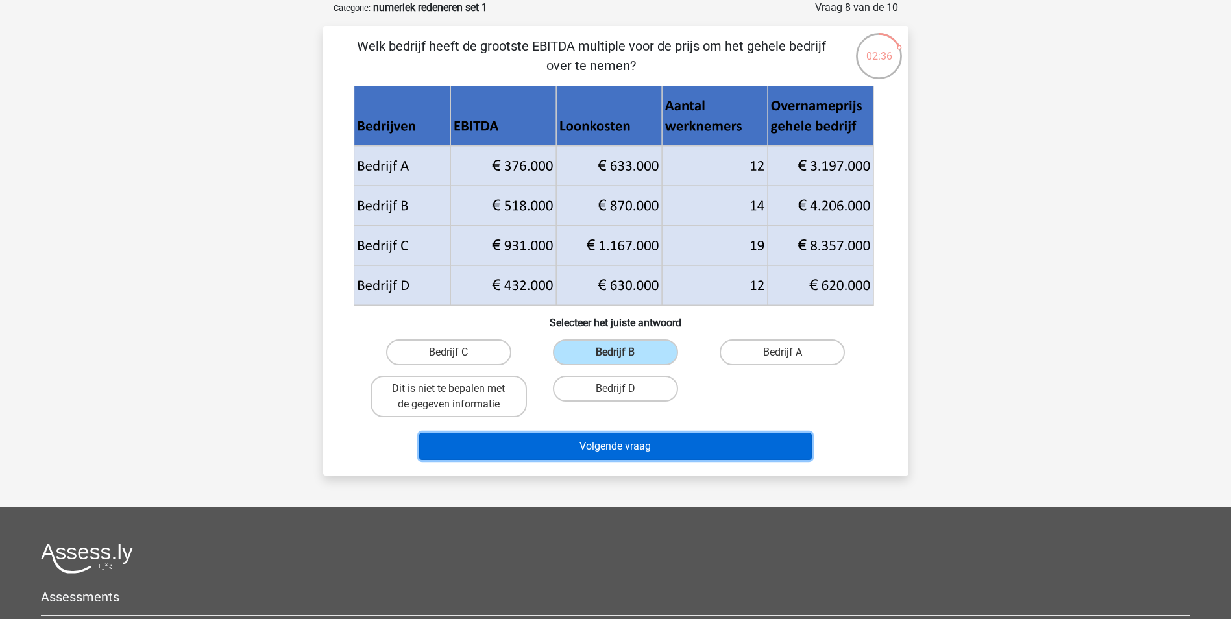
click at [628, 446] on button "Volgende vraag" at bounding box center [615, 446] width 393 height 27
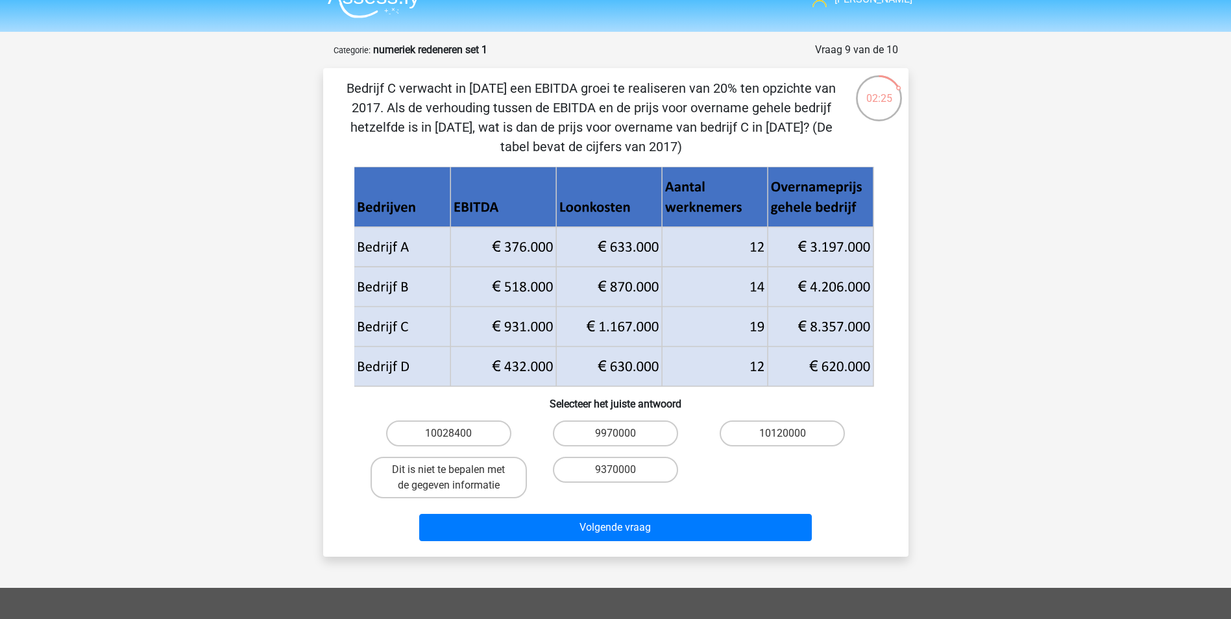
scroll to position [0, 0]
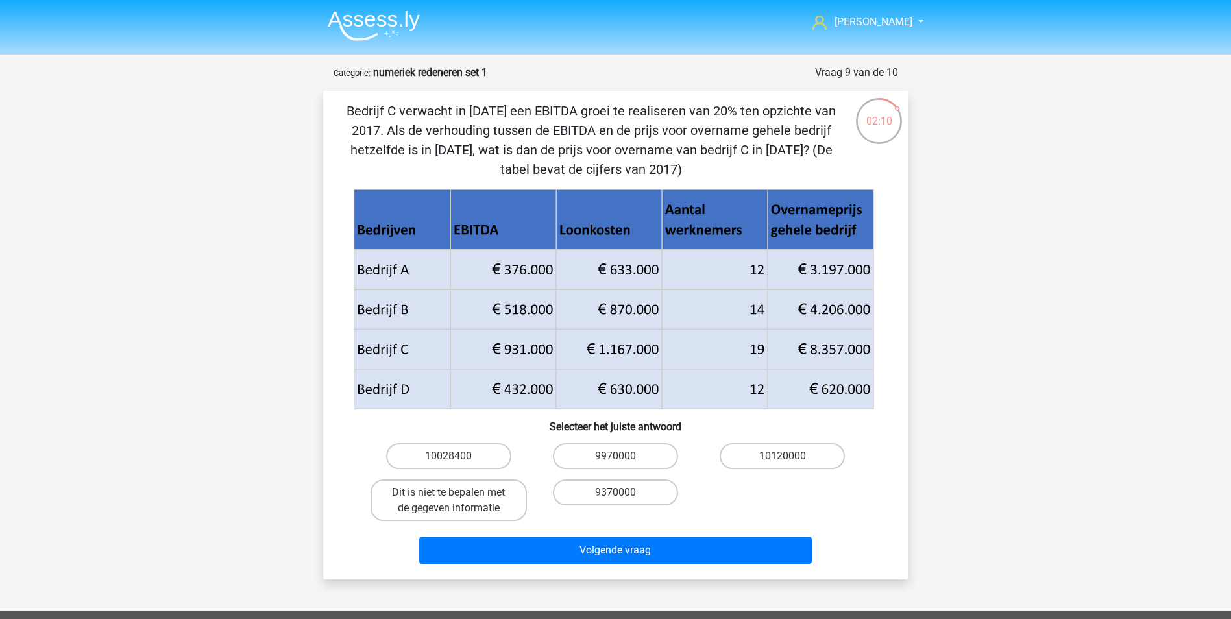
click at [1026, 173] on div "Maxime maximefakkeldij@hotmail.com Nederlands English" at bounding box center [615, 476] width 1231 height 953
drag, startPoint x: 485, startPoint y: 457, endPoint x: 493, endPoint y: 464, distance: 11.1
click at [485, 457] on label "10028400" at bounding box center [448, 456] width 125 height 26
click at [457, 457] on input "10028400" at bounding box center [452, 460] width 8 height 8
radio input "true"
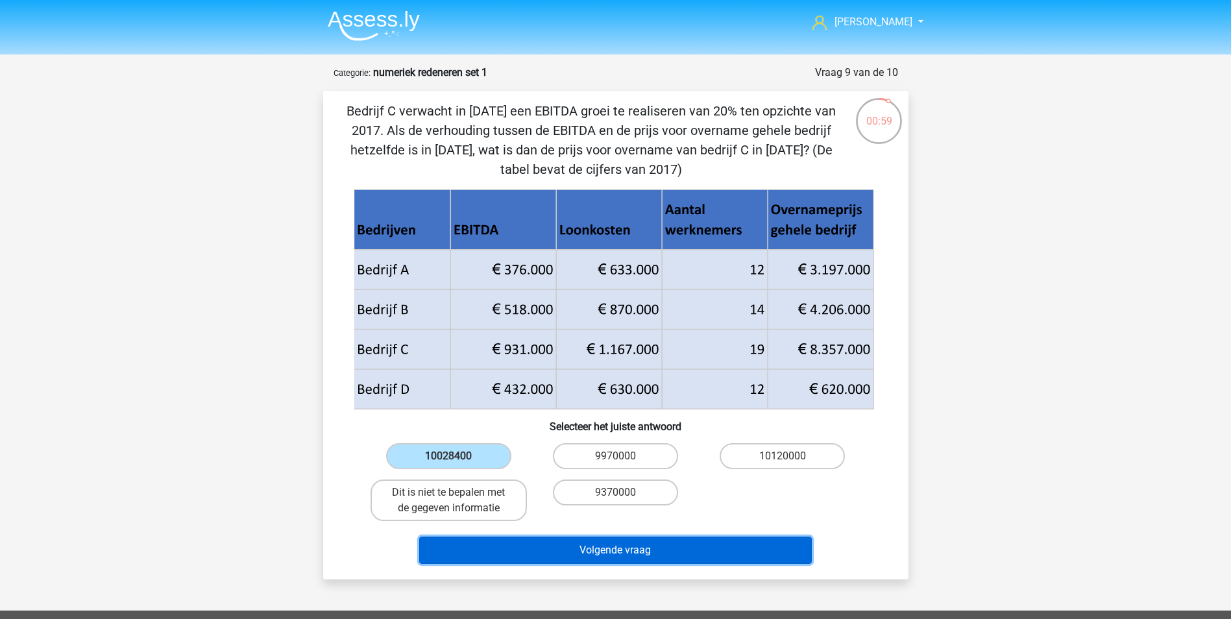
click at [613, 541] on button "Volgende vraag" at bounding box center [615, 550] width 393 height 27
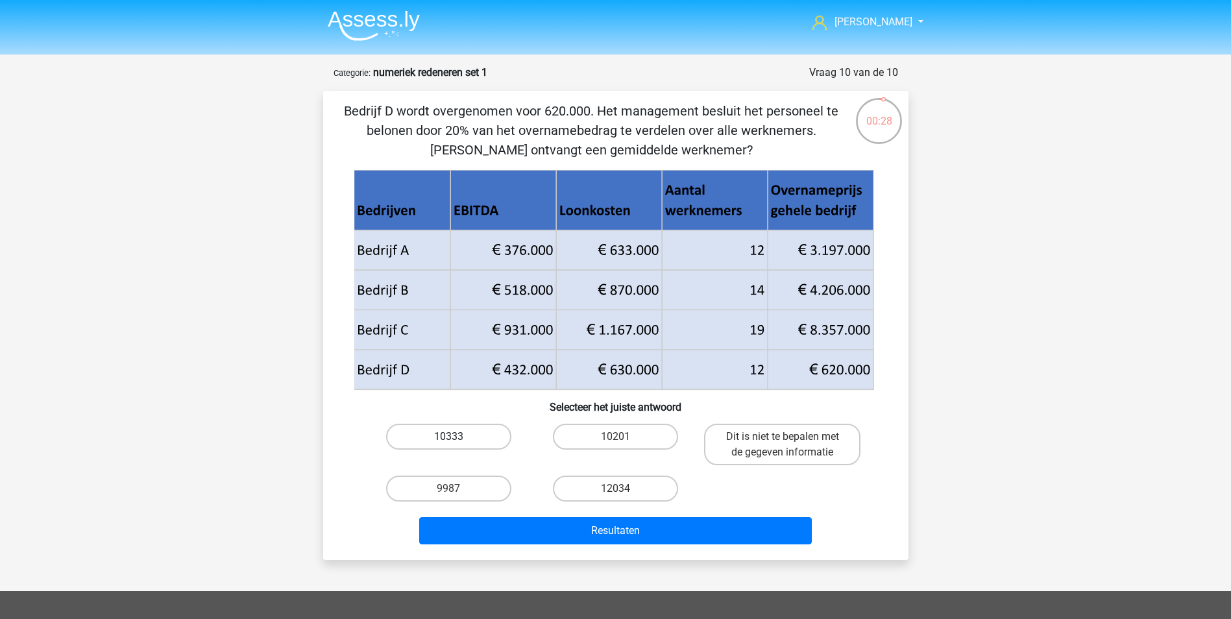
click at [456, 435] on label "10333" at bounding box center [448, 437] width 125 height 26
click at [456, 437] on input "10333" at bounding box center [452, 441] width 8 height 8
radio input "true"
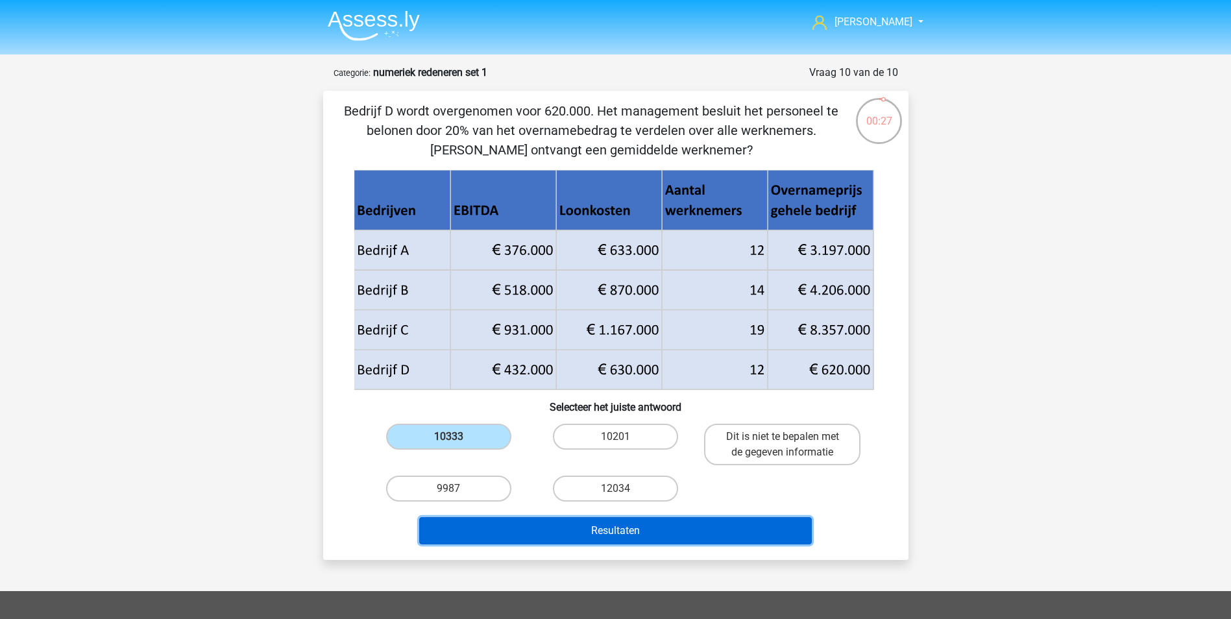
click at [583, 538] on button "Resultaten" at bounding box center [615, 530] width 393 height 27
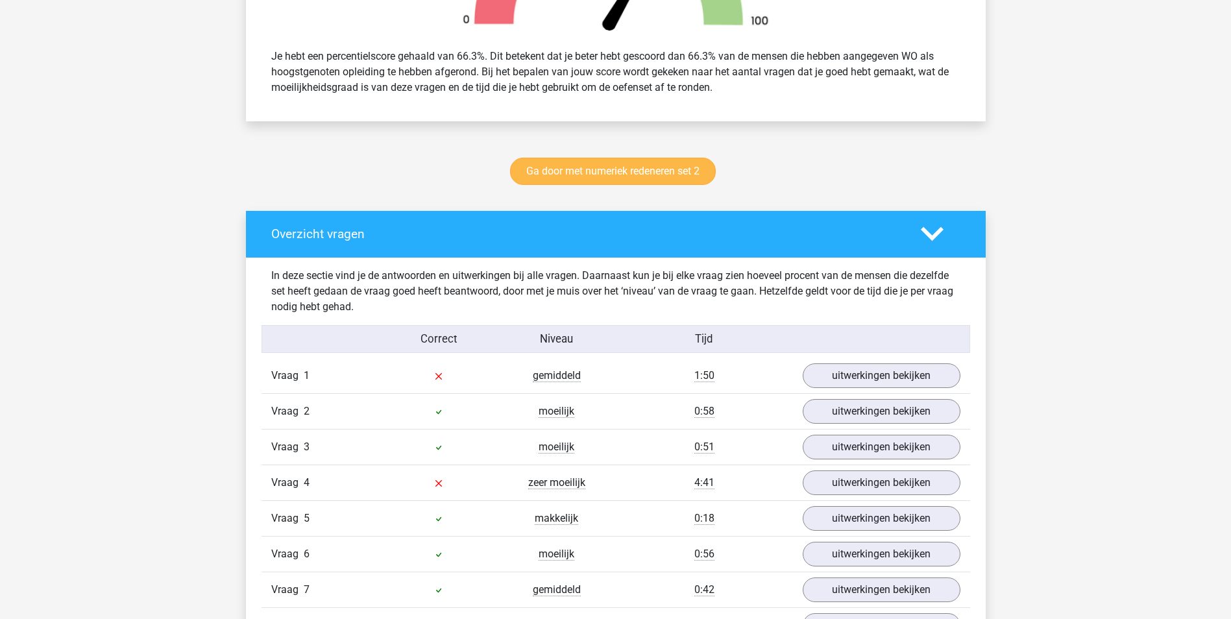
scroll to position [584, 0]
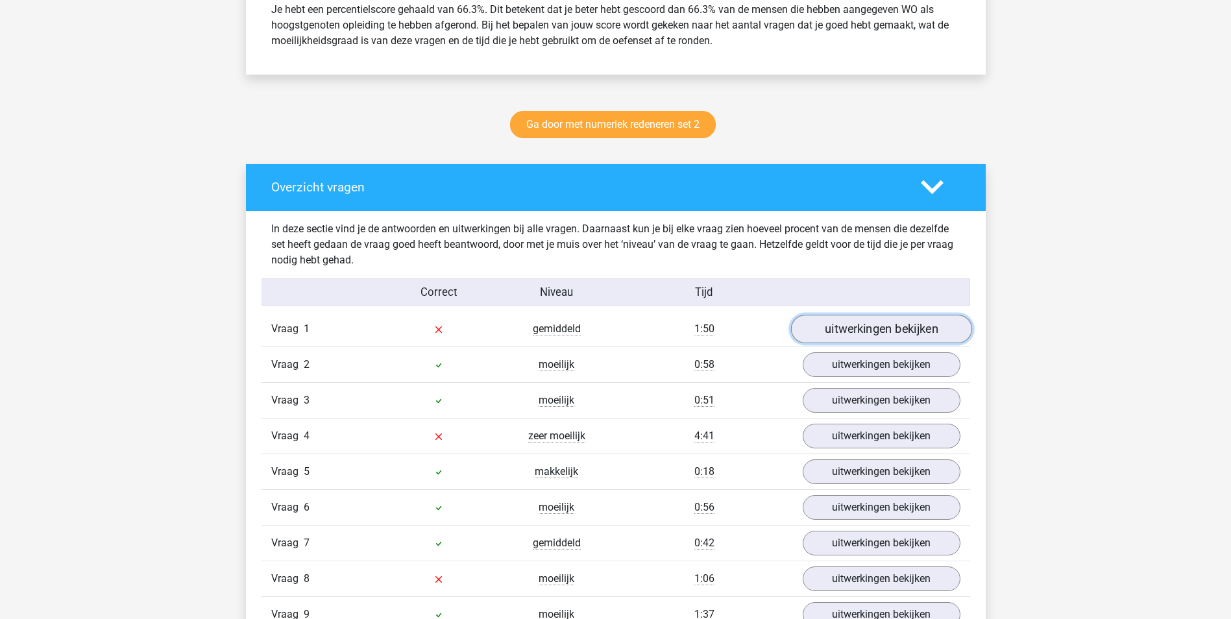
click at [875, 330] on link "uitwerkingen bekijken" at bounding box center [880, 329] width 181 height 29
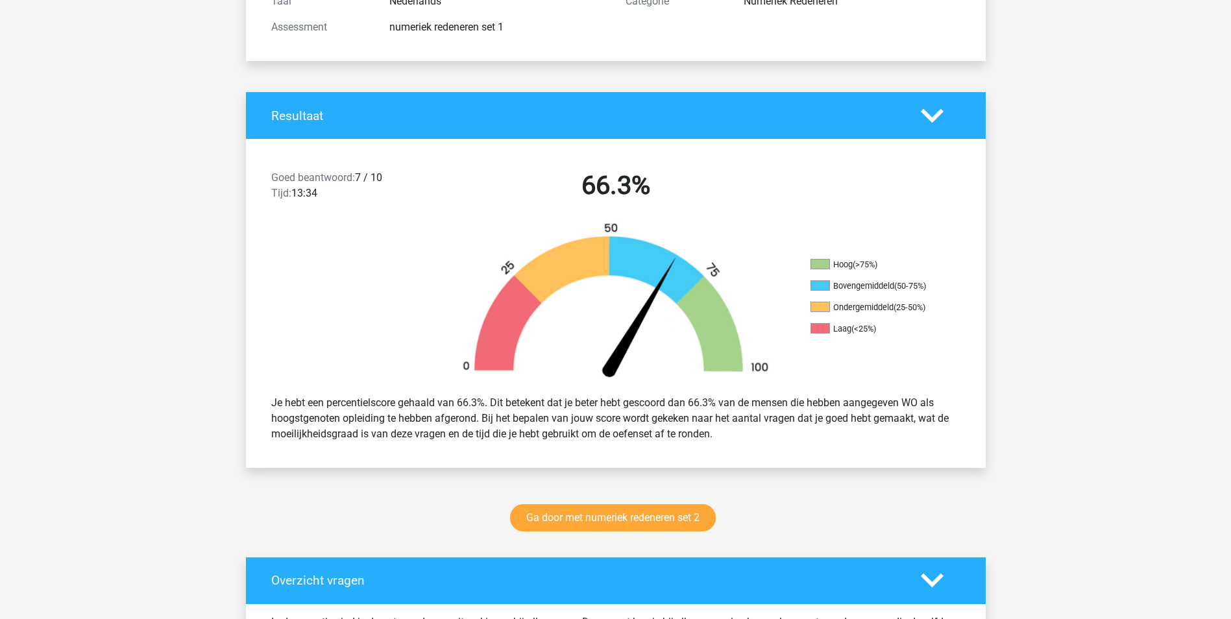
scroll to position [0, 0]
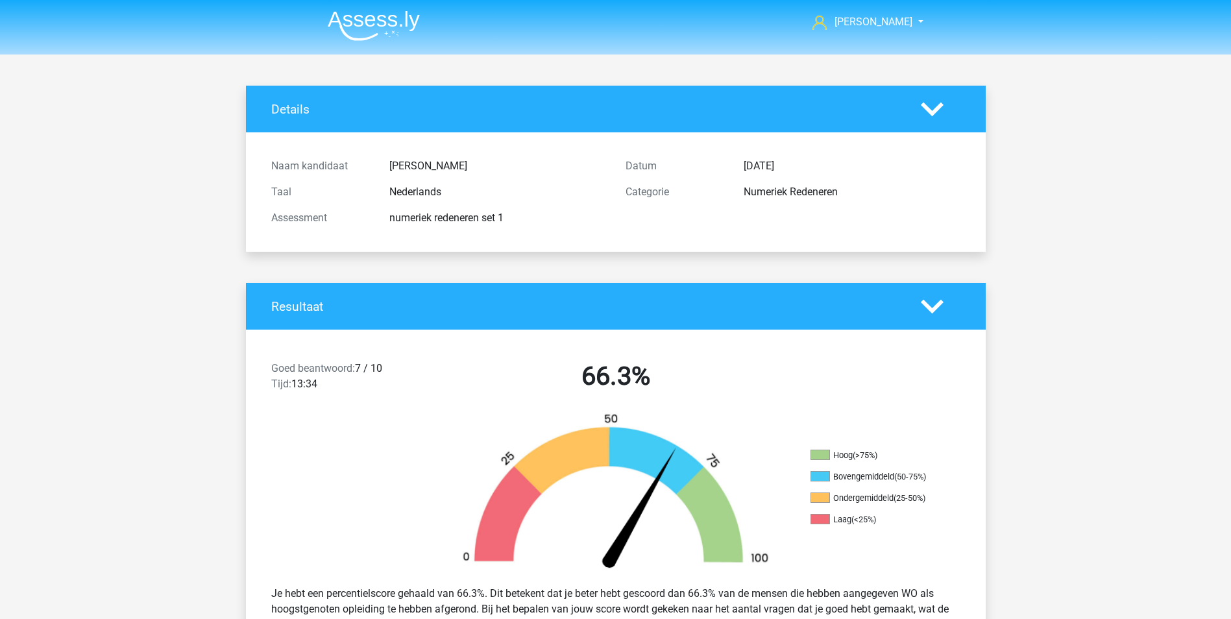
click at [371, 22] on img at bounding box center [374, 25] width 92 height 31
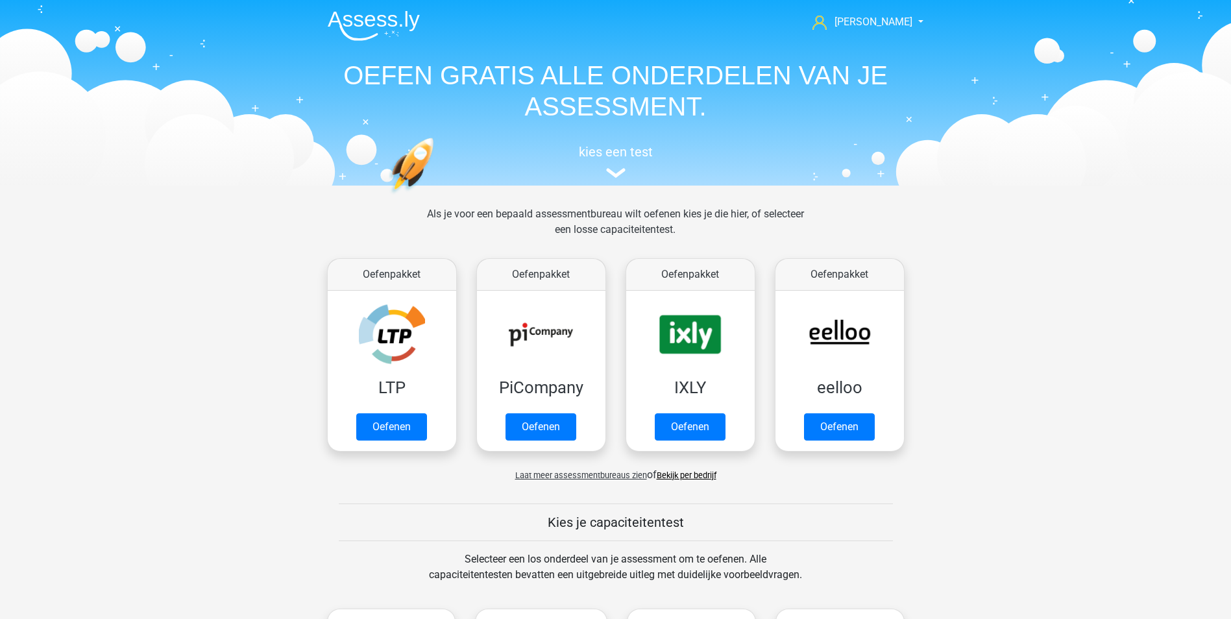
click at [598, 477] on span "Laat meer assessmentbureaus zien" at bounding box center [581, 476] width 132 height 10
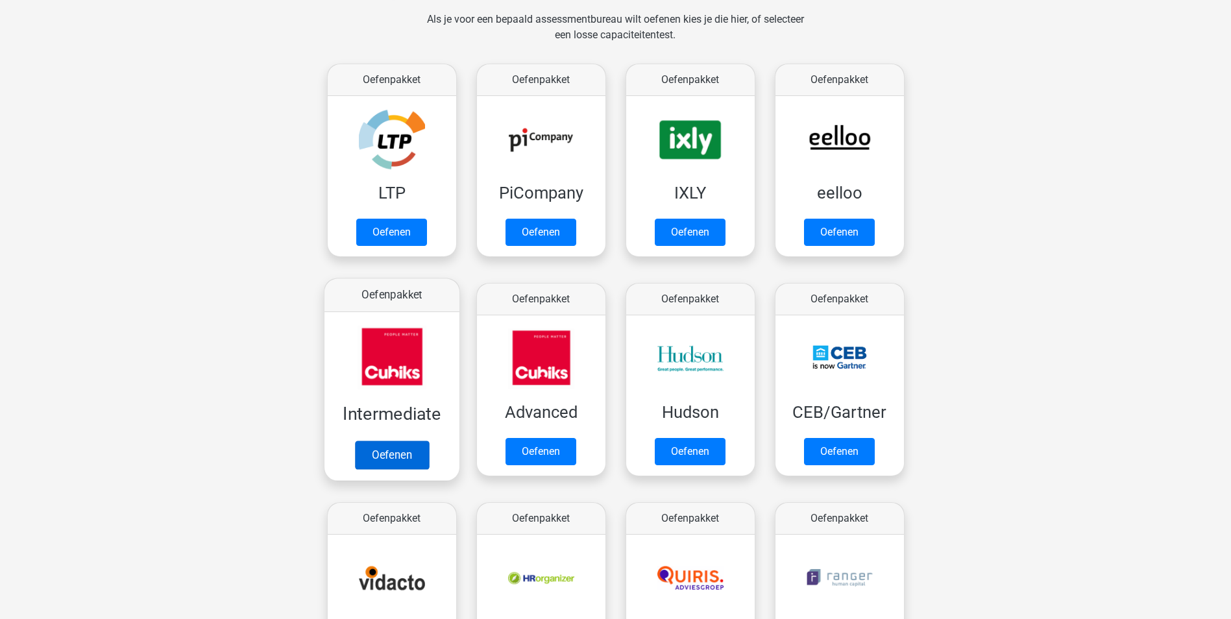
scroll to position [324, 0]
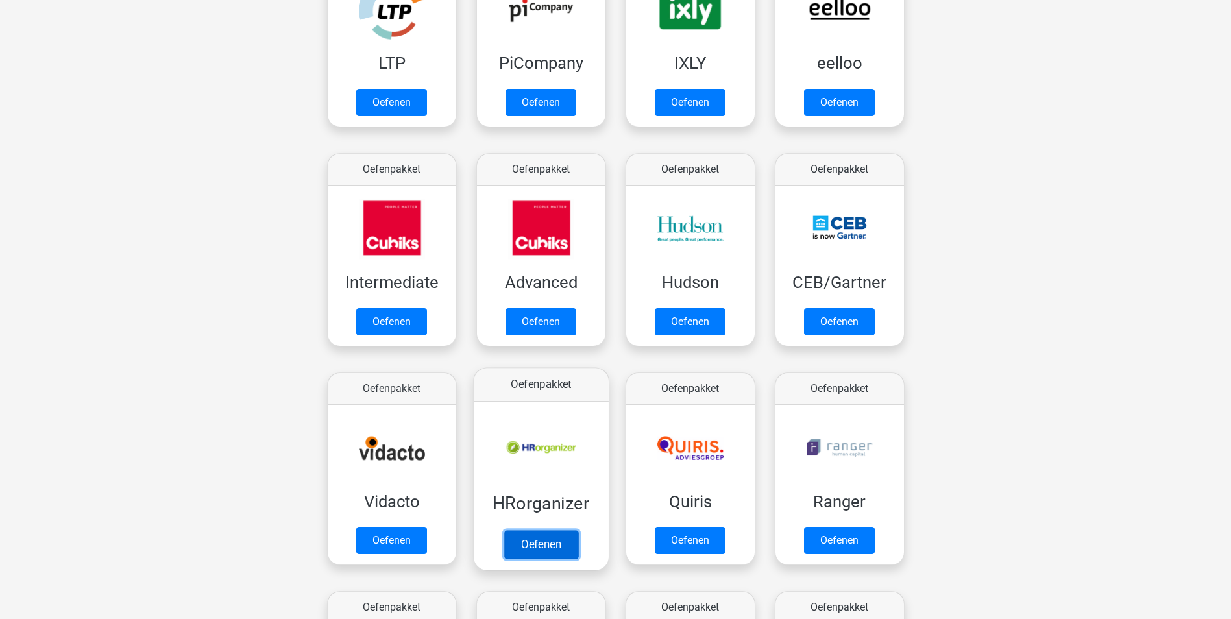
click at [563, 541] on link "Oefenen" at bounding box center [541, 544] width 74 height 29
click at [535, 549] on link "Oefenen" at bounding box center [541, 544] width 74 height 29
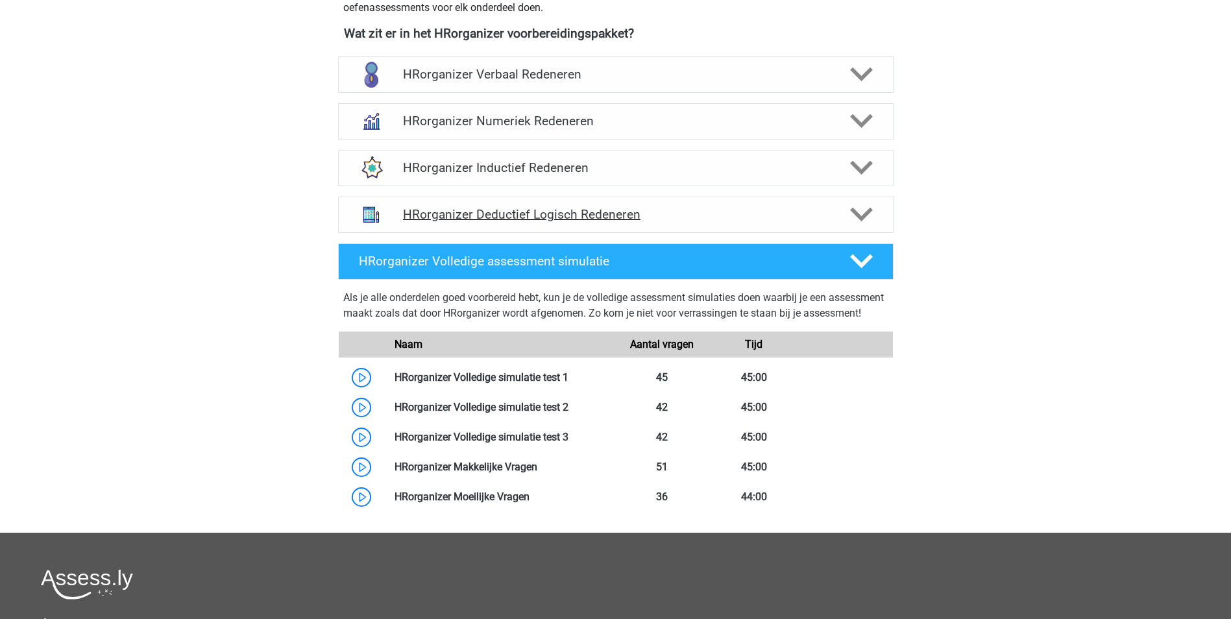
scroll to position [519, 0]
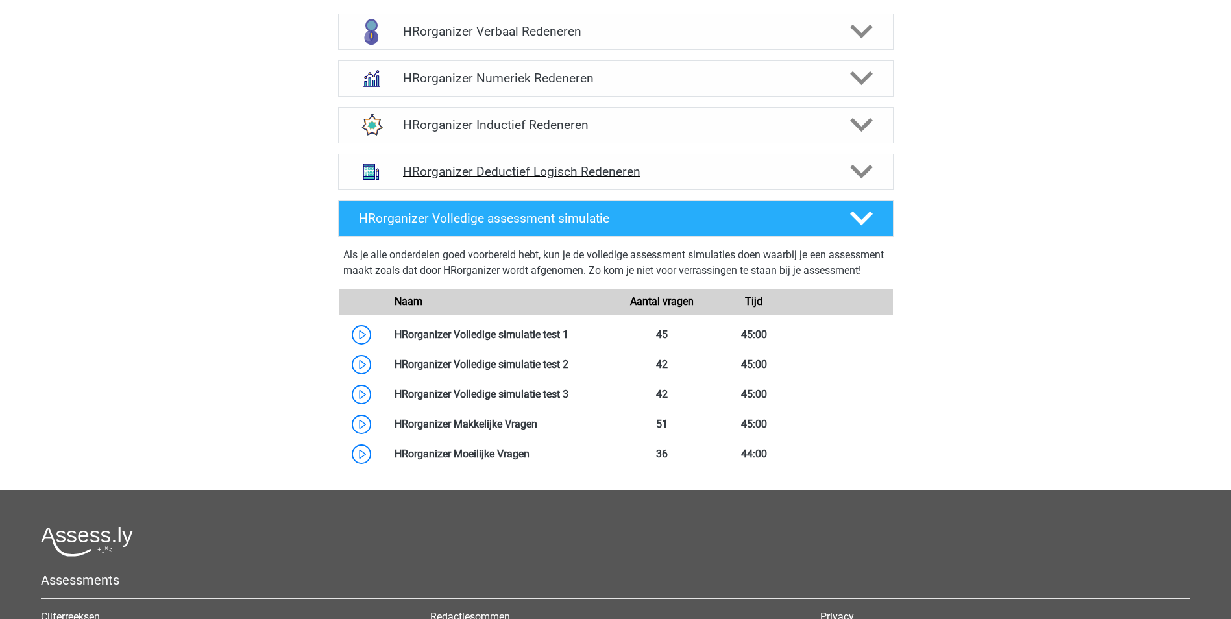
click at [536, 179] on h4 "HRorganizer Deductief Logisch Redeneren" at bounding box center [615, 171] width 425 height 15
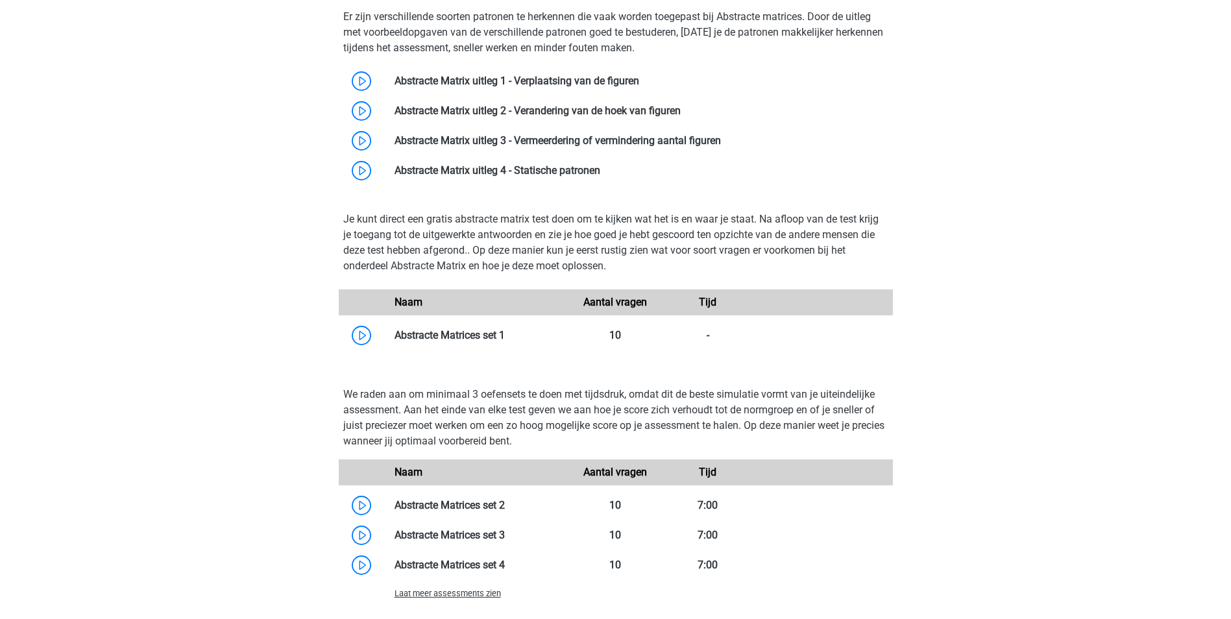
scroll to position [714, 0]
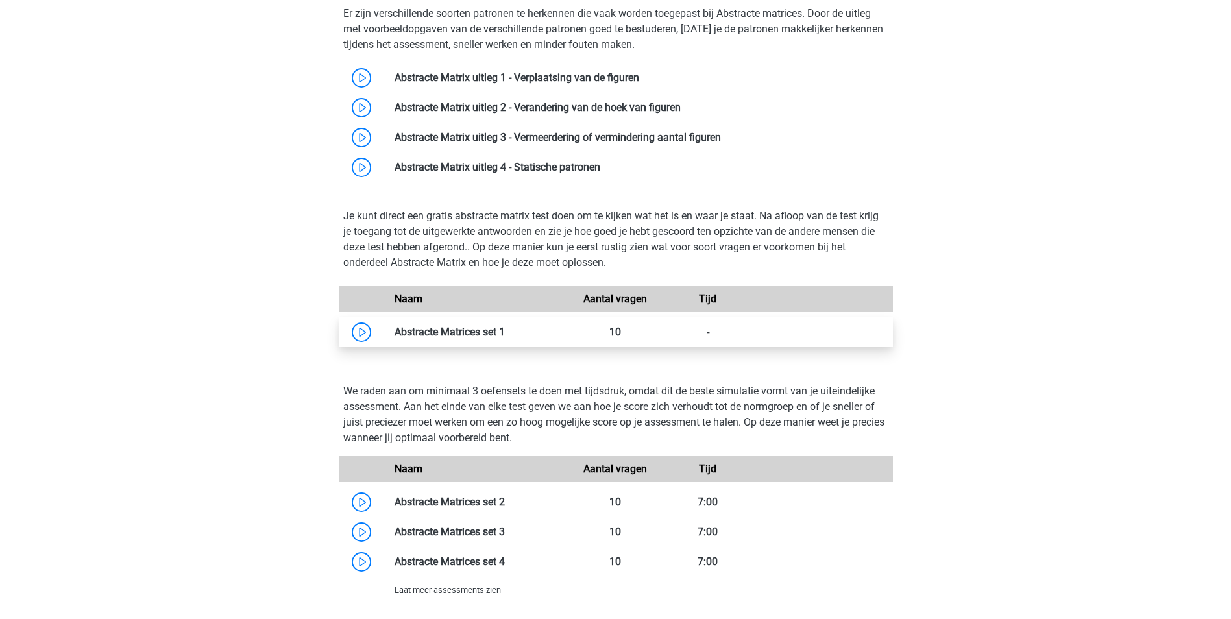
click at [505, 338] on link at bounding box center [505, 332] width 0 height 12
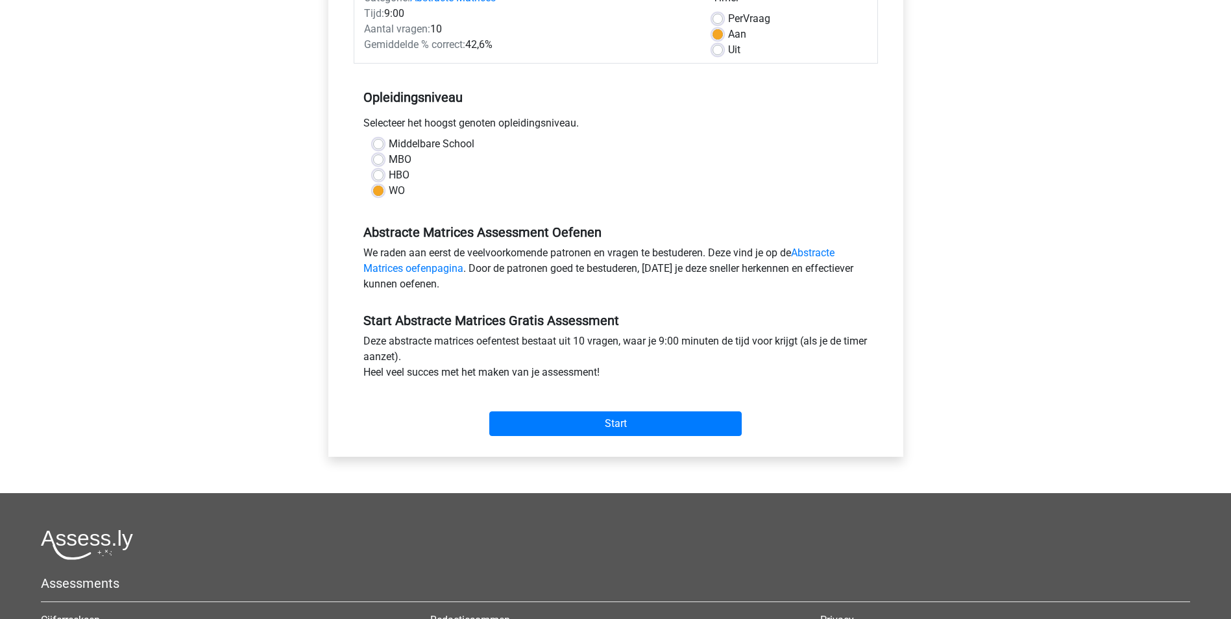
scroll to position [195, 0]
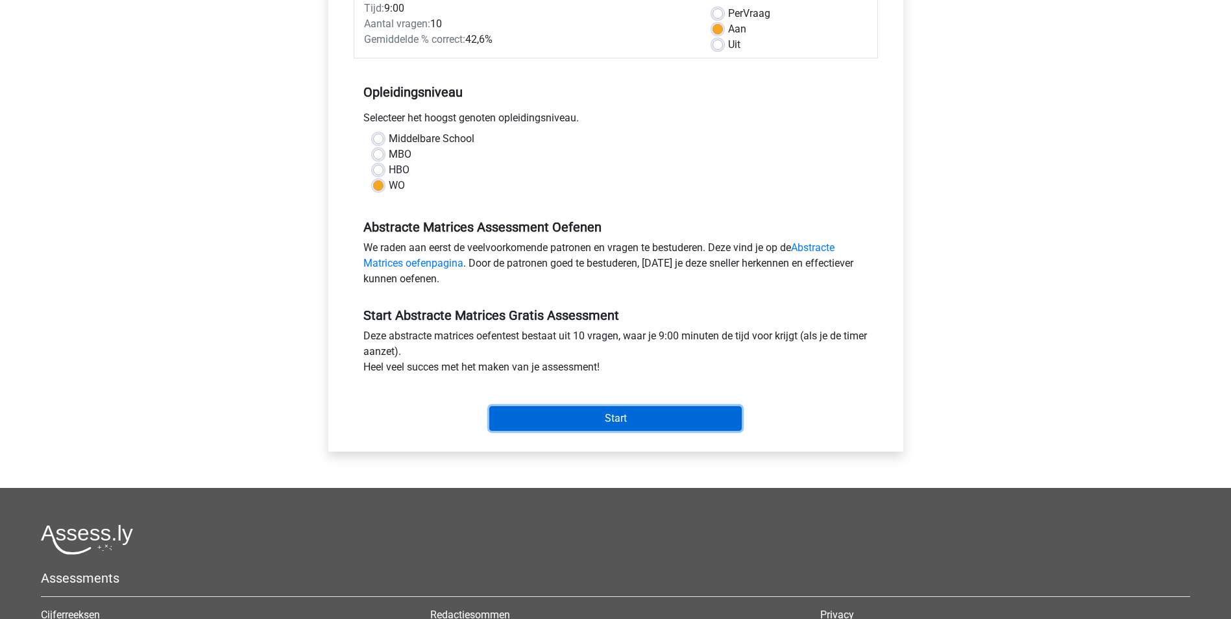
click at [670, 414] on input "Start" at bounding box center [615, 418] width 252 height 25
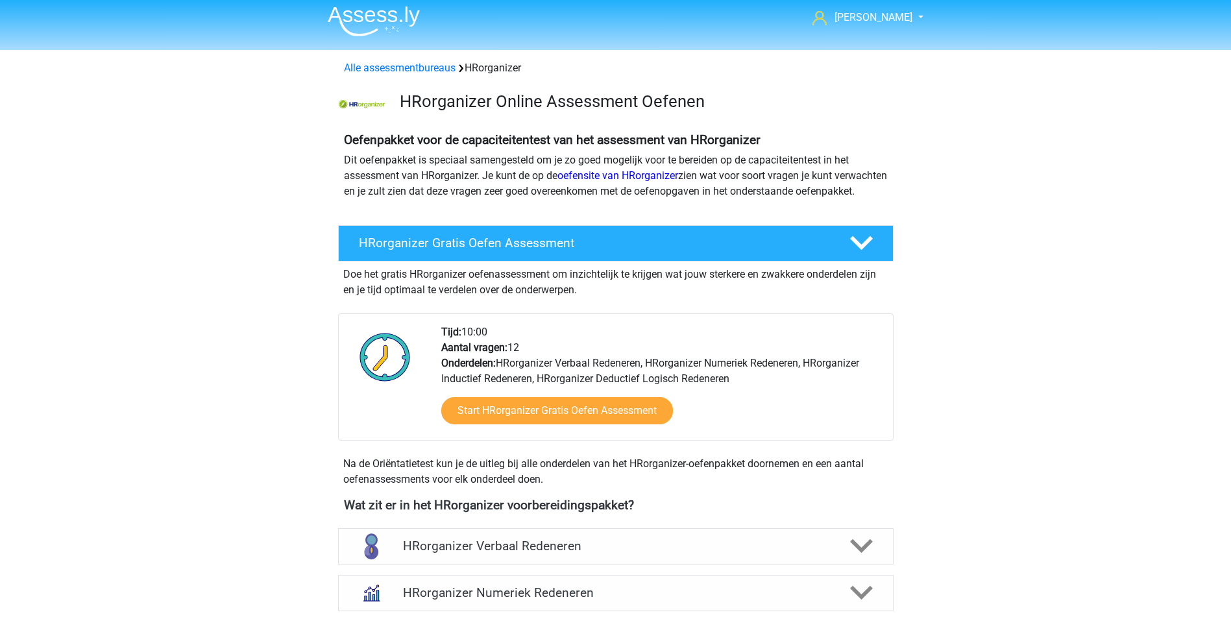
scroll to position [260, 0]
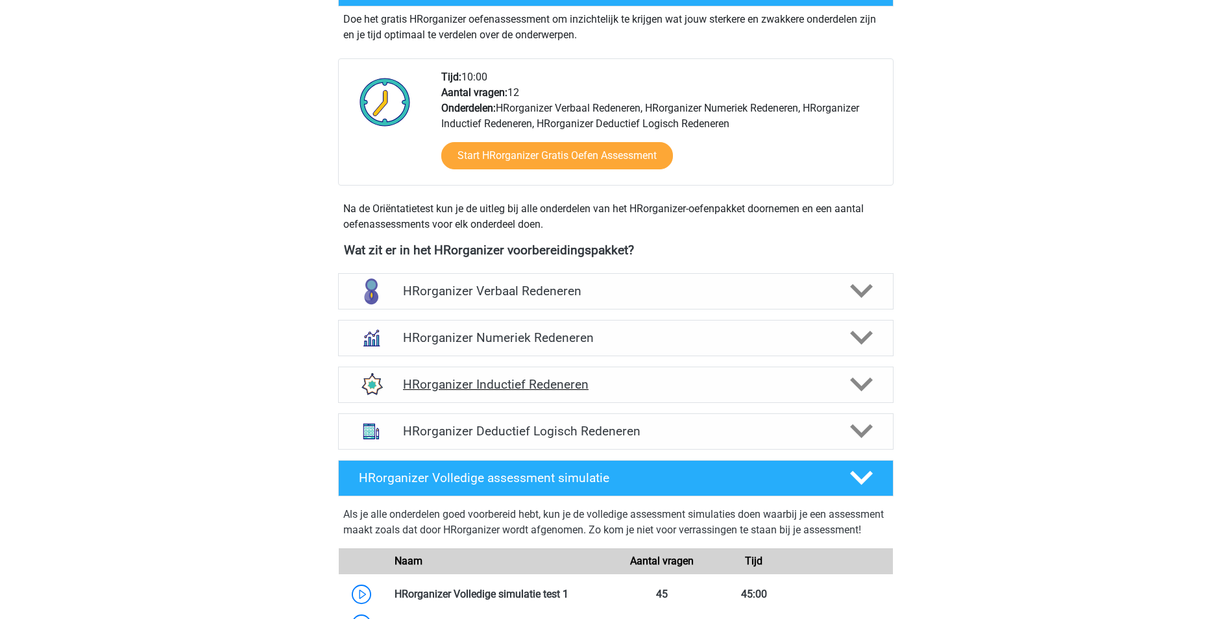
click at [516, 392] on h4 "HRorganizer Inductief Redeneren" at bounding box center [615, 384] width 425 height 15
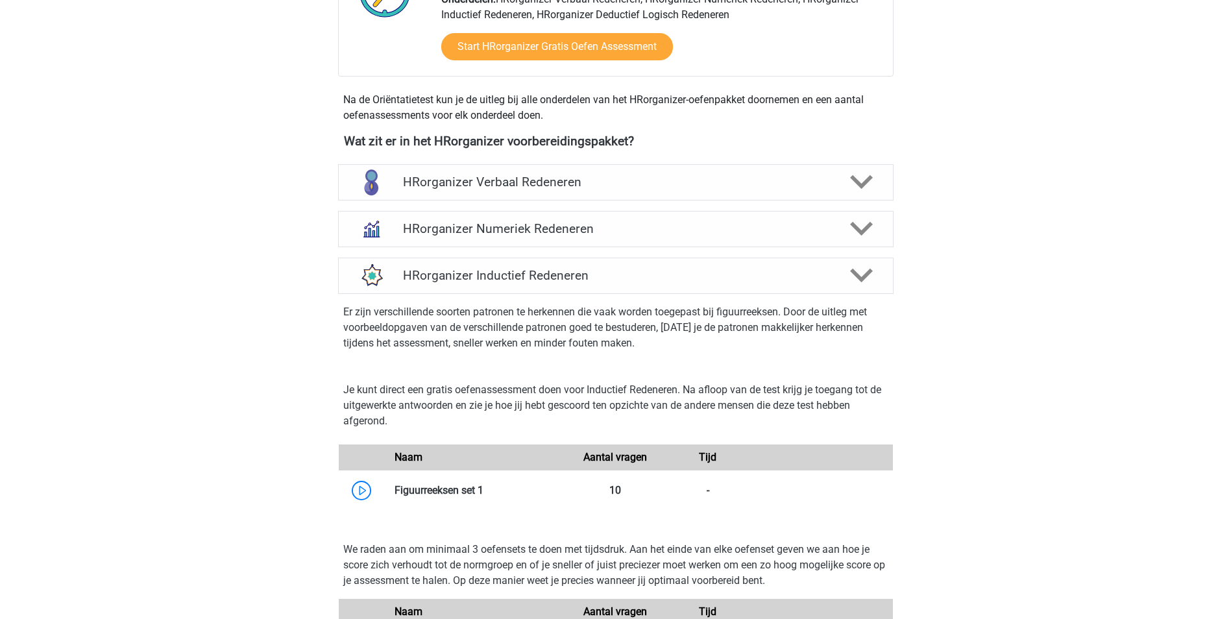
scroll to position [519, 0]
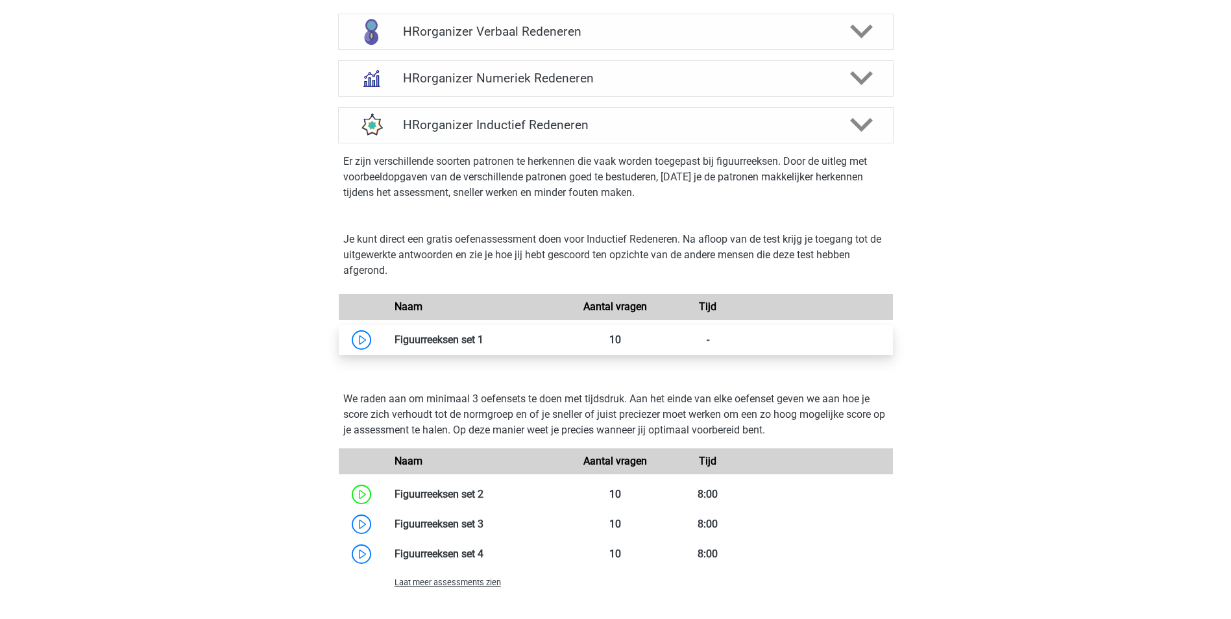
click at [483, 346] on link at bounding box center [483, 340] width 0 height 12
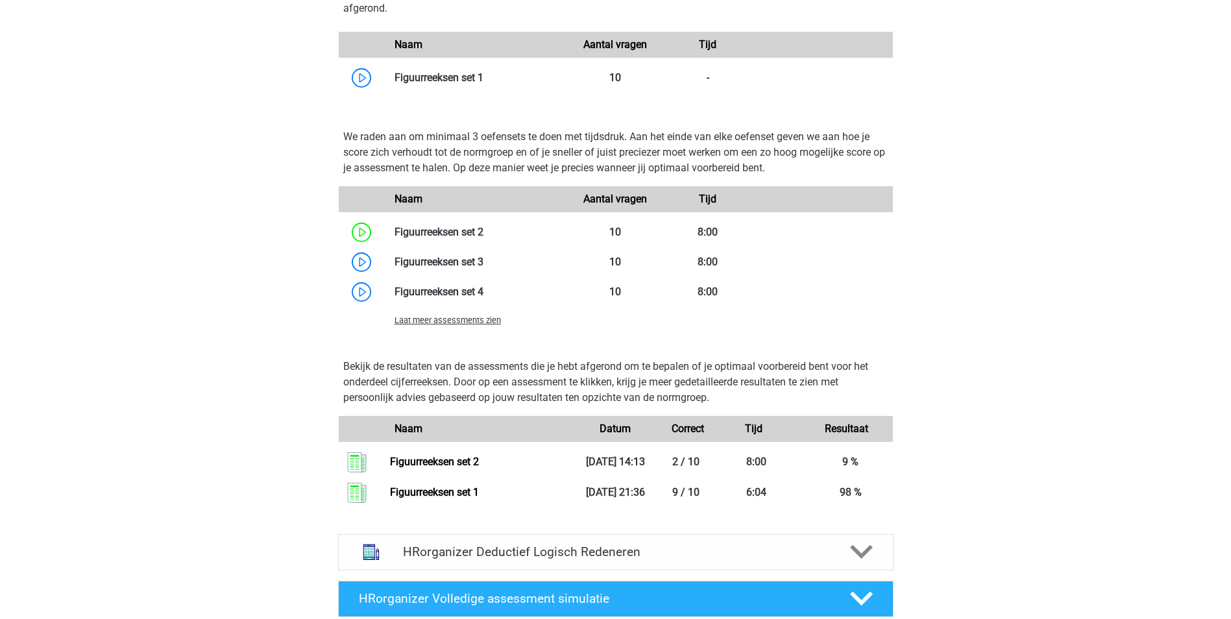
scroll to position [844, 0]
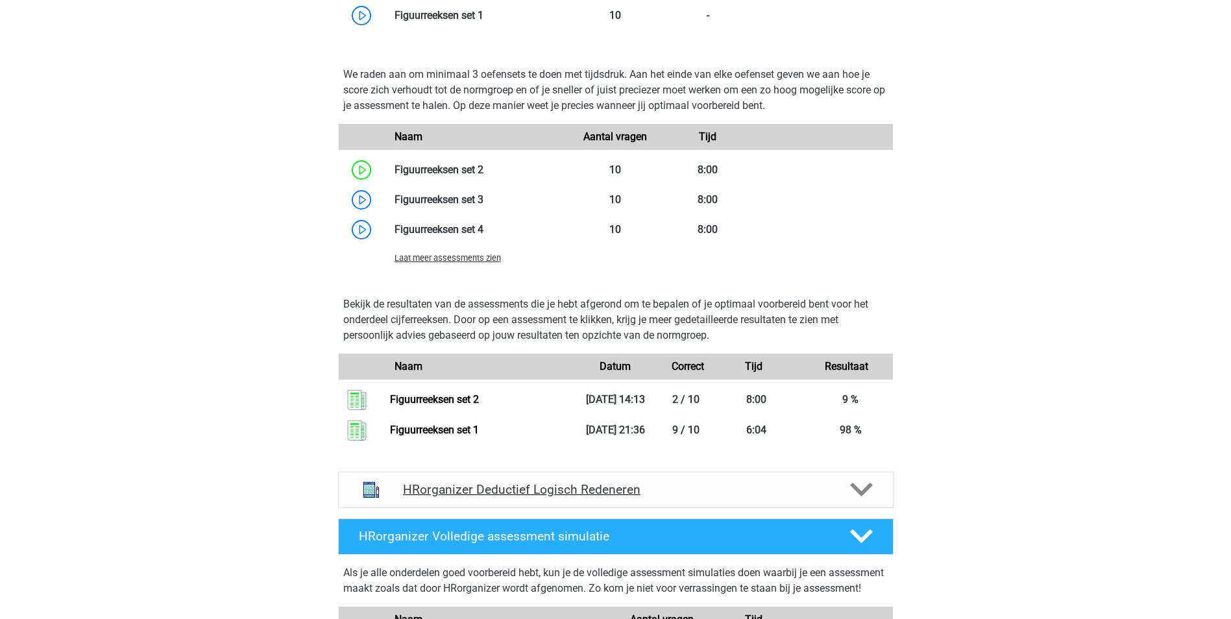
click at [450, 497] on h4 "HRorganizer Deductief Logisch Redeneren" at bounding box center [615, 489] width 425 height 15
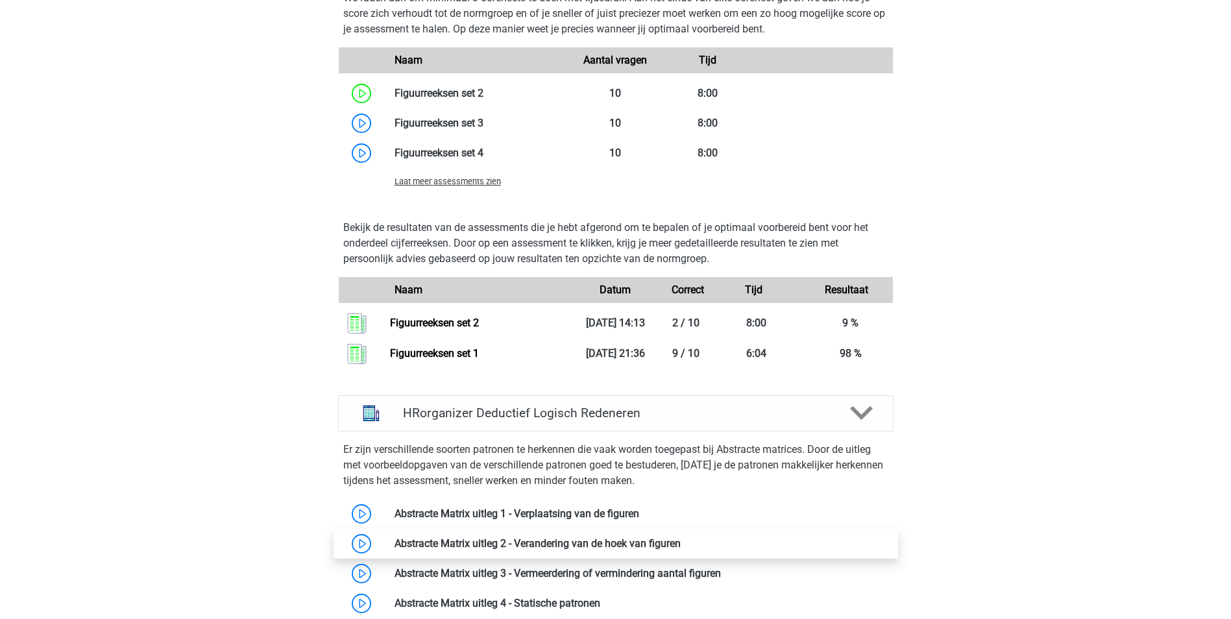
scroll to position [1038, 0]
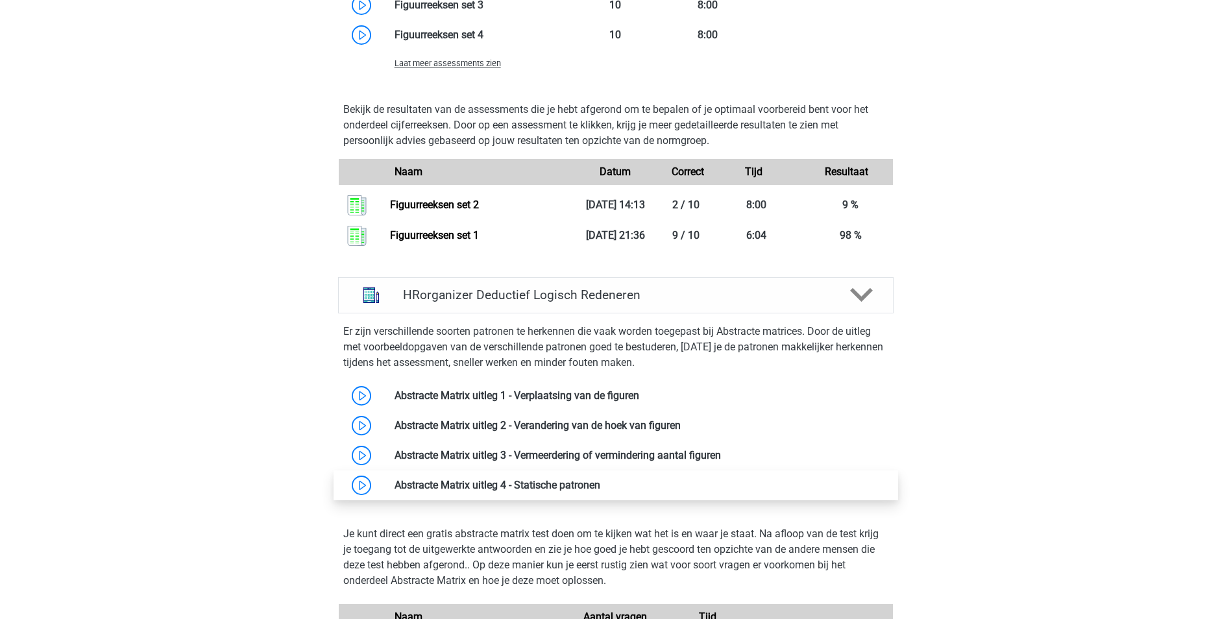
click at [600, 491] on link at bounding box center [600, 485] width 0 height 12
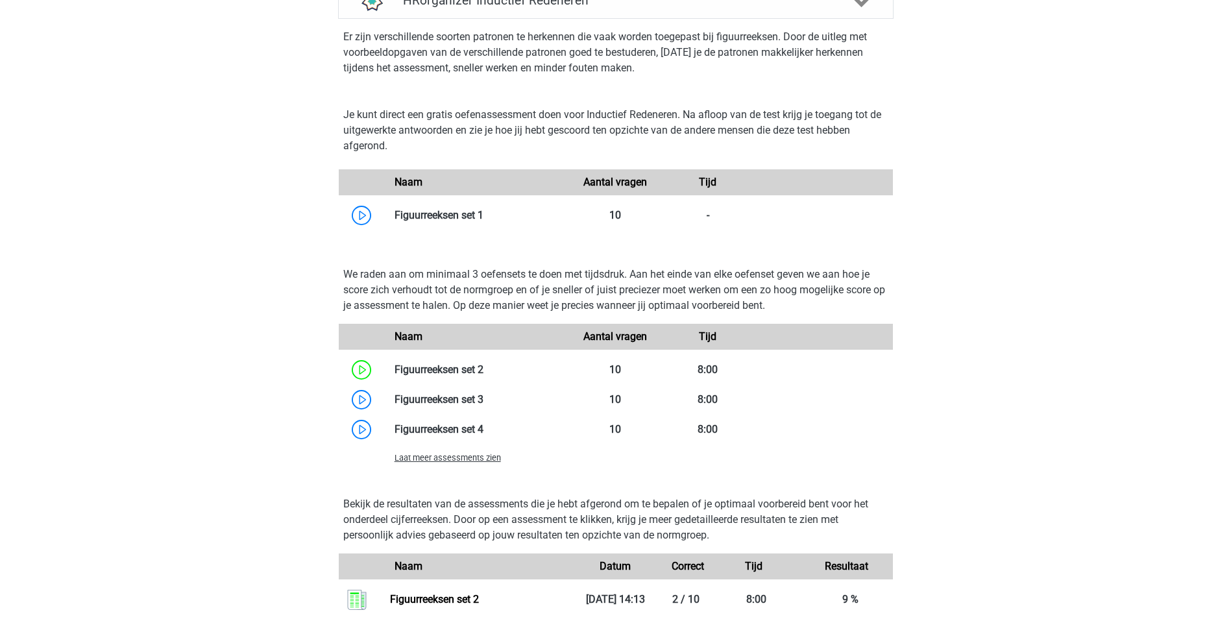
scroll to position [454, 0]
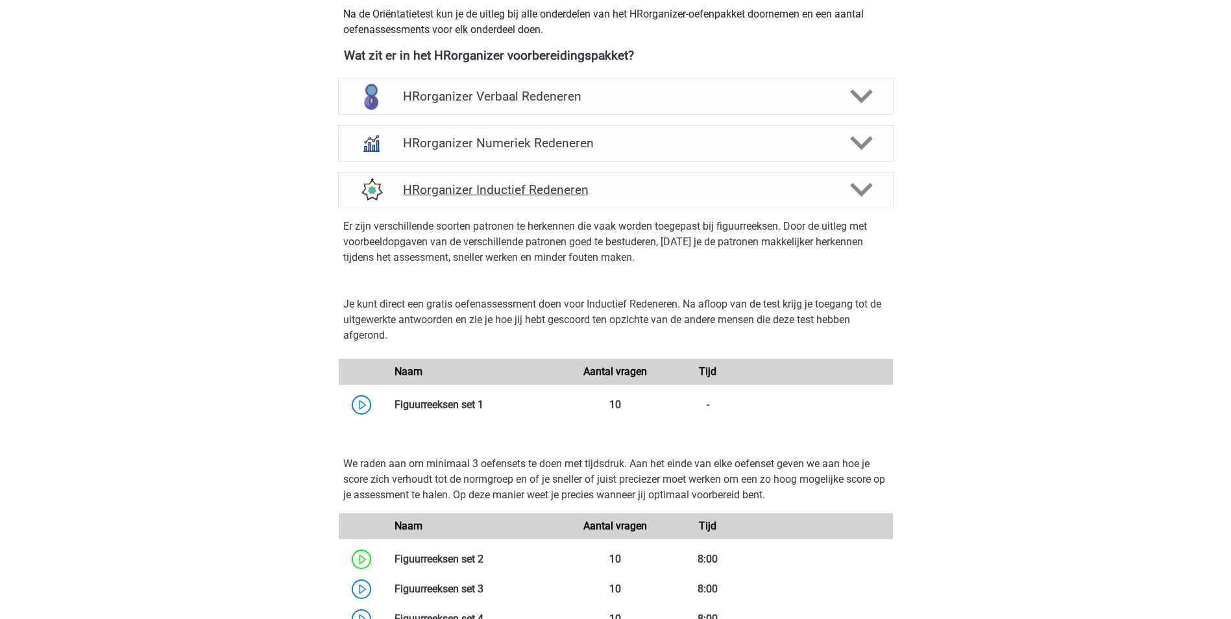
click at [498, 197] on h4 "HRorganizer Inductief Redeneren" at bounding box center [615, 189] width 425 height 15
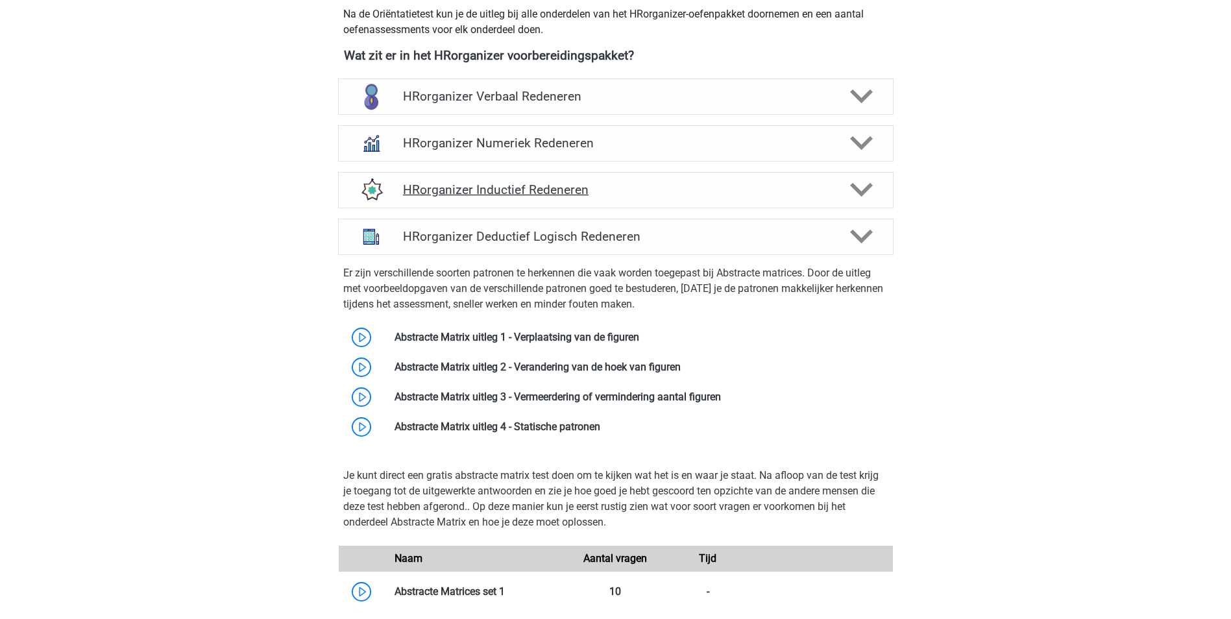
click at [478, 197] on div "HRorganizer Inductief Redeneren" at bounding box center [616, 190] width 556 height 36
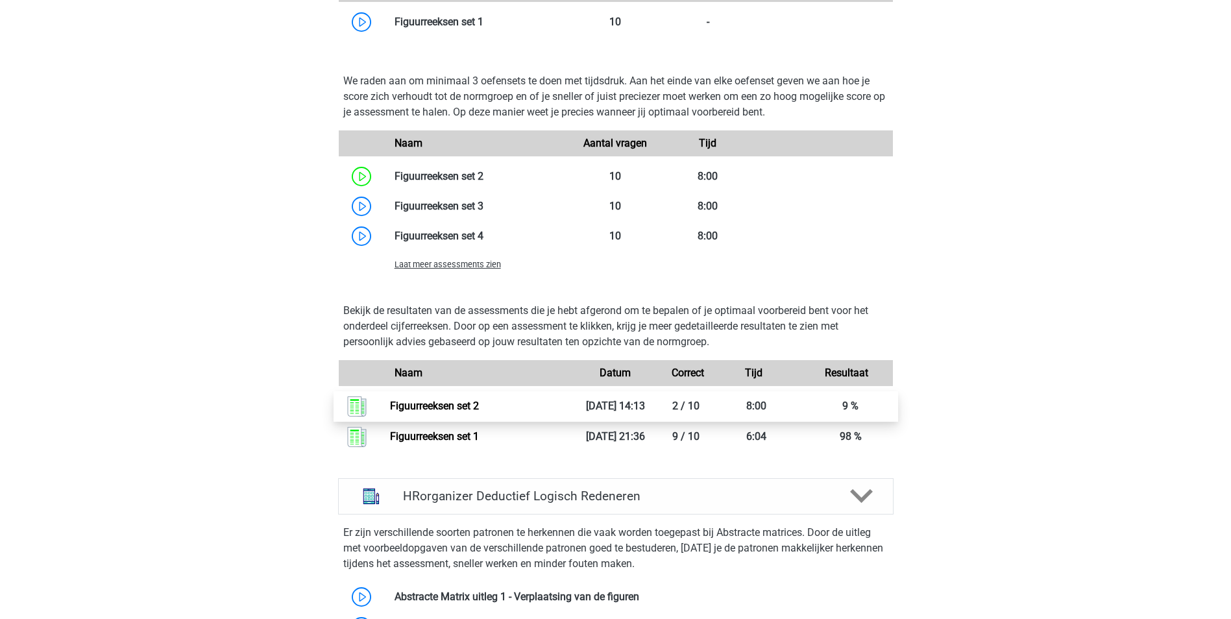
scroll to position [844, 0]
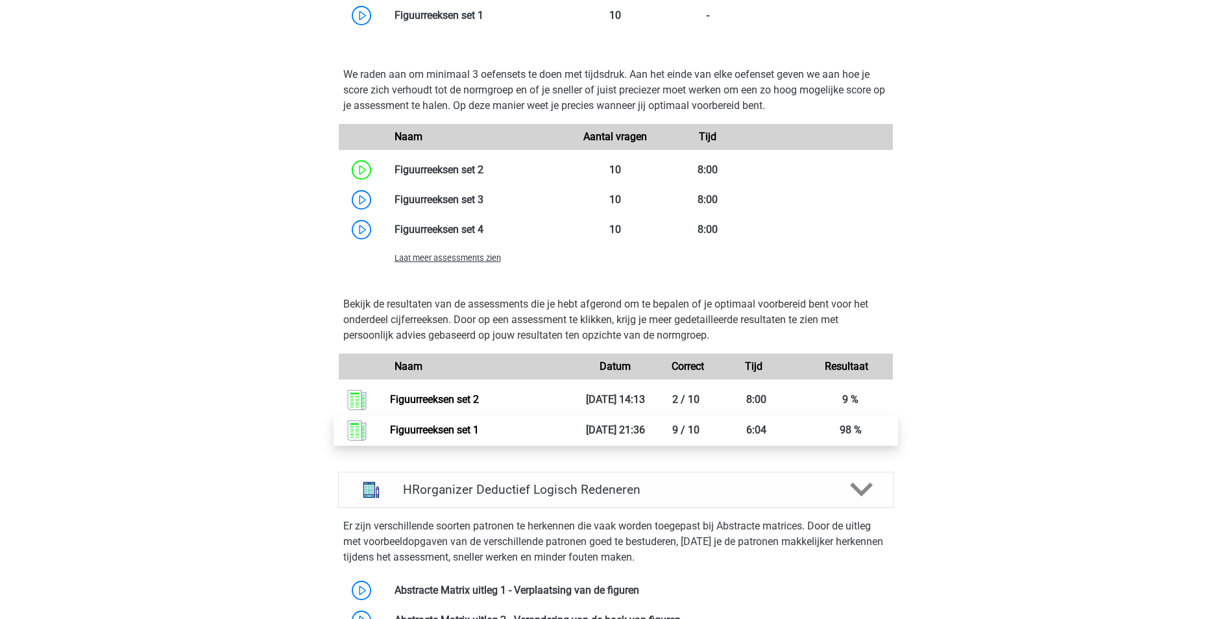
click at [449, 436] on link "Figuurreeksen set 1" at bounding box center [434, 430] width 89 height 12
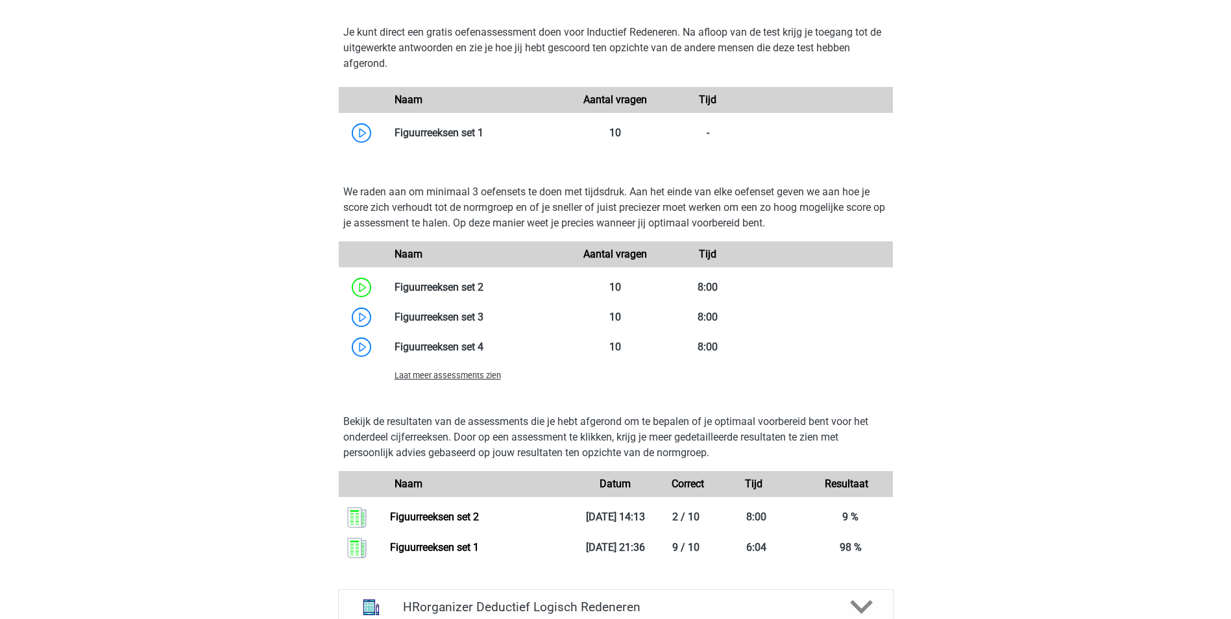
scroll to position [714, 0]
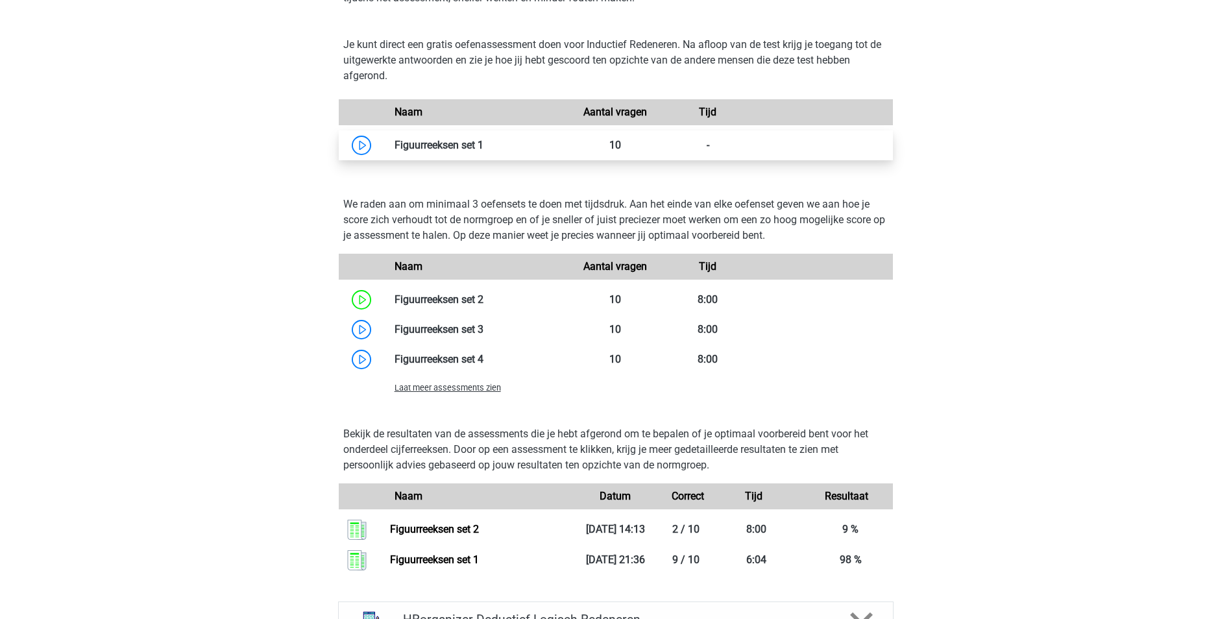
click at [483, 151] on link at bounding box center [483, 145] width 0 height 12
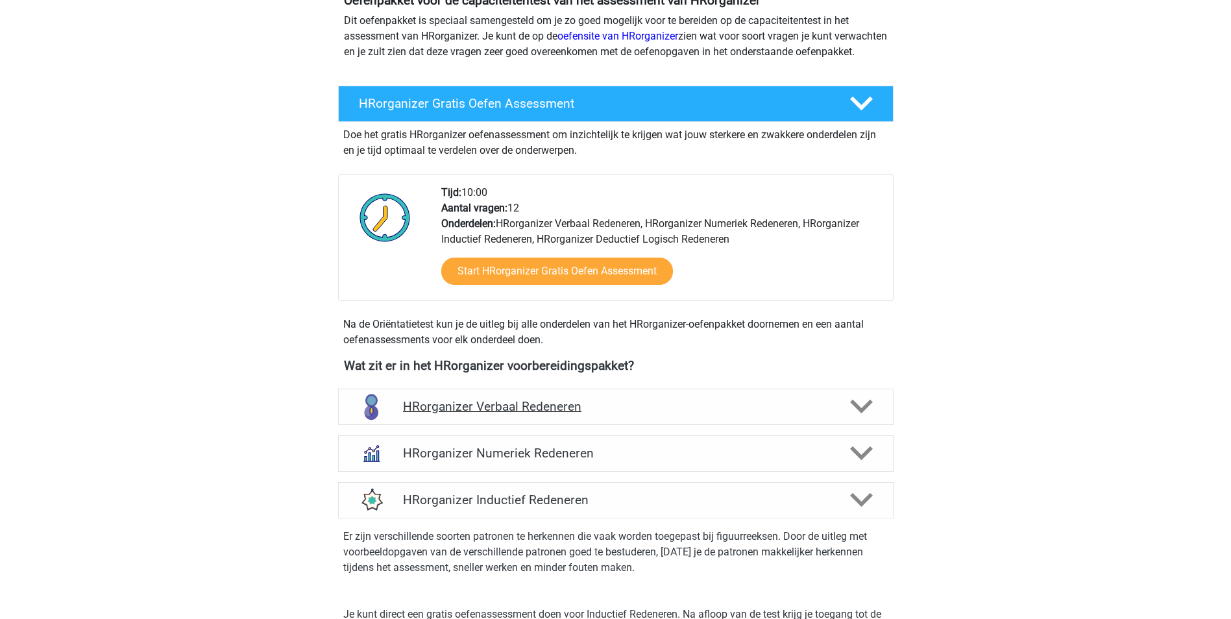
scroll to position [324, 0]
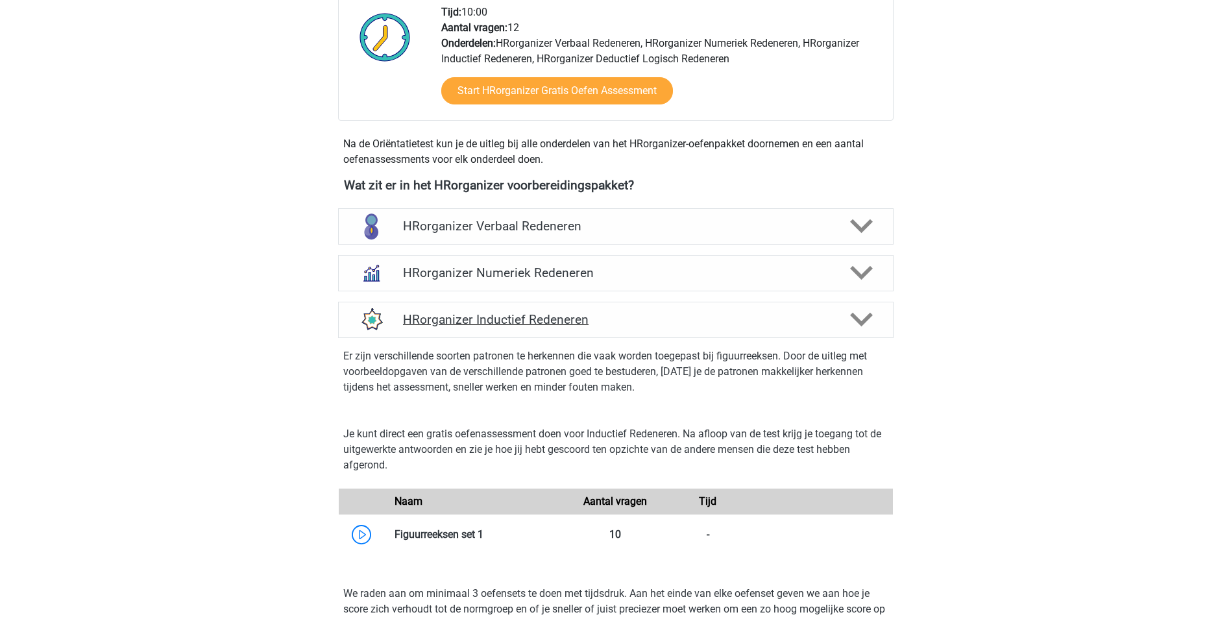
click at [493, 327] on h4 "HRorganizer Inductief Redeneren" at bounding box center [615, 319] width 425 height 15
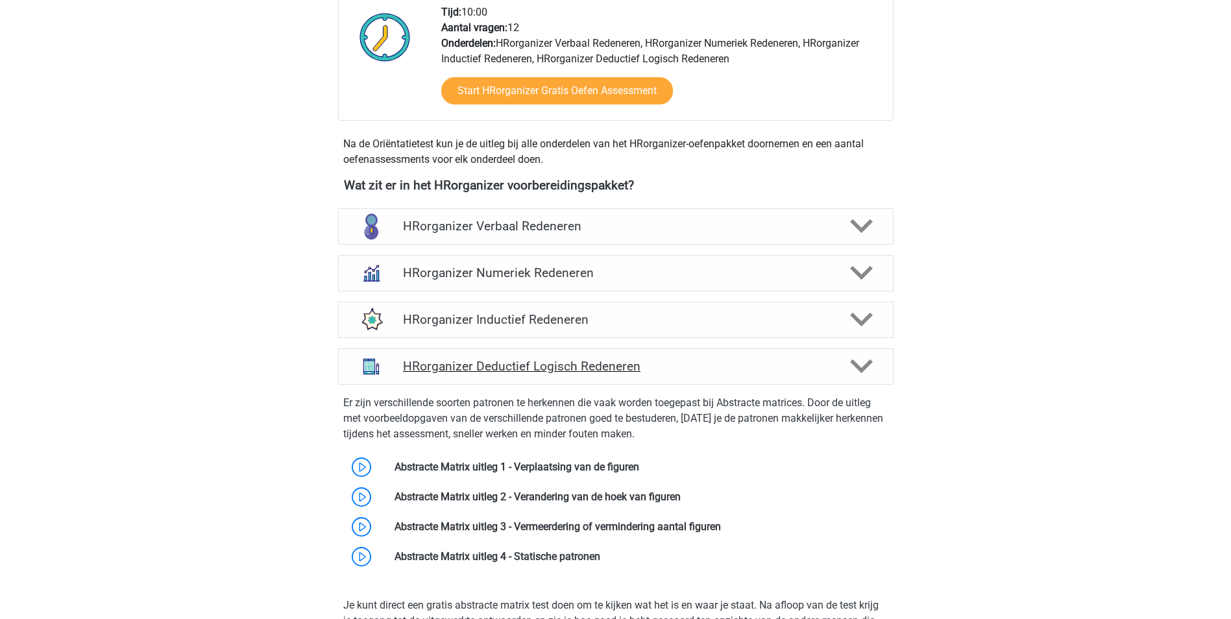
click at [515, 374] on h4 "HRorganizer Deductief Logisch Redeneren" at bounding box center [615, 366] width 425 height 15
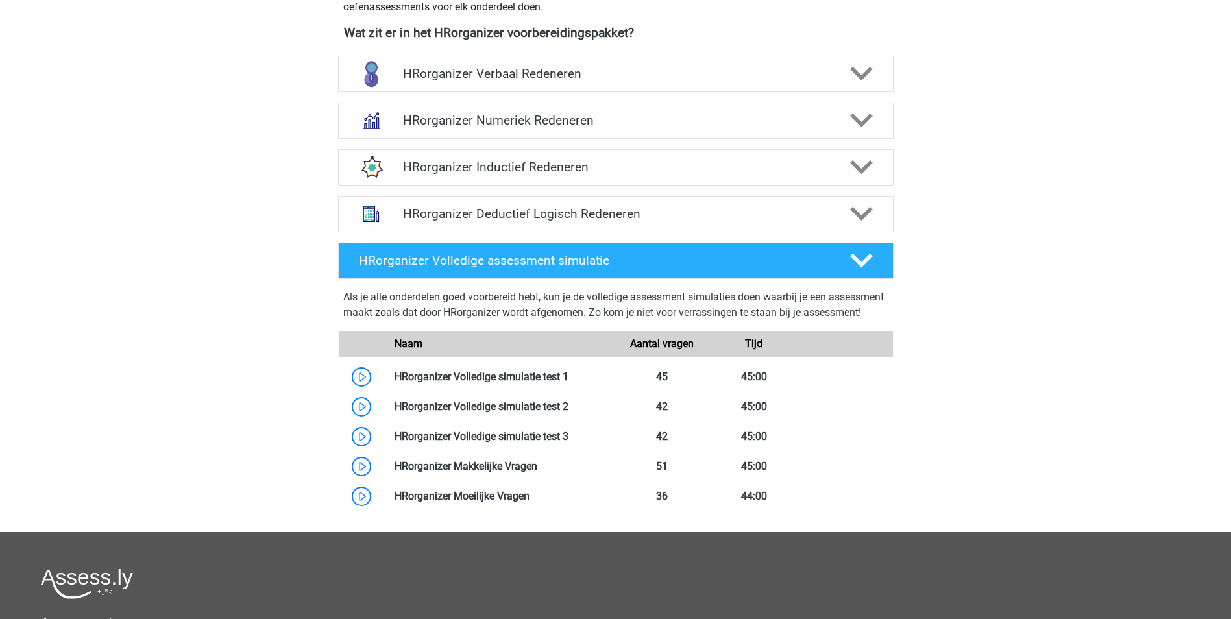
scroll to position [454, 0]
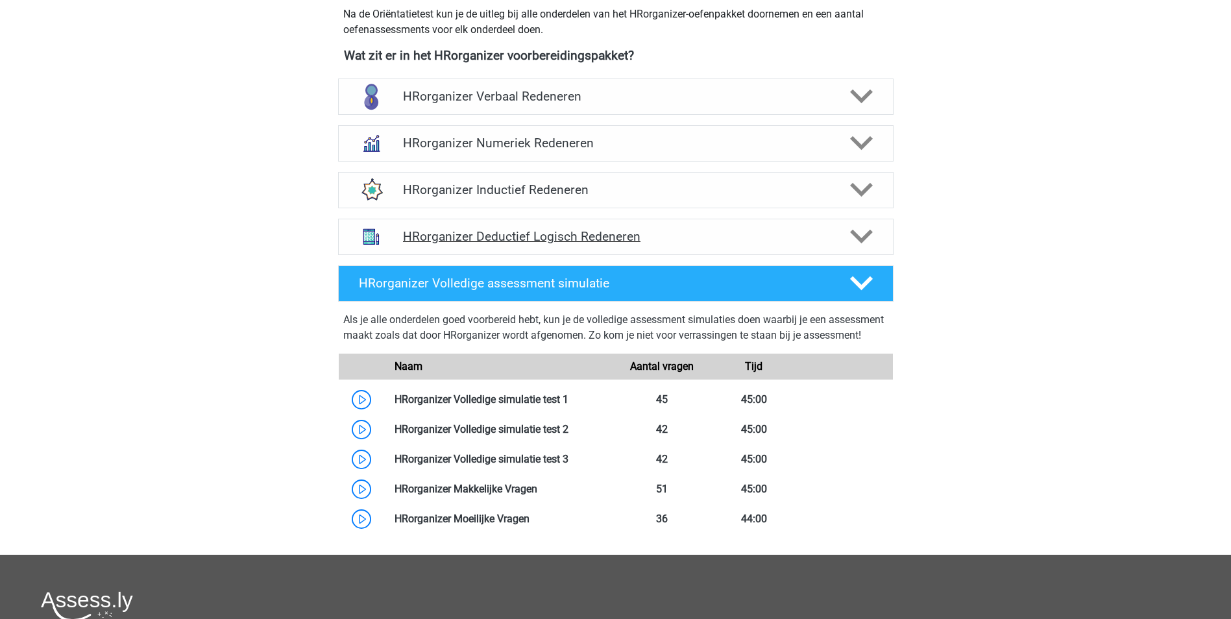
click at [493, 244] on h4 "HRorganizer Deductief Logisch Redeneren" at bounding box center [615, 236] width 425 height 15
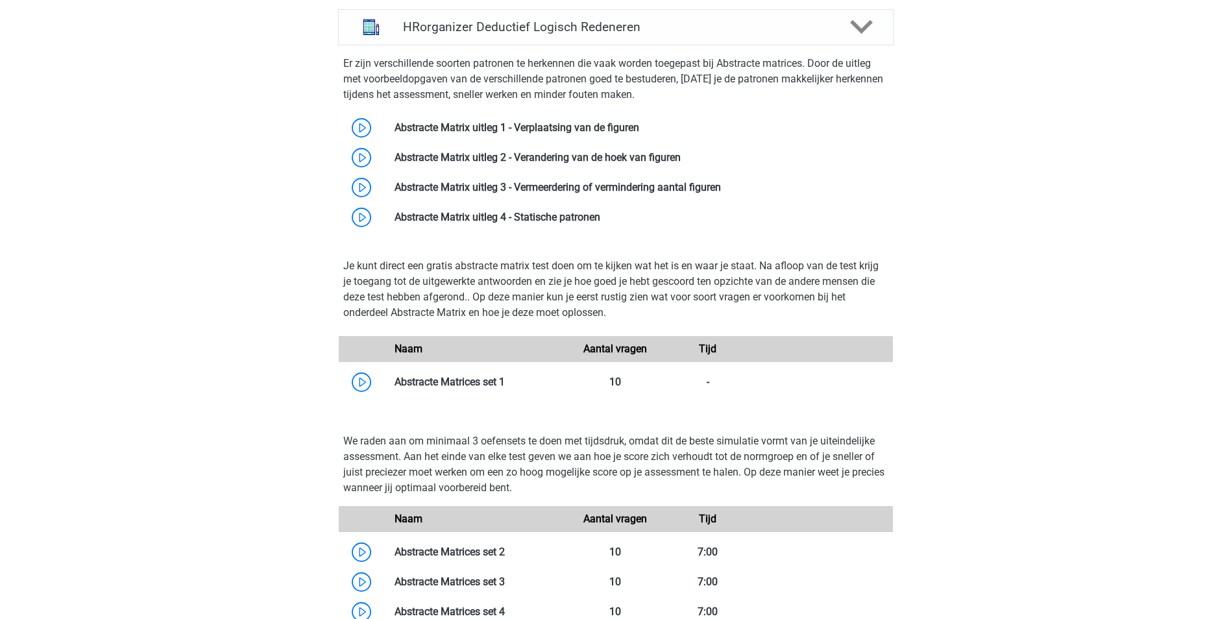
scroll to position [779, 0]
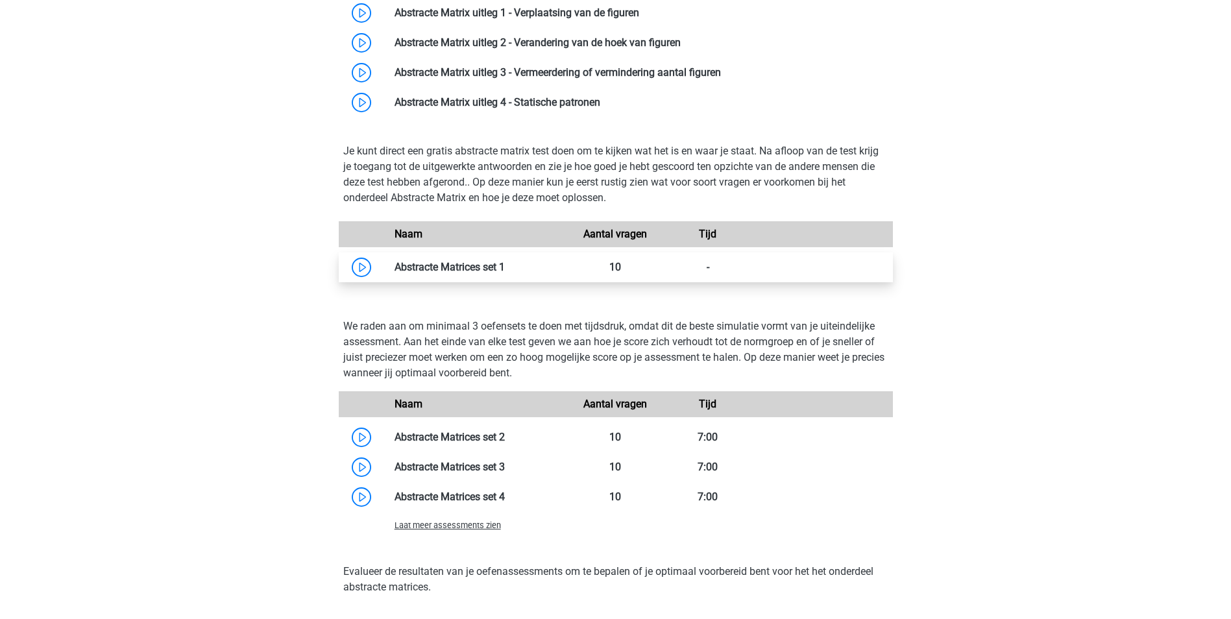
click at [505, 273] on link at bounding box center [505, 267] width 0 height 12
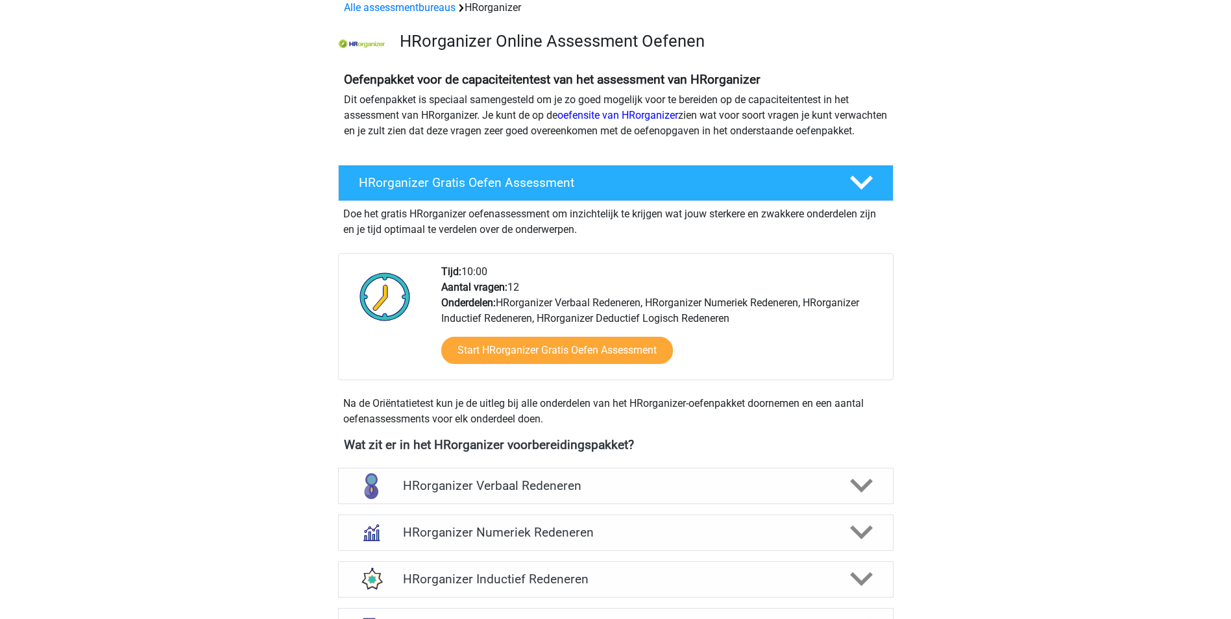
scroll to position [130, 0]
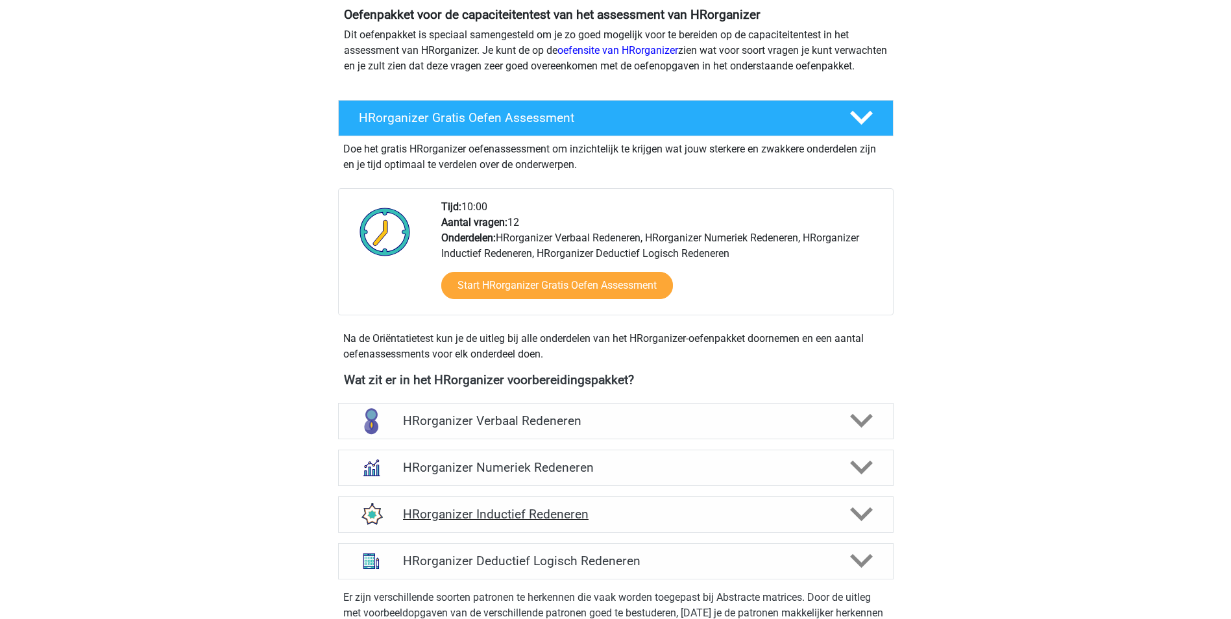
click at [545, 522] on h4 "HRorganizer Inductief Redeneren" at bounding box center [615, 514] width 425 height 15
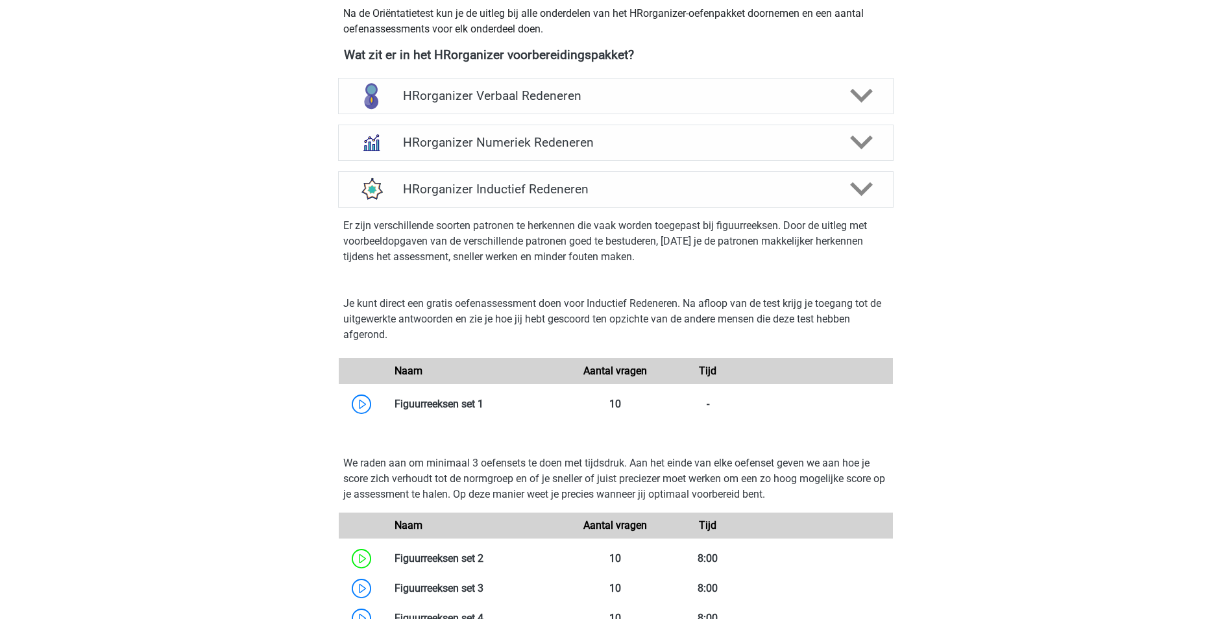
scroll to position [649, 0]
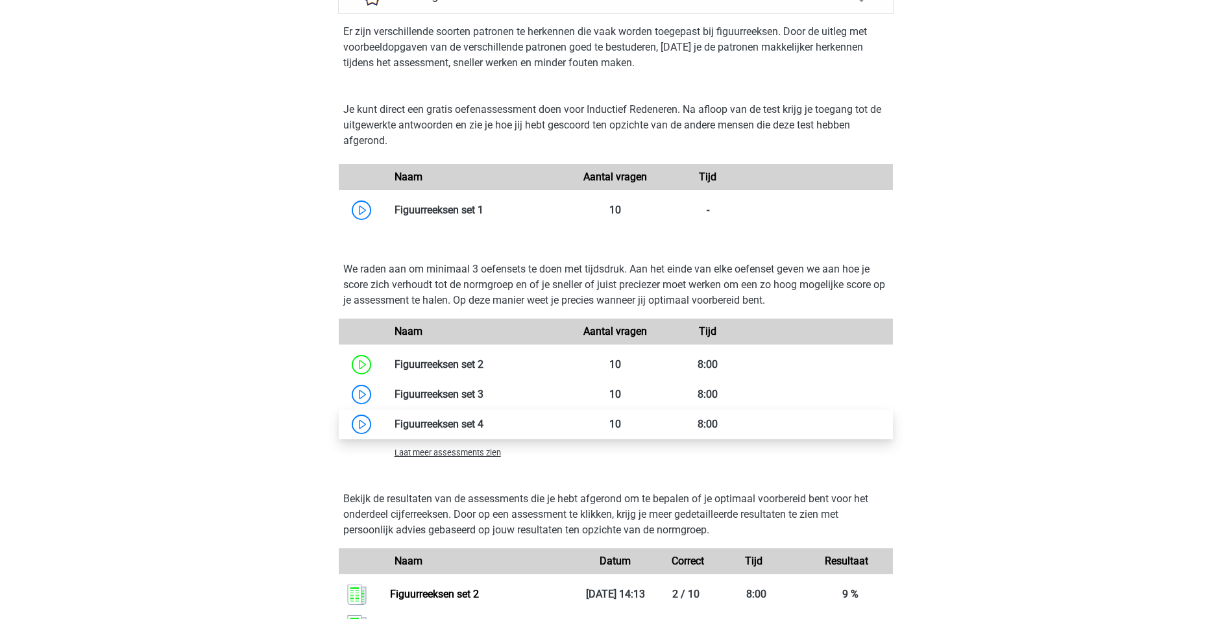
click at [483, 430] on link at bounding box center [483, 424] width 0 height 12
click at [476, 458] on span "Laat meer assessments zien" at bounding box center [448, 453] width 106 height 10
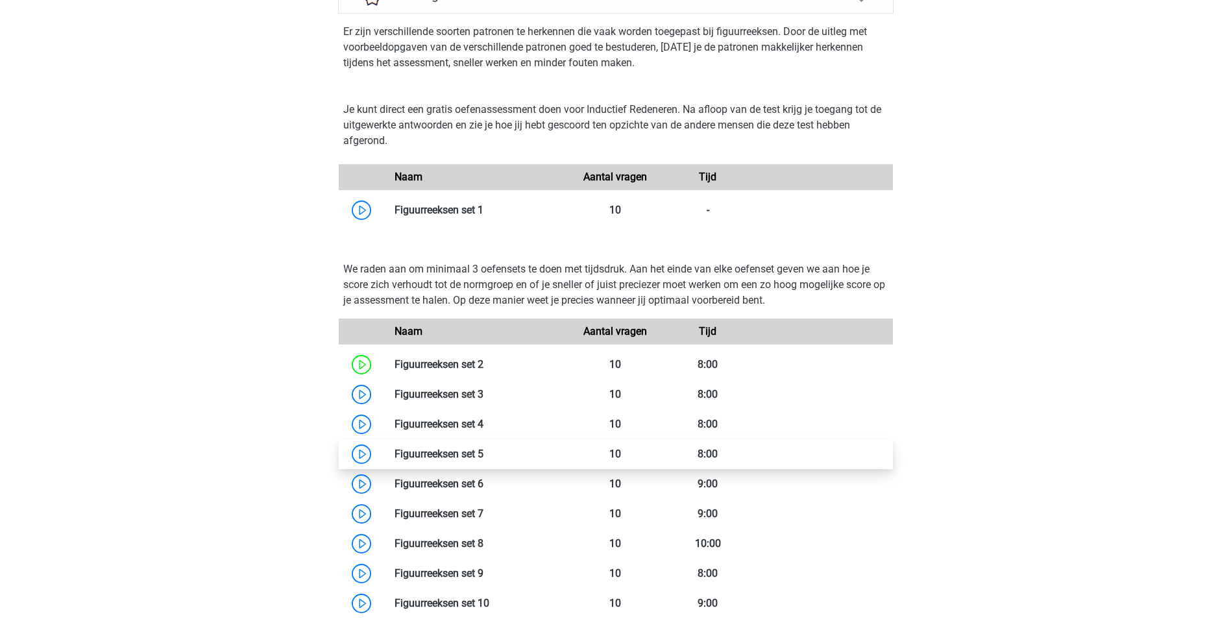
scroll to position [714, 0]
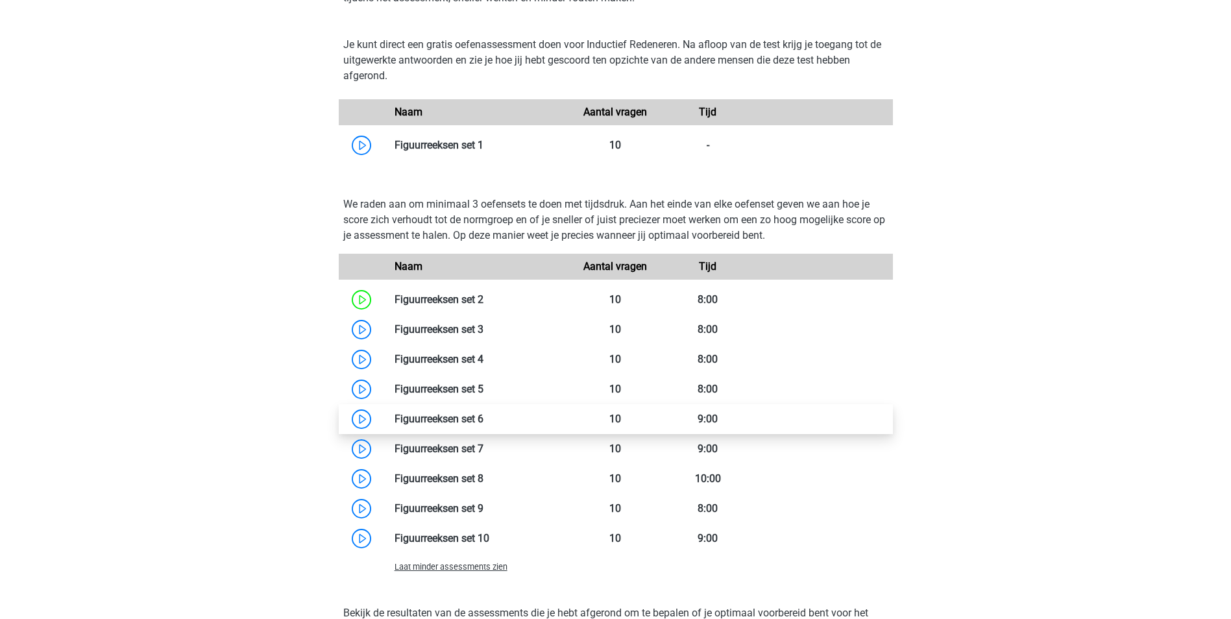
click at [483, 425] on link at bounding box center [483, 419] width 0 height 12
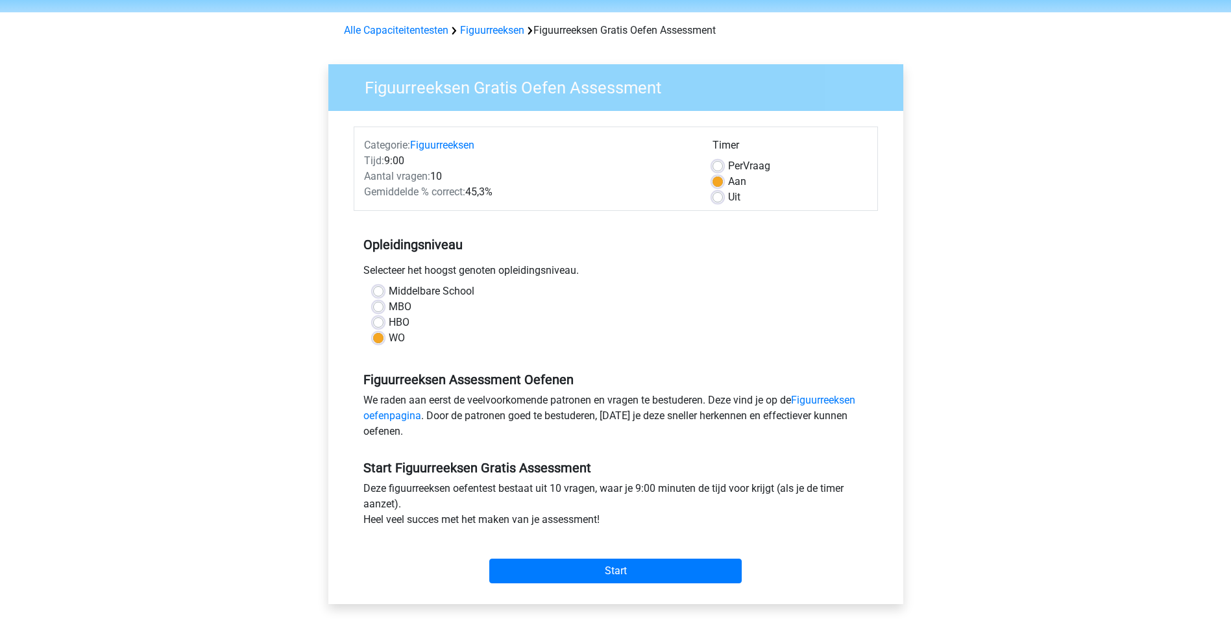
scroll to position [65, 0]
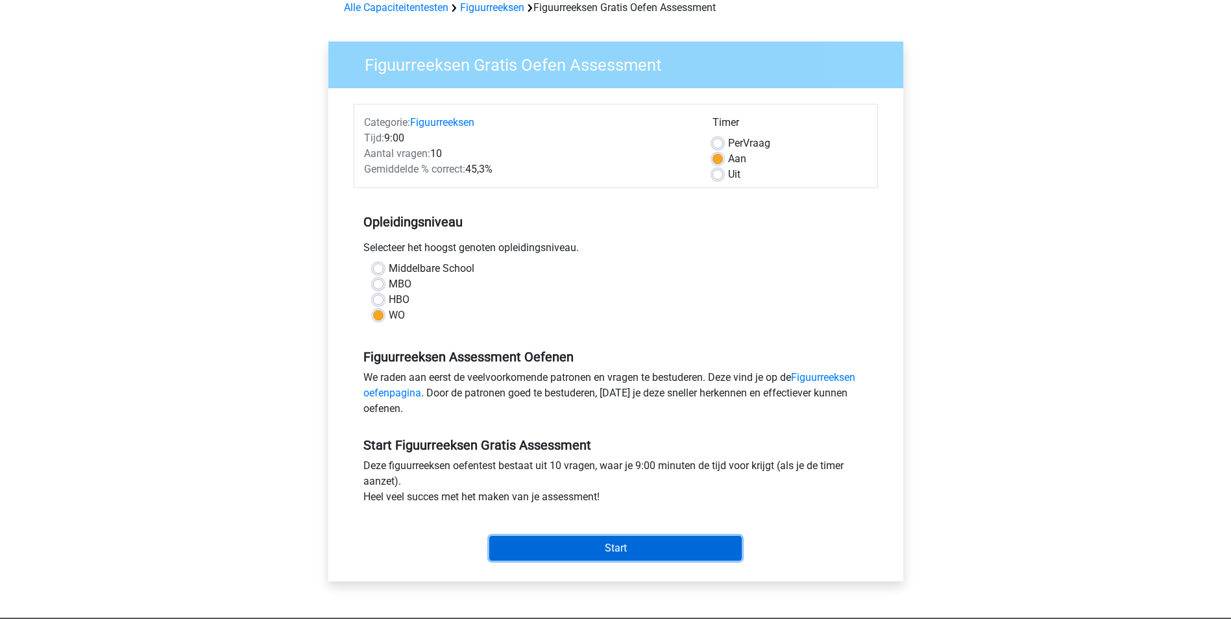
click at [646, 545] on input "Start" at bounding box center [615, 548] width 252 height 25
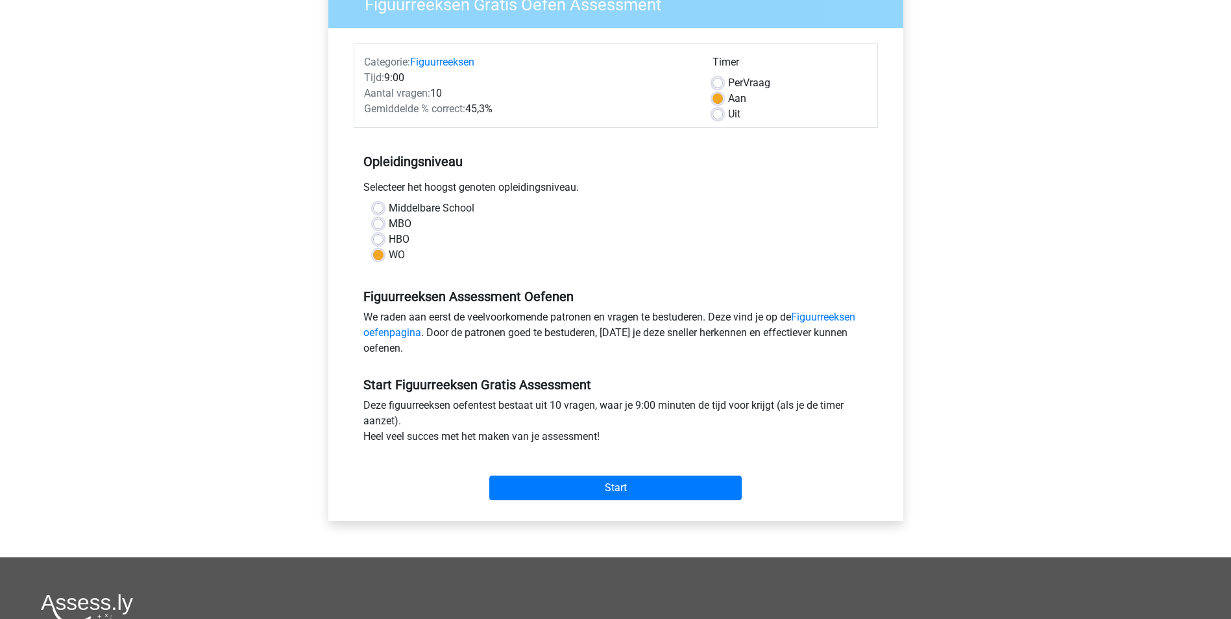
scroll to position [130, 0]
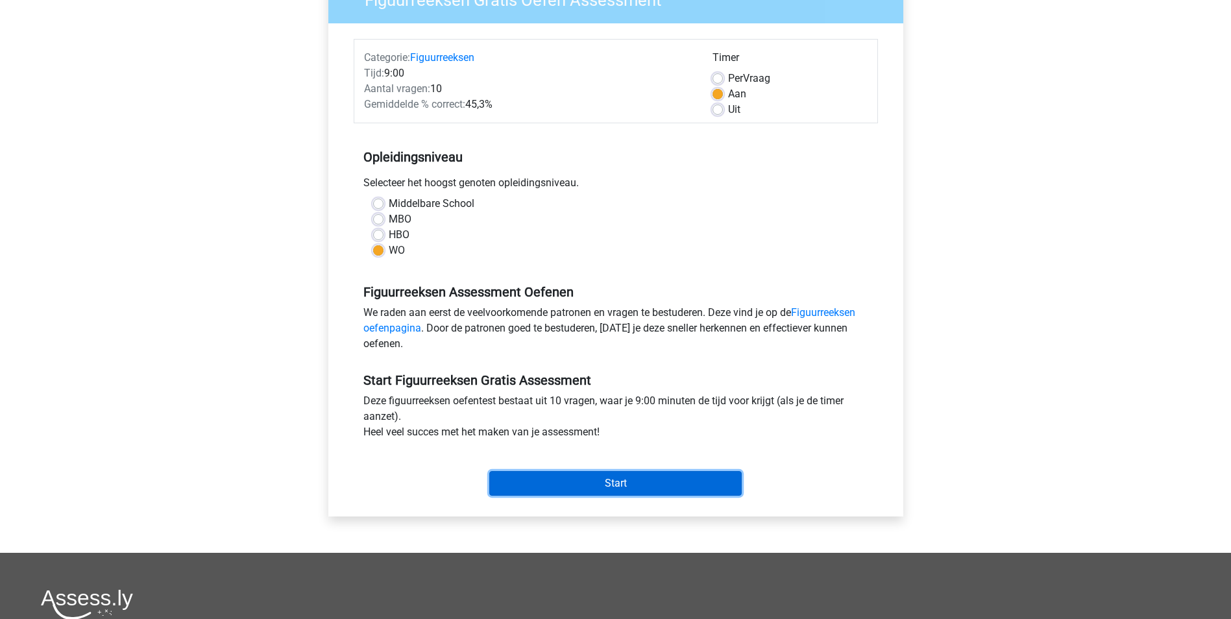
click at [654, 482] on input "Start" at bounding box center [615, 483] width 252 height 25
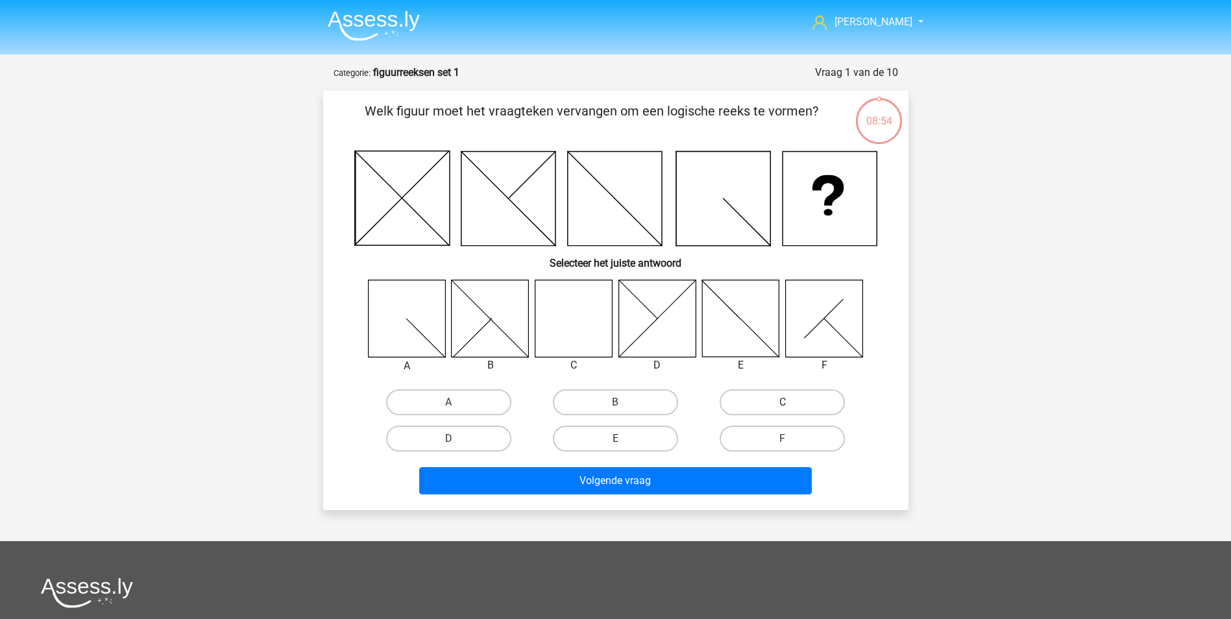
click at [794, 402] on label "C" at bounding box center [782, 402] width 125 height 26
click at [791, 402] on input "C" at bounding box center [787, 406] width 8 height 8
radio input "true"
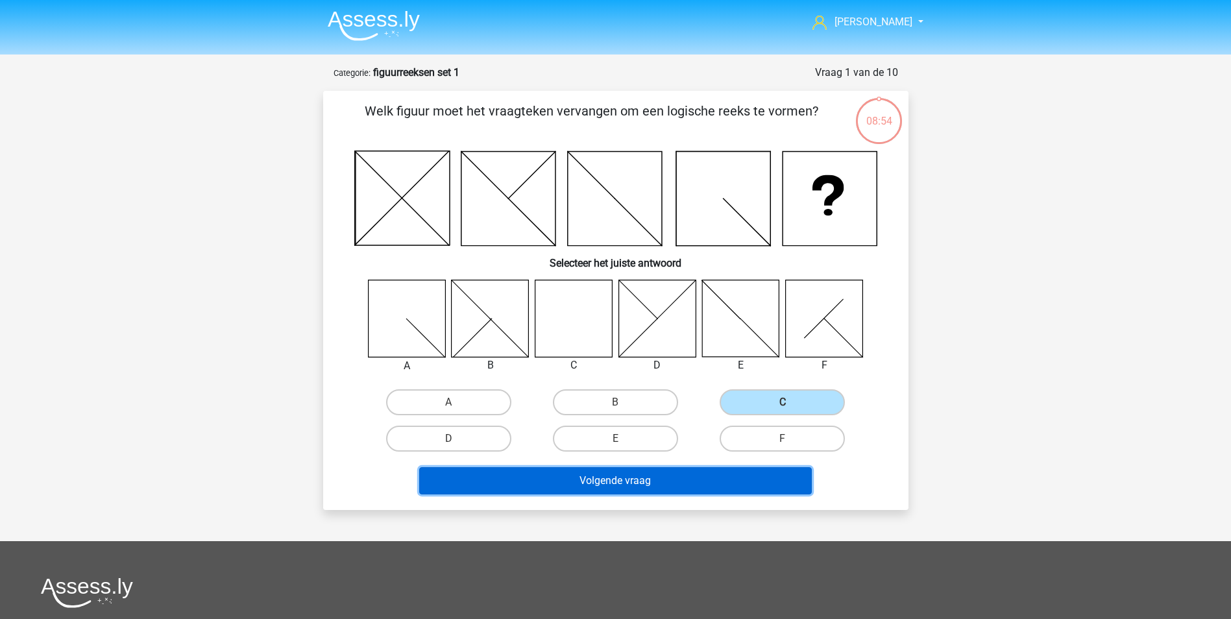
click at [665, 481] on button "Volgende vraag" at bounding box center [615, 480] width 393 height 27
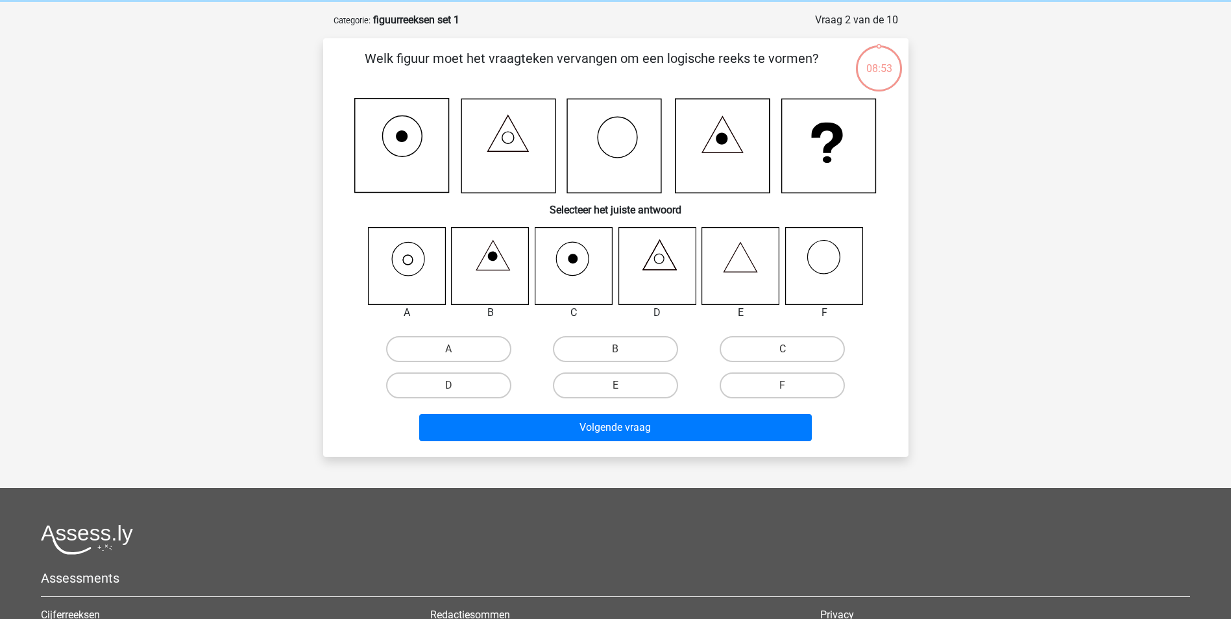
scroll to position [65, 0]
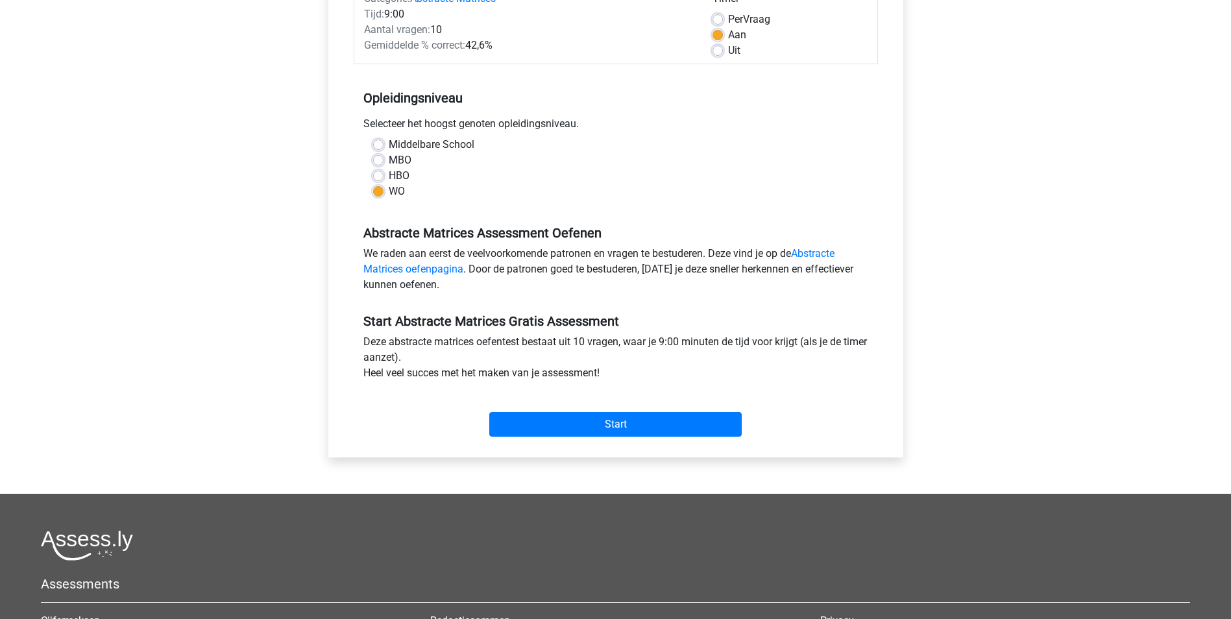
scroll to position [195, 0]
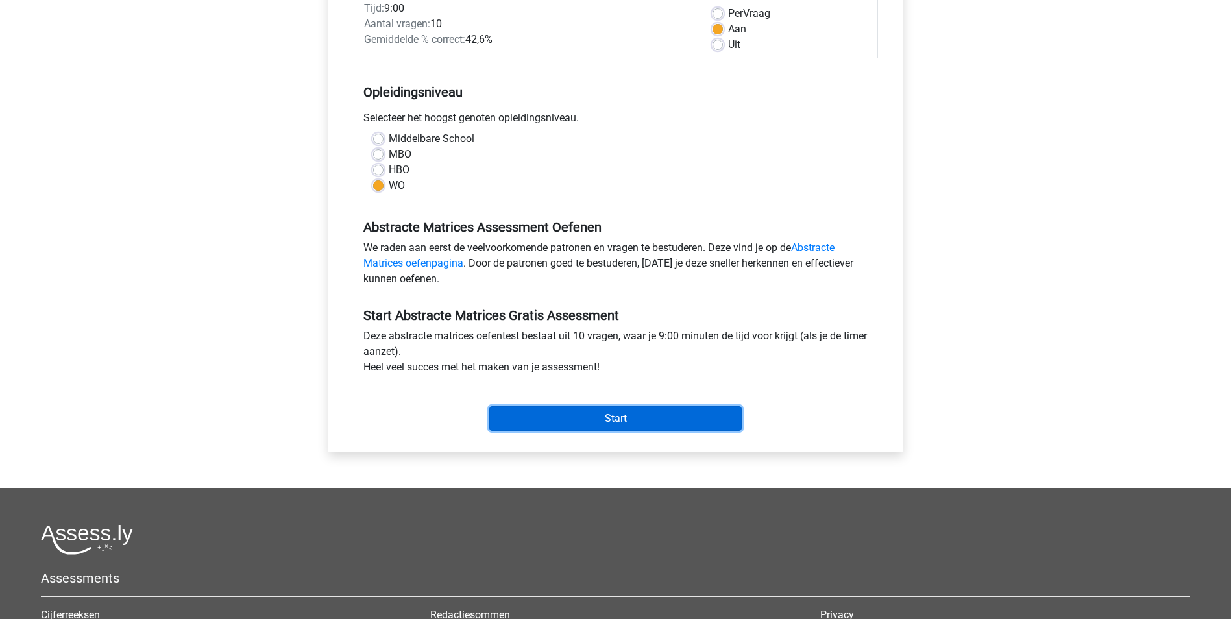
click at [645, 415] on input "Start" at bounding box center [615, 418] width 252 height 25
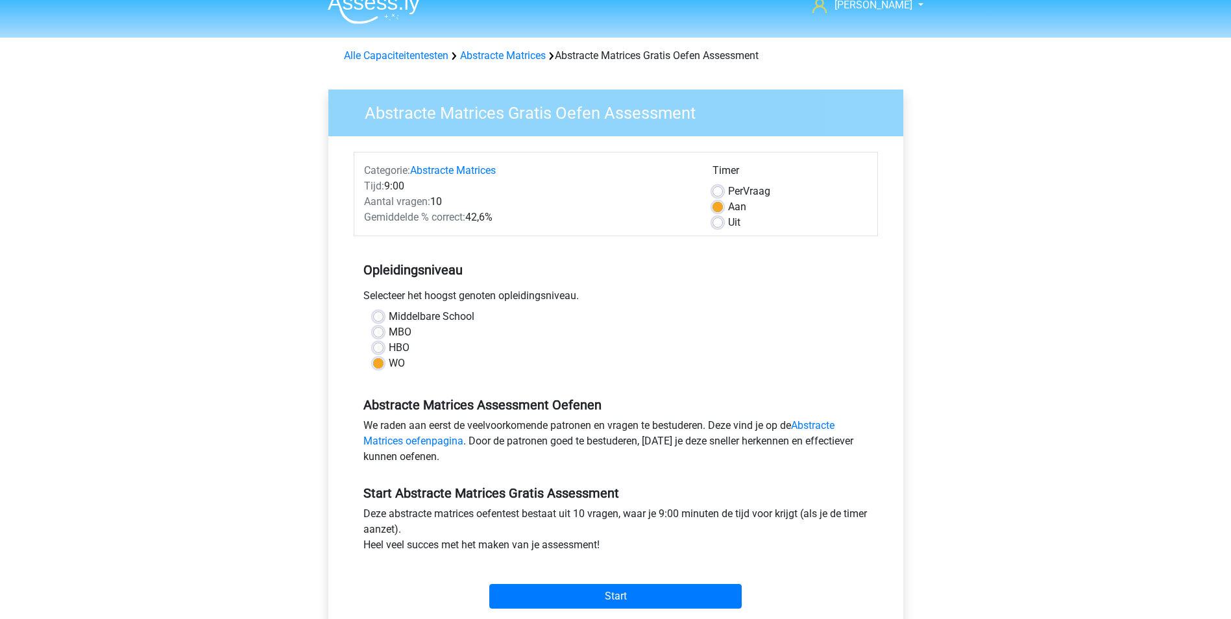
scroll to position [0, 0]
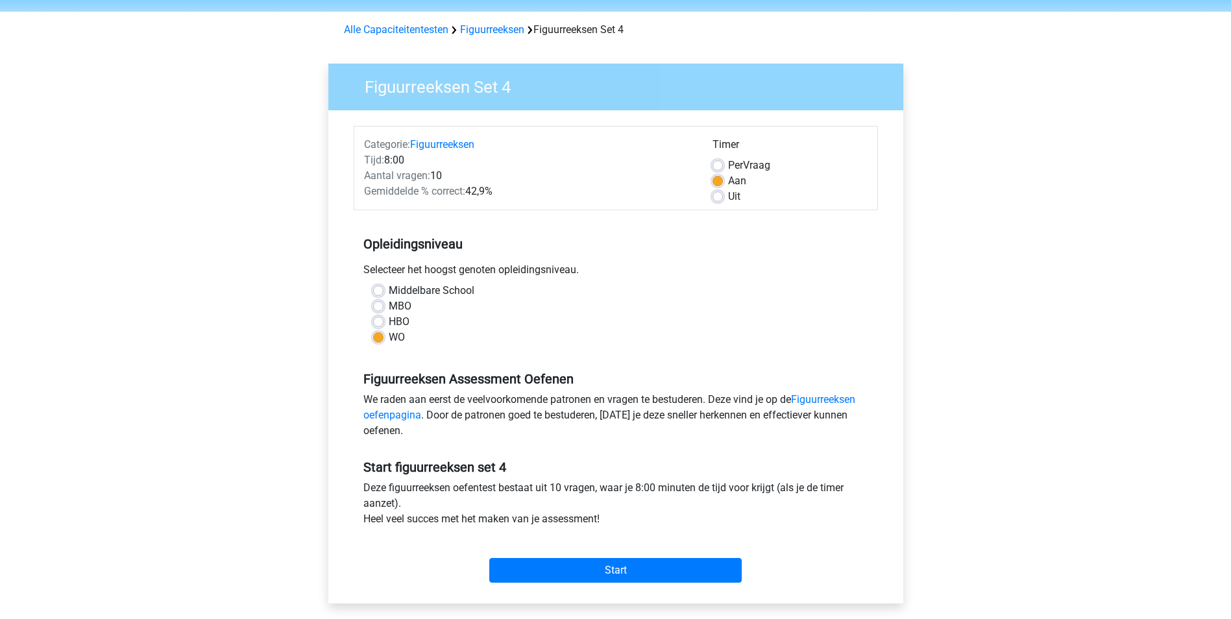
scroll to position [65, 0]
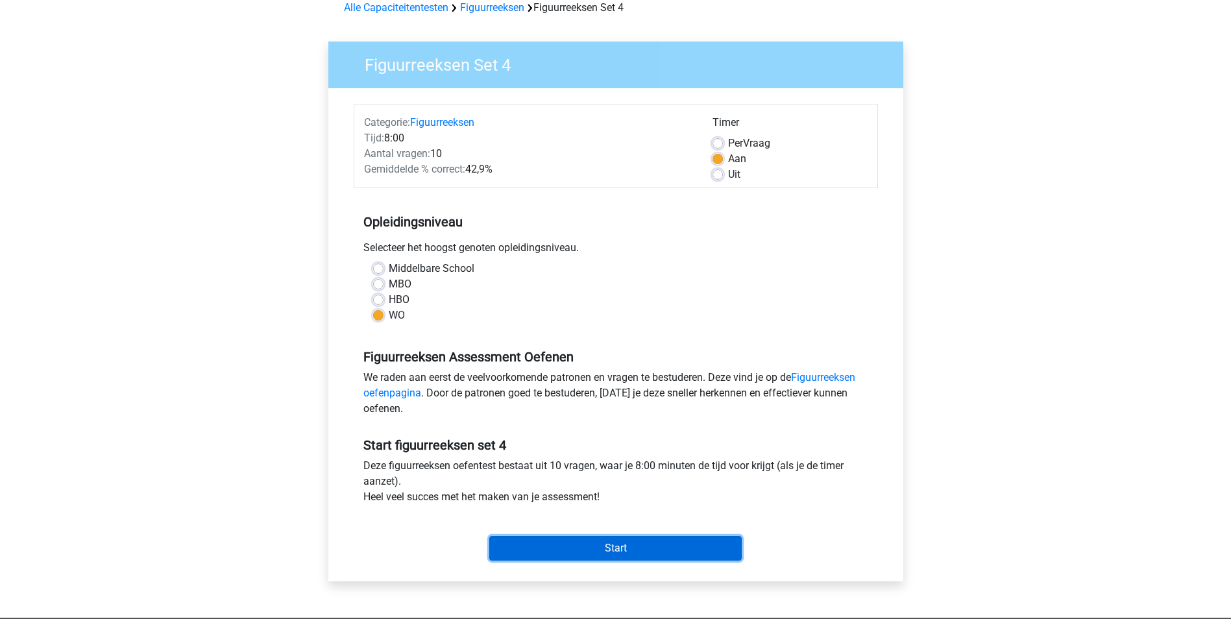
click at [591, 551] on input "Start" at bounding box center [615, 548] width 252 height 25
drag, startPoint x: 591, startPoint y: 551, endPoint x: 212, endPoint y: 410, distance: 403.7
click at [212, 422] on div "[PERSON_NAME] [EMAIL_ADDRESS][DOMAIN_NAME] Nederlands English" at bounding box center [615, 447] width 1231 height 1025
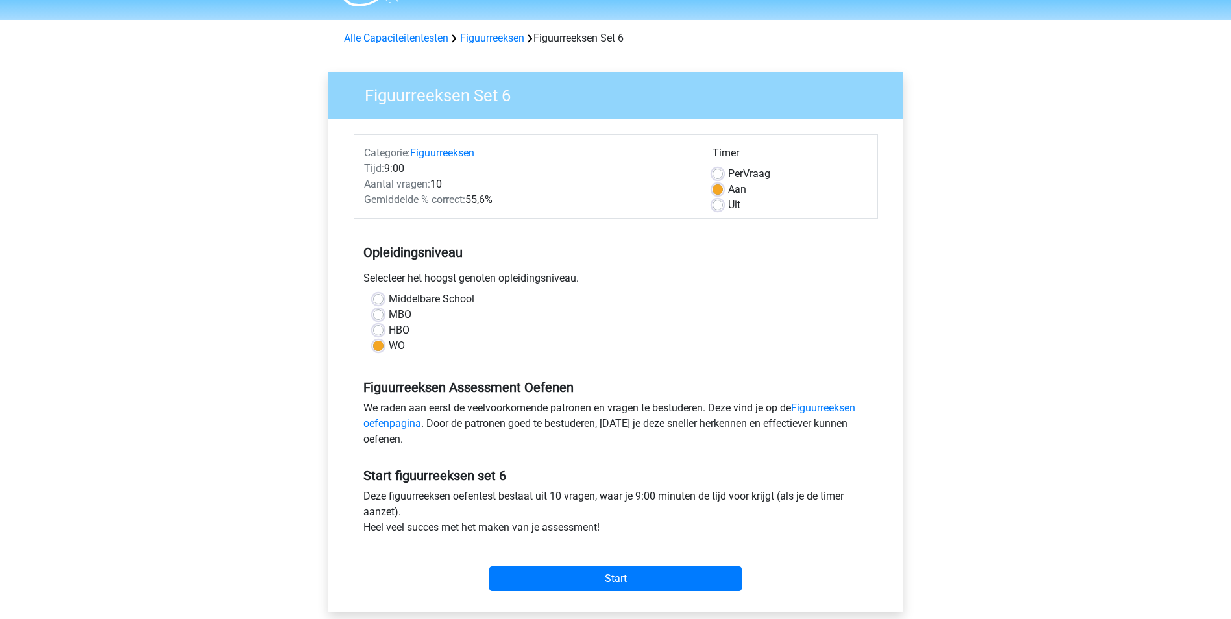
scroll to position [65, 0]
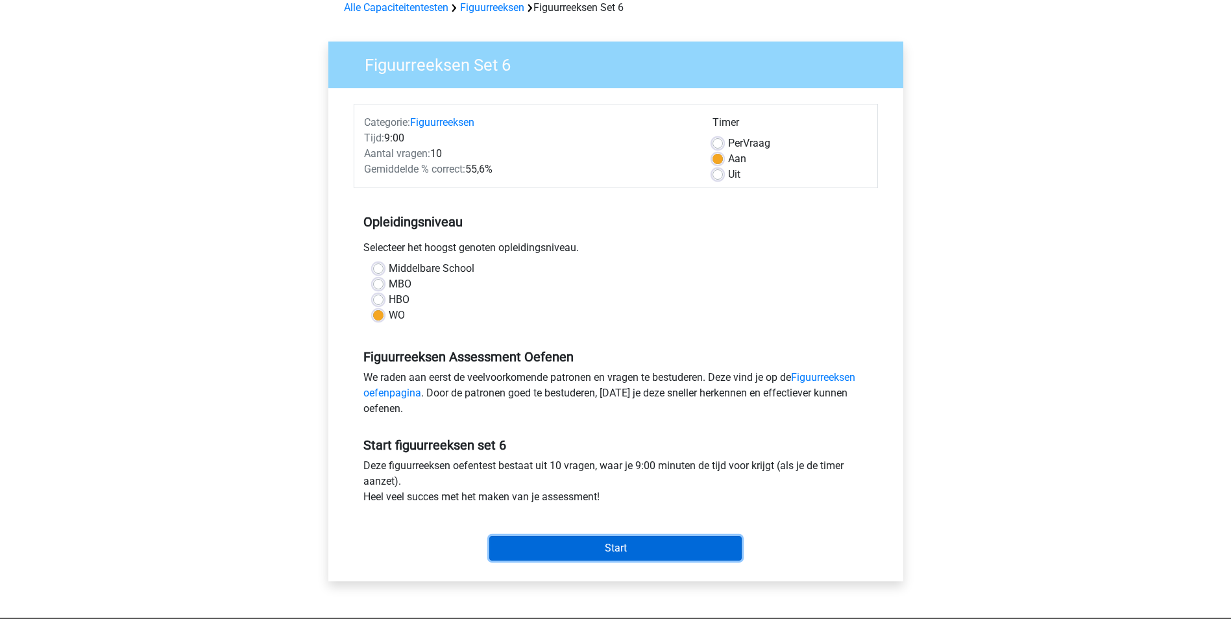
click at [622, 542] on input "Start" at bounding box center [615, 548] width 252 height 25
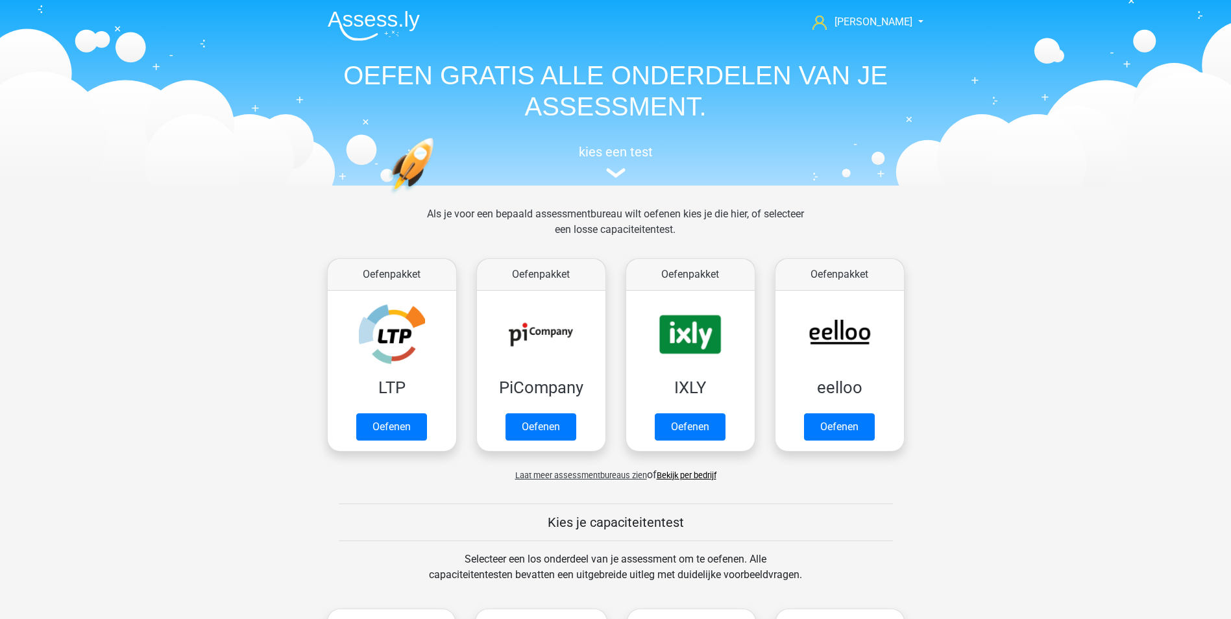
click at [611, 472] on span "Laat meer assessmentbureaus zien" at bounding box center [581, 476] width 132 height 10
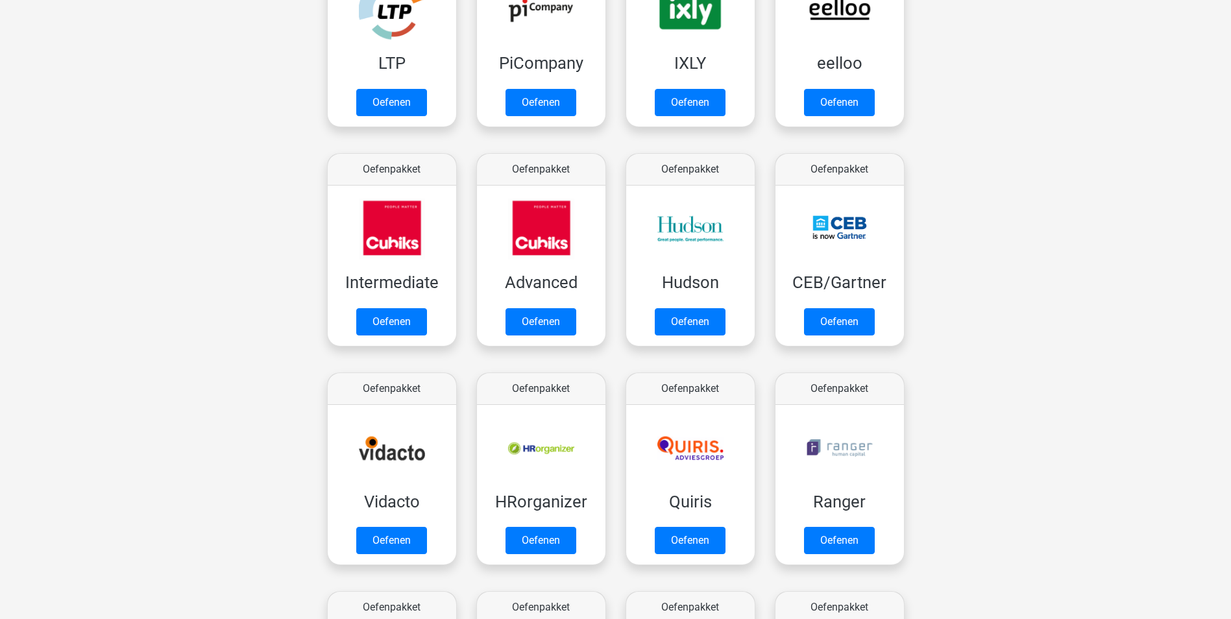
scroll to position [649, 0]
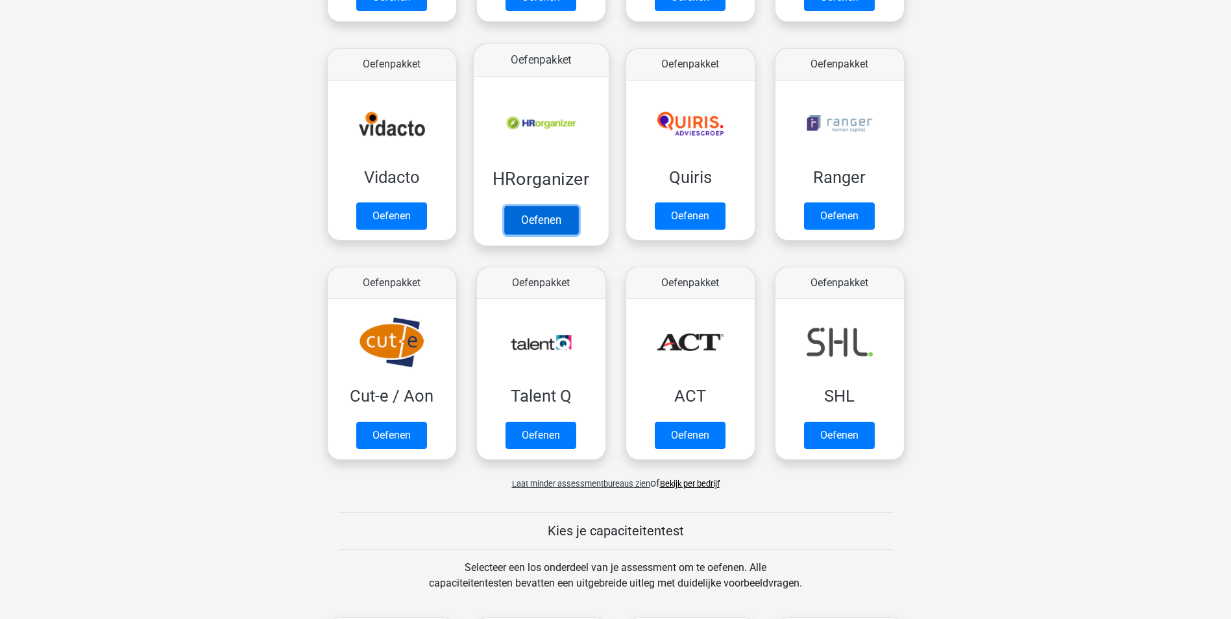
click at [545, 225] on link "Oefenen" at bounding box center [541, 220] width 74 height 29
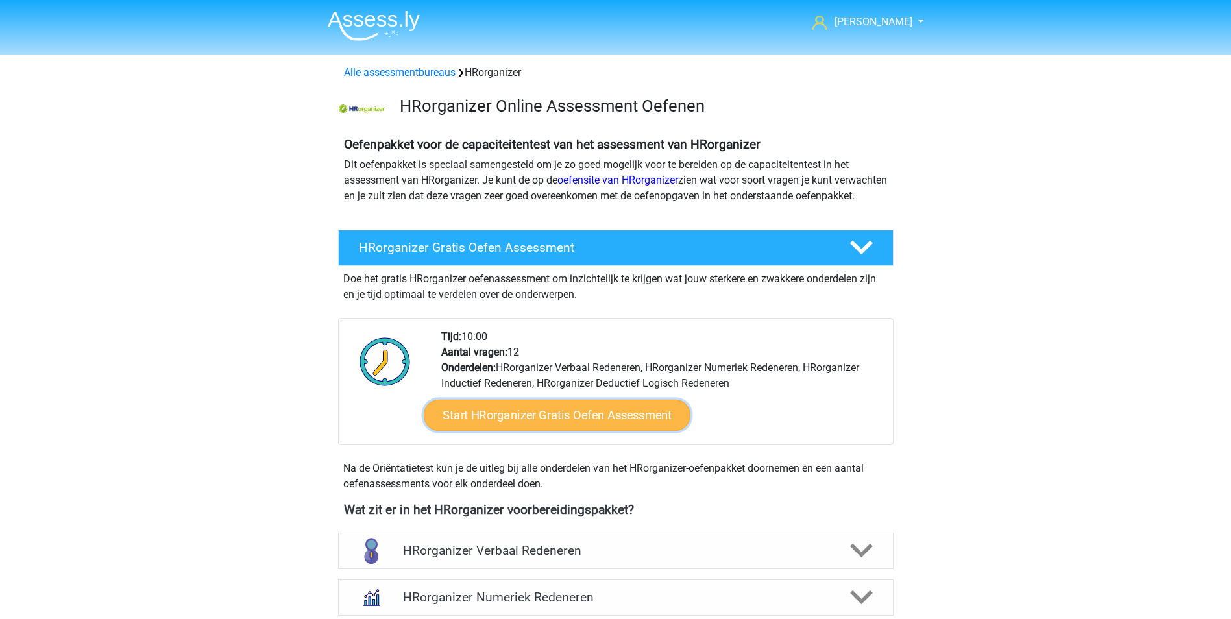
click at [611, 428] on link "Start HRorganizer Gratis Oefen Assessment" at bounding box center [557, 415] width 267 height 31
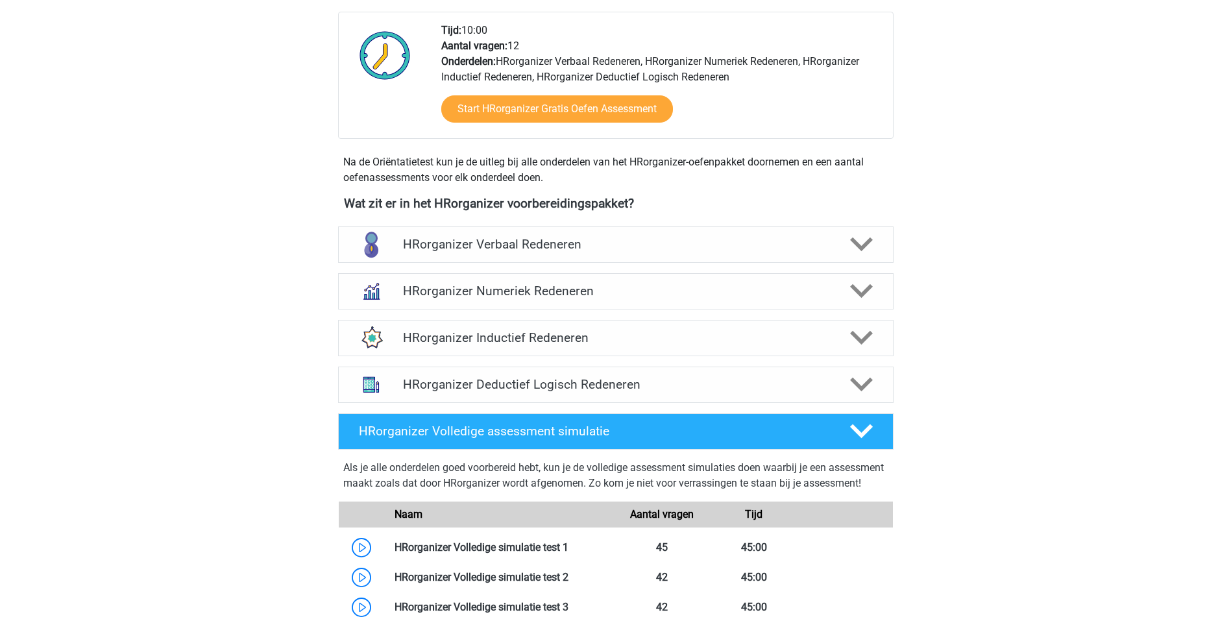
scroll to position [324, 0]
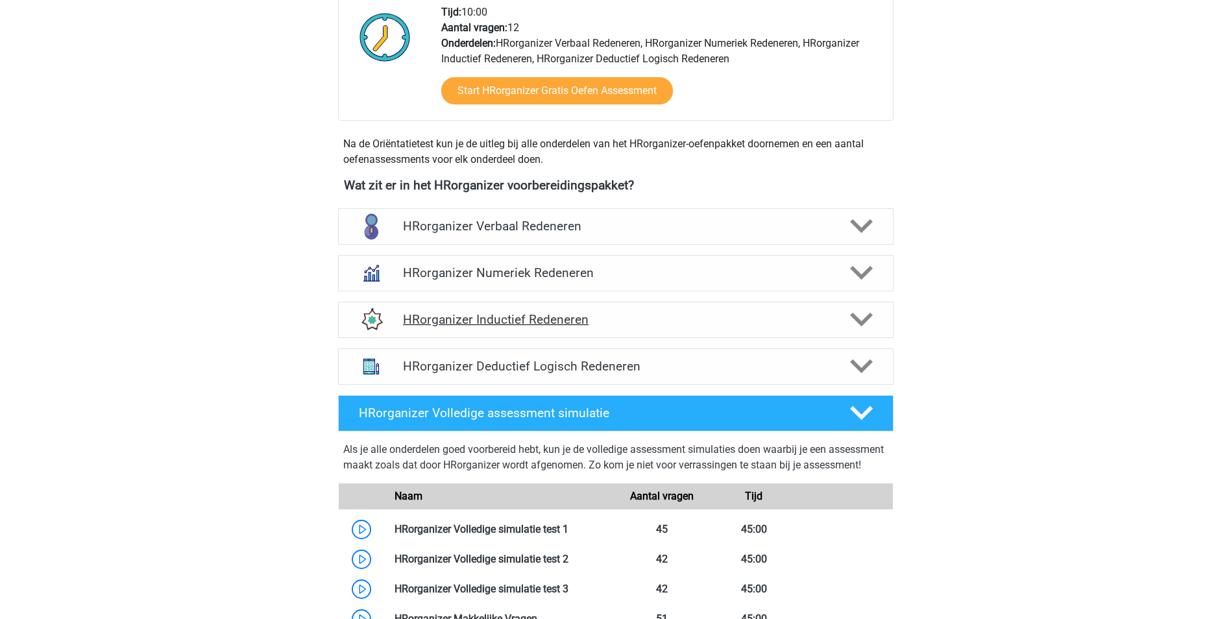
click at [478, 325] on div "HRorganizer Inductief Redeneren" at bounding box center [616, 320] width 556 height 36
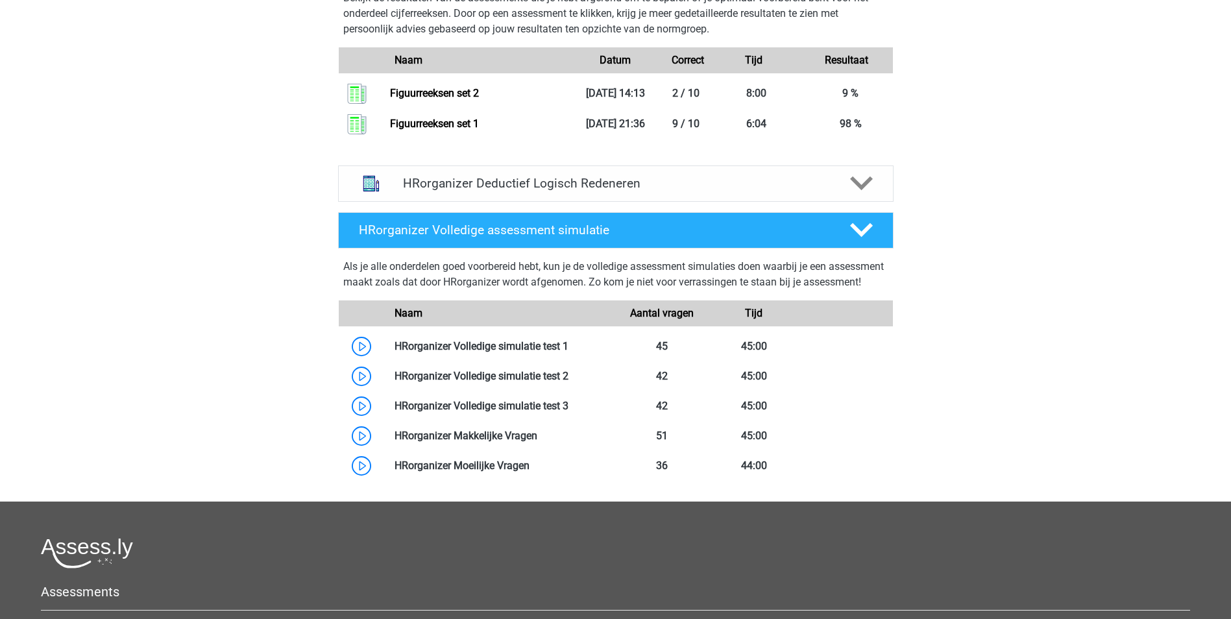
scroll to position [1168, 0]
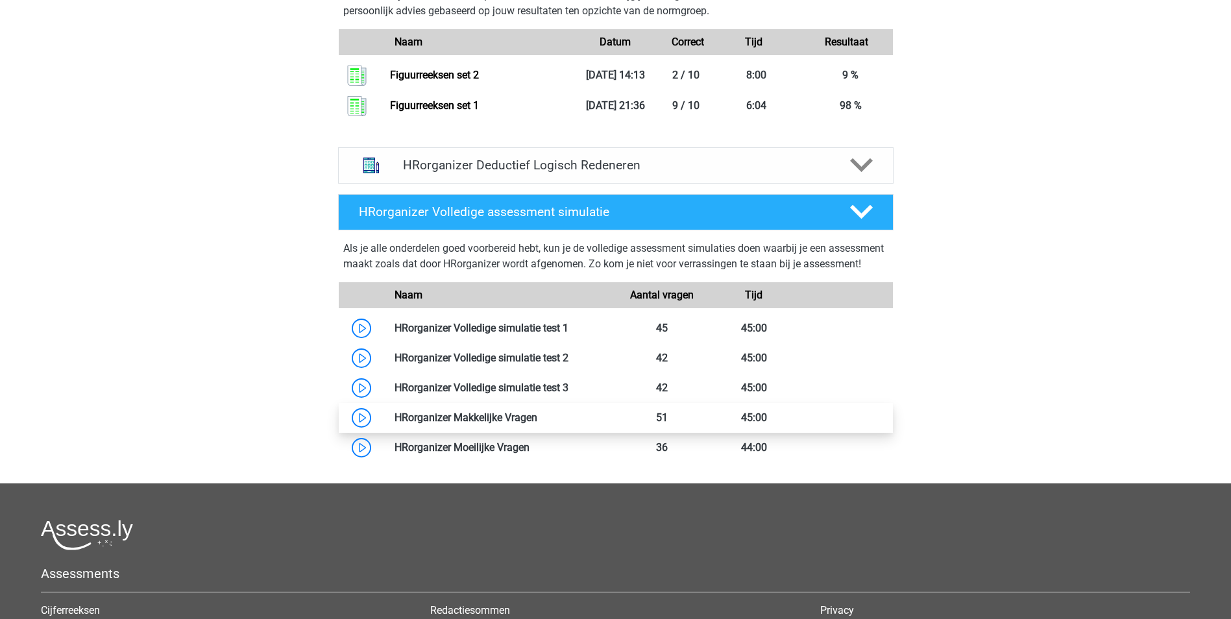
click at [537, 424] on link at bounding box center [537, 417] width 0 height 12
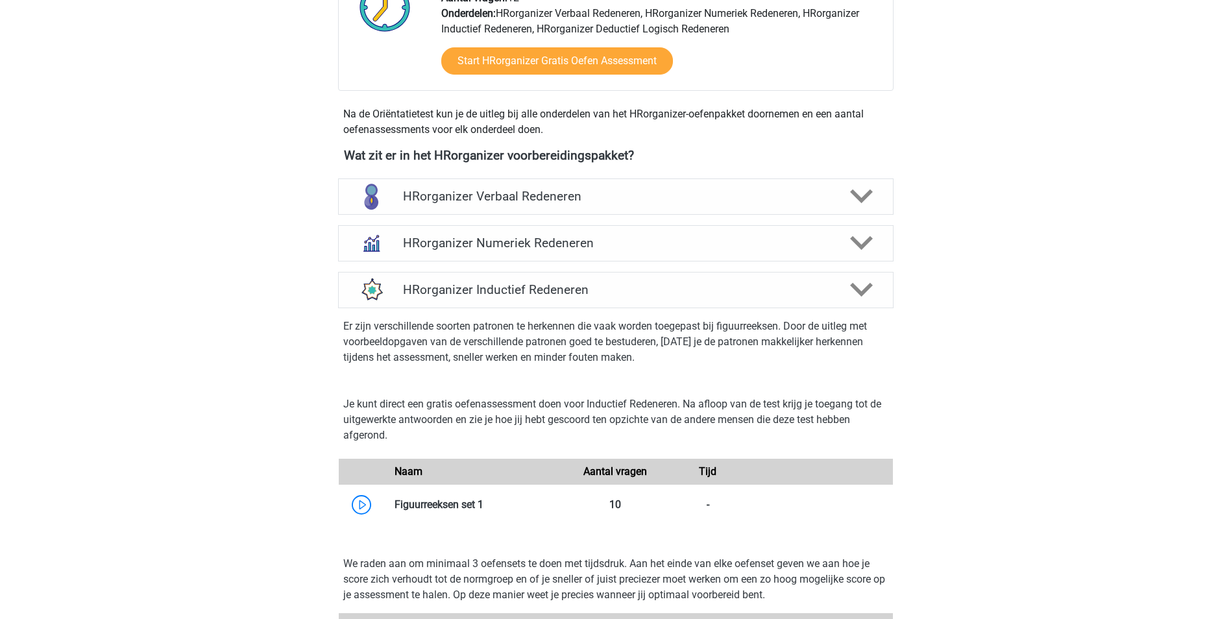
scroll to position [324, 0]
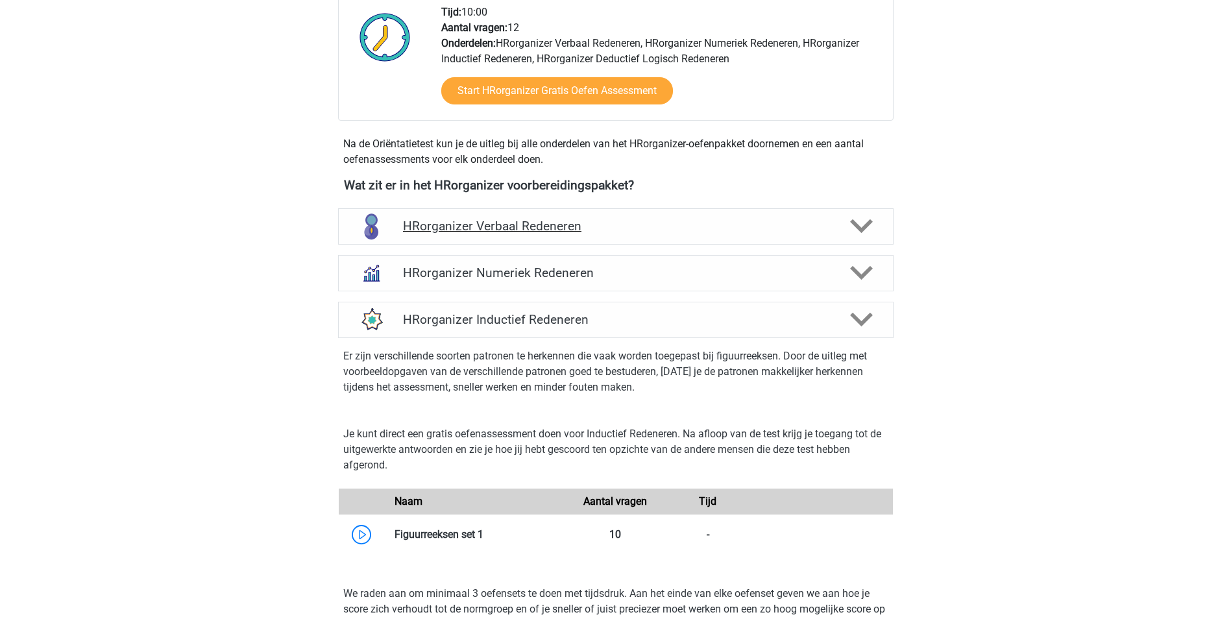
click at [552, 234] on h4 "HRorganizer Verbaal Redeneren" at bounding box center [615, 226] width 425 height 15
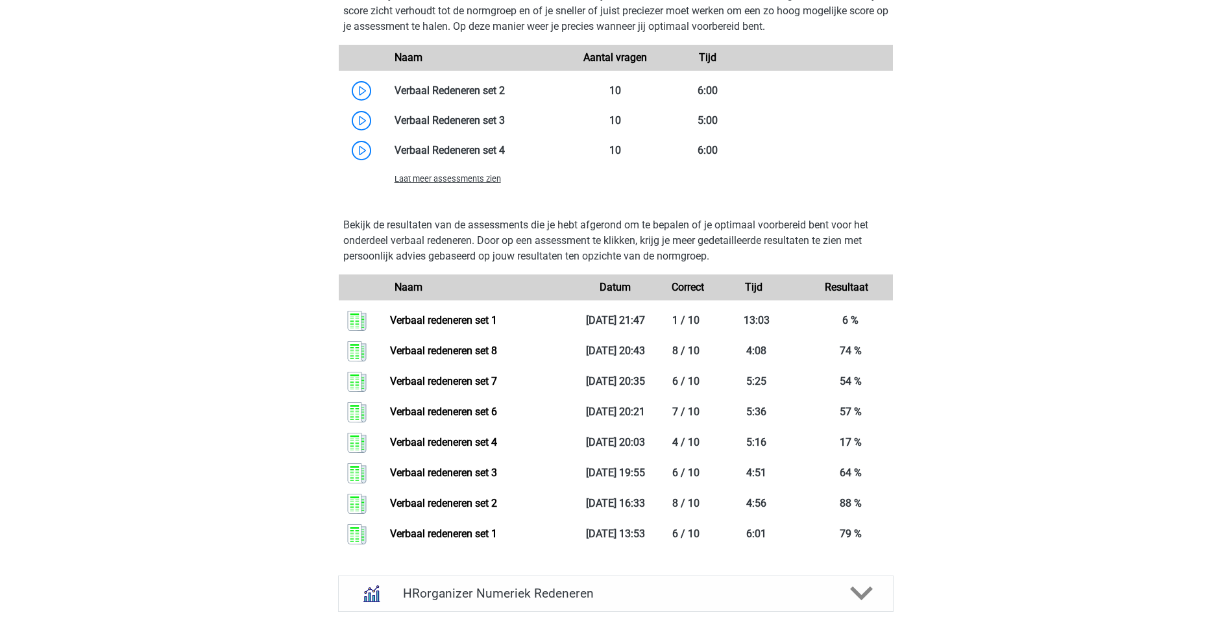
scroll to position [1493, 0]
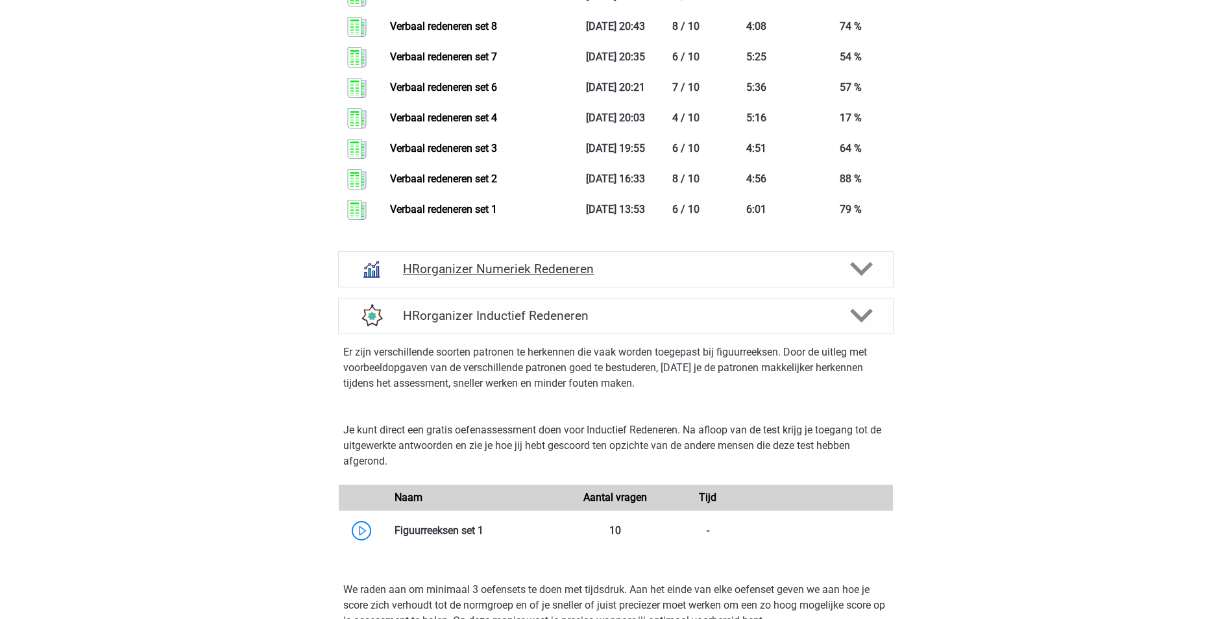
click at [497, 276] on h4 "HRorganizer Numeriek Redeneren" at bounding box center [615, 269] width 425 height 15
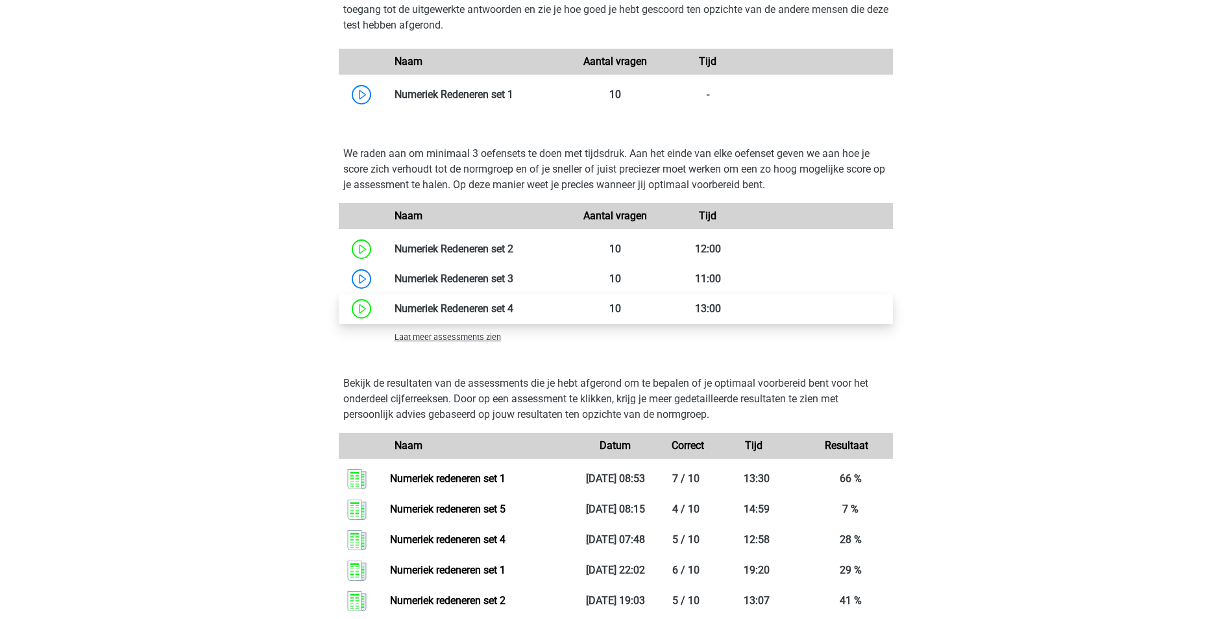
scroll to position [1947, 0]
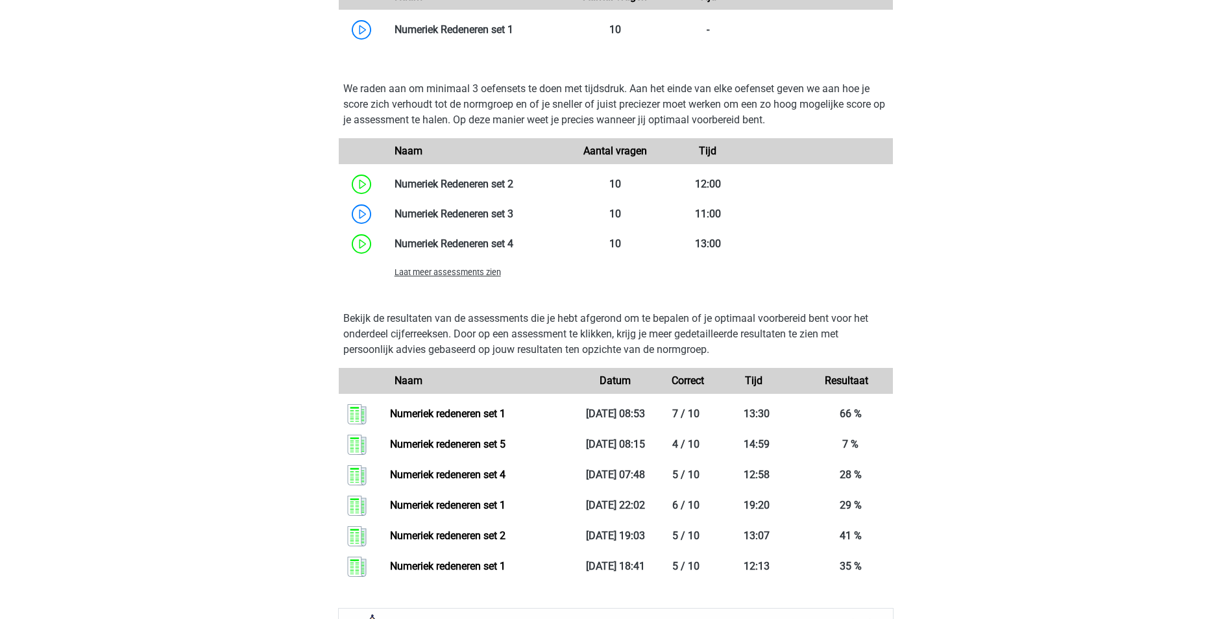
click at [412, 277] on span "Laat meer assessments zien" at bounding box center [448, 272] width 106 height 10
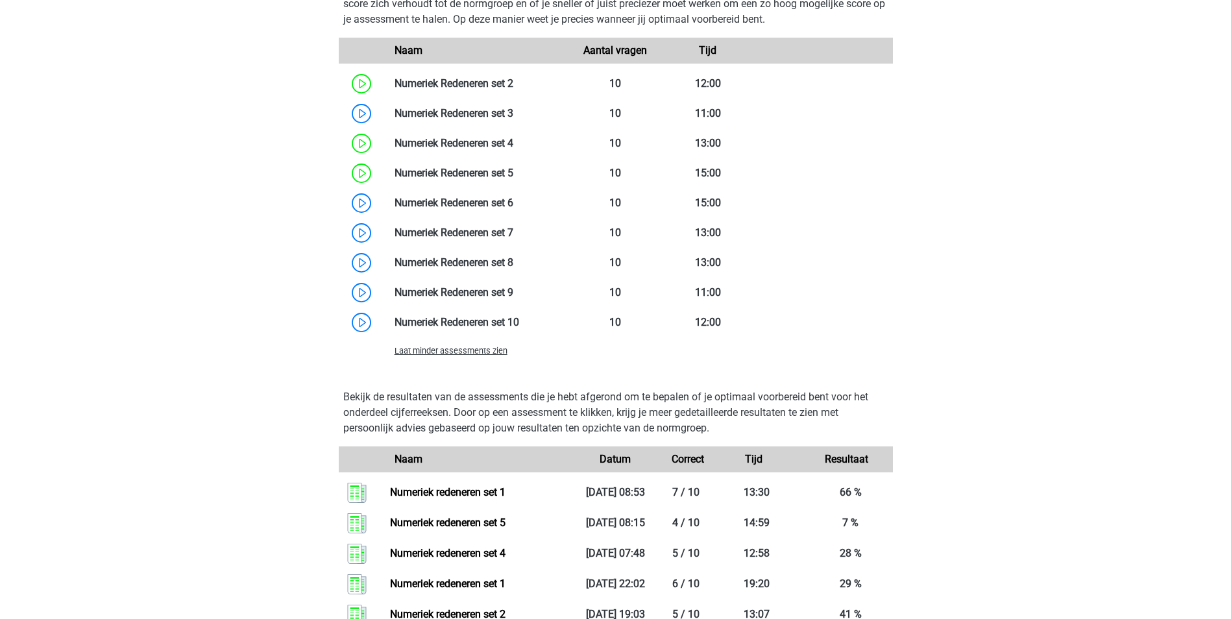
scroll to position [1882, 0]
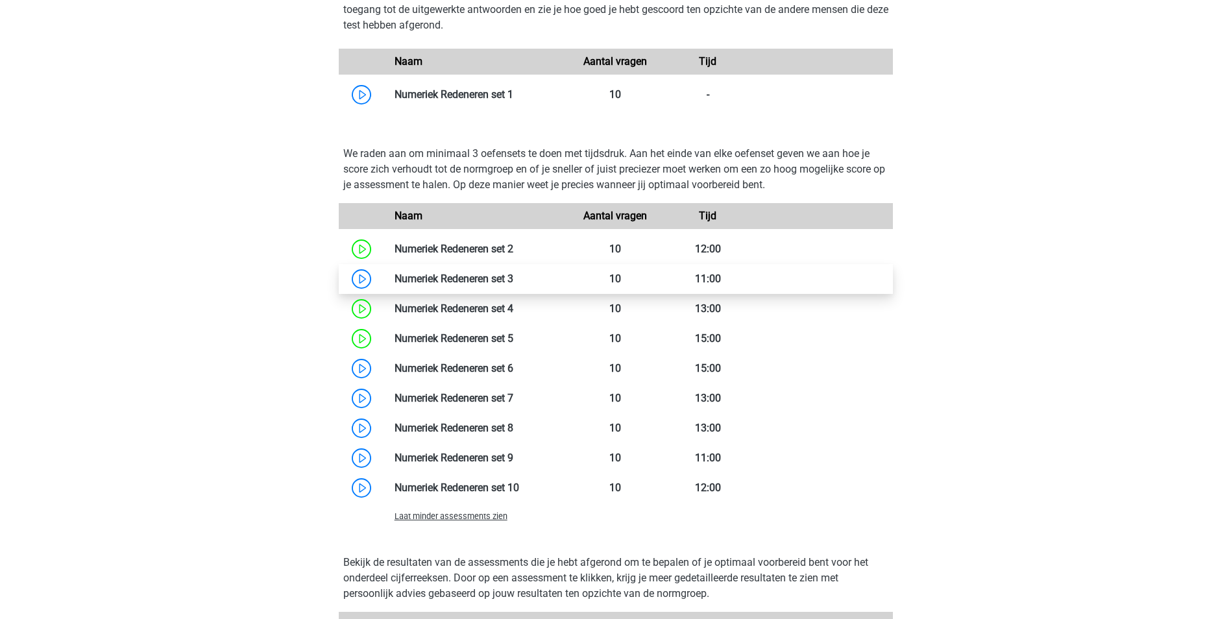
click at [513, 285] on link at bounding box center [513, 279] width 0 height 12
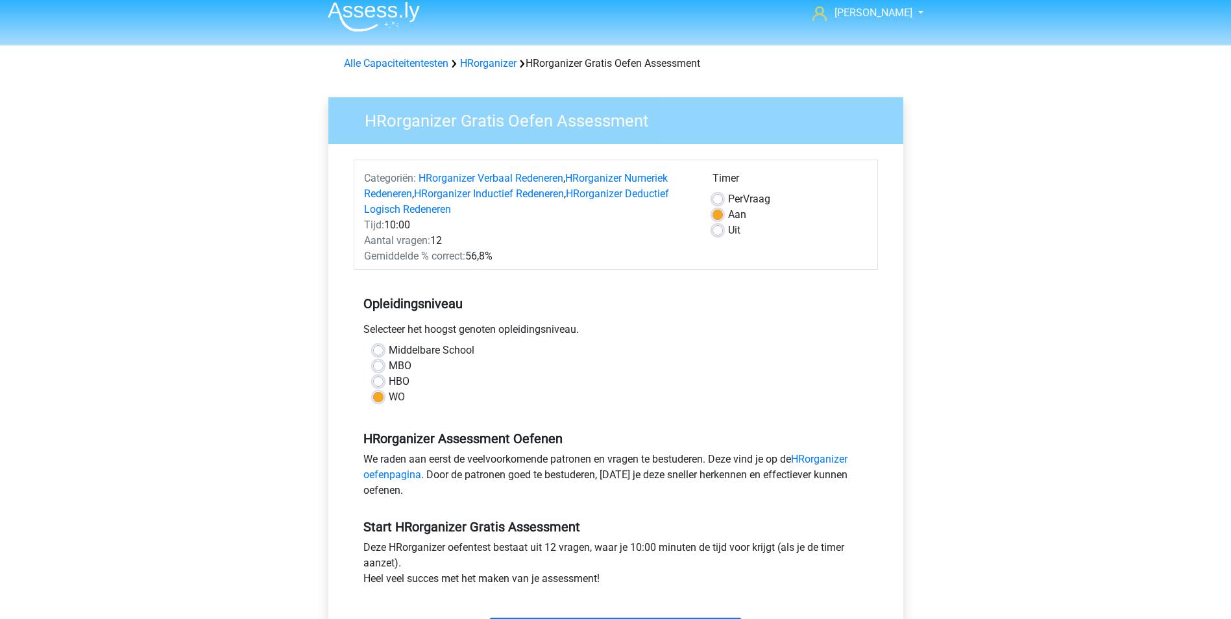
scroll to position [130, 0]
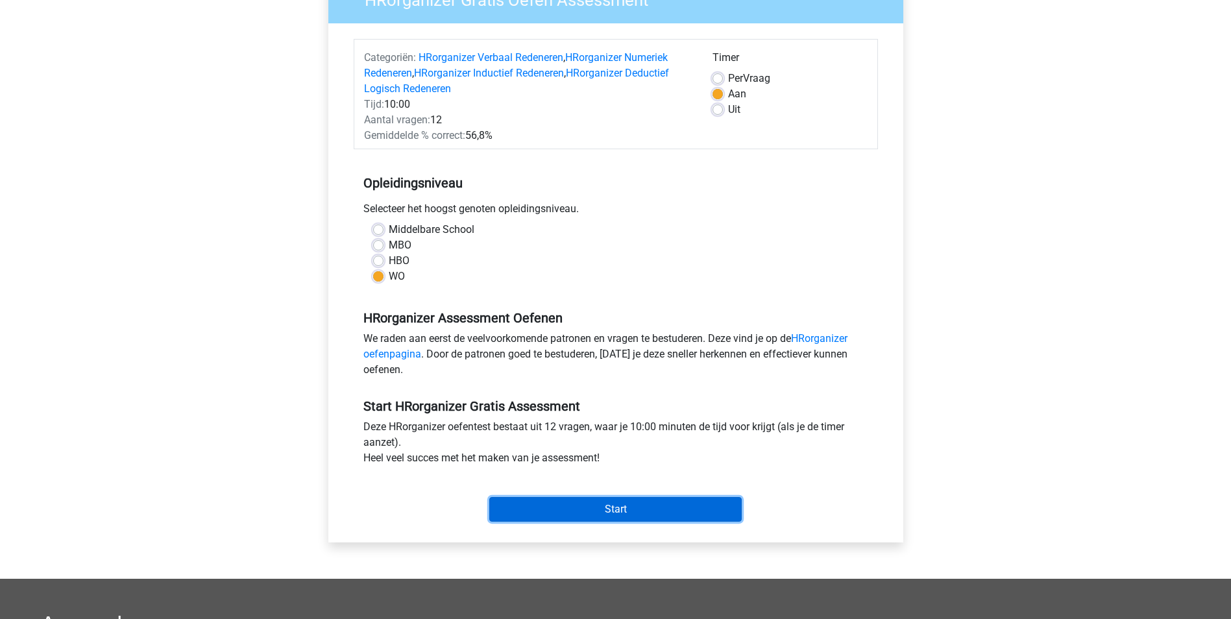
click at [614, 510] on input "Start" at bounding box center [615, 509] width 252 height 25
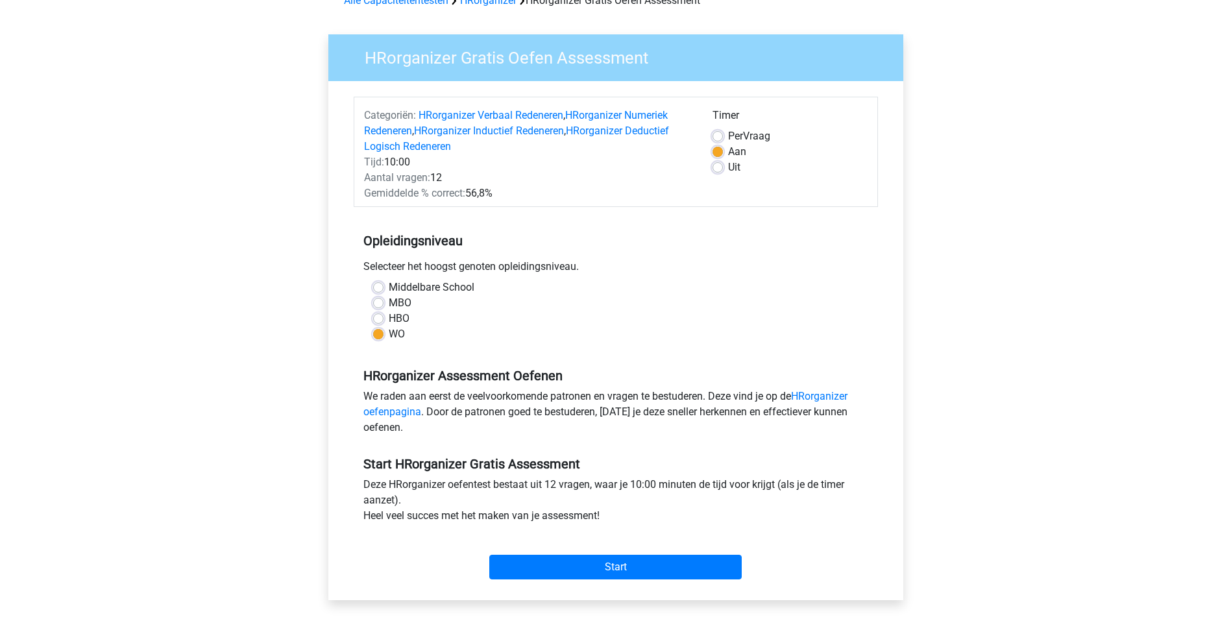
scroll to position [0, 0]
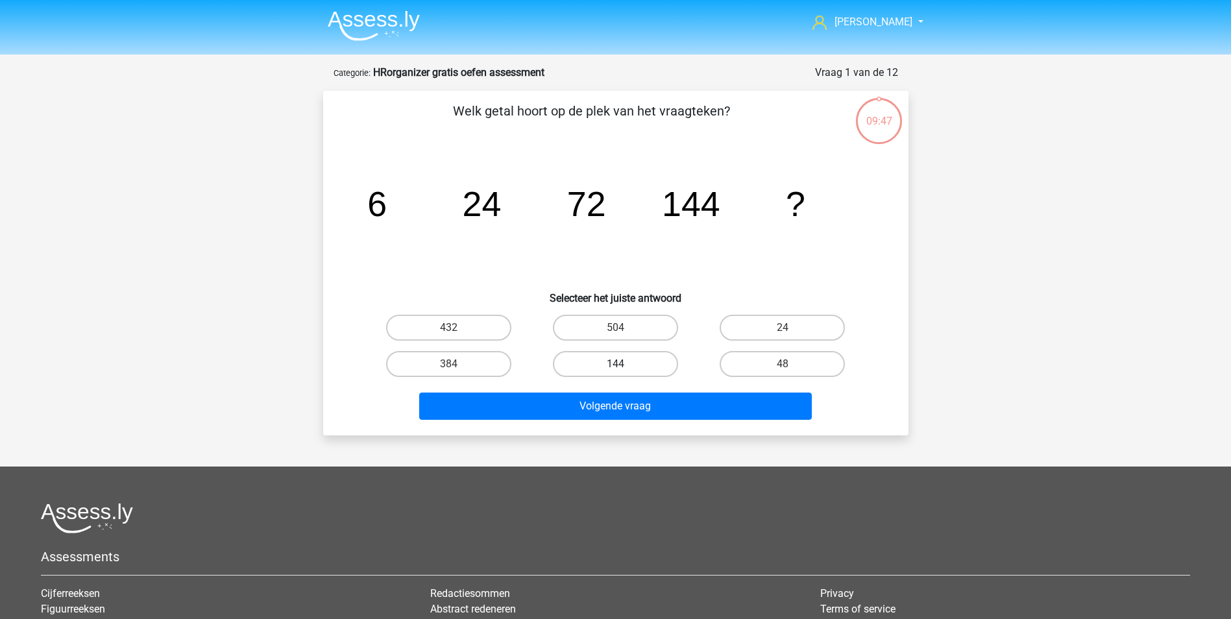
click at [594, 358] on label "144" at bounding box center [615, 364] width 125 height 26
click at [615, 364] on input "144" at bounding box center [619, 368] width 8 height 8
radio input "true"
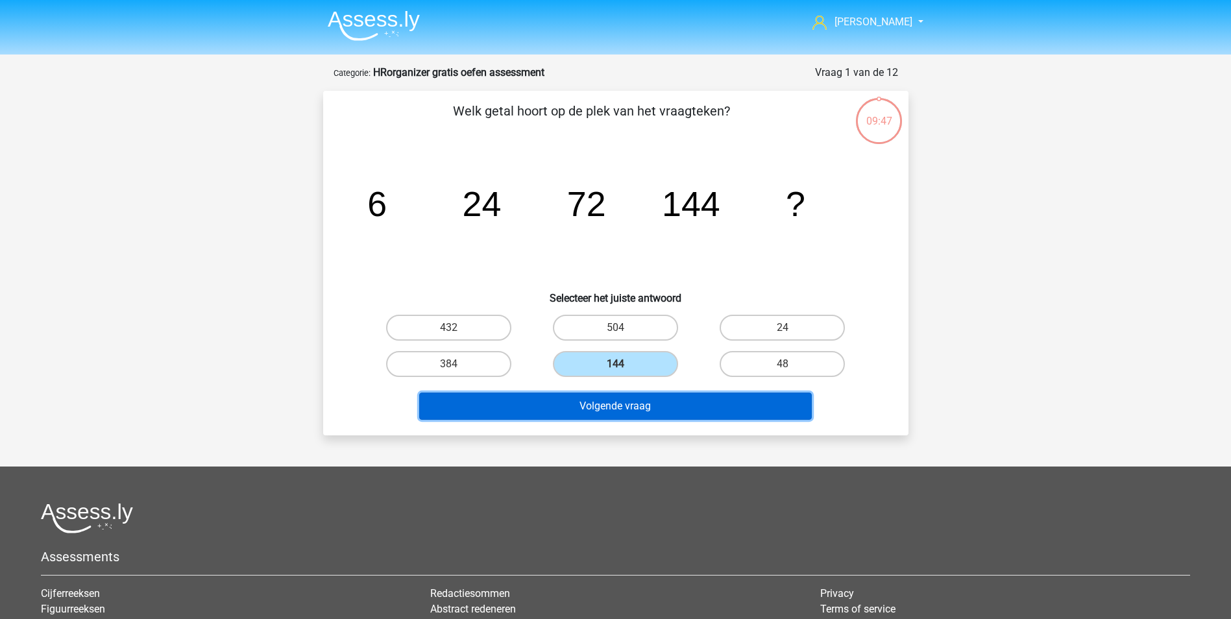
click at [592, 412] on button "Volgende vraag" at bounding box center [615, 406] width 393 height 27
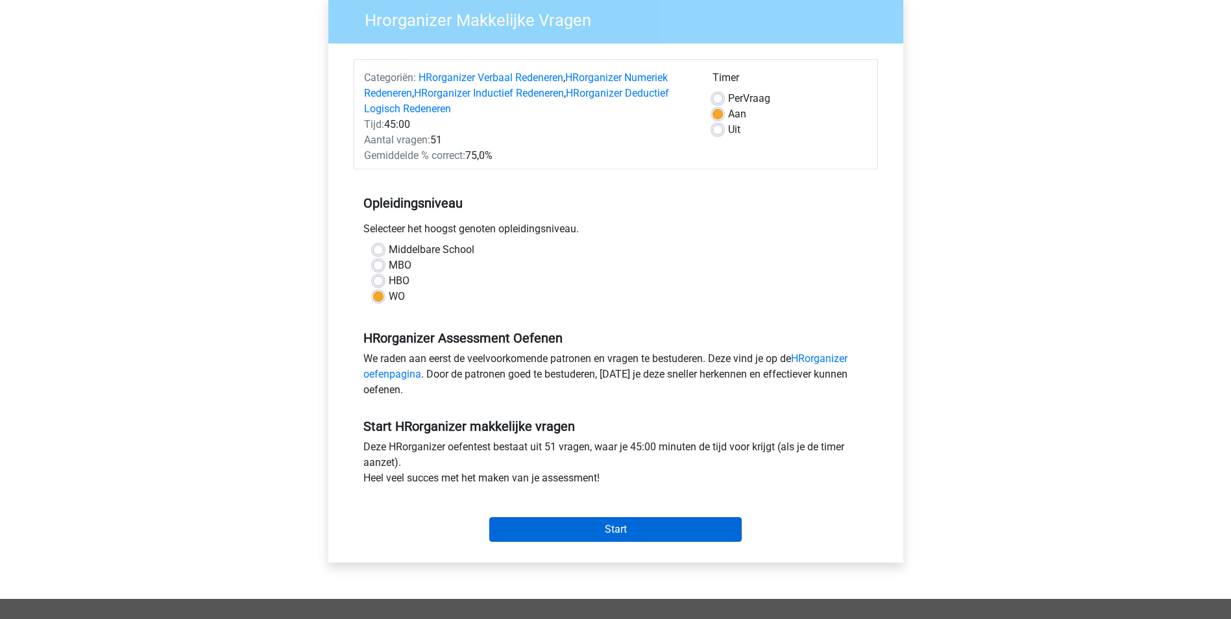
scroll to position [324, 0]
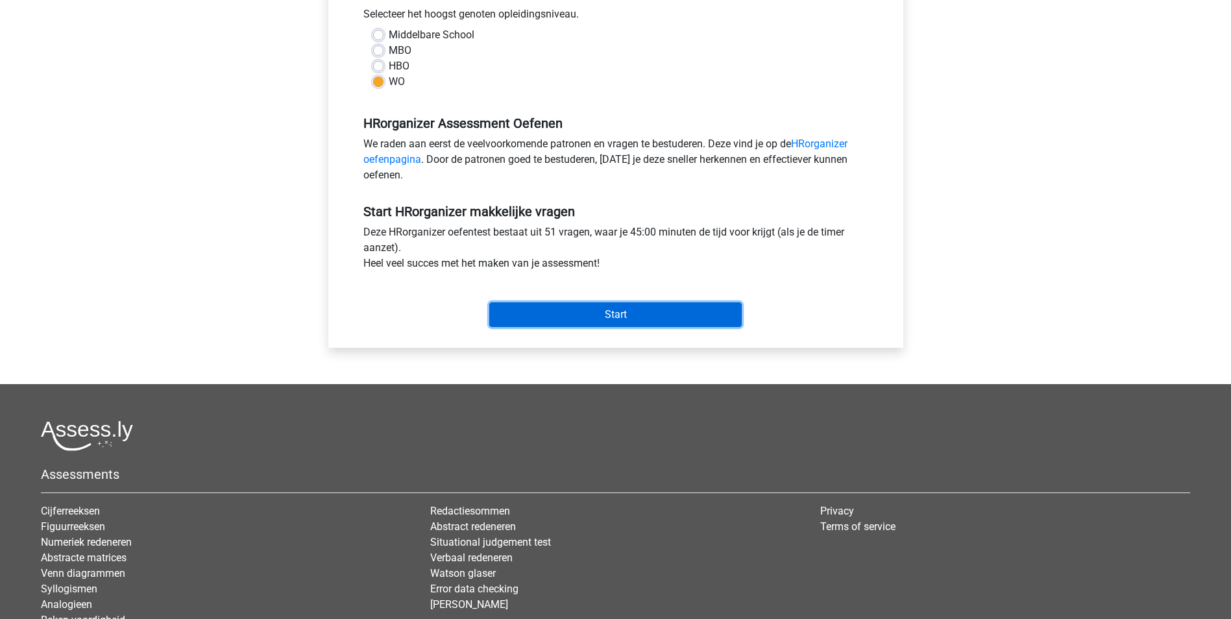
click at [593, 309] on input "Start" at bounding box center [615, 314] width 252 height 25
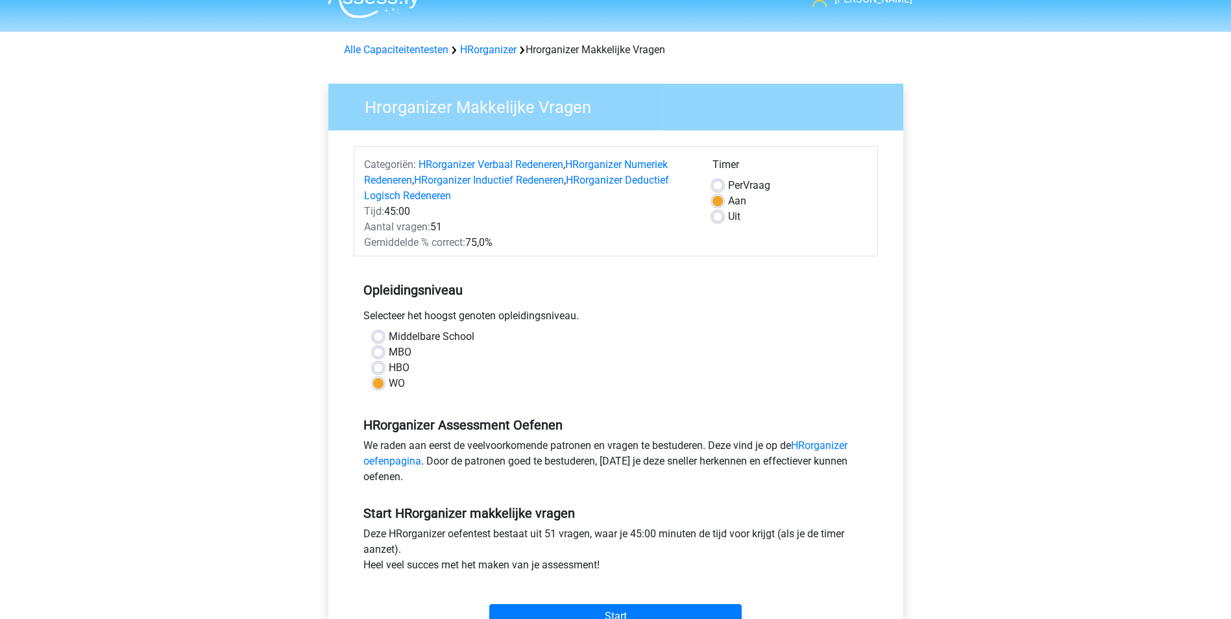
scroll to position [0, 0]
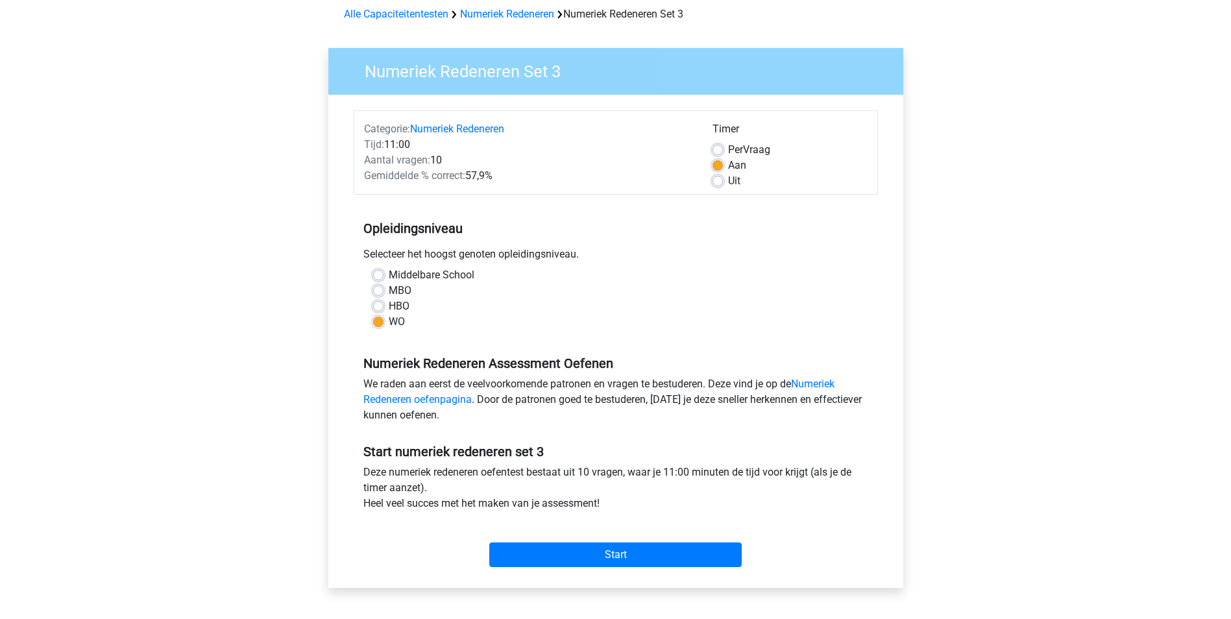
scroll to position [130, 0]
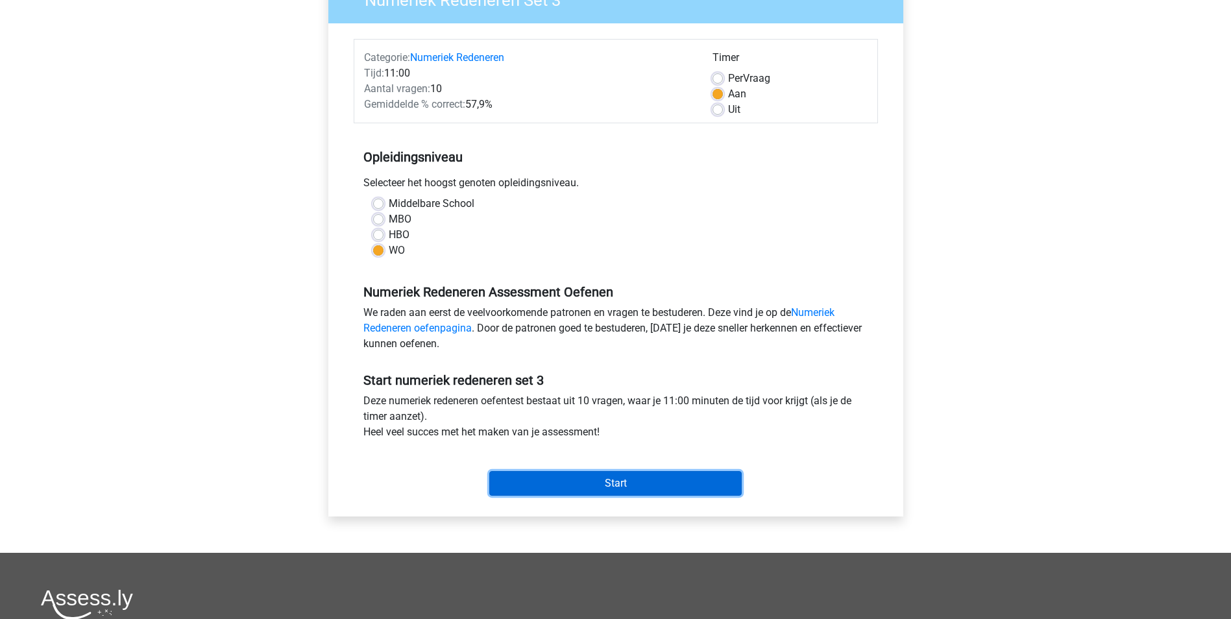
click at [596, 479] on input "Start" at bounding box center [615, 483] width 252 height 25
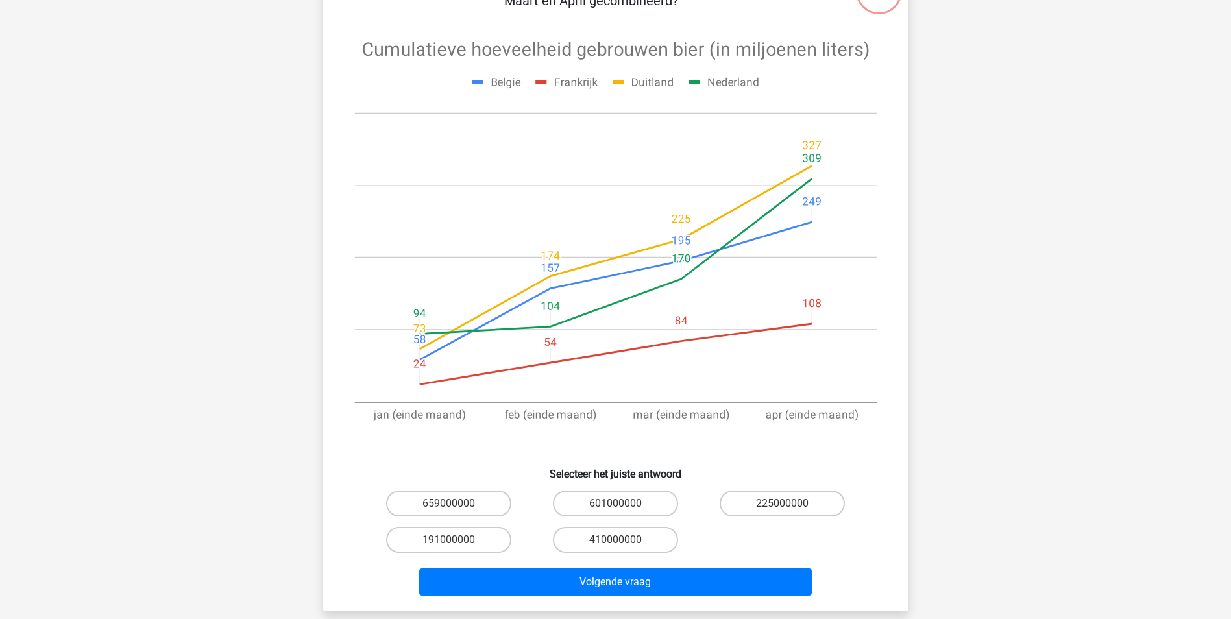
scroll to position [65, 0]
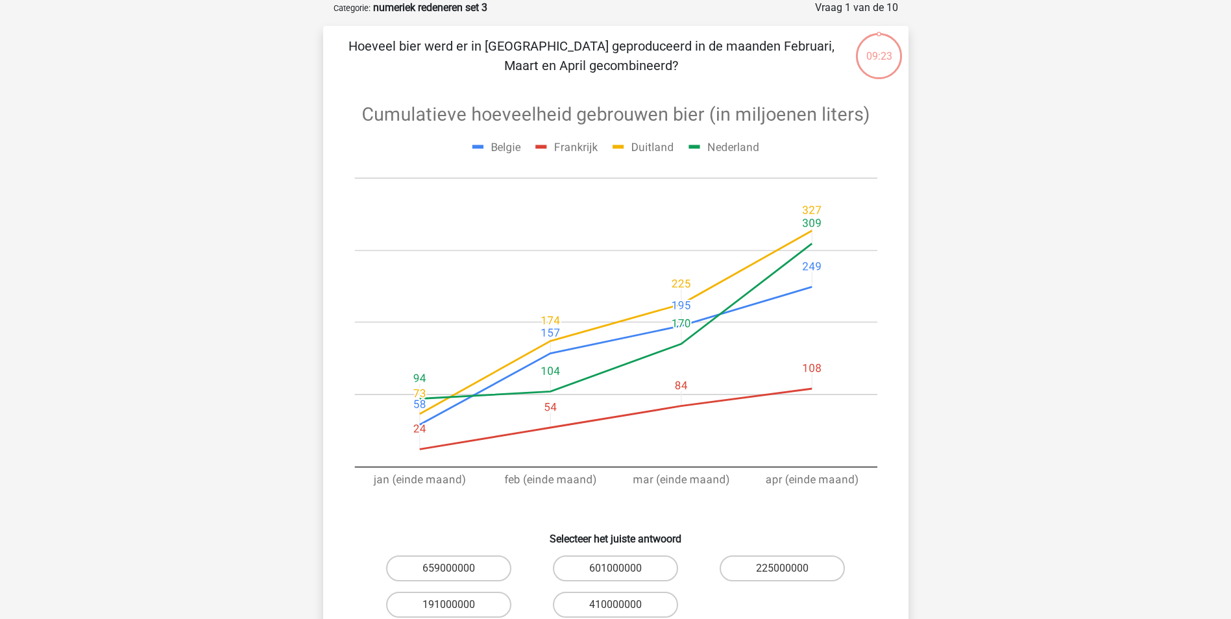
drag, startPoint x: 471, startPoint y: 607, endPoint x: 528, endPoint y: 526, distance: 99.2
click at [471, 607] on label "191000000" at bounding box center [448, 605] width 125 height 26
click at [457, 607] on input "191000000" at bounding box center [452, 609] width 8 height 8
radio input "true"
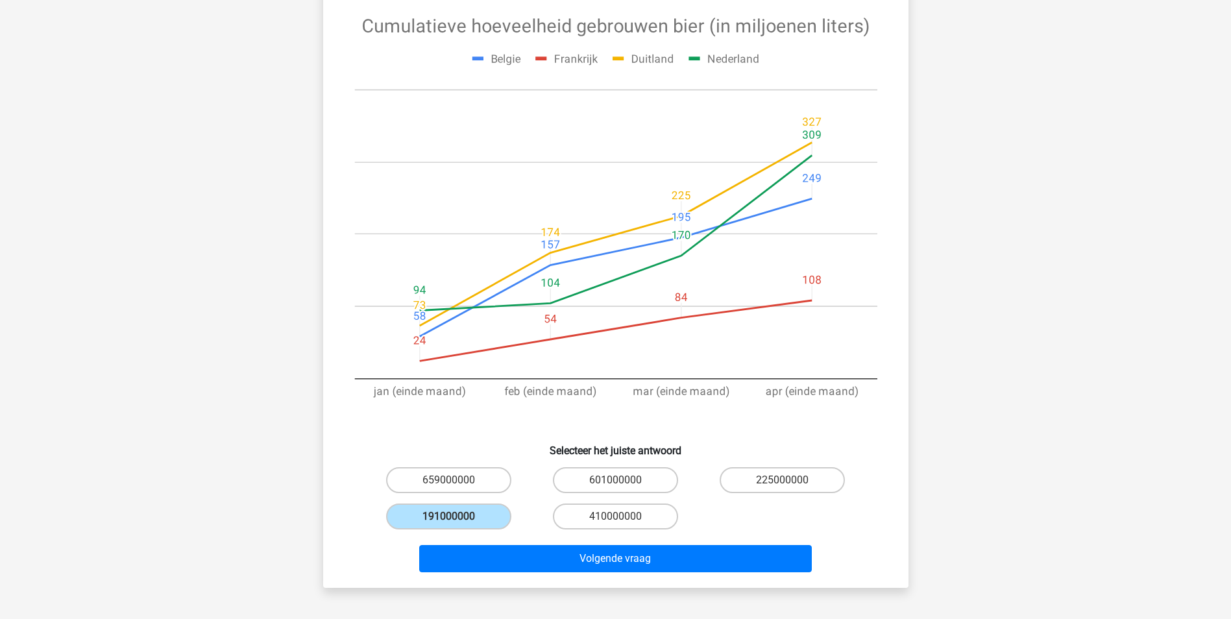
scroll to position [324, 0]
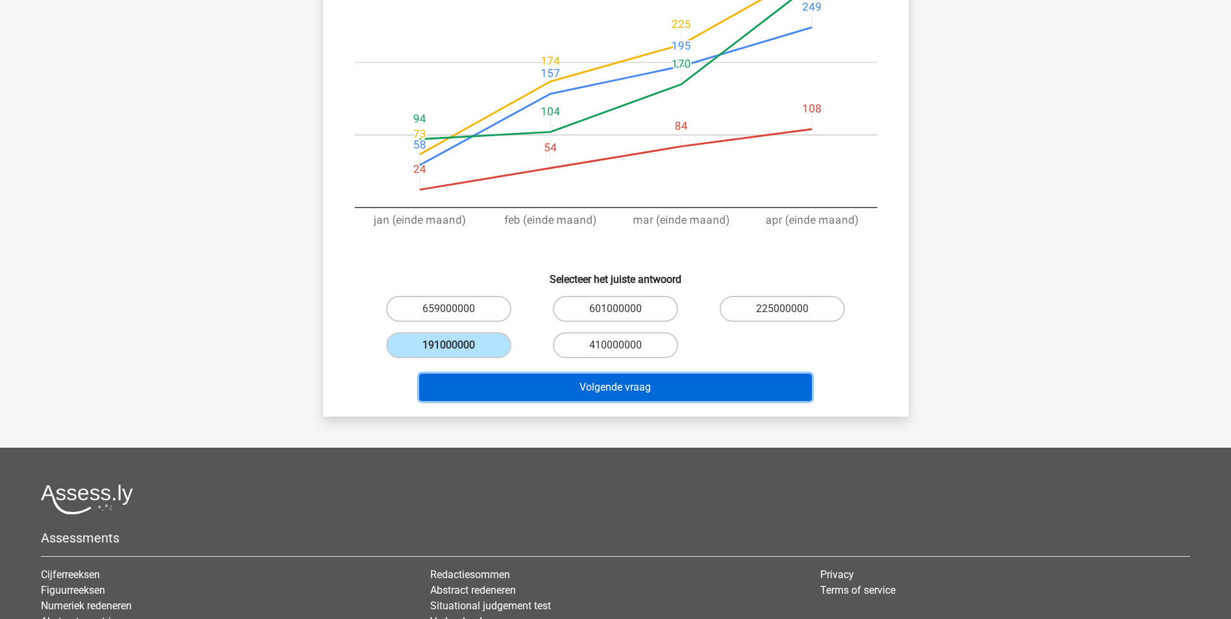
click at [591, 391] on button "Volgende vraag" at bounding box center [615, 387] width 393 height 27
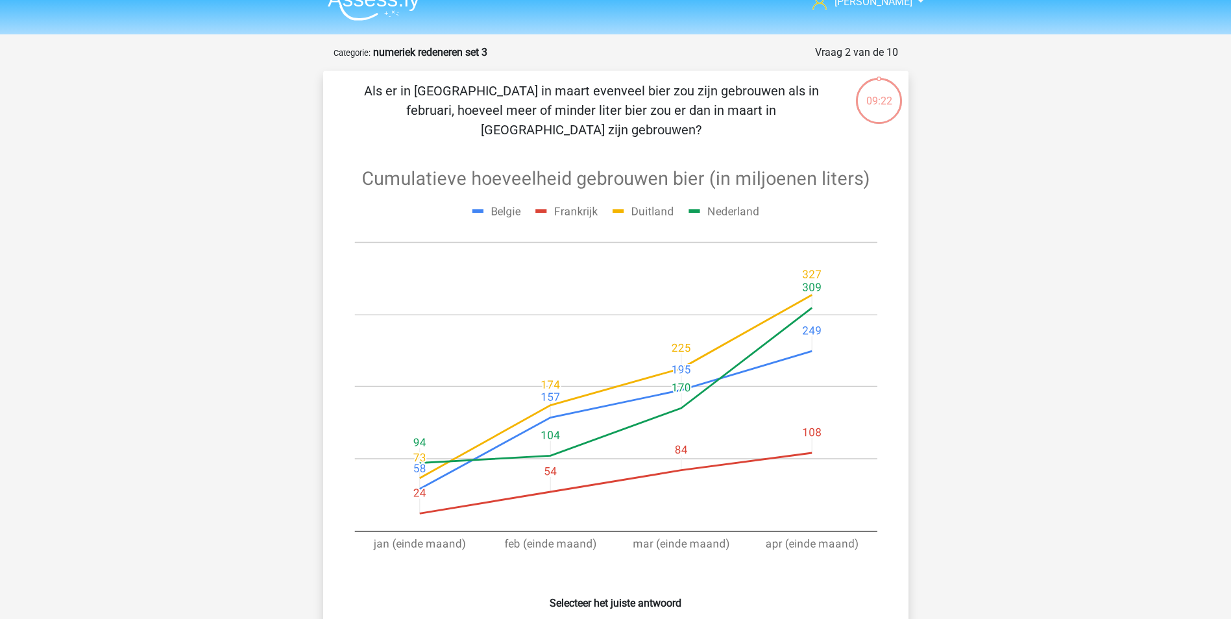
scroll to position [0, 0]
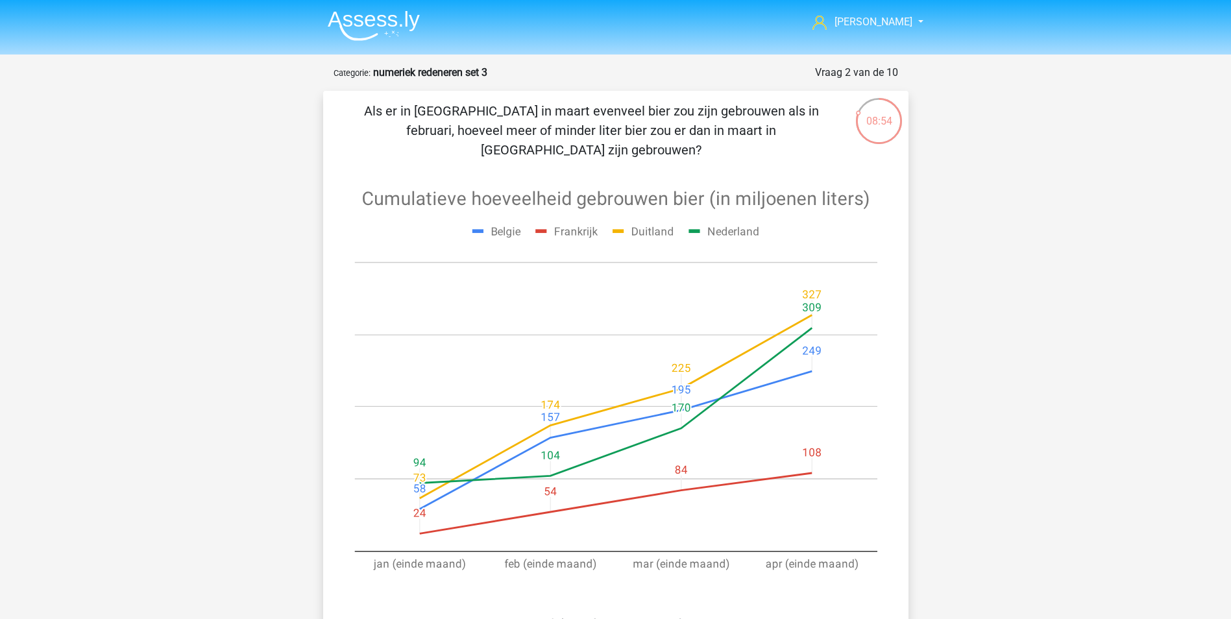
click at [593, 279] on icon at bounding box center [615, 388] width 523 height 437
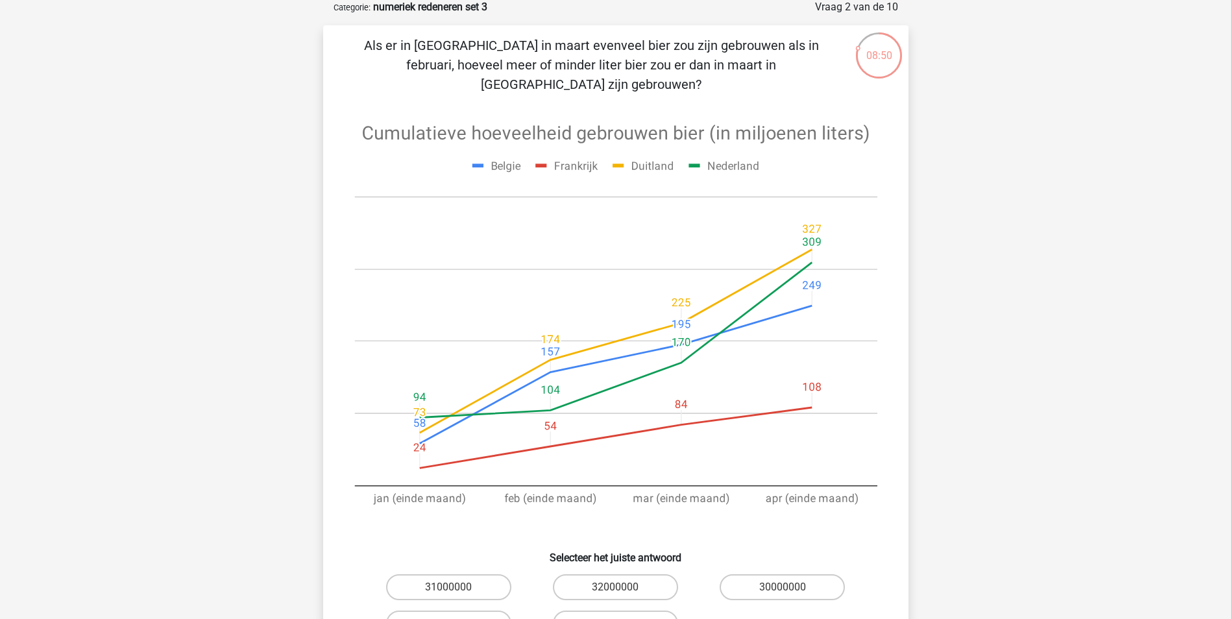
scroll to position [65, 0]
click at [633, 611] on label "Even veel" at bounding box center [615, 624] width 125 height 26
click at [624, 618] on input "Even veel" at bounding box center [619, 628] width 8 height 8
radio input "true"
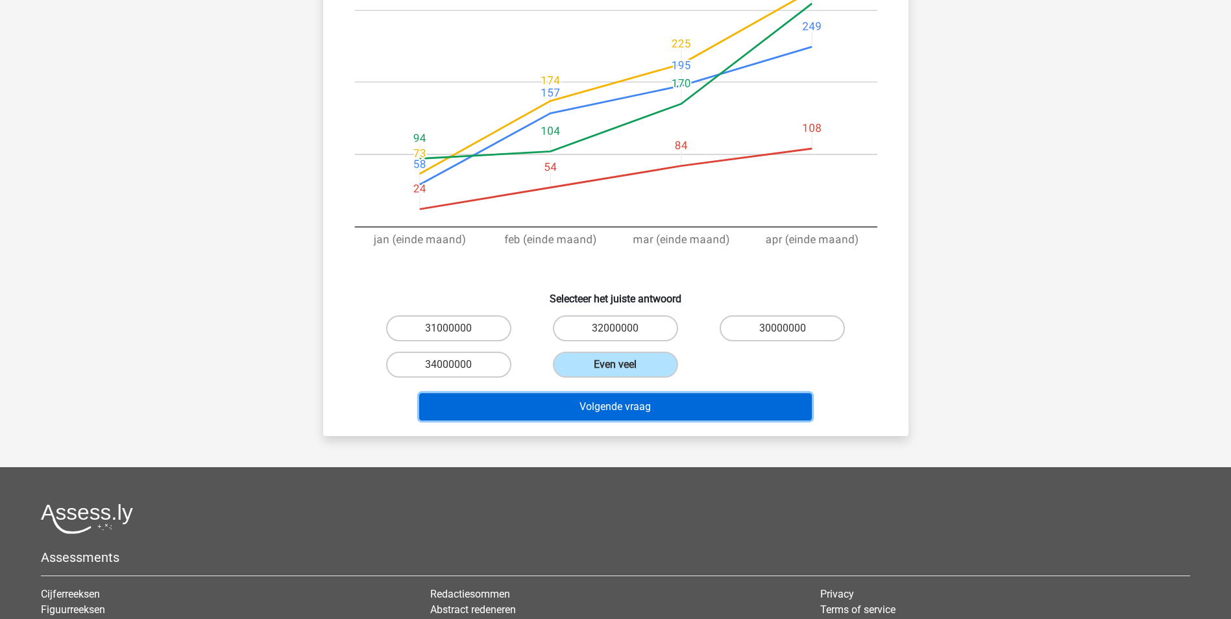
click at [651, 393] on button "Volgende vraag" at bounding box center [615, 406] width 393 height 27
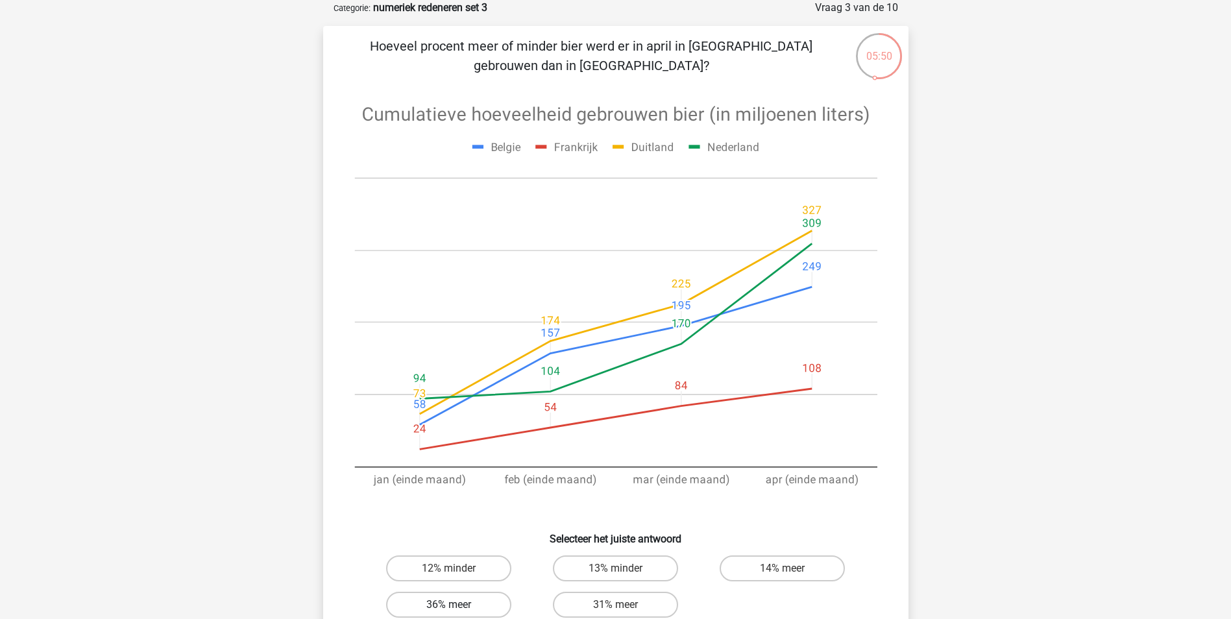
click at [445, 602] on label "36% meer" at bounding box center [448, 605] width 125 height 26
click at [448, 605] on input "36% meer" at bounding box center [452, 609] width 8 height 8
radio input "true"
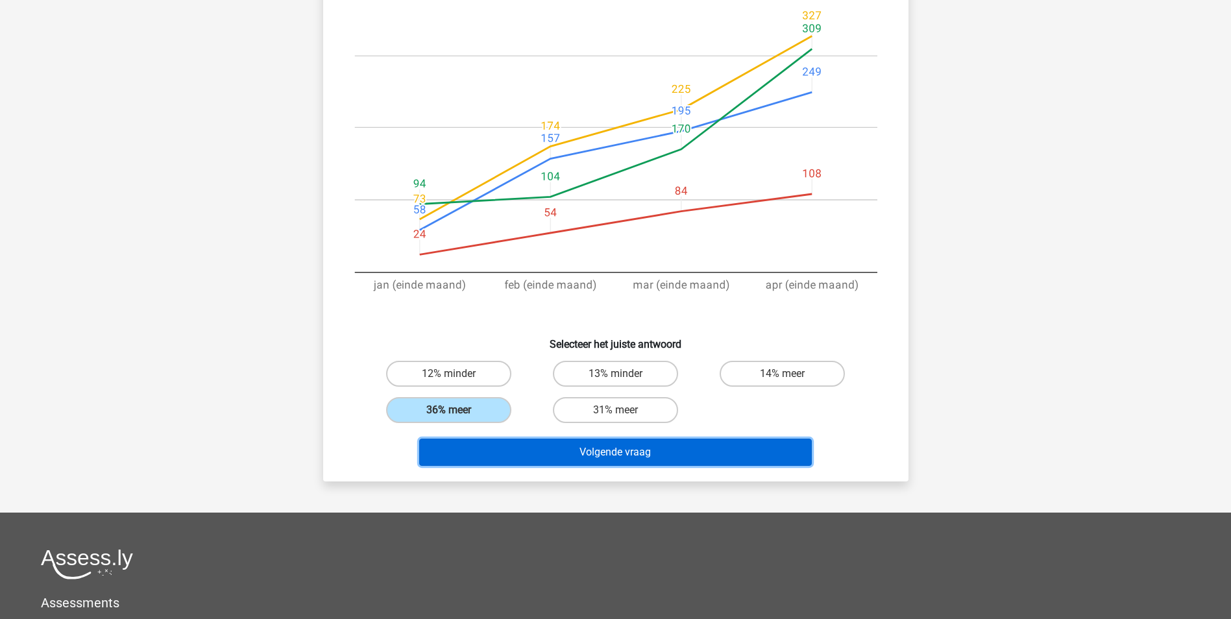
click at [691, 454] on button "Volgende vraag" at bounding box center [615, 452] width 393 height 27
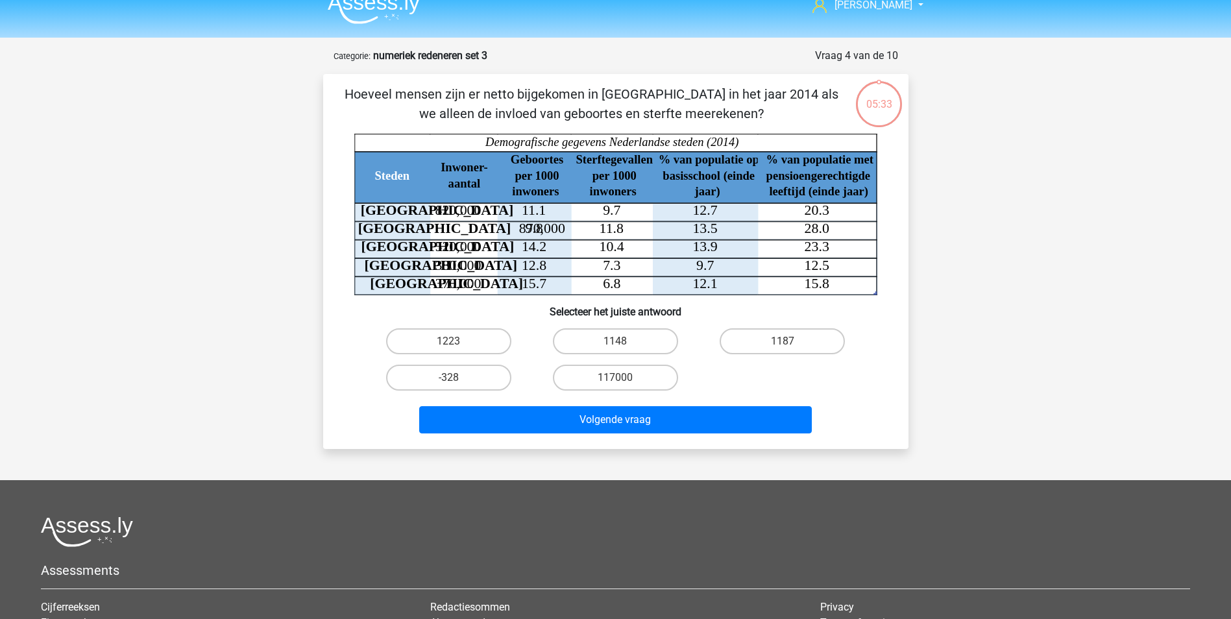
scroll to position [0, 0]
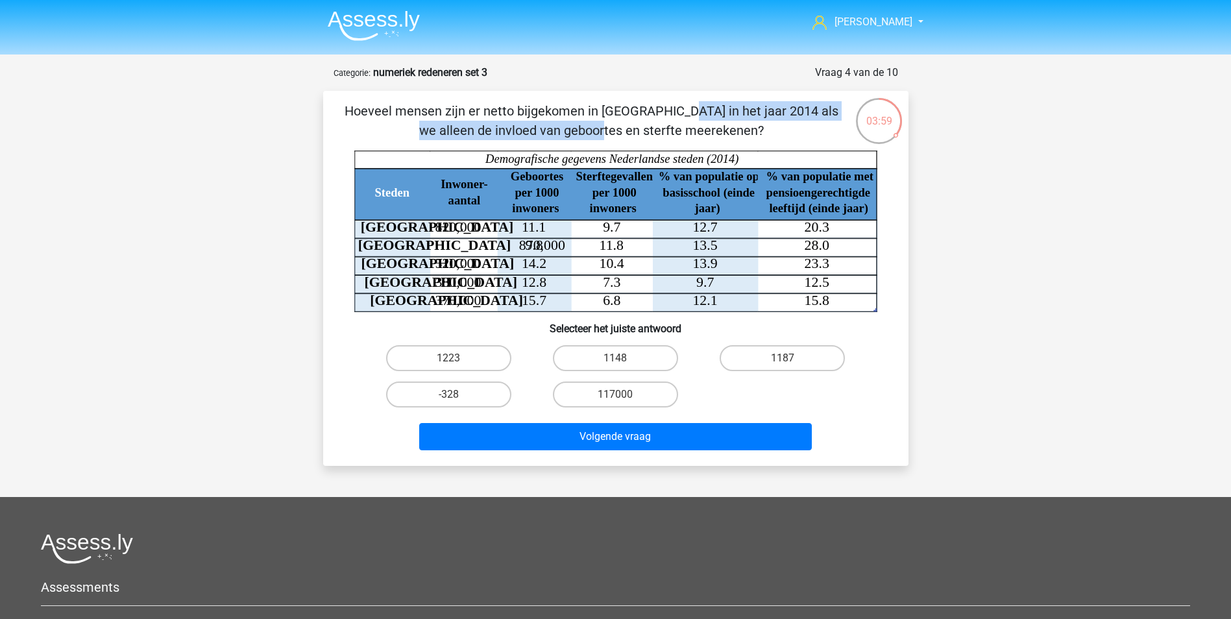
drag, startPoint x: 416, startPoint y: 110, endPoint x: 744, endPoint y: 103, distance: 327.8
click at [744, 103] on p "Hoeveel mensen zijn er netto bijgekomen in [GEOGRAPHIC_DATA] in het jaar 2014 a…" at bounding box center [591, 120] width 495 height 39
drag, startPoint x: 744, startPoint y: 103, endPoint x: 723, endPoint y: 117, distance: 25.2
click at [723, 117] on p "Hoeveel mensen zijn er netto bijgekomen in [GEOGRAPHIC_DATA] in het jaar 2014 a…" at bounding box center [591, 120] width 495 height 39
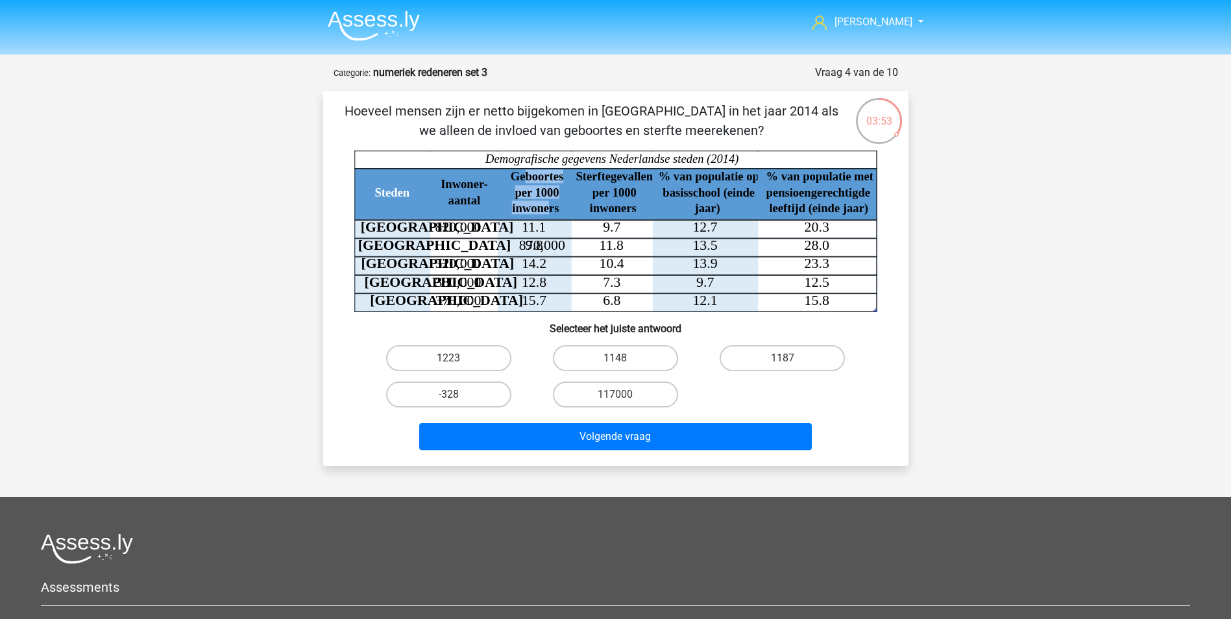
drag, startPoint x: 521, startPoint y: 177, endPoint x: 549, endPoint y: 202, distance: 38.1
click at [549, 202] on text "Geboortes per 1000 inwoners" at bounding box center [536, 191] width 53 height 45
drag, startPoint x: 549, startPoint y: 202, endPoint x: 543, endPoint y: 223, distance: 21.1
click at [547, 223] on icon at bounding box center [556, 266] width 404 height 92
click at [628, 360] on label "1148" at bounding box center [615, 358] width 125 height 26
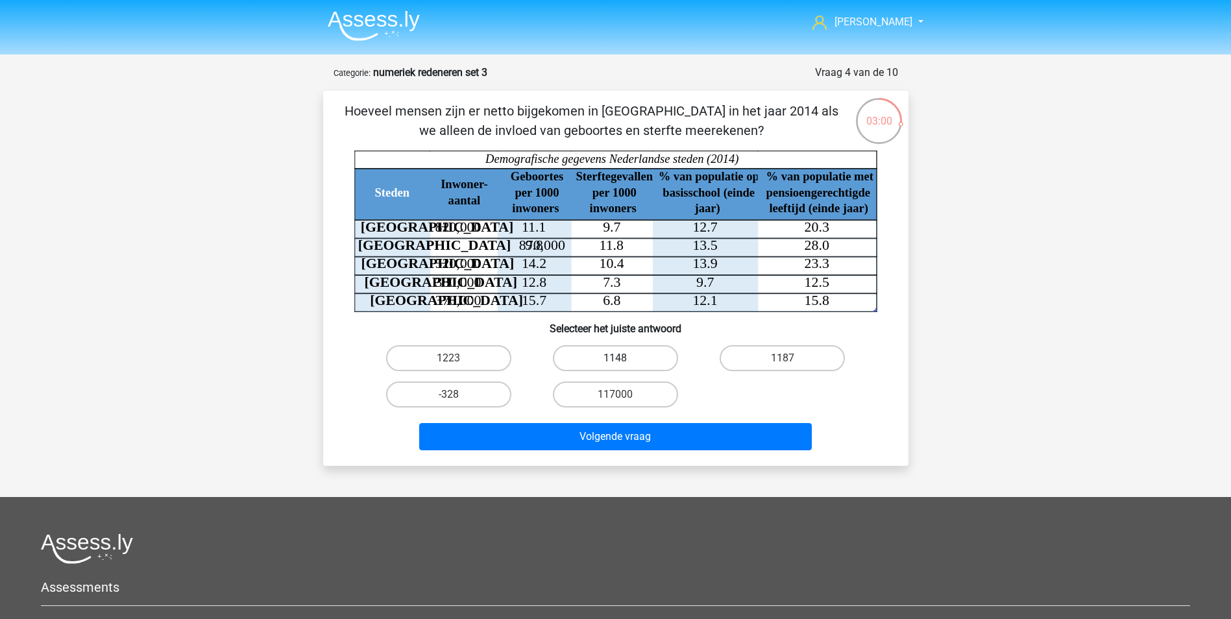
click at [624, 360] on input "1148" at bounding box center [619, 362] width 8 height 8
radio input "true"
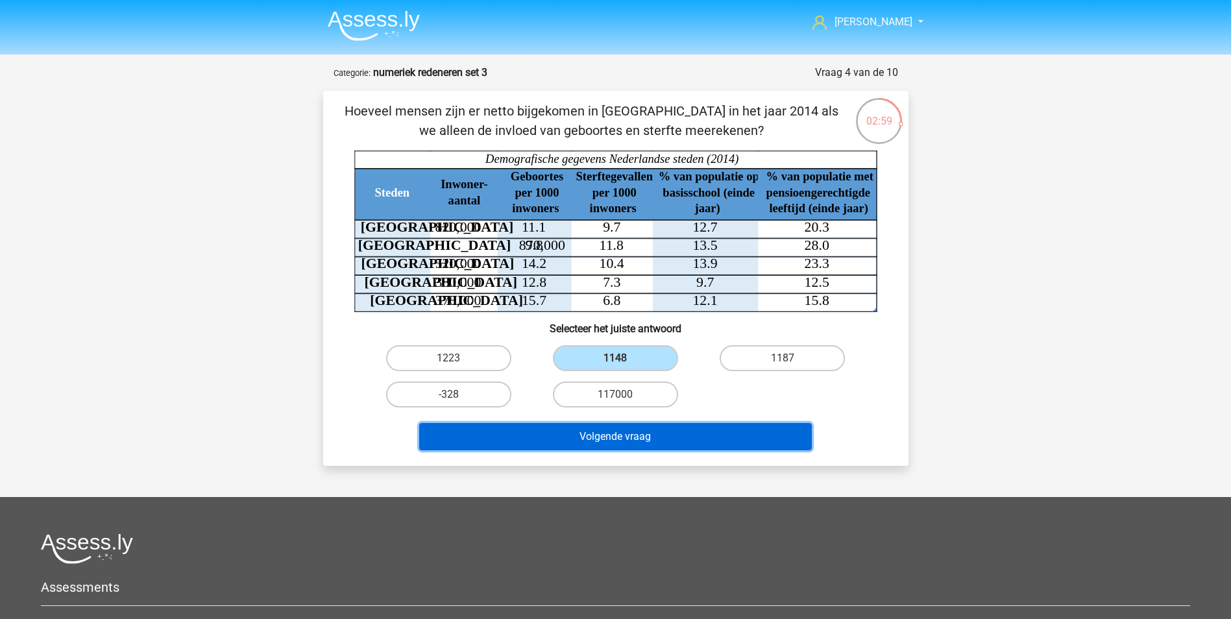
click at [661, 435] on button "Volgende vraag" at bounding box center [615, 436] width 393 height 27
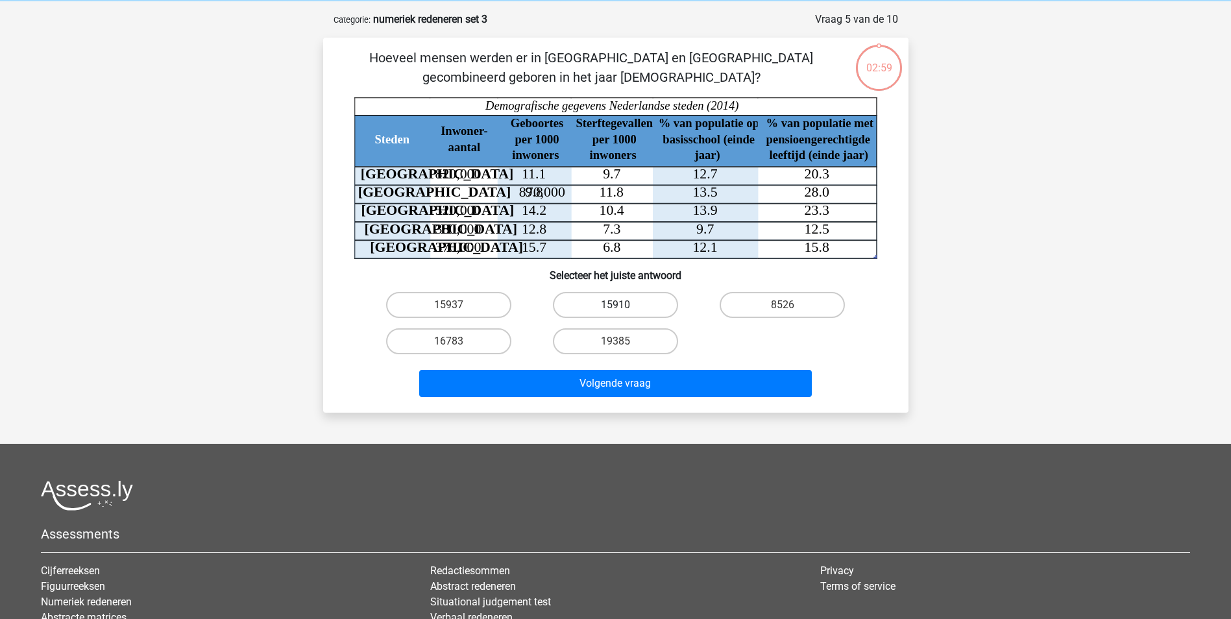
scroll to position [65, 0]
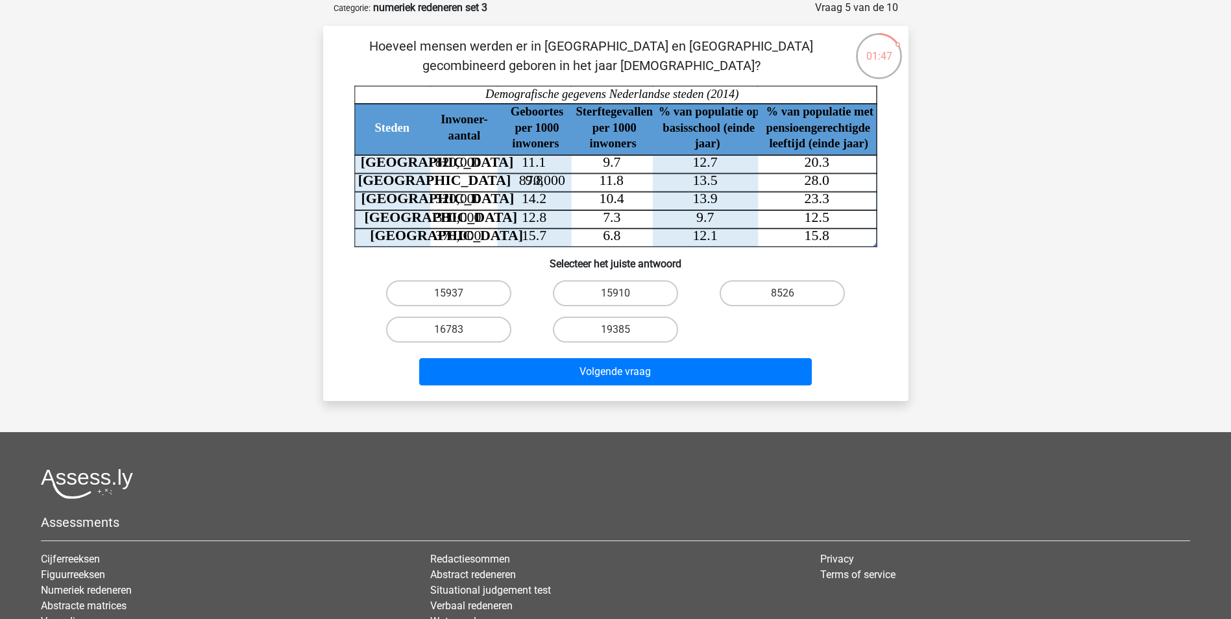
click at [621, 295] on input "15910" at bounding box center [619, 297] width 8 height 8
radio input "true"
click at [623, 356] on div "Volgende vraag" at bounding box center [616, 369] width 544 height 43
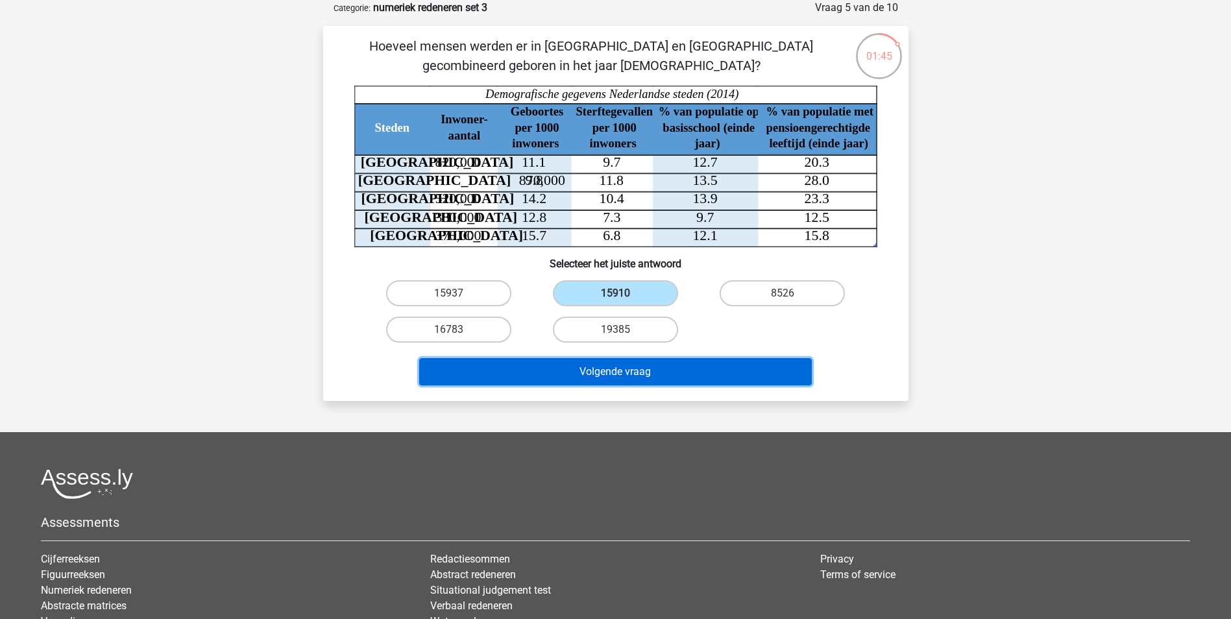
click at [639, 370] on button "Volgende vraag" at bounding box center [615, 371] width 393 height 27
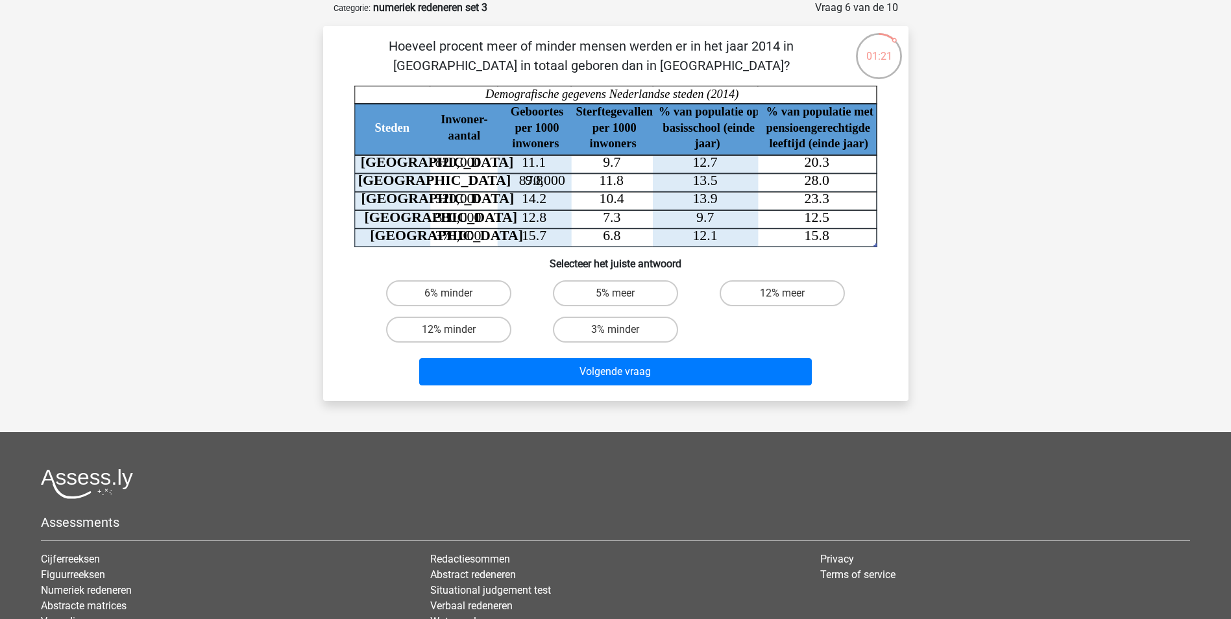
click at [293, 157] on div "Maxime maximefakkeldij@hotmail.com Nederlands English" at bounding box center [615, 355] width 1231 height 840
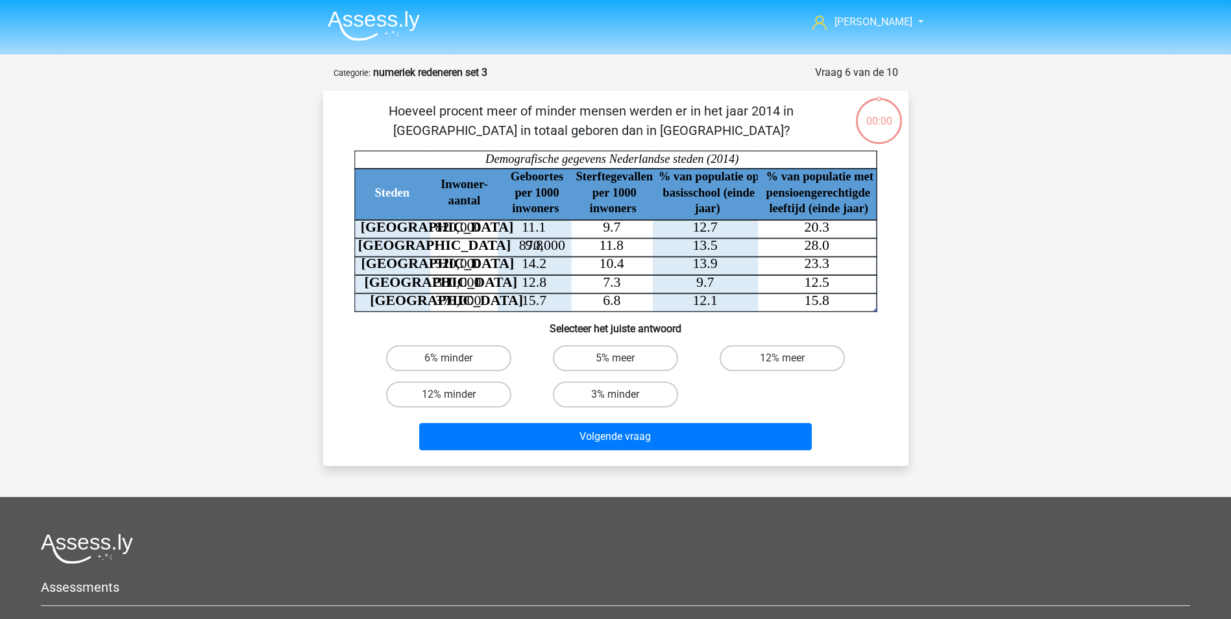
scroll to position [65, 0]
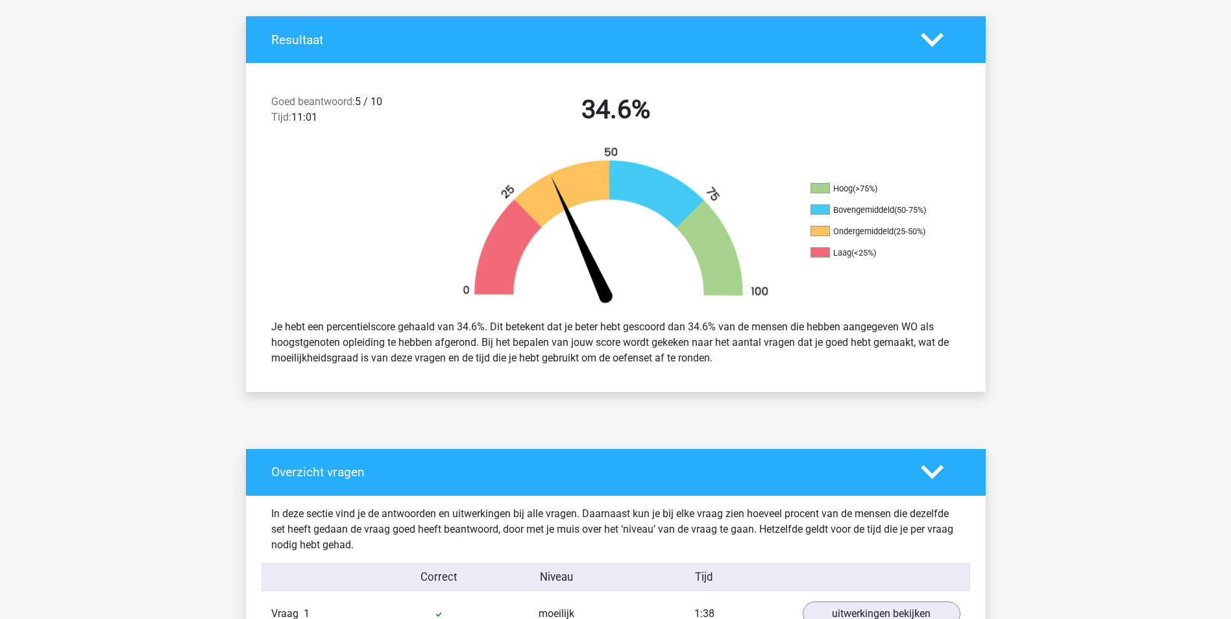
scroll to position [260, 0]
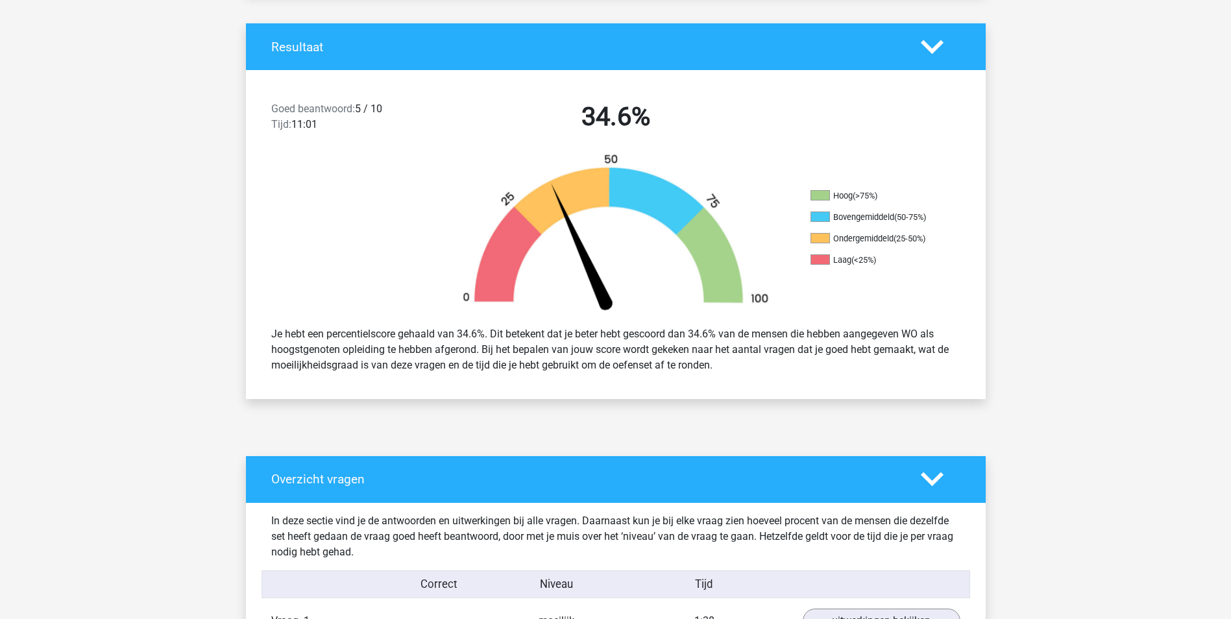
click at [347, 471] on div "Overzicht vragen" at bounding box center [616, 479] width 740 height 47
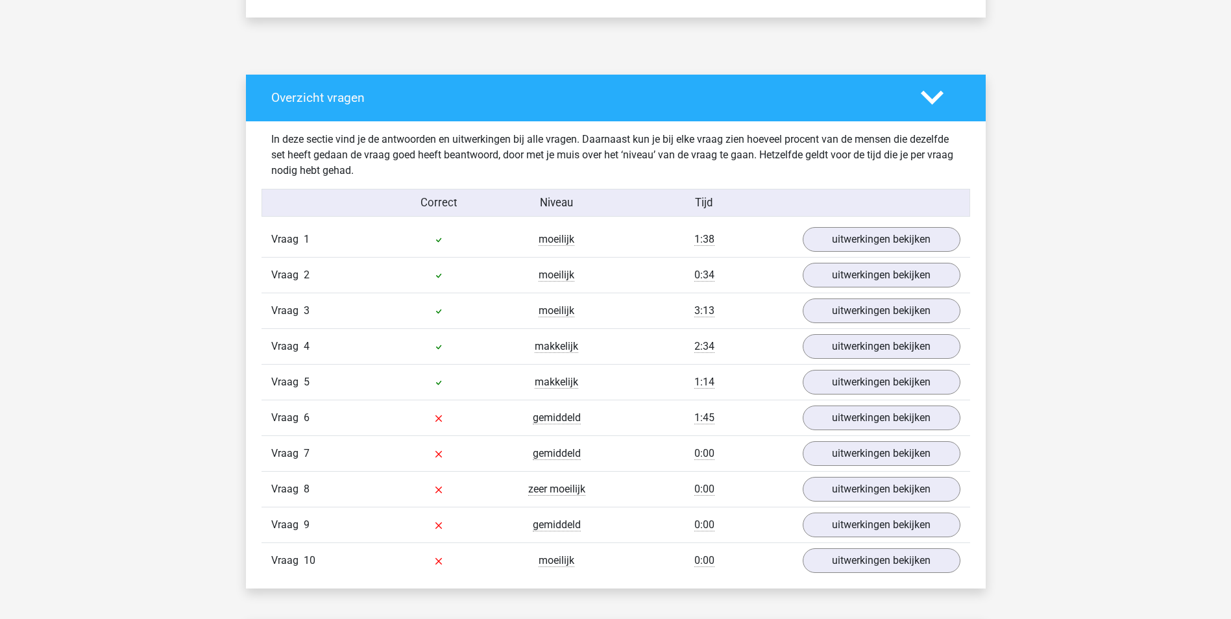
scroll to position [649, 0]
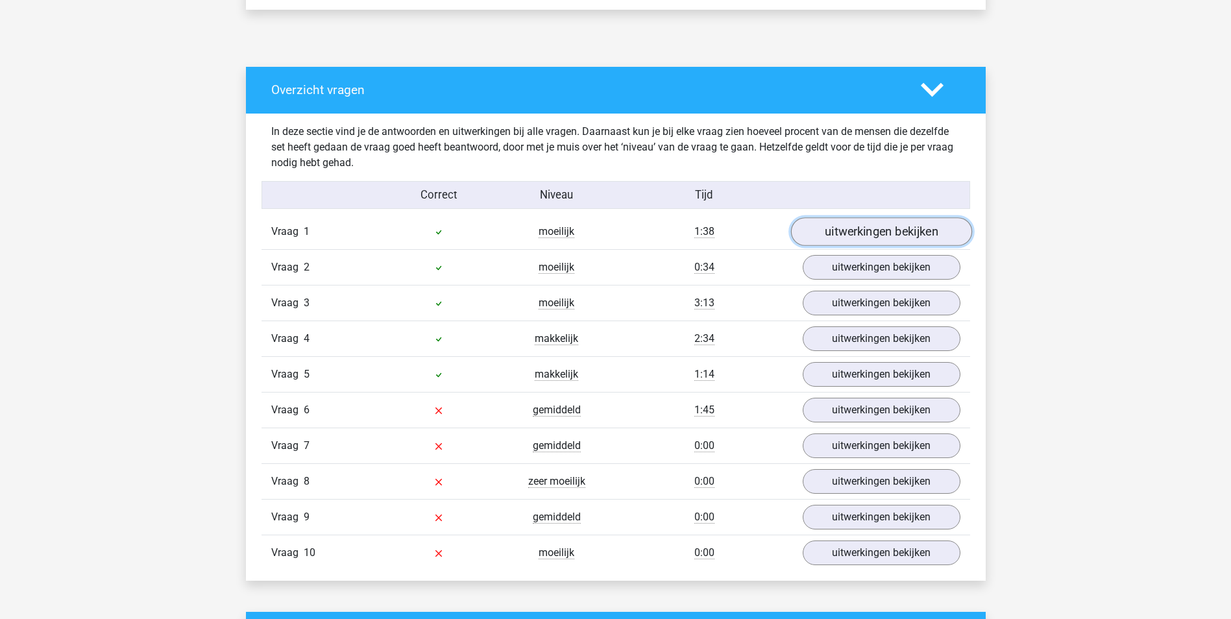
click at [894, 228] on link "uitwerkingen bekijken" at bounding box center [880, 231] width 181 height 29
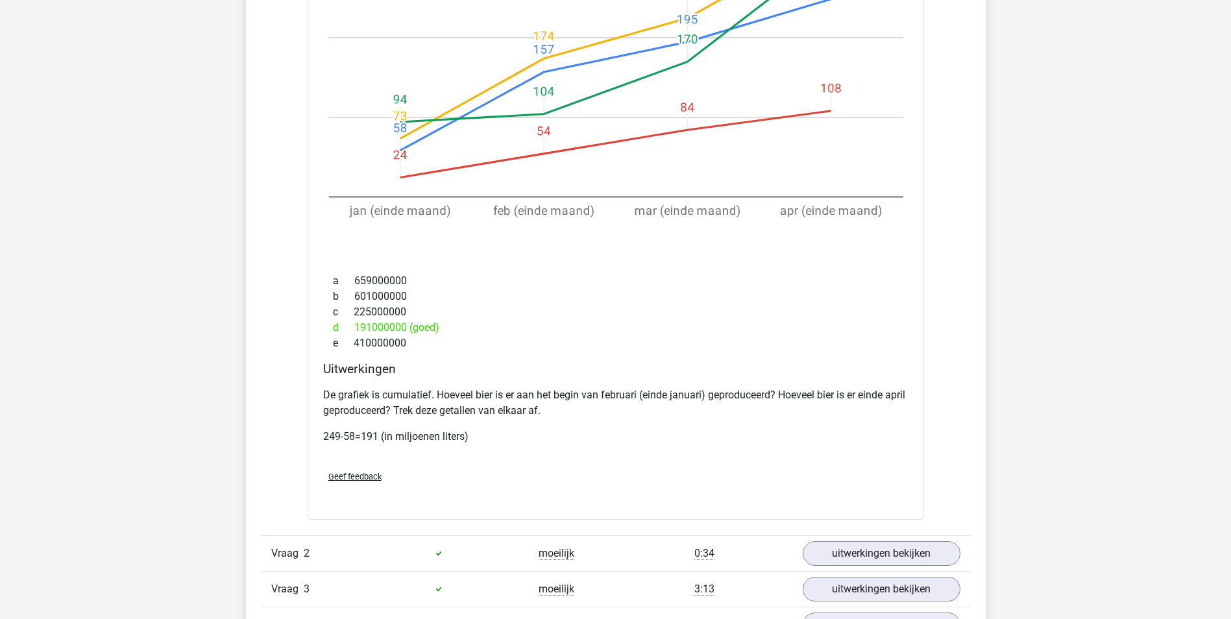
scroll to position [1298, 0]
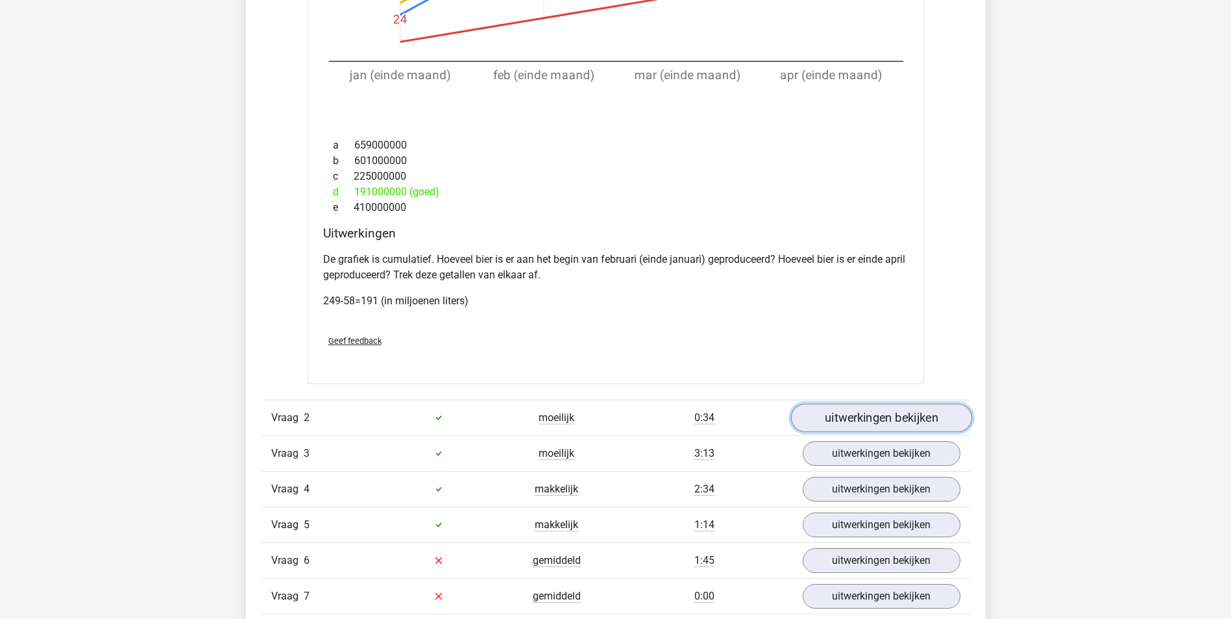
click at [845, 416] on link "uitwerkingen bekijken" at bounding box center [880, 418] width 181 height 29
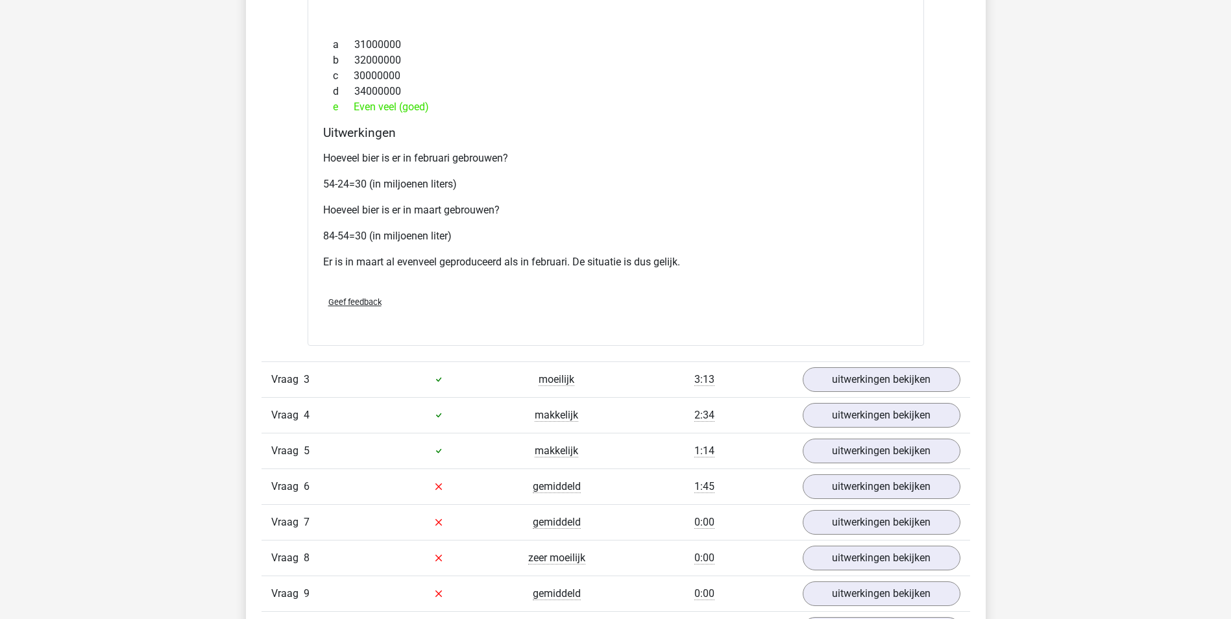
scroll to position [2401, 0]
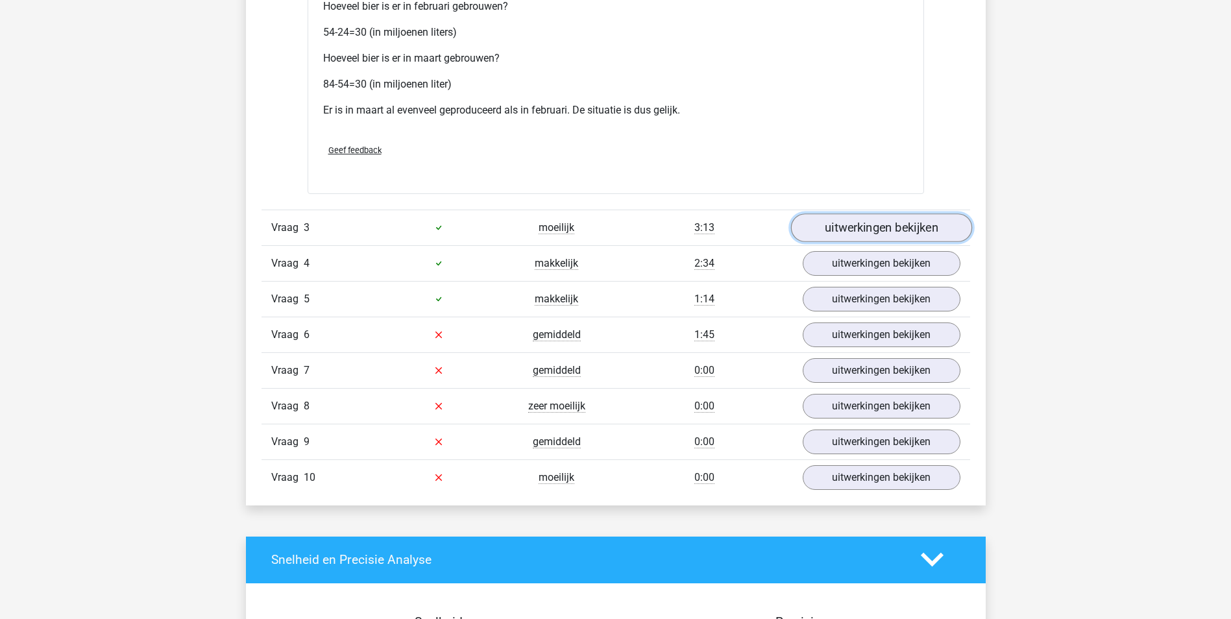
click at [833, 224] on link "uitwerkingen bekijken" at bounding box center [880, 228] width 181 height 29
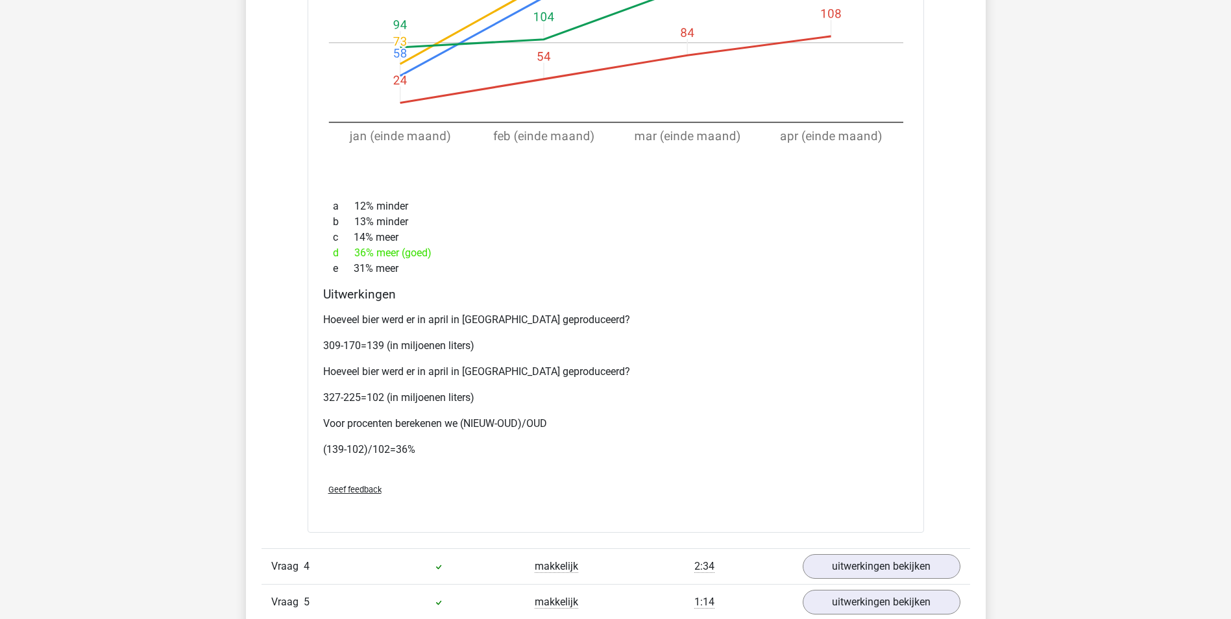
scroll to position [3115, 0]
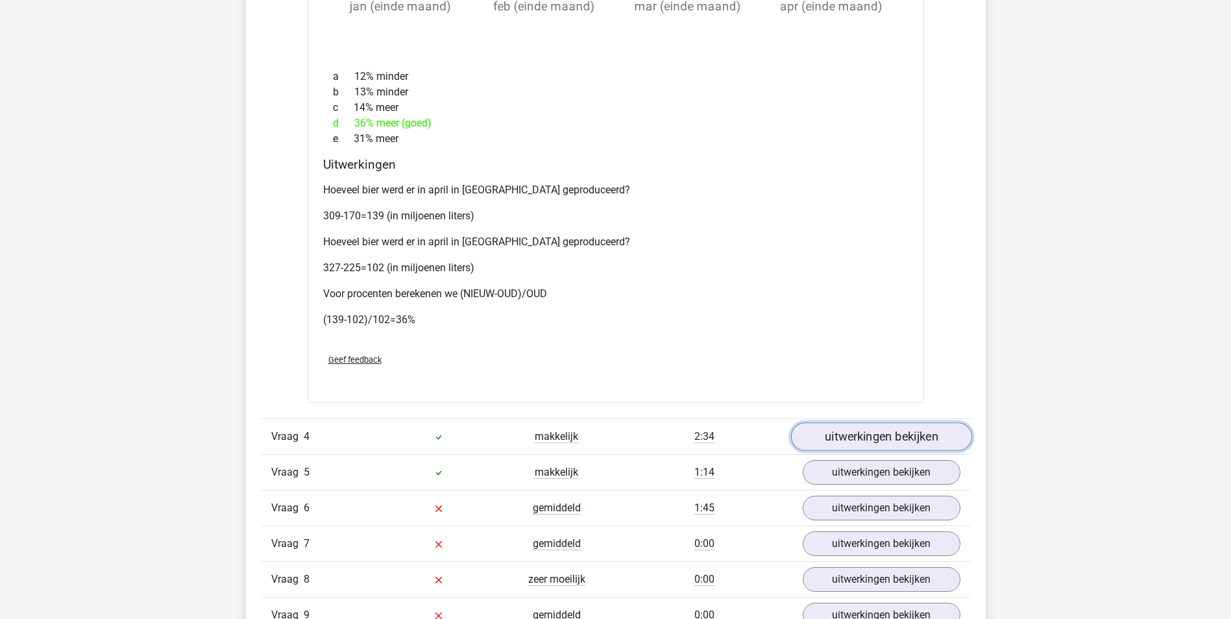
click at [870, 428] on link "uitwerkingen bekijken" at bounding box center [880, 437] width 181 height 29
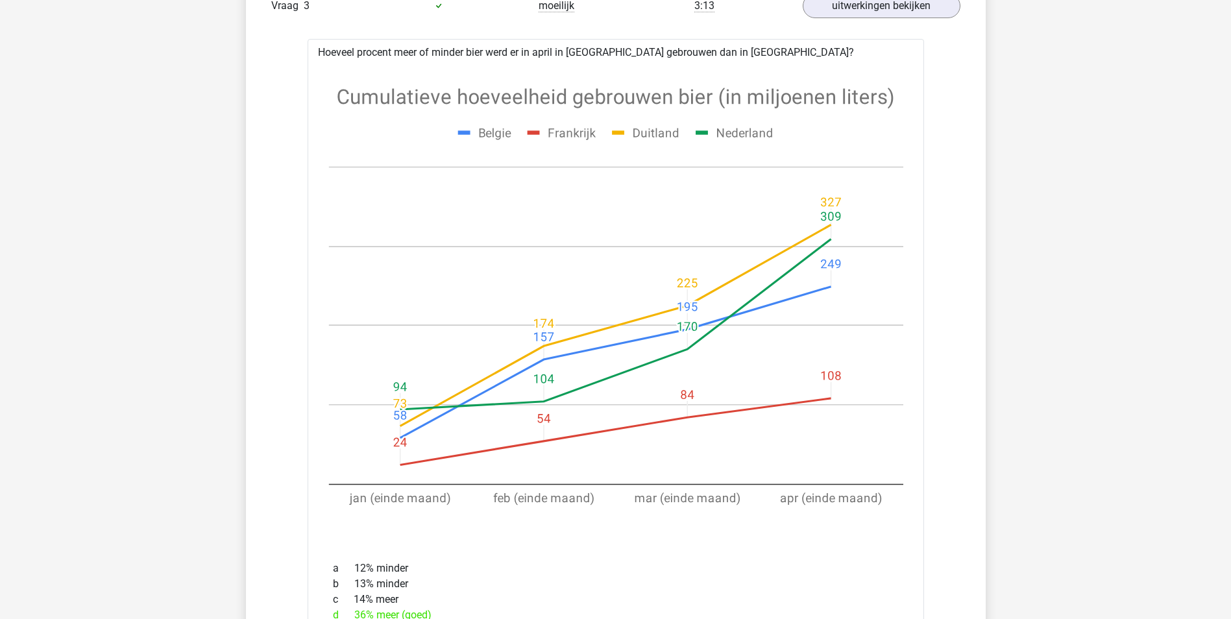
scroll to position [2336, 0]
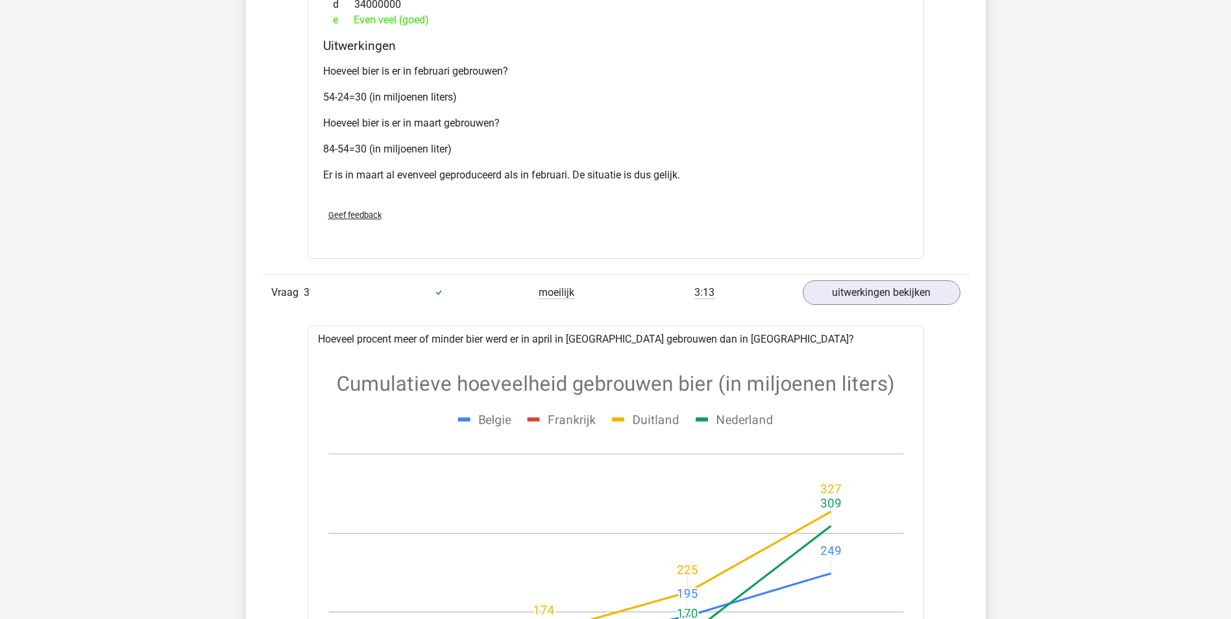
click at [715, 108] on div "Hoeveel bier is er in februari gebrouwen? 54-24=30 (in miljoenen liters) Hoevee…" at bounding box center [615, 128] width 585 height 140
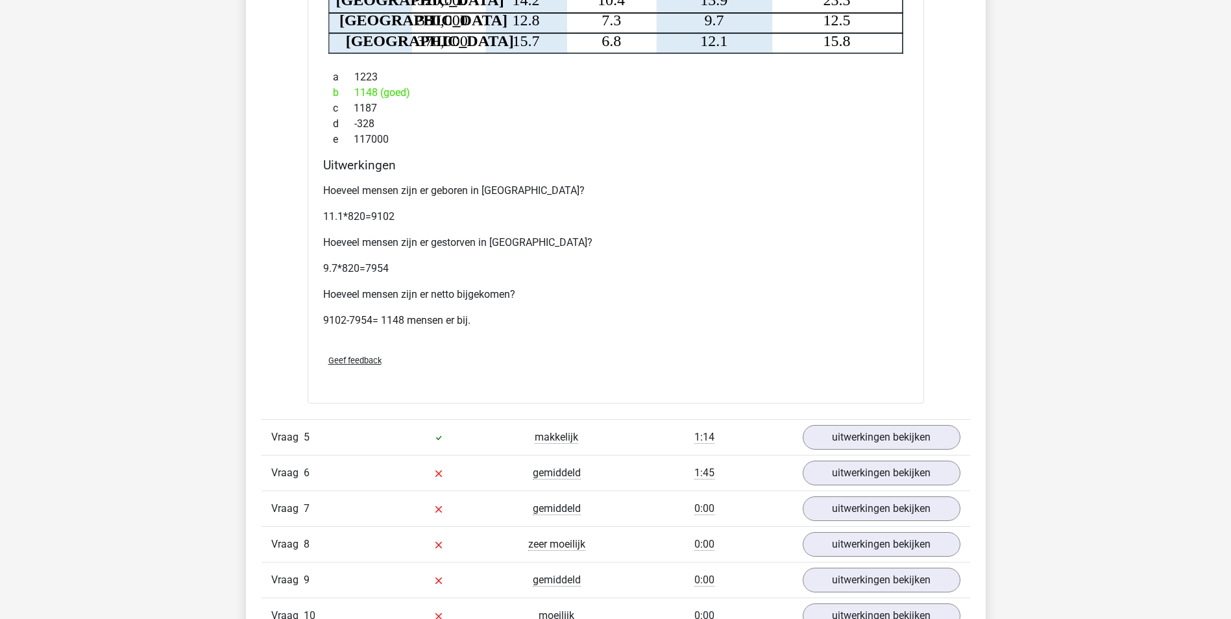
scroll to position [3764, 0]
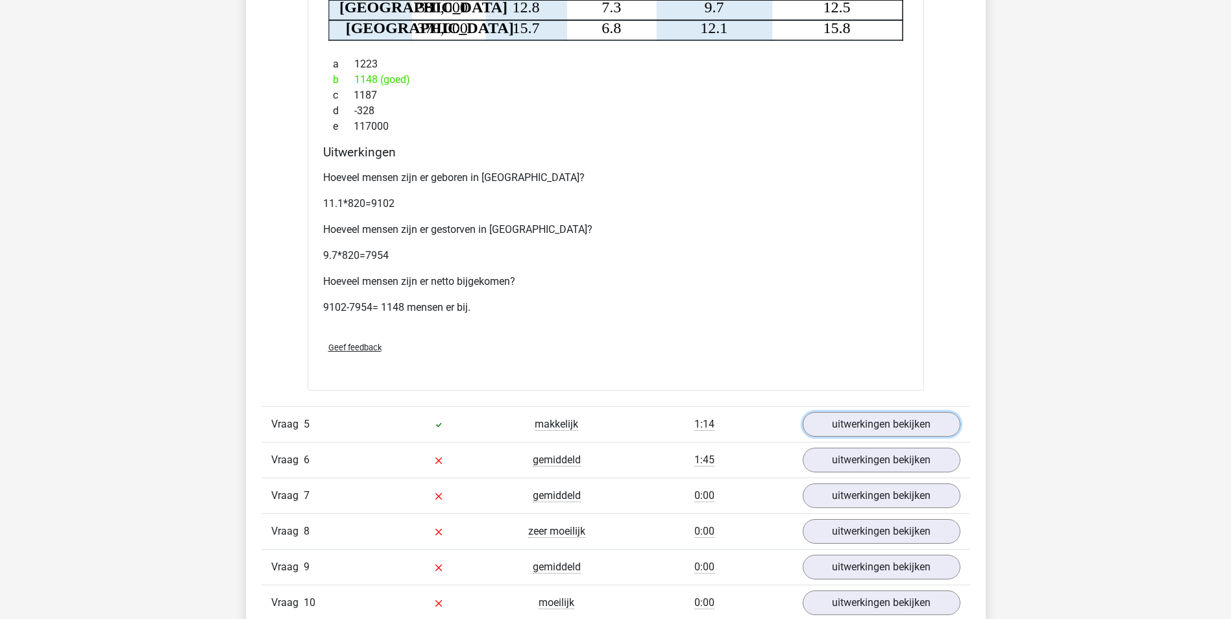
drag, startPoint x: 850, startPoint y: 418, endPoint x: 879, endPoint y: 314, distance: 107.7
click at [850, 418] on link "uitwerkingen bekijken" at bounding box center [882, 424] width 158 height 25
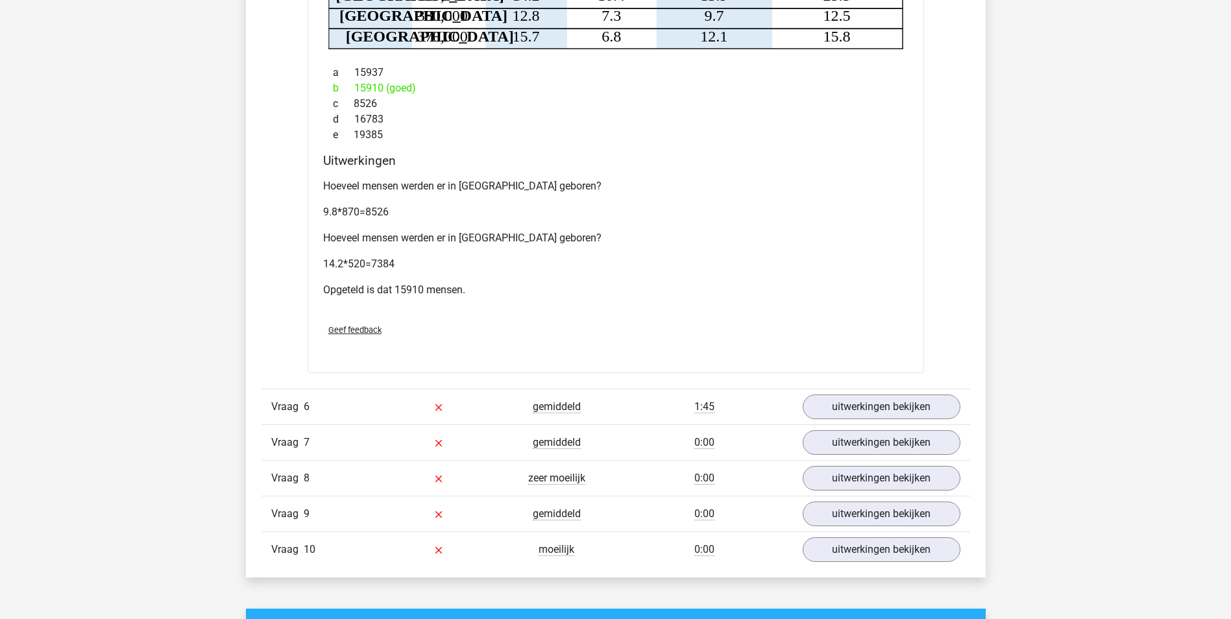
scroll to position [4413, 0]
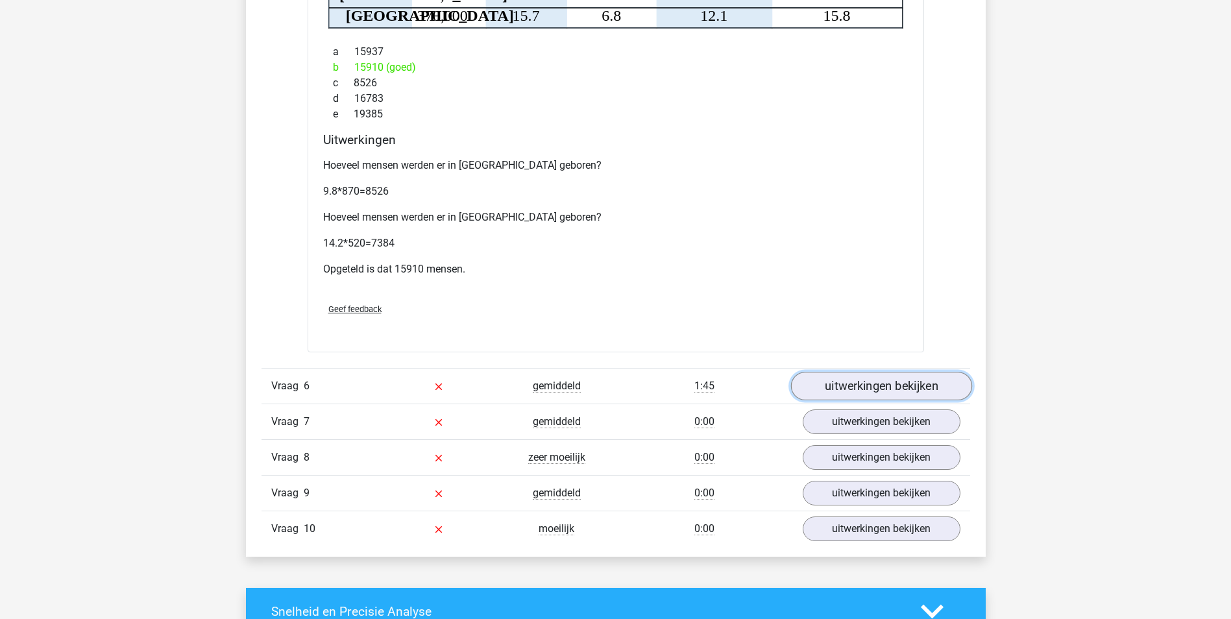
click at [918, 372] on link "uitwerkingen bekijken" at bounding box center [880, 386] width 181 height 29
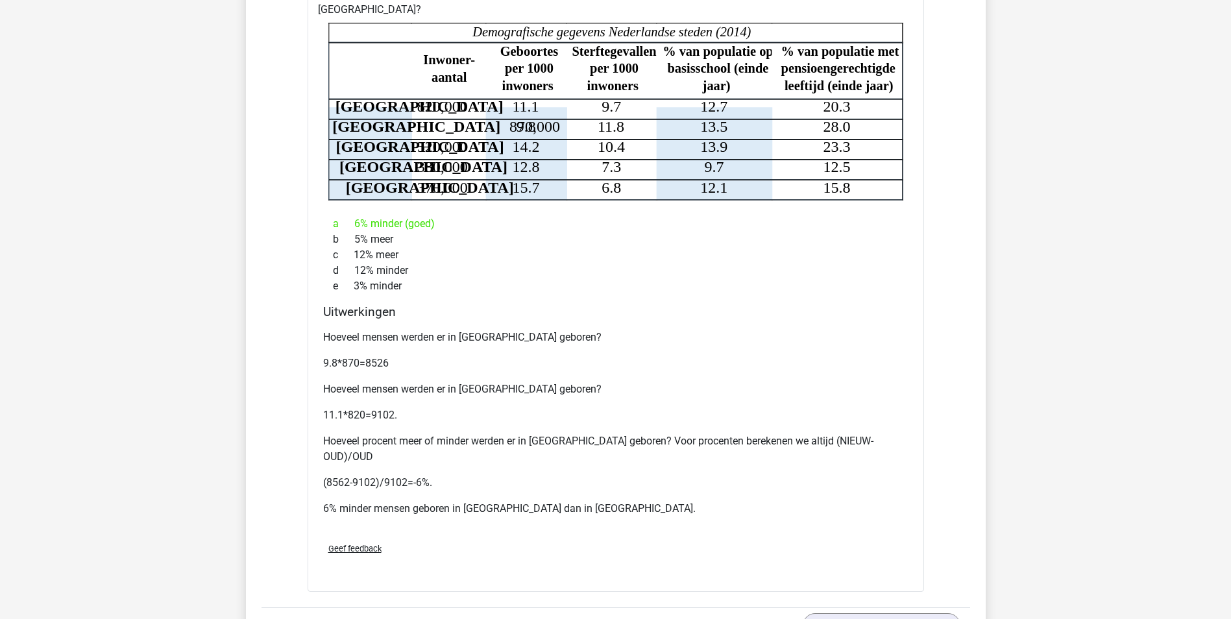
scroll to position [4932, 0]
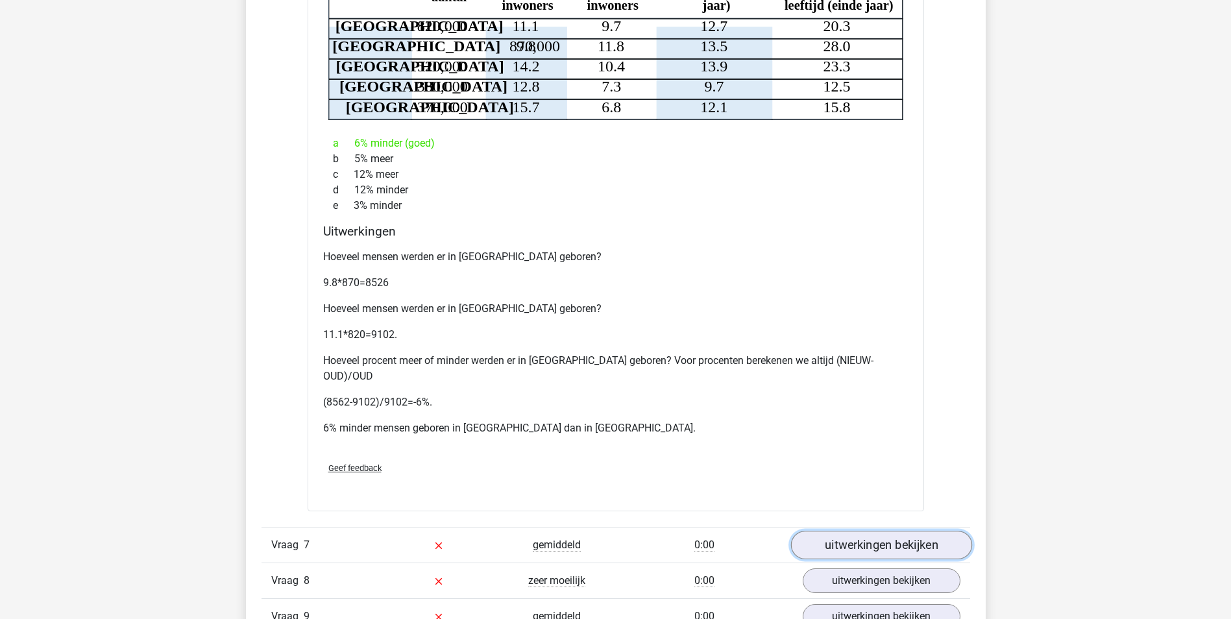
click at [917, 531] on link "uitwerkingen bekijken" at bounding box center [880, 545] width 181 height 29
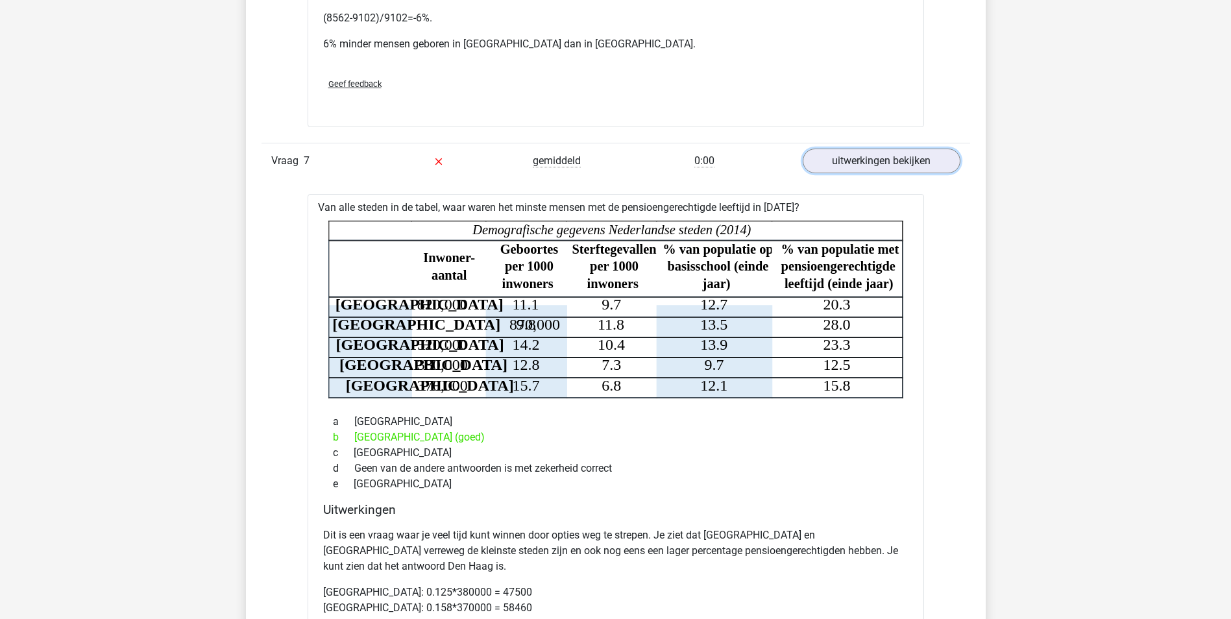
scroll to position [5322, 0]
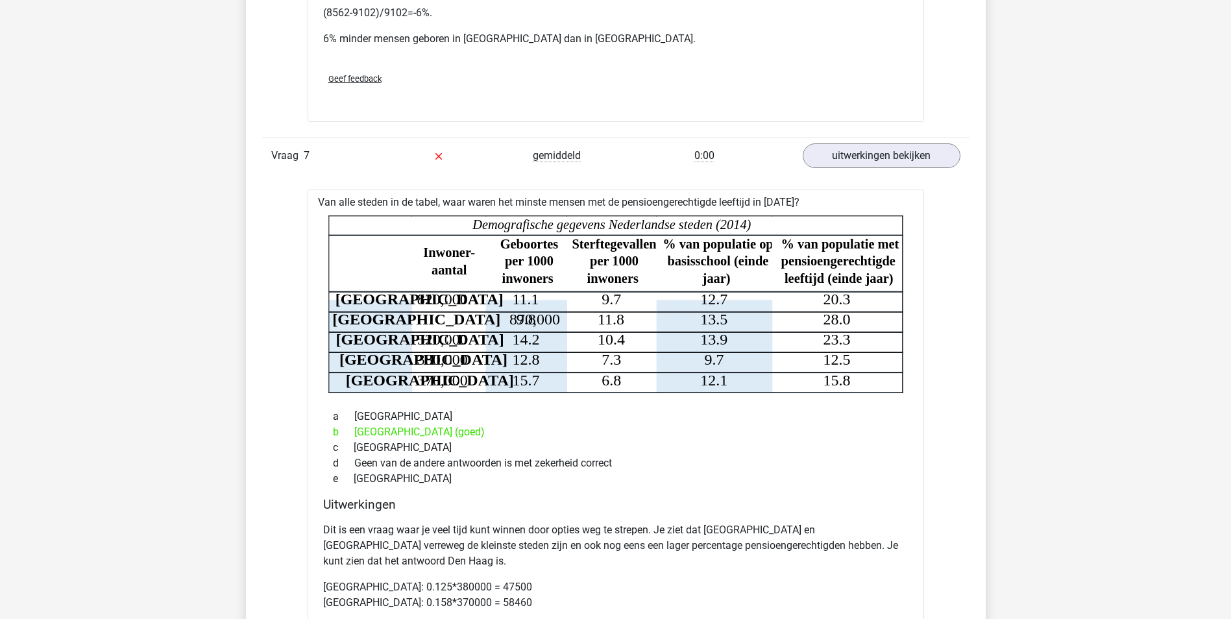
drag, startPoint x: 422, startPoint y: 248, endPoint x: 483, endPoint y: 260, distance: 62.1
click at [483, 260] on icon "Steden Inwoner- aantal Geboortes per 1000 inwoners Sterftegevallen per 1000 inw…" at bounding box center [615, 304] width 575 height 178
drag, startPoint x: 483, startPoint y: 260, endPoint x: 451, endPoint y: 275, distance: 35.4
click at [455, 305] on icon "Steden Inwoner- aantal Geboortes per 1000 inwoners Sterftegevallen per 1000 inw…" at bounding box center [615, 304] width 575 height 178
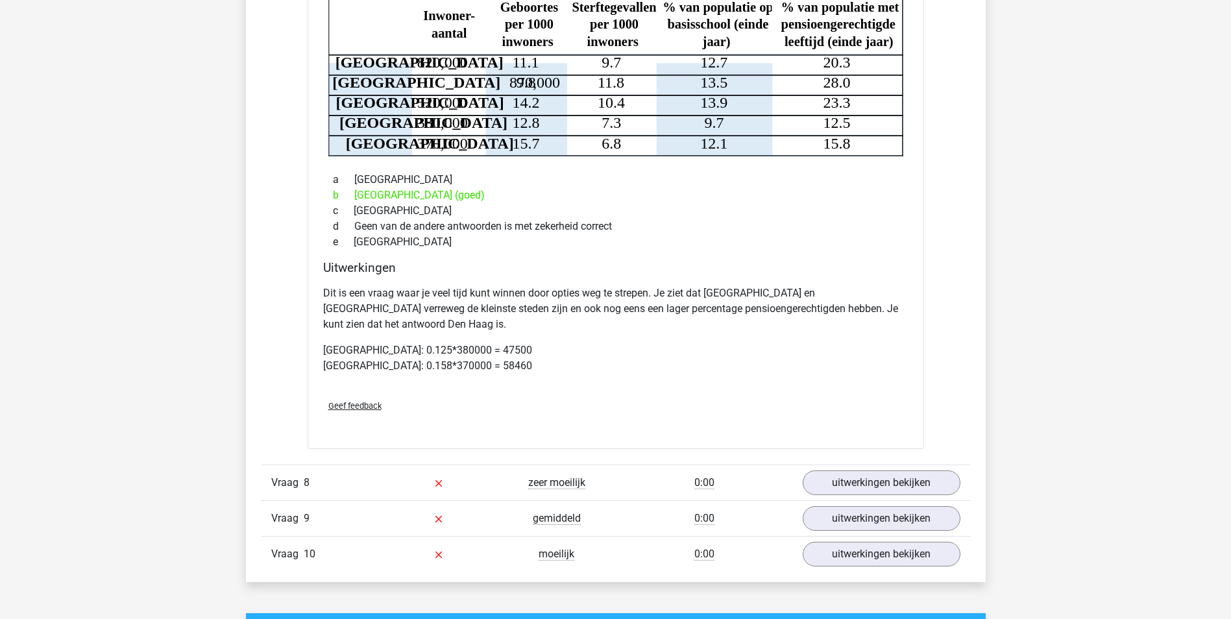
scroll to position [5581, 0]
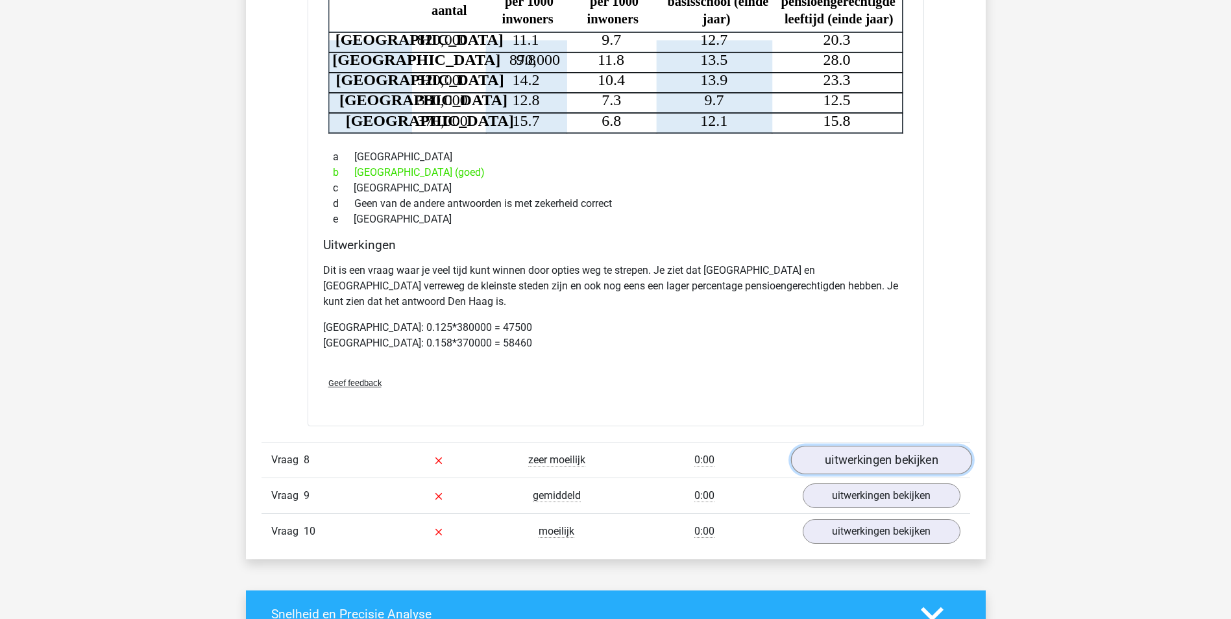
click at [837, 446] on link "uitwerkingen bekijken" at bounding box center [880, 460] width 181 height 29
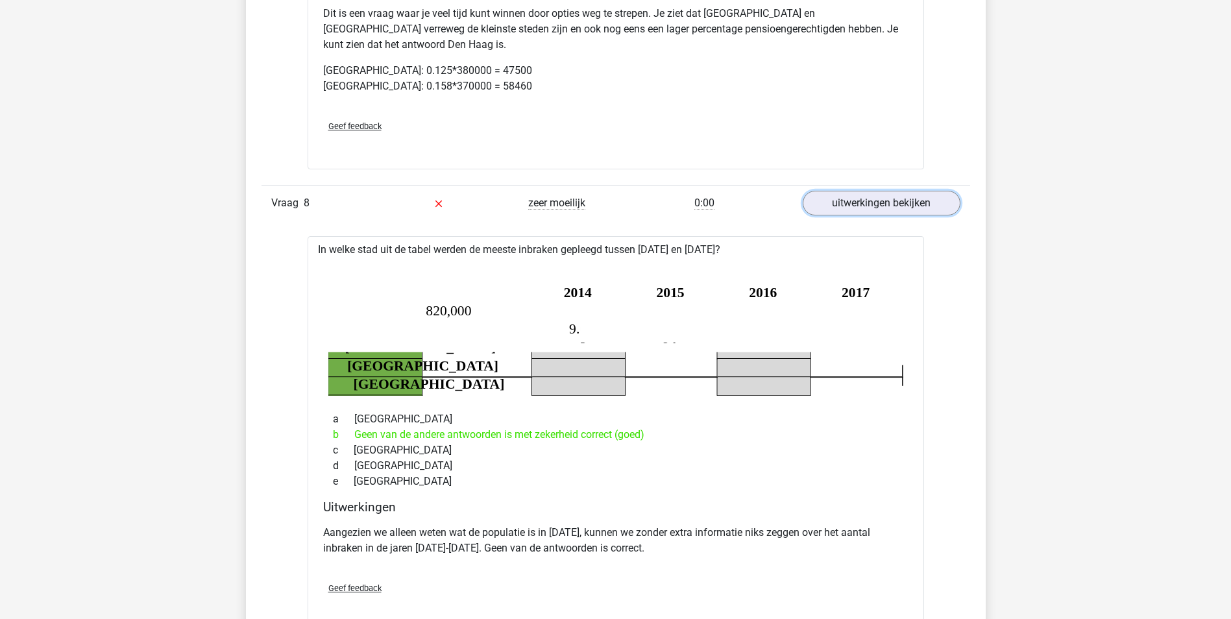
scroll to position [5971, 0]
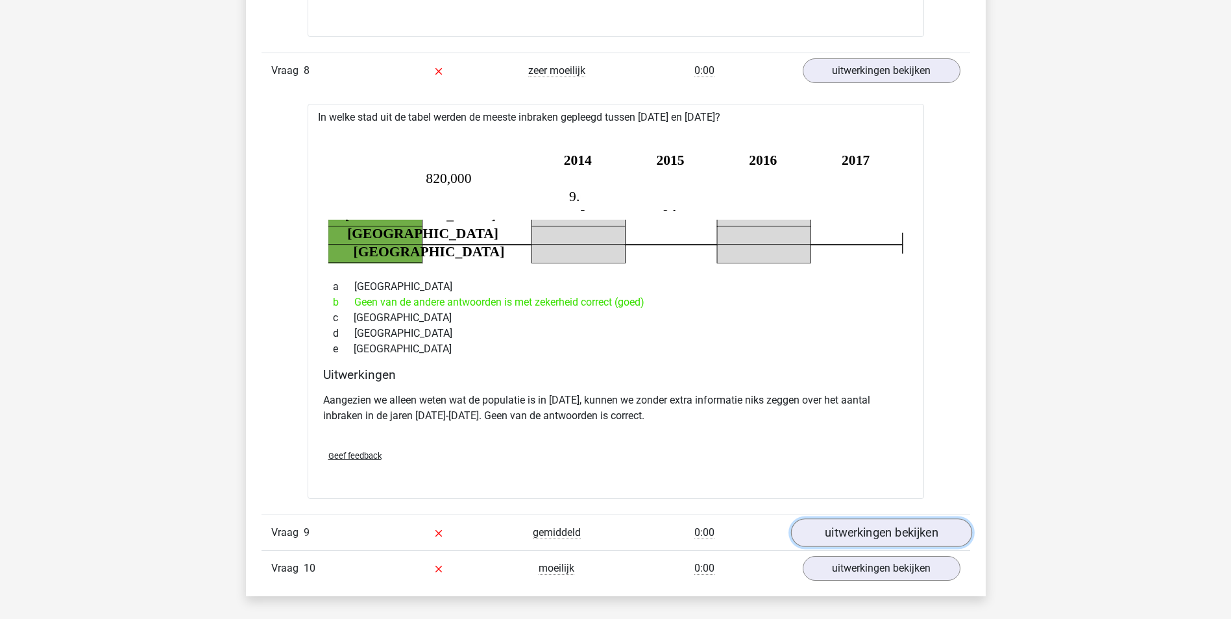
click at [903, 519] on link "uitwerkingen bekijken" at bounding box center [880, 533] width 181 height 29
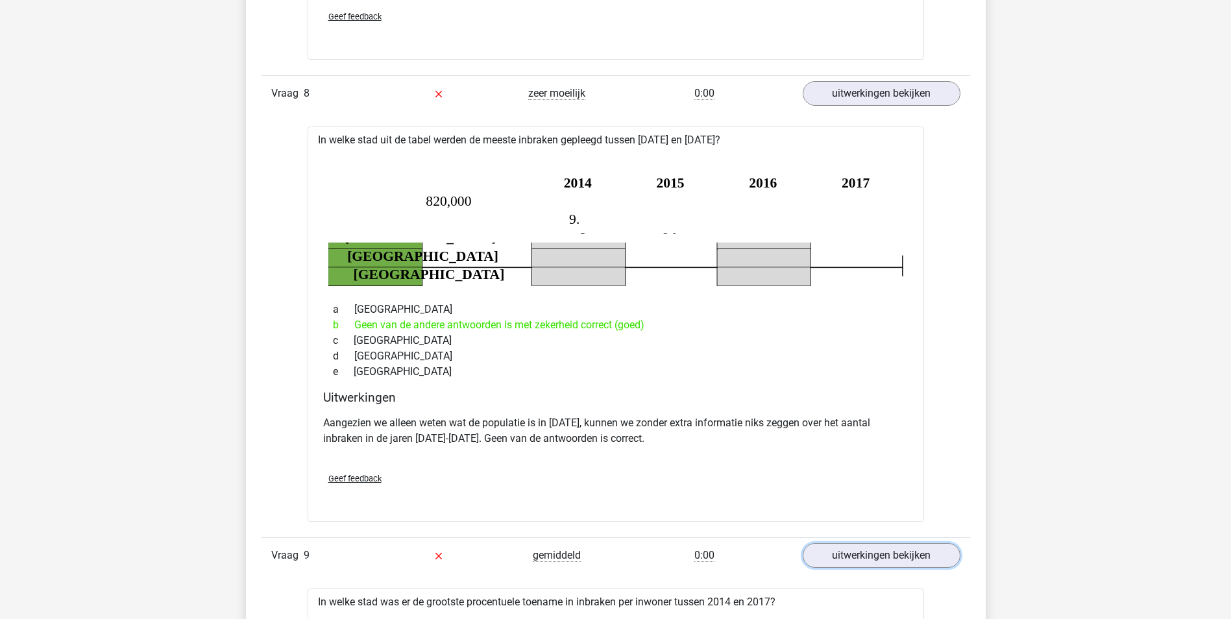
scroll to position [5906, 0]
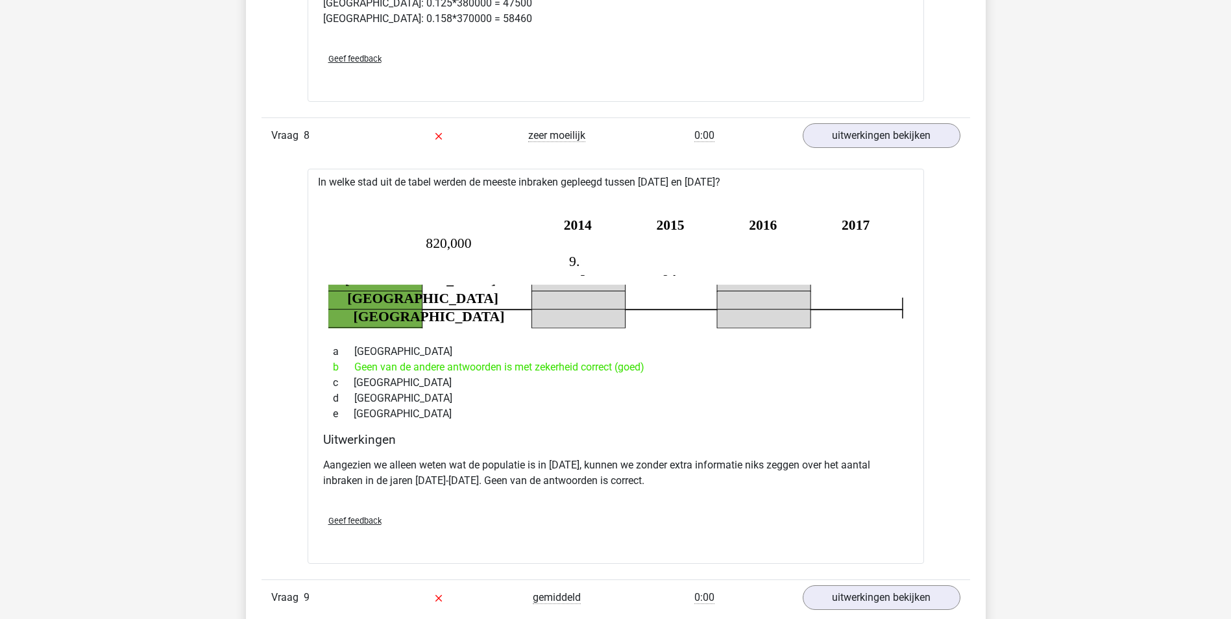
click at [372, 458] on p "Aangezien we alleen weten wat de populatie is in [DATE], kunnen we zonder extra…" at bounding box center [615, 473] width 585 height 31
drag, startPoint x: 602, startPoint y: 406, endPoint x: 861, endPoint y: 406, distance: 258.3
click at [861, 458] on p "Aangezien we alleen weten wat de populatie is in [DATE], kunnen we zonder extra…" at bounding box center [615, 473] width 585 height 31
drag, startPoint x: 861, startPoint y: 406, endPoint x: 683, endPoint y: 420, distance: 178.3
click at [683, 458] on p "Aangezien we alleen weten wat de populatie is in [DATE], kunnen we zonder extra…" at bounding box center [615, 473] width 585 height 31
